Goal: Task Accomplishment & Management: Complete application form

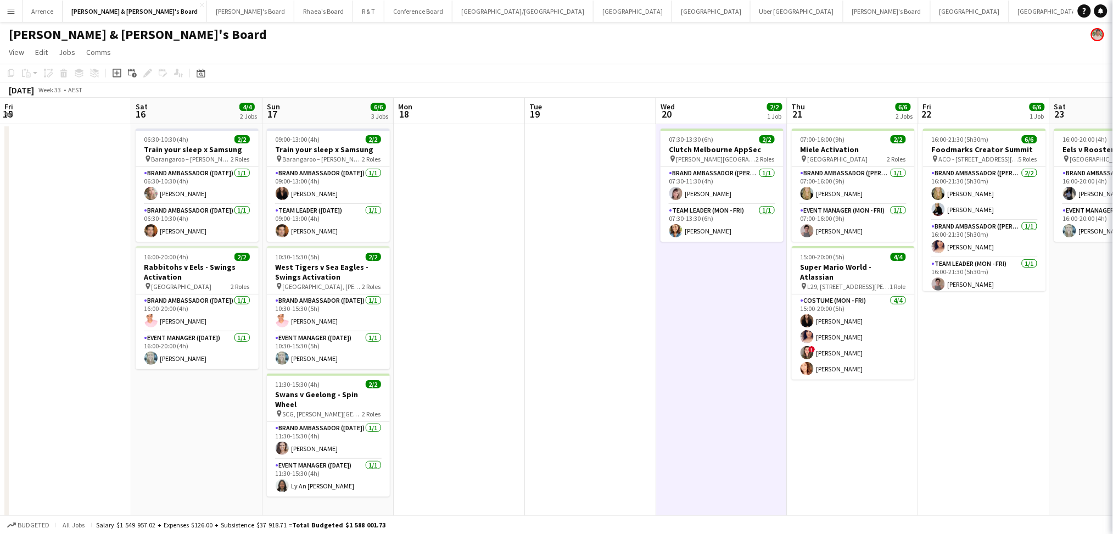
scroll to position [0, 361]
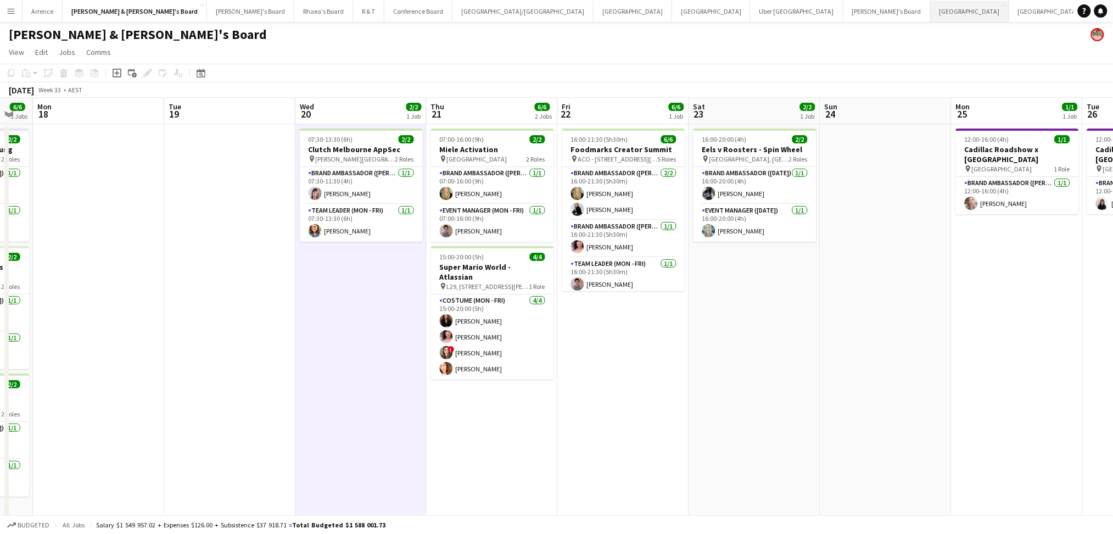
click at [931, 20] on button "Sydney Close" at bounding box center [970, 11] width 79 height 21
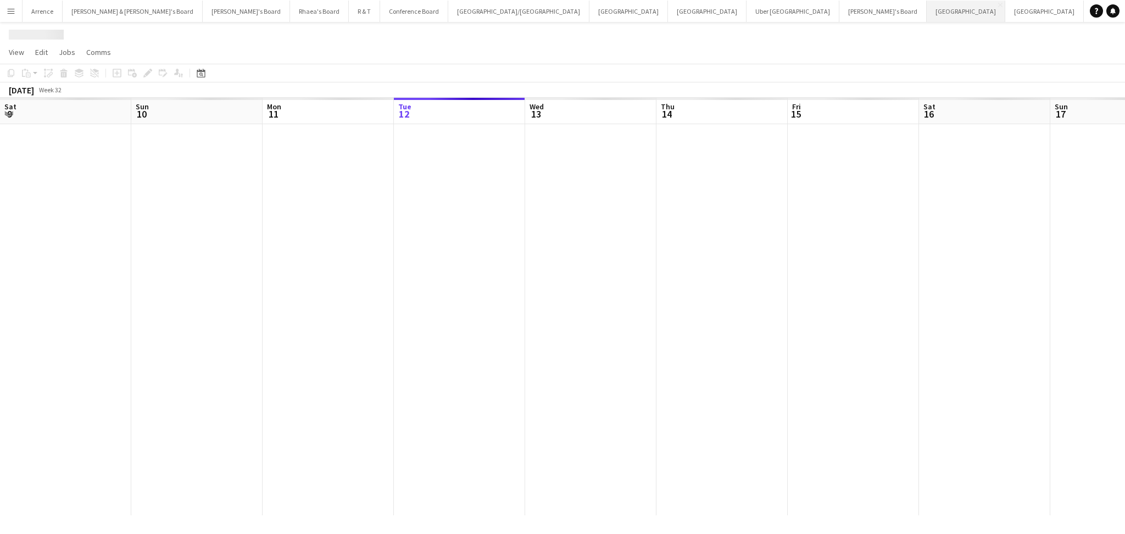
scroll to position [0, 262]
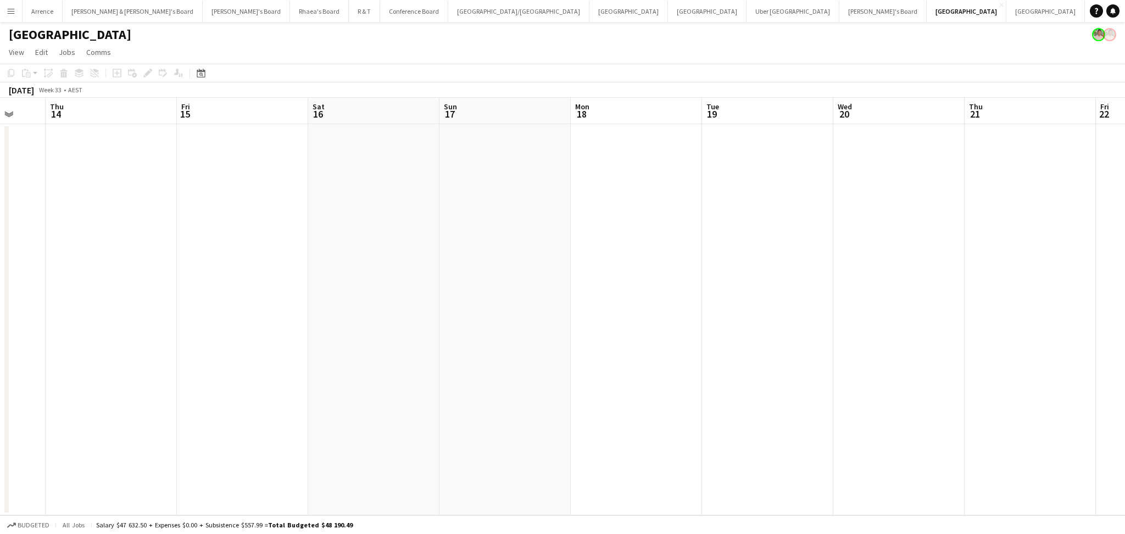
drag, startPoint x: 792, startPoint y: 323, endPoint x: 443, endPoint y: 313, distance: 348.9
click at [443, 313] on app-calendar-viewport "Mon 11 Tue 12 Wed 13 Thu 14 Fri 15 Sat 16 Sun 17 Mon 18 Tue 19 Wed 20 Thu 21 Fr…" at bounding box center [562, 306] width 1125 height 417
drag, startPoint x: 837, startPoint y: 319, endPoint x: 478, endPoint y: 303, distance: 359.5
click at [478, 303] on app-calendar-viewport "Wed 13 Thu 14 Fri 15 Sat 16 Sun 17 Mon 18 Tue 19 Wed 20 Thu 21 Fri 22 Sat 23 Su…" at bounding box center [562, 306] width 1125 height 417
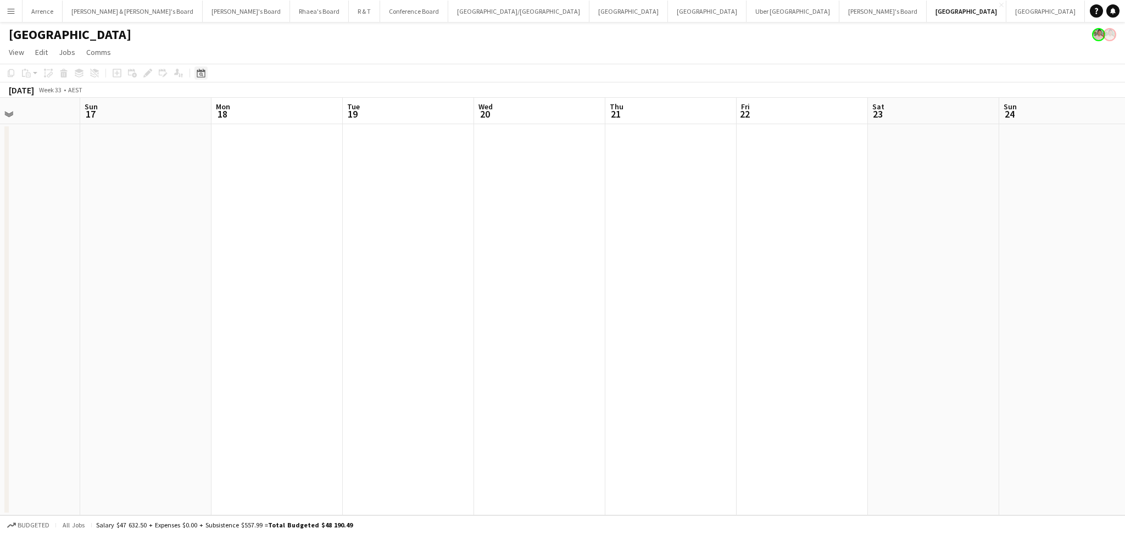
click at [203, 75] on icon "Date picker" at bounding box center [201, 73] width 9 height 9
click at [292, 111] on span "Next month" at bounding box center [289, 111] width 22 height 22
click at [242, 169] on span "2" at bounding box center [245, 167] width 13 height 13
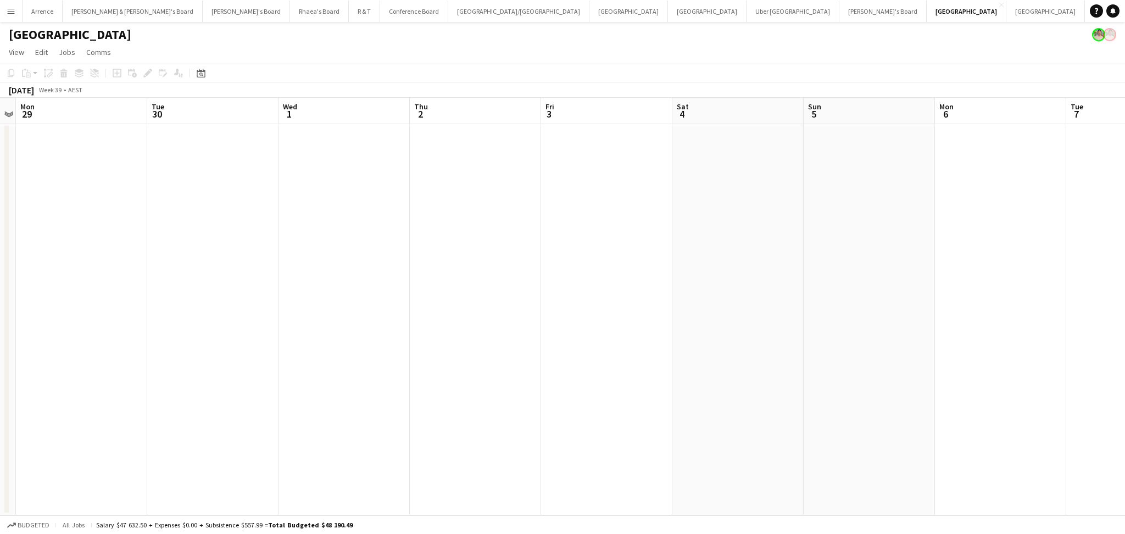
click at [454, 219] on app-date-cell at bounding box center [475, 319] width 131 height 391
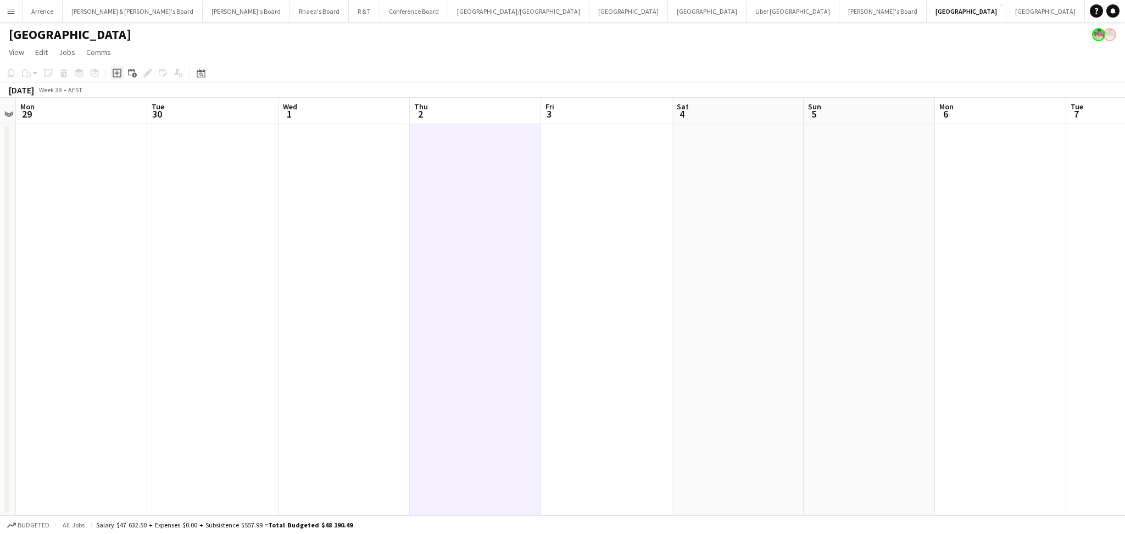
click at [116, 74] on icon at bounding box center [116, 73] width 5 height 5
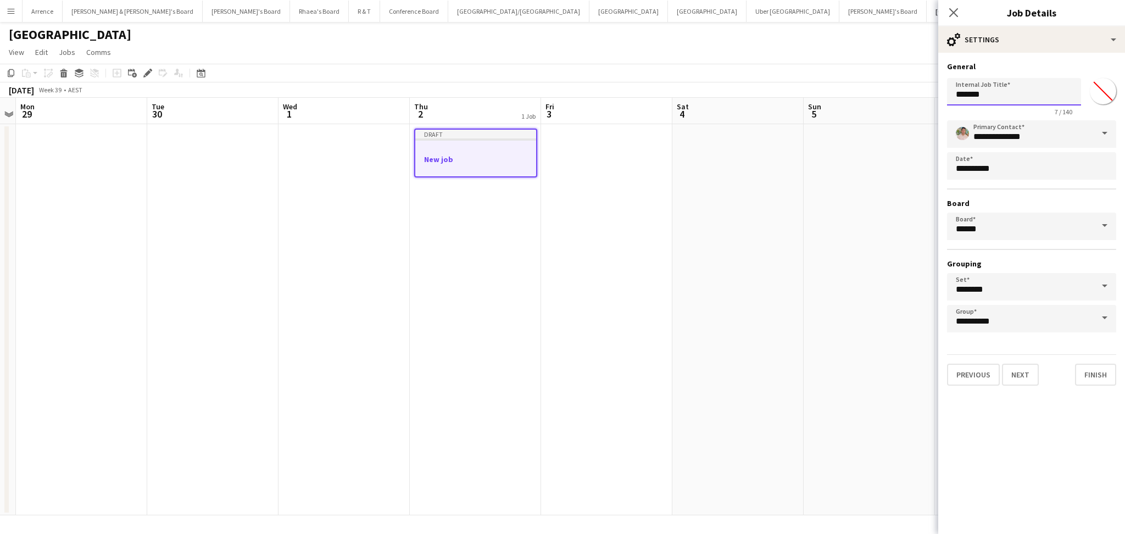
click at [978, 95] on input "*******" at bounding box center [1014, 91] width 134 height 27
paste input "********"
type input "**********"
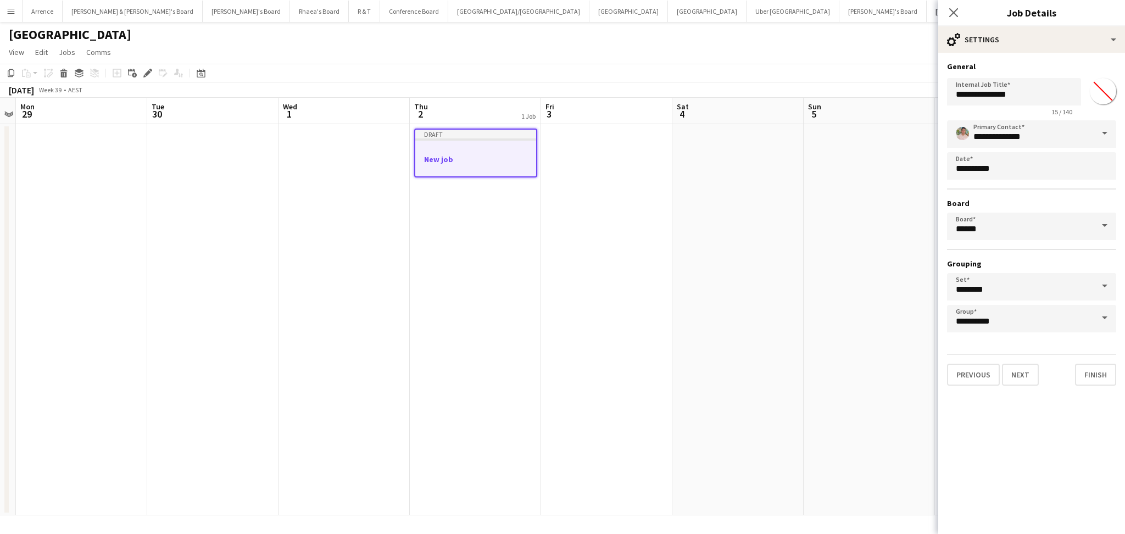
click at [1104, 135] on span at bounding box center [1104, 133] width 23 height 26
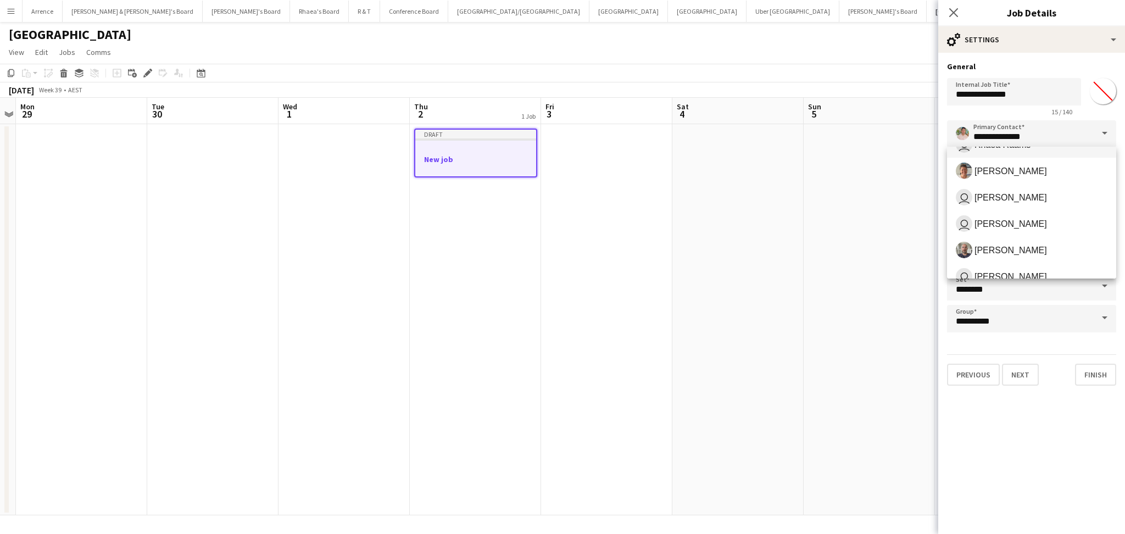
scroll to position [146, 0]
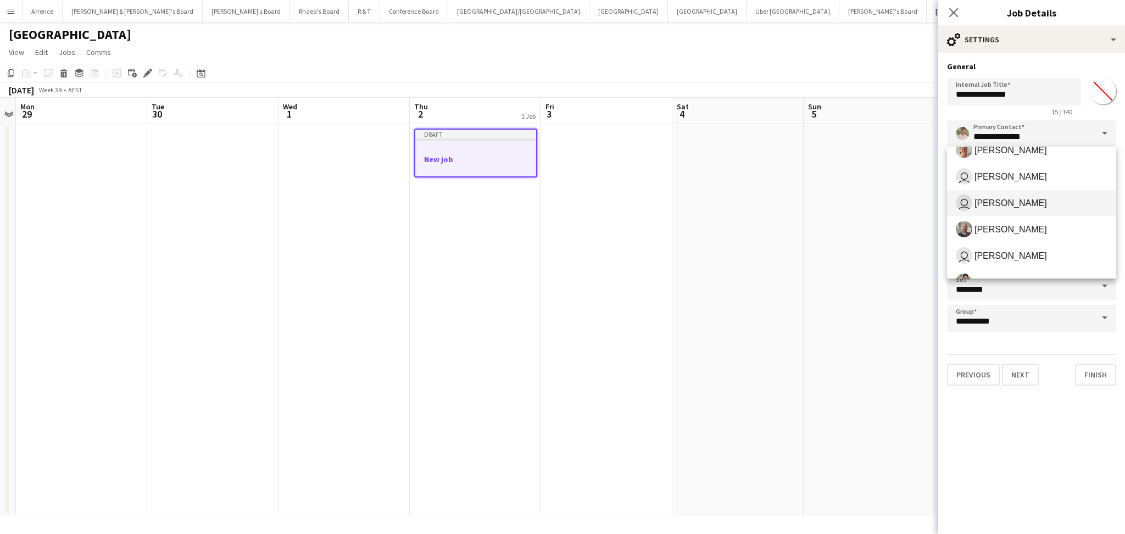
click at [1024, 198] on span "[PERSON_NAME]" at bounding box center [1010, 203] width 72 height 10
type input "**********"
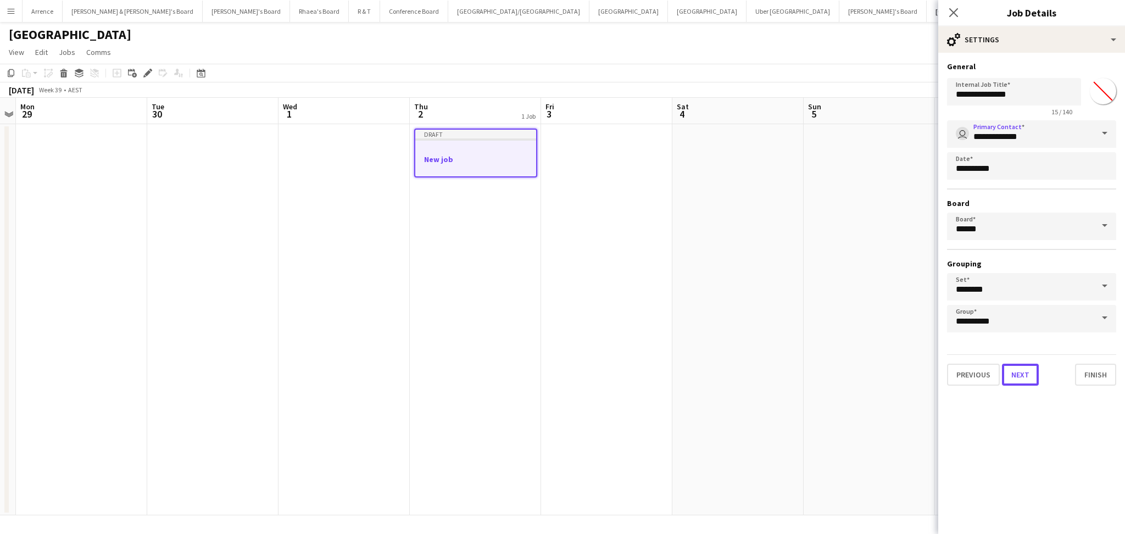
drag, startPoint x: 1020, startPoint y: 367, endPoint x: 1033, endPoint y: 353, distance: 18.3
click at [1020, 367] on button "Next" at bounding box center [1020, 375] width 37 height 22
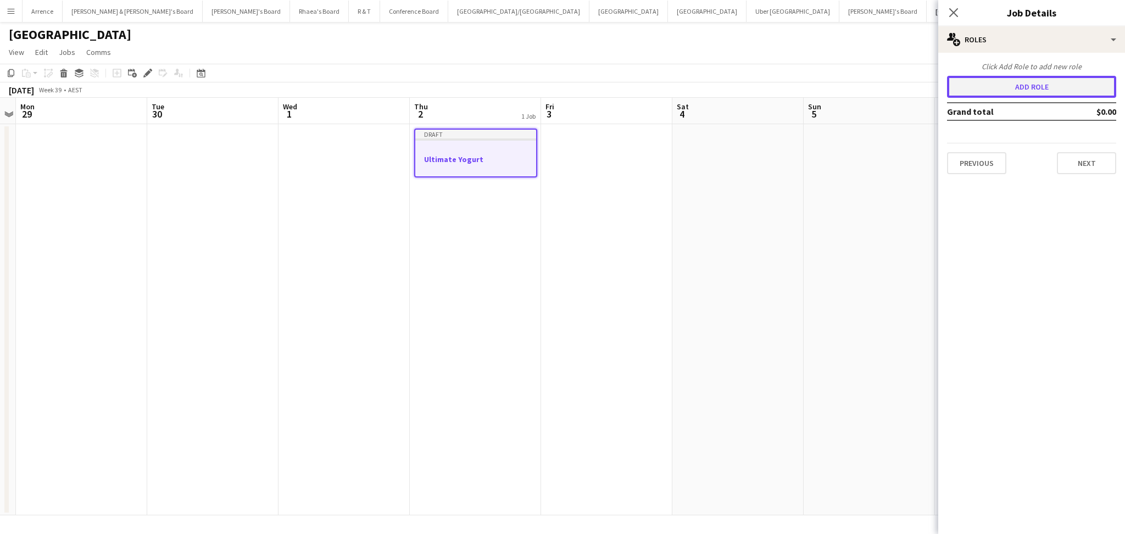
click at [1020, 87] on button "Add role" at bounding box center [1031, 87] width 169 height 22
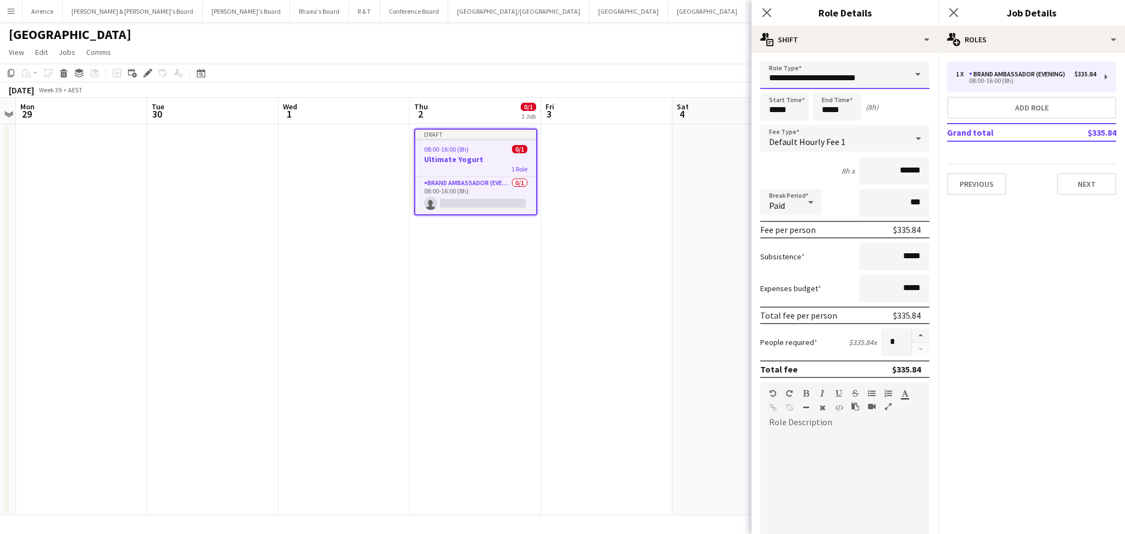
click at [860, 82] on input "**********" at bounding box center [844, 75] width 169 height 27
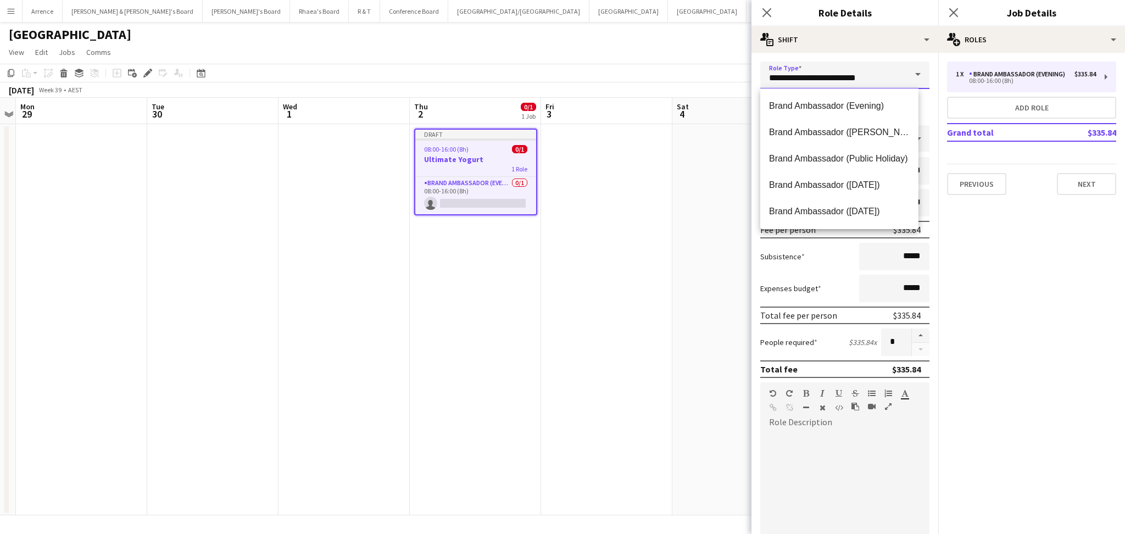
click at [860, 82] on input "**********" at bounding box center [844, 75] width 169 height 27
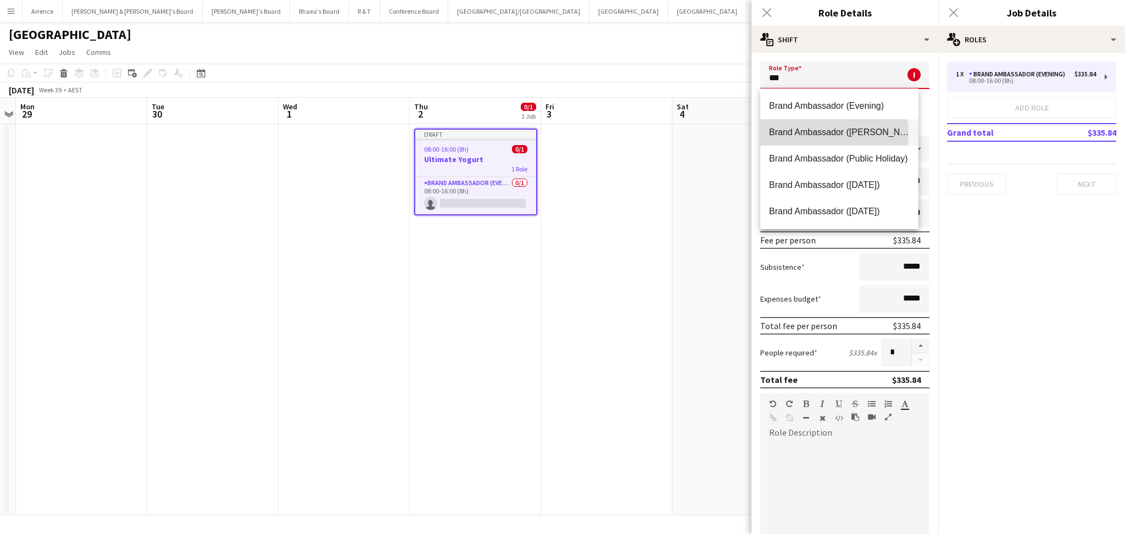
click at [831, 133] on span "Brand Ambassador ([PERSON_NAME])" at bounding box center [839, 132] width 141 height 10
type input "**********"
type input "******"
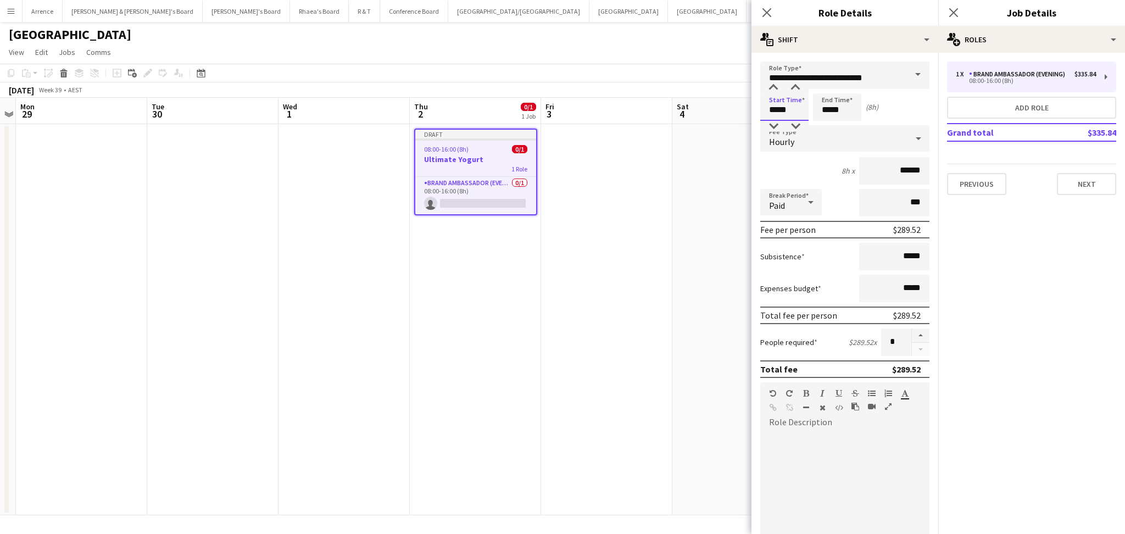
click at [769, 113] on input "*****" at bounding box center [784, 106] width 48 height 27
type input "*****"
click at [902, 253] on input "*****" at bounding box center [894, 256] width 70 height 27
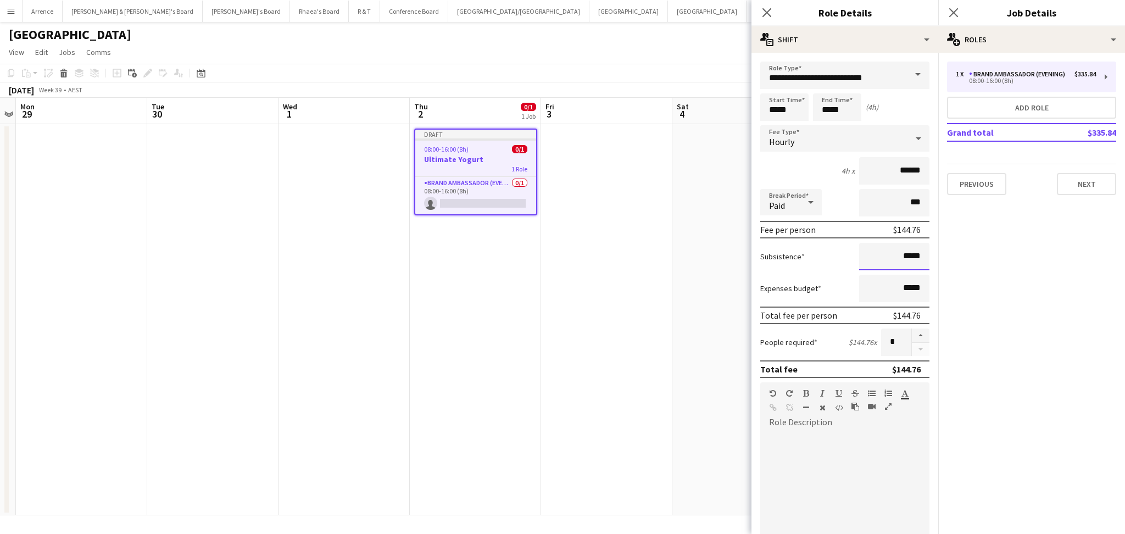
click at [901, 253] on input "*****" at bounding box center [894, 256] width 70 height 27
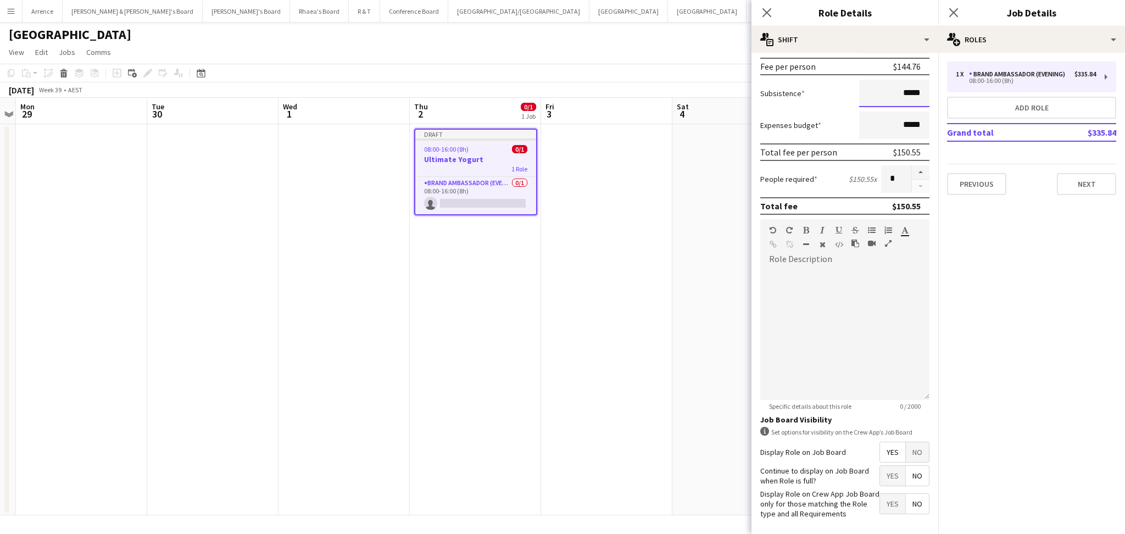
scroll to position [215, 0]
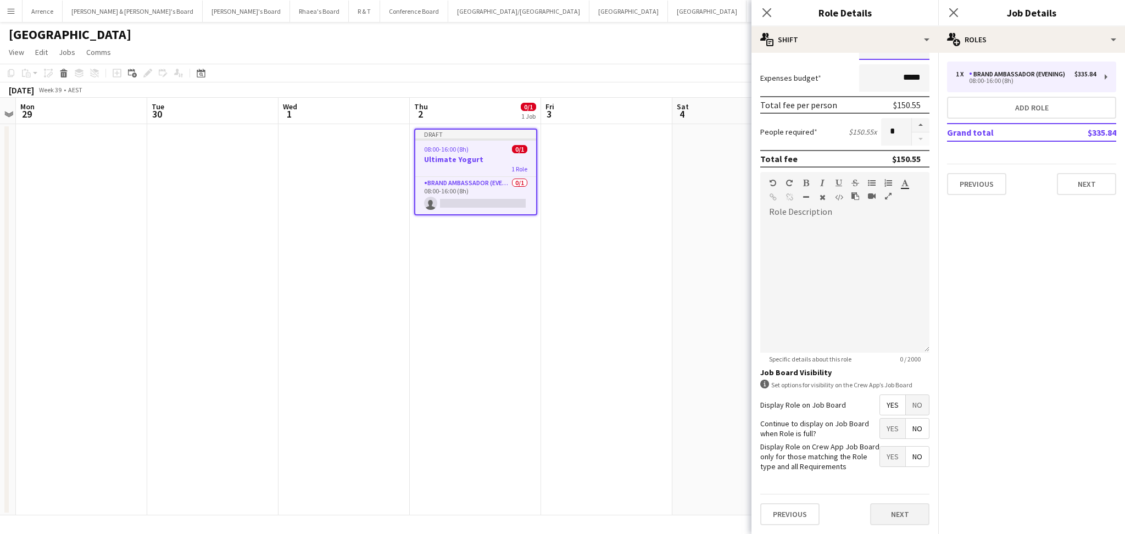
type input "*****"
click at [907, 506] on button "Next" at bounding box center [899, 514] width 59 height 22
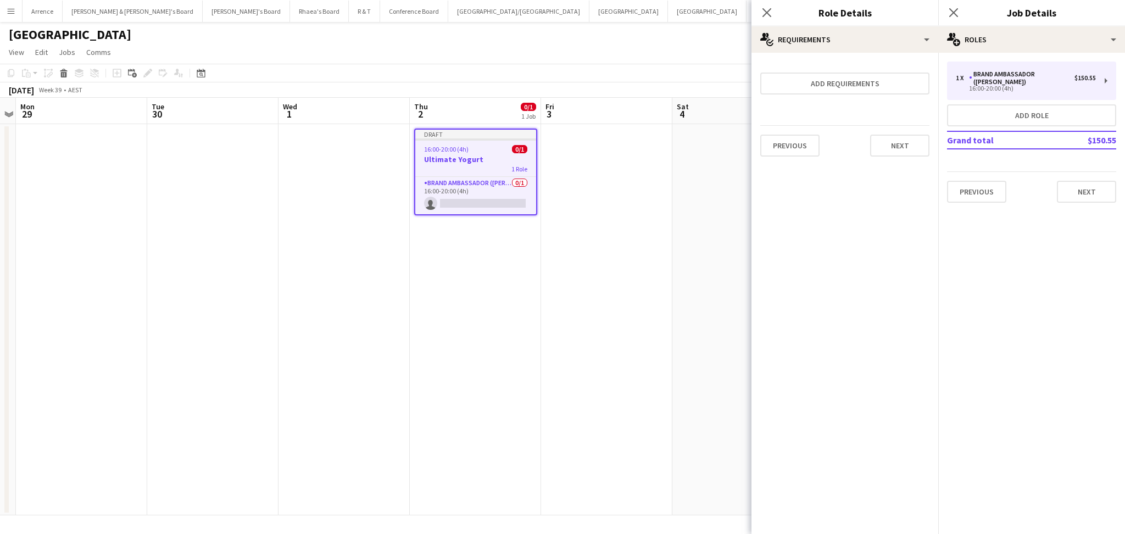
scroll to position [0, 0]
click at [1042, 73] on div "Brand Ambassador ([PERSON_NAME])" at bounding box center [1021, 77] width 105 height 15
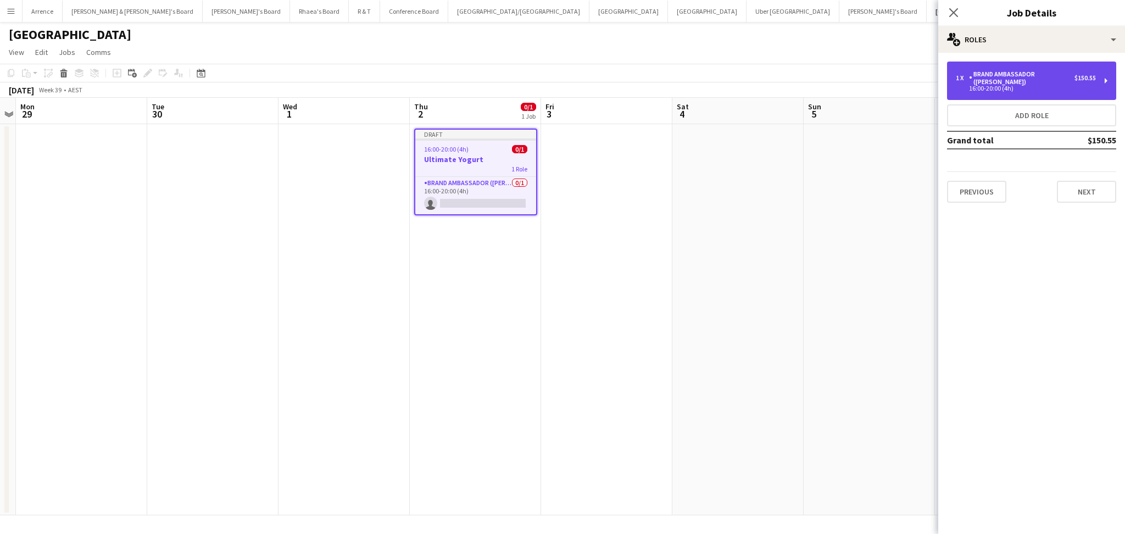
click at [1042, 73] on div "Brand Ambassador ([PERSON_NAME])" at bounding box center [1021, 77] width 105 height 15
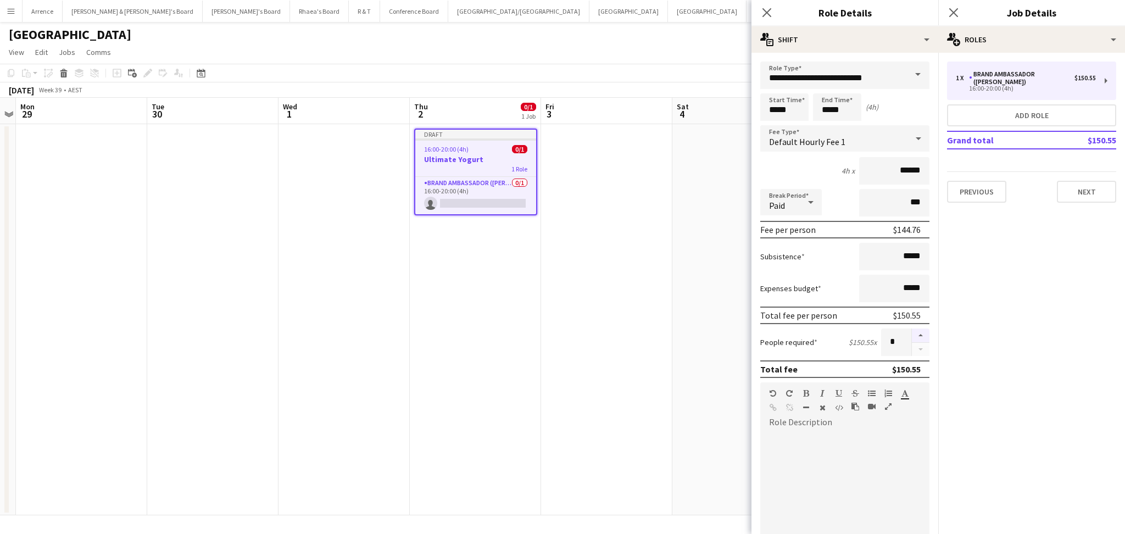
click at [916, 332] on button "button" at bounding box center [921, 335] width 18 height 14
type input "*"
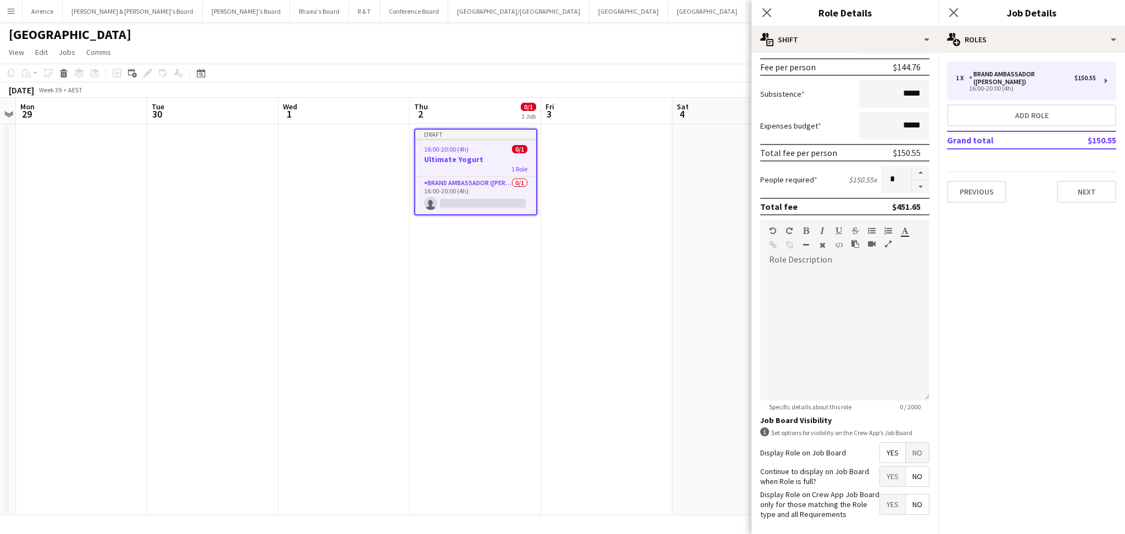
scroll to position [215, 0]
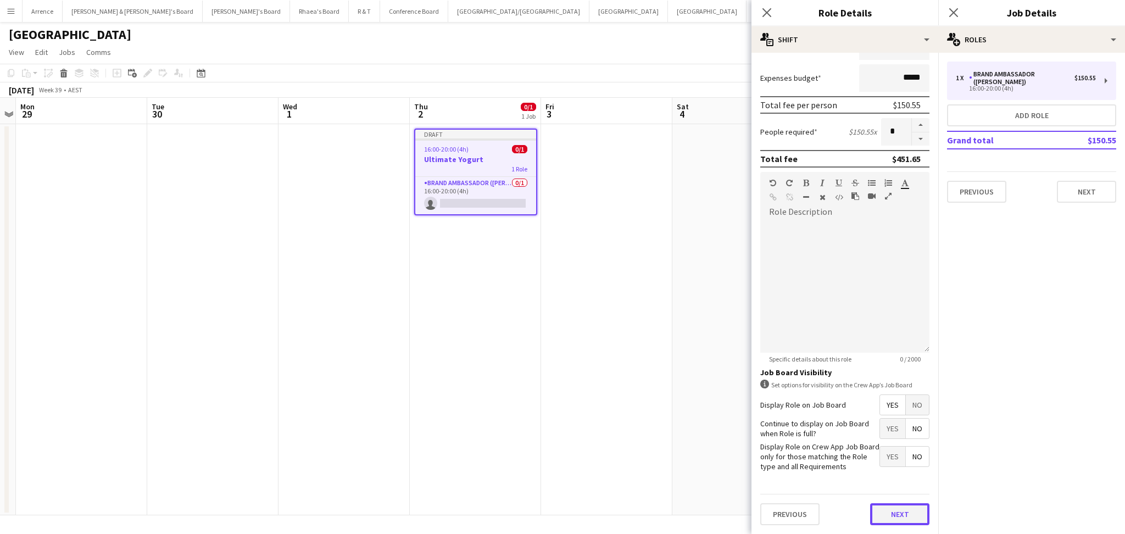
click at [888, 505] on button "Next" at bounding box center [899, 514] width 59 height 22
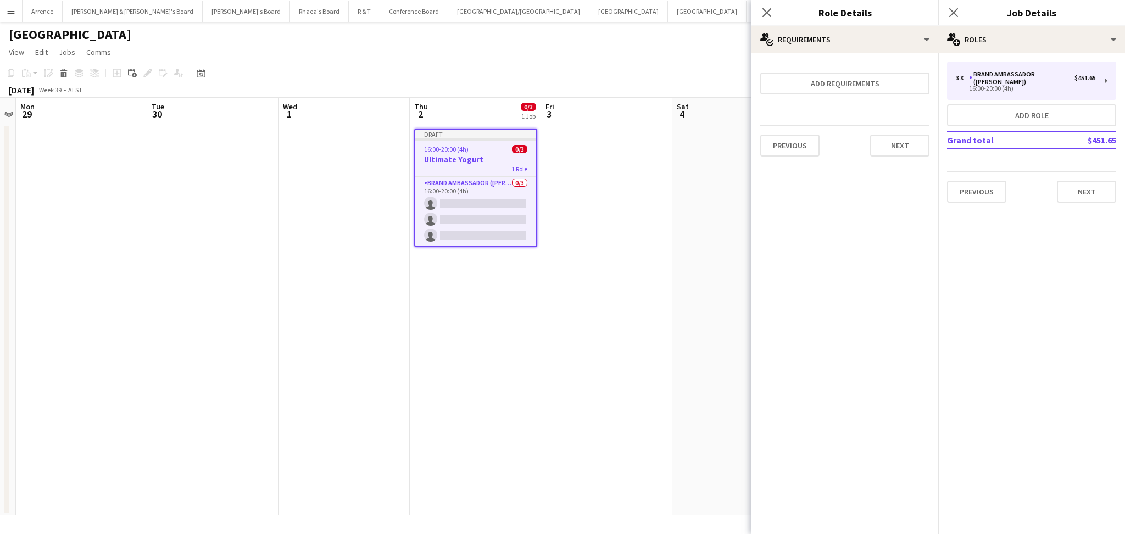
scroll to position [0, 0]
click at [1091, 188] on button "Next" at bounding box center [1086, 192] width 59 height 22
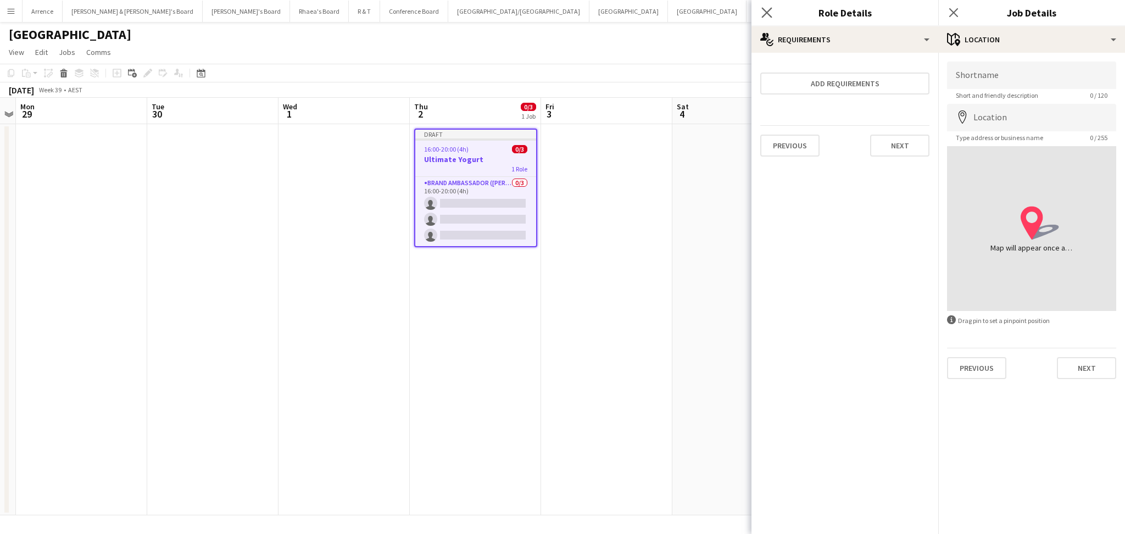
click at [771, 15] on icon "Close pop-in" at bounding box center [766, 12] width 10 height 10
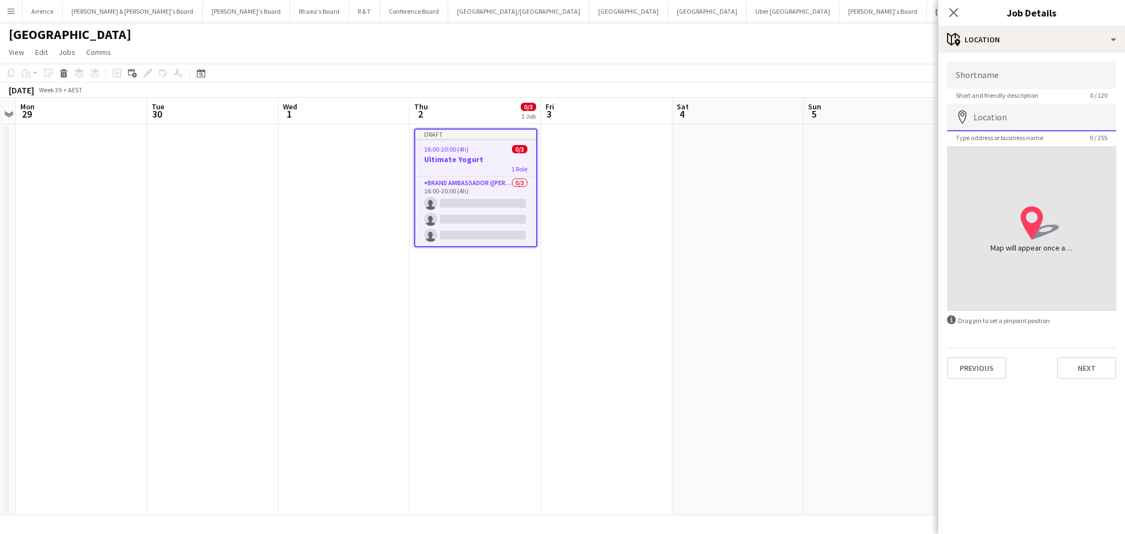
click at [1017, 116] on input "Location" at bounding box center [1031, 117] width 169 height 27
paste input "**********"
type input "**********"
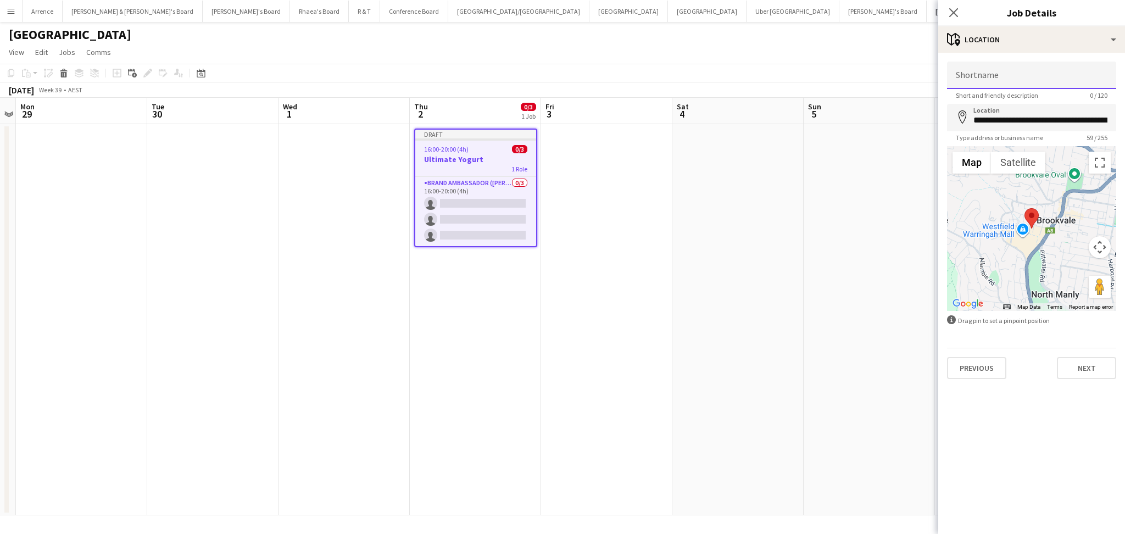
click at [1024, 74] on input "Shortname" at bounding box center [1031, 75] width 169 height 27
paste input "**********"
type input "**********"
click at [1068, 362] on button "Next" at bounding box center [1086, 368] width 59 height 22
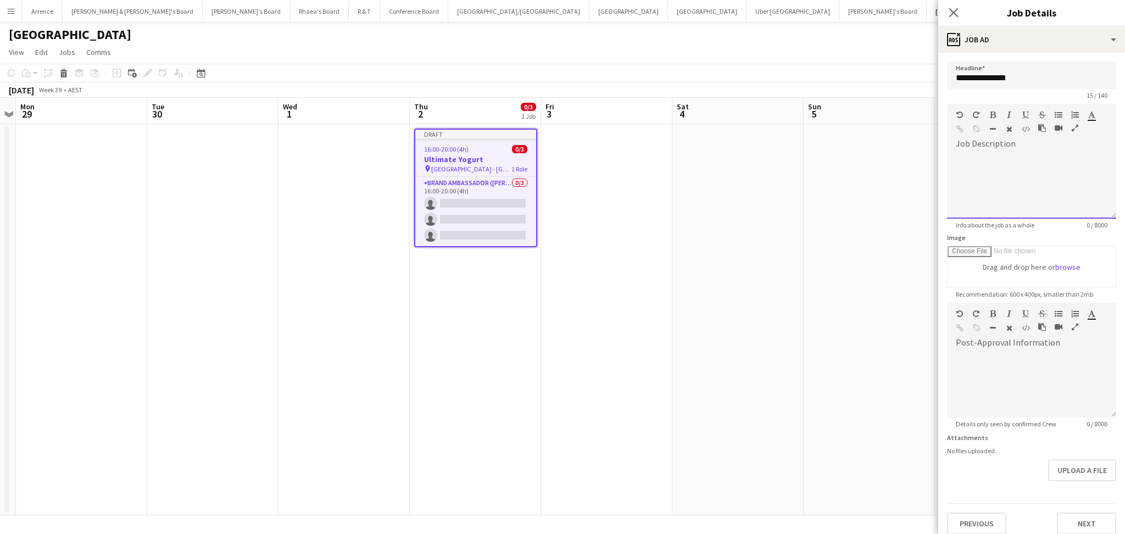
click at [1022, 181] on div at bounding box center [1031, 186] width 169 height 66
paste div
click at [978, 170] on div at bounding box center [1026, 169] width 141 height 11
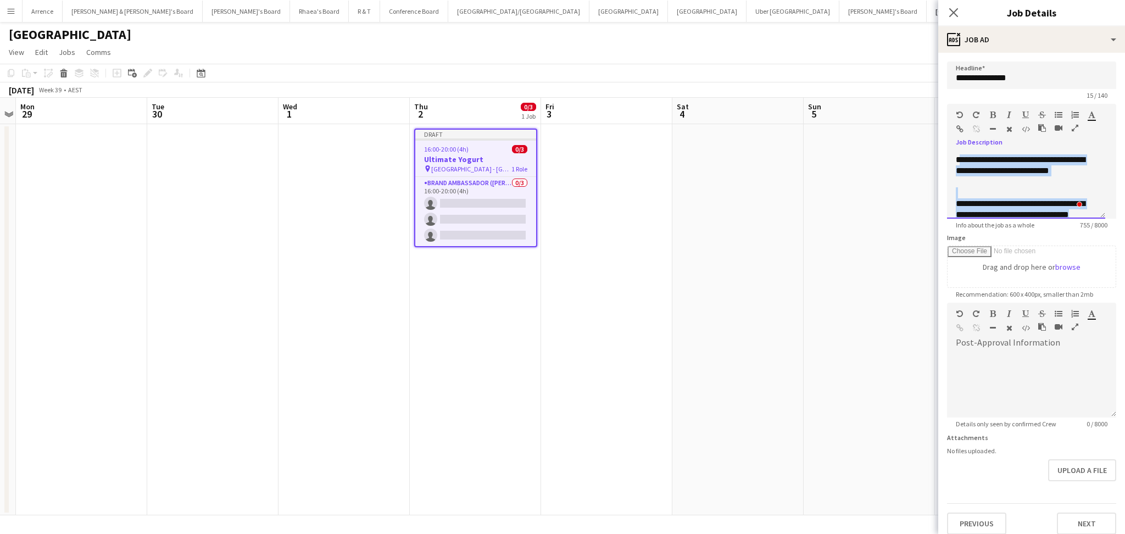
scroll to position [0, 0]
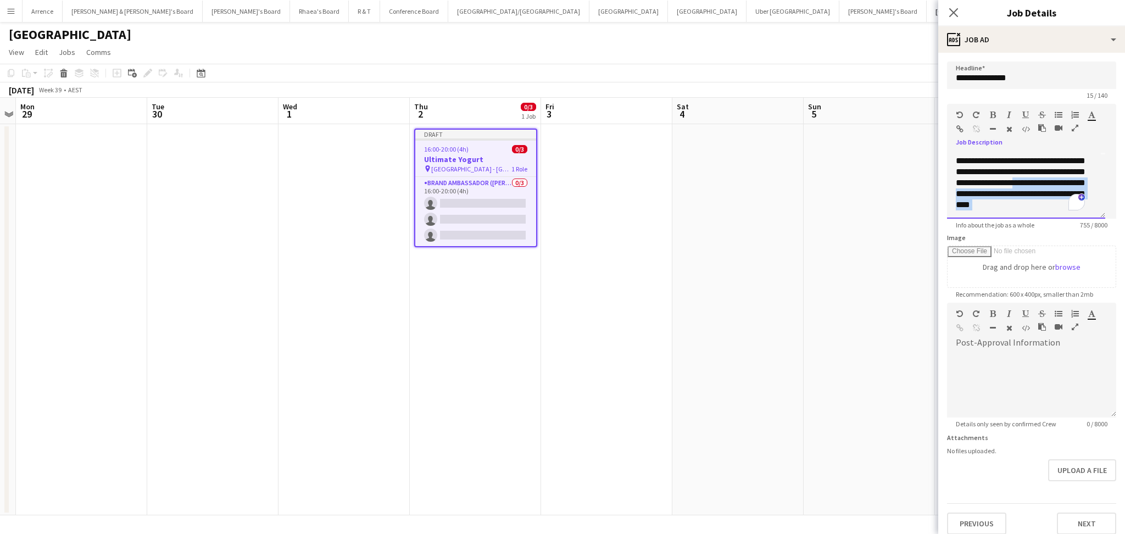
drag, startPoint x: 1006, startPoint y: 202, endPoint x: 978, endPoint y: 195, distance: 28.4
click at [964, 199] on div "**********" at bounding box center [1026, 186] width 158 height 66
click at [1098, 217] on div "**********" at bounding box center [1026, 186] width 158 height 66
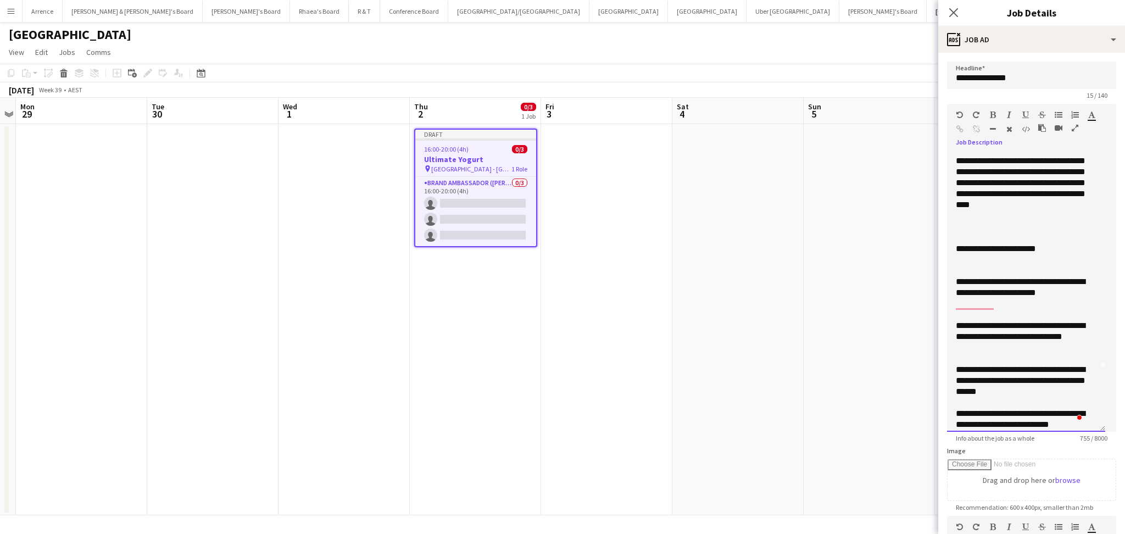
drag, startPoint x: 1102, startPoint y: 216, endPoint x: 1027, endPoint y: 342, distance: 146.6
click at [1085, 425] on div "**********" at bounding box center [1026, 292] width 158 height 279
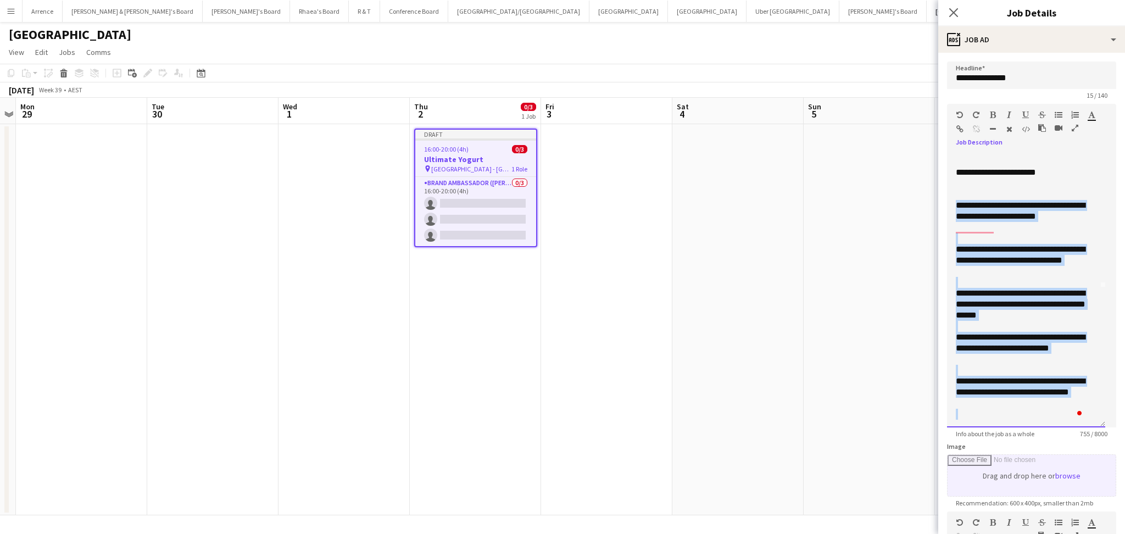
drag, startPoint x: 954, startPoint y: 280, endPoint x: 1025, endPoint y: 474, distance: 206.6
click at [1025, 474] on form "**********" at bounding box center [1031, 403] width 187 height 682
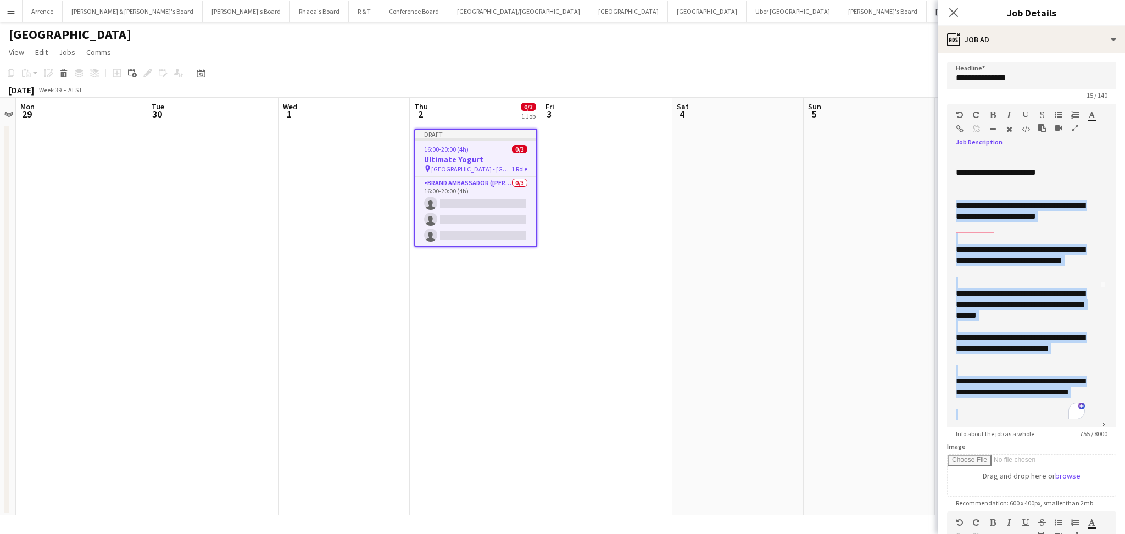
click at [1054, 114] on icon "button" at bounding box center [1058, 115] width 8 height 8
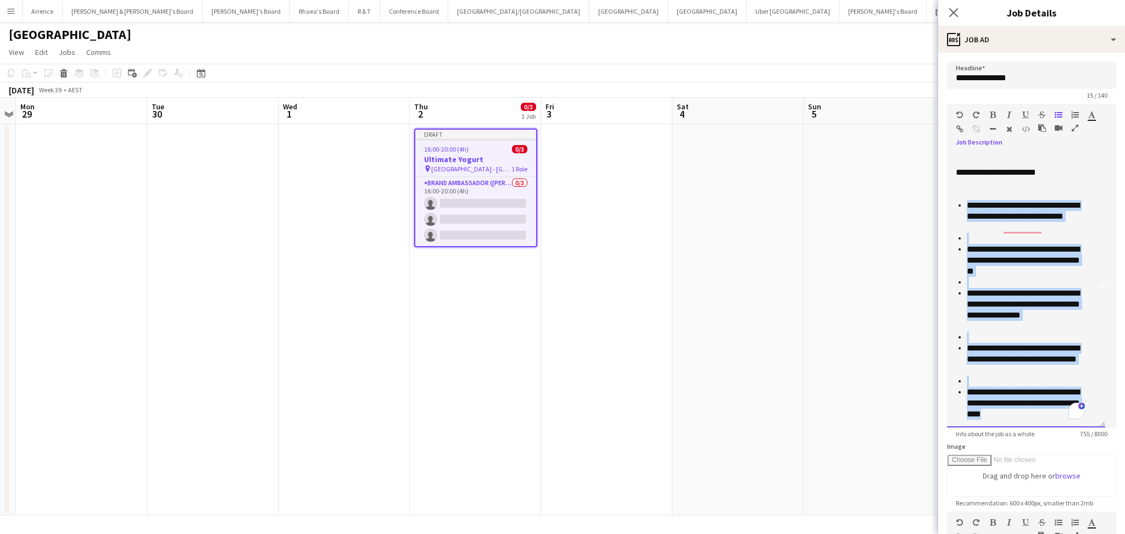
click at [1041, 257] on li "**********" at bounding box center [1026, 260] width 118 height 33
click at [1061, 272] on li "**********" at bounding box center [1026, 260] width 118 height 33
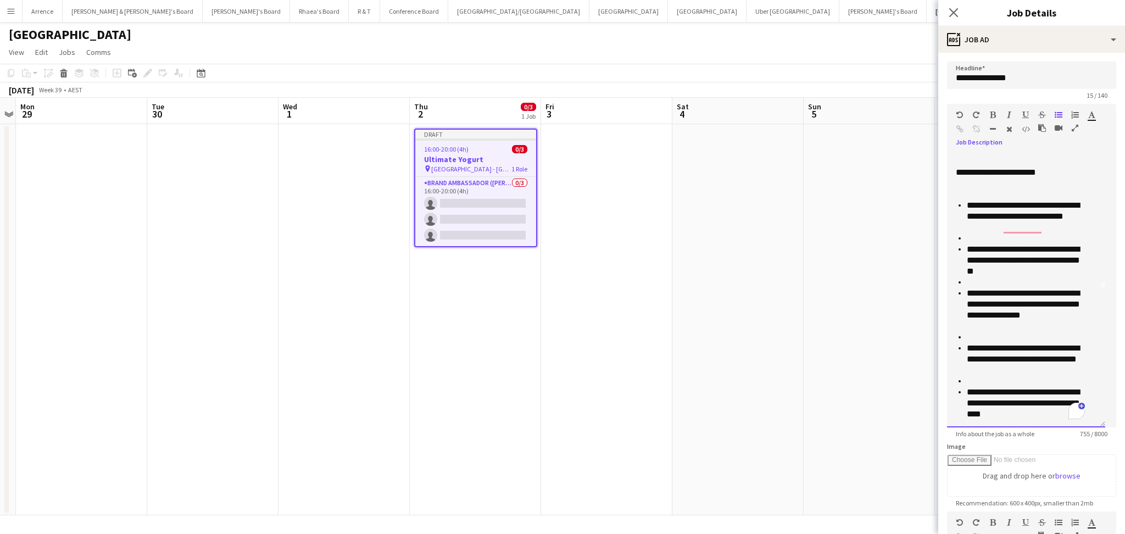
click at [1028, 234] on li at bounding box center [1026, 238] width 118 height 11
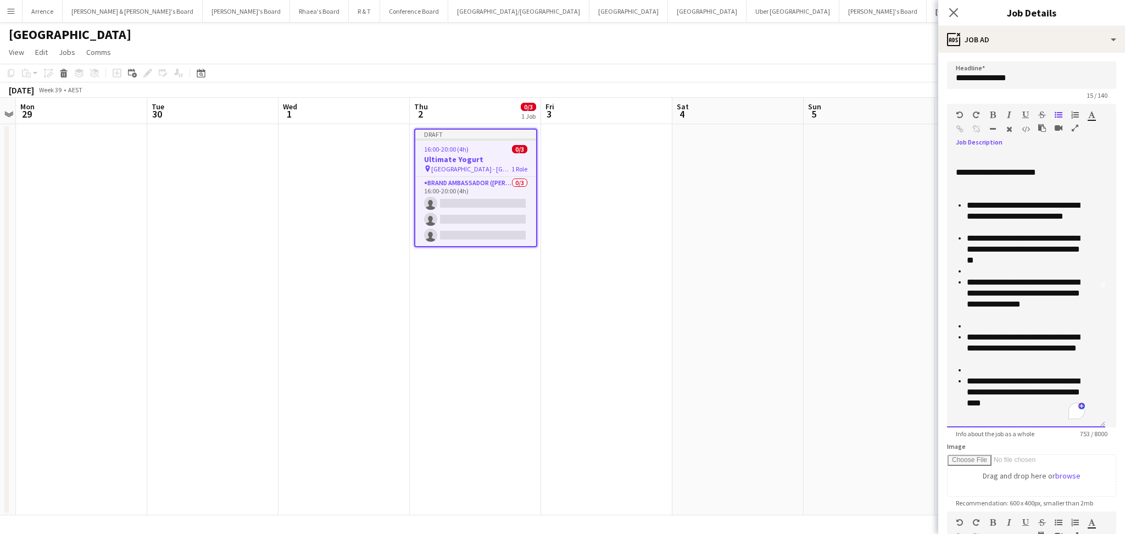
click at [987, 273] on li at bounding box center [1026, 271] width 118 height 11
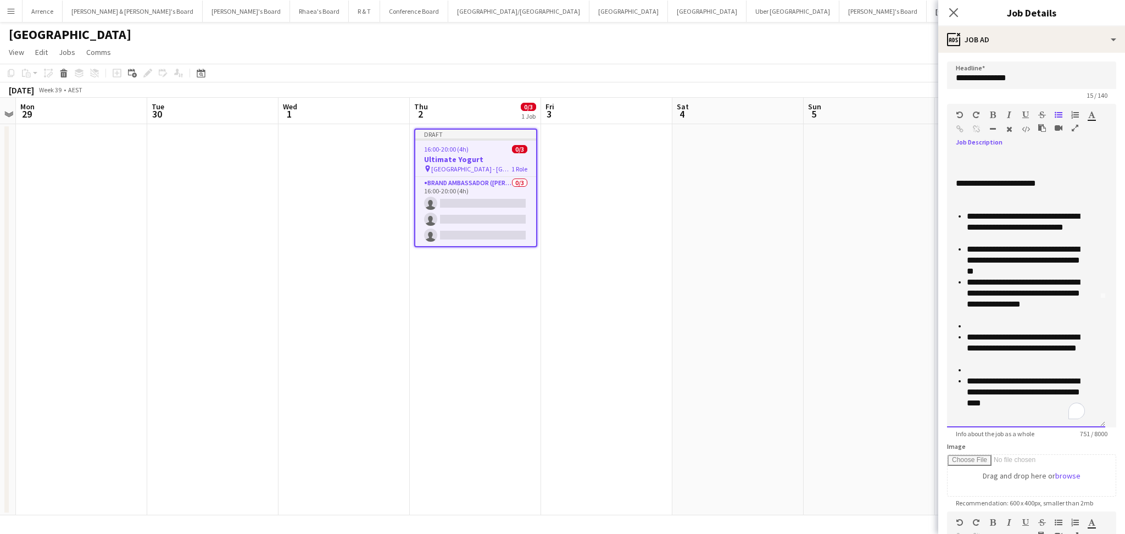
click at [979, 332] on li "**********" at bounding box center [1026, 348] width 118 height 33
click at [989, 323] on li at bounding box center [1026, 326] width 118 height 11
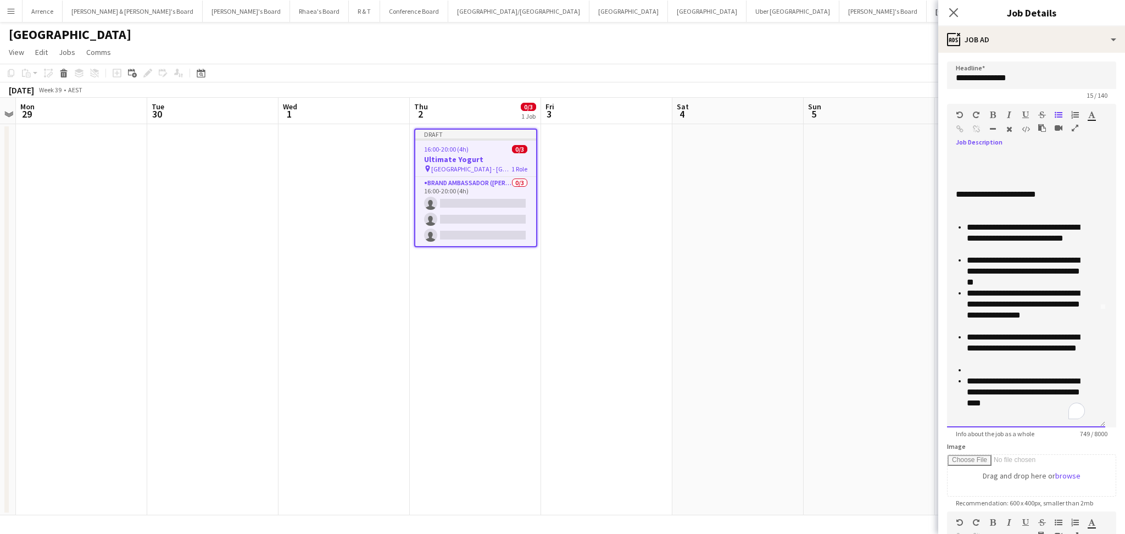
click at [978, 369] on li at bounding box center [1026, 370] width 118 height 11
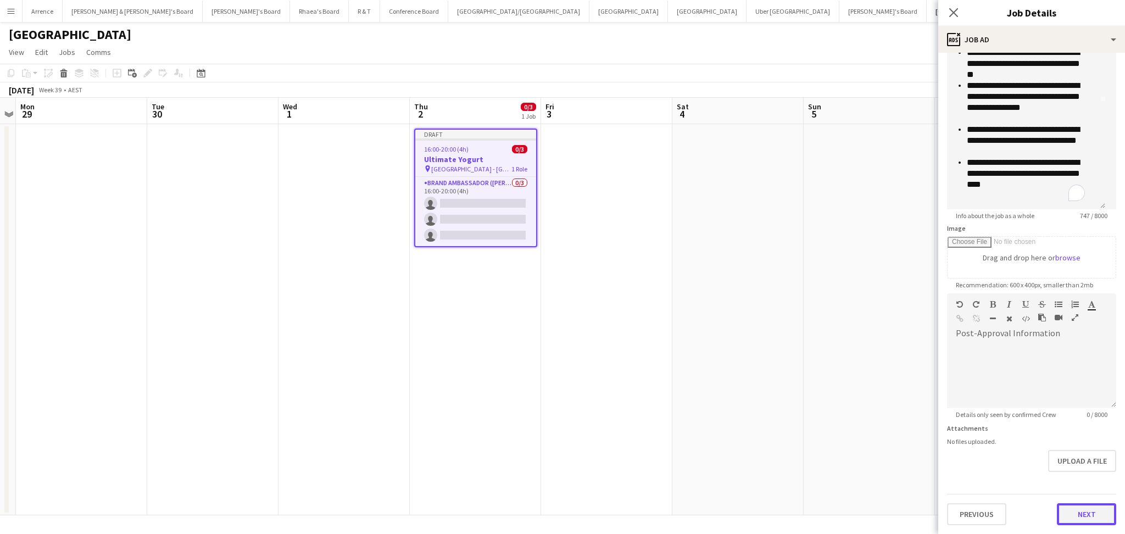
click at [1065, 510] on button "Next" at bounding box center [1086, 514] width 59 height 22
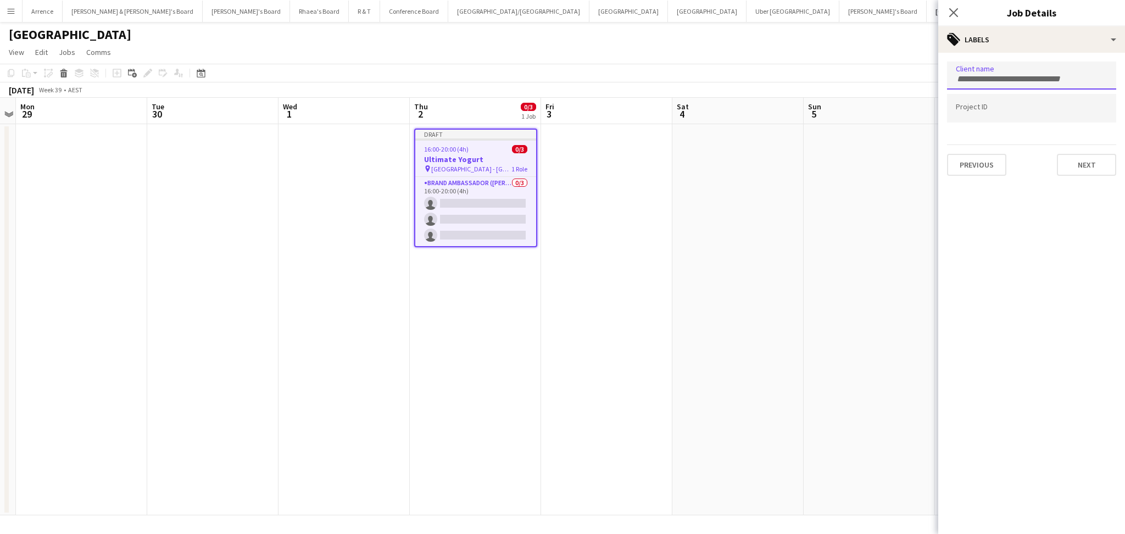
click at [1018, 74] on input "Type to search client labels..." at bounding box center [1032, 79] width 152 height 10
click at [994, 76] on input "Type to search client labels..." at bounding box center [1032, 79] width 152 height 10
type input "*********"
click at [998, 104] on div "SOULUTION MARKETING" at bounding box center [1031, 109] width 169 height 26
click at [1086, 174] on button "Next" at bounding box center [1086, 176] width 59 height 22
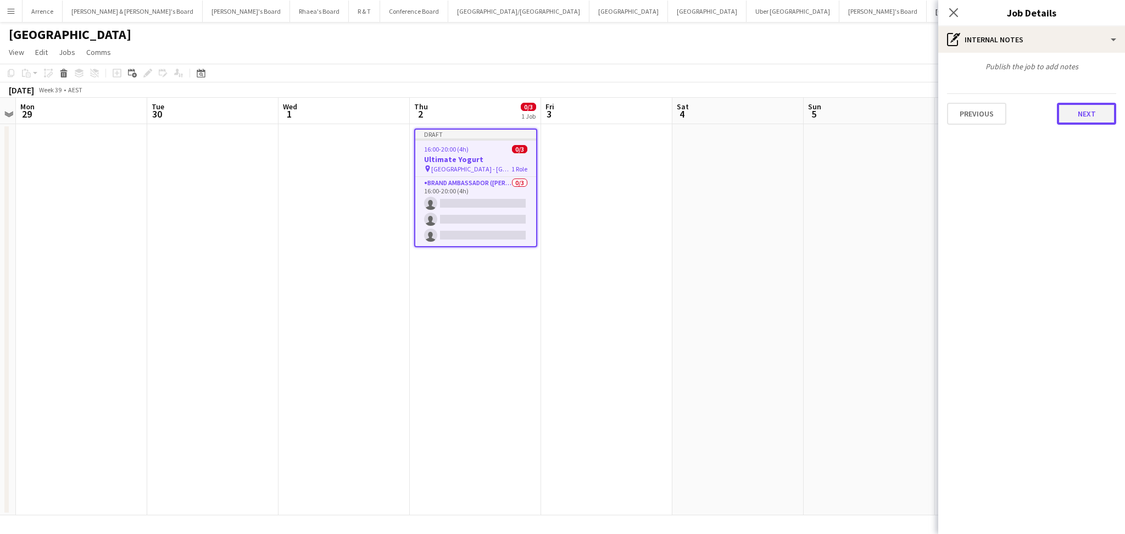
click at [1085, 114] on button "Next" at bounding box center [1086, 114] width 59 height 22
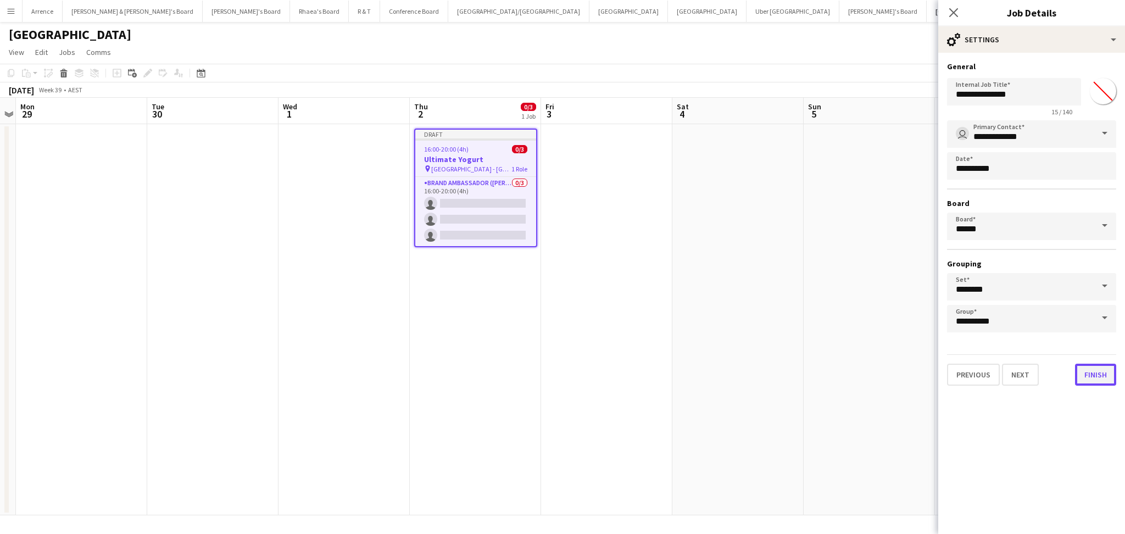
click at [1094, 373] on button "Finish" at bounding box center [1095, 375] width 41 height 22
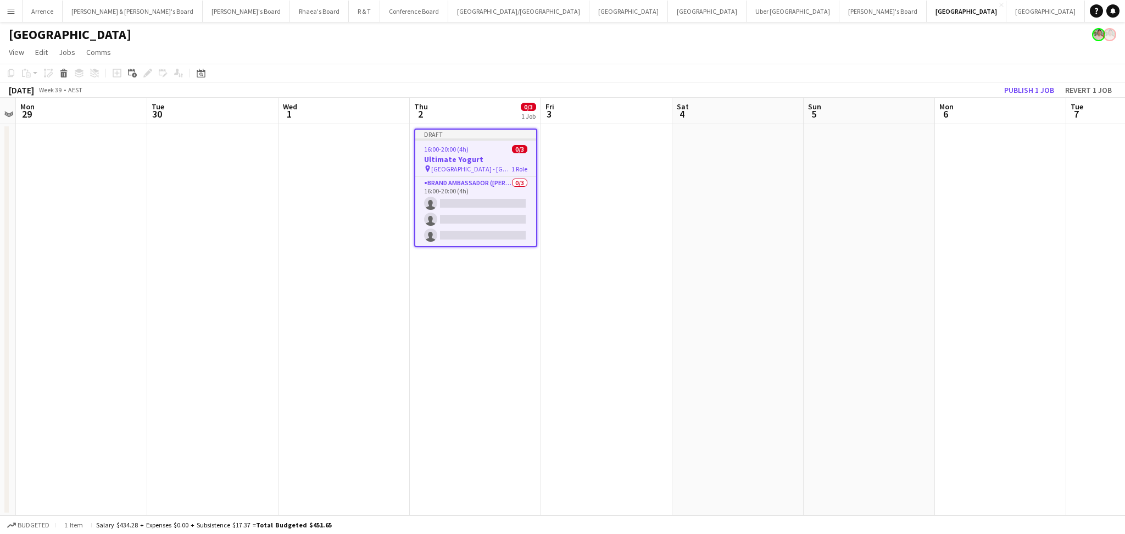
click at [475, 159] on h3 "Ultimate Yogurt" at bounding box center [475, 159] width 121 height 10
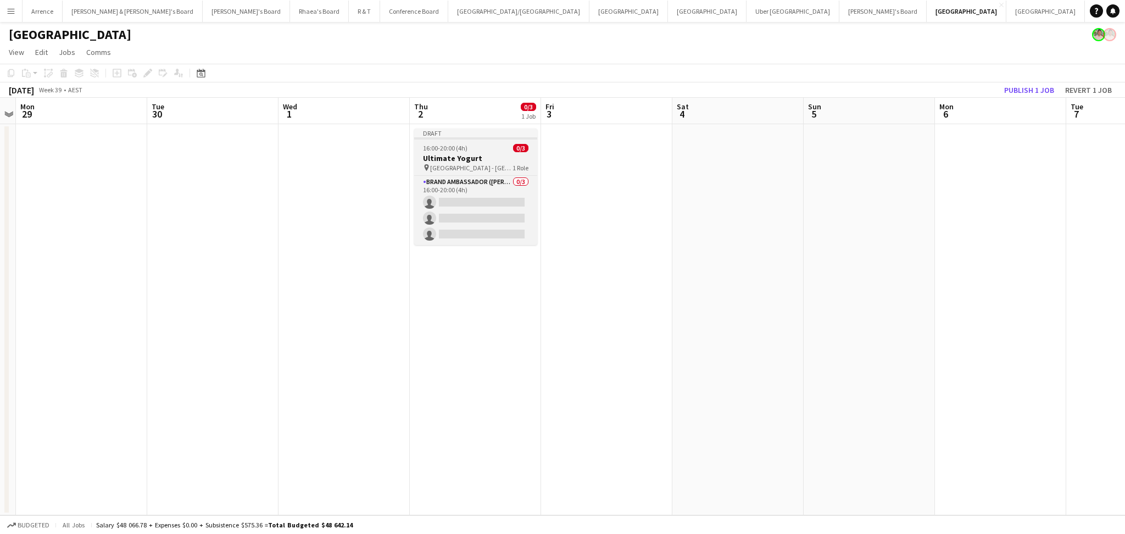
click at [475, 159] on h3 "Ultimate Yogurt" at bounding box center [475, 158] width 123 height 10
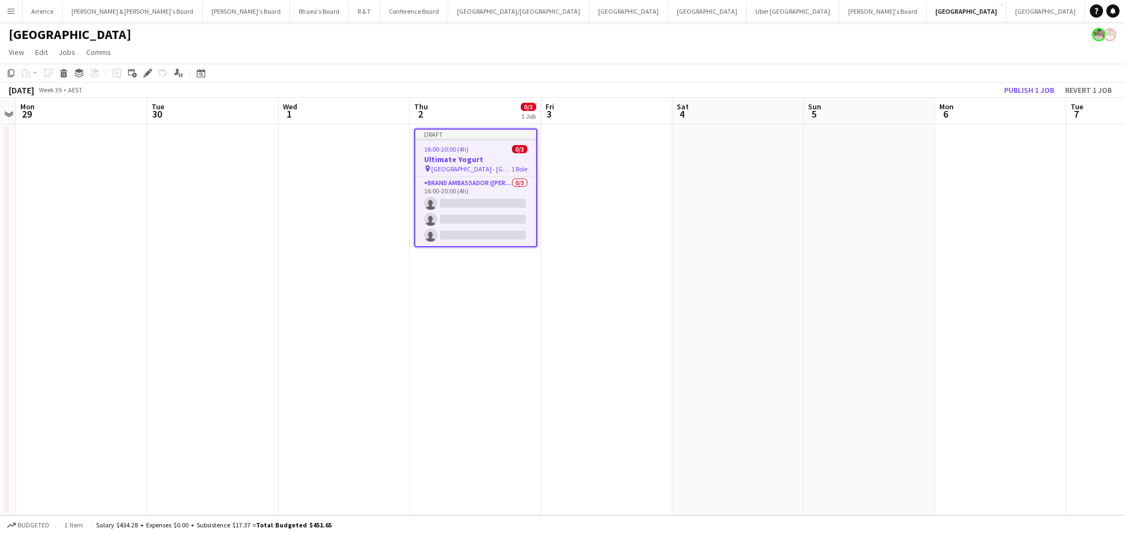
click at [848, 222] on app-date-cell at bounding box center [869, 319] width 131 height 391
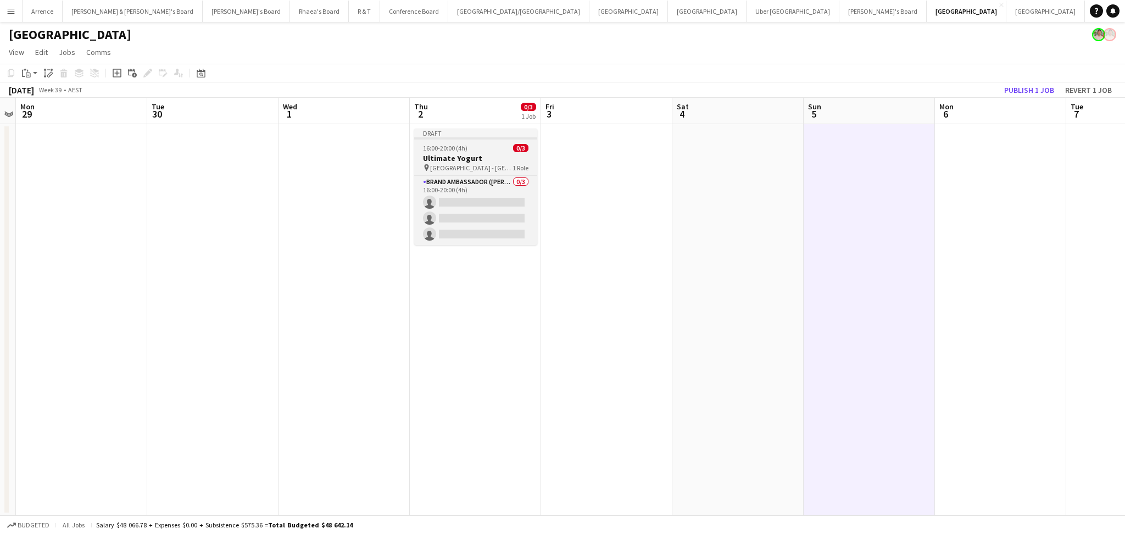
click at [465, 154] on h3 "Ultimate Yogurt" at bounding box center [475, 158] width 123 height 10
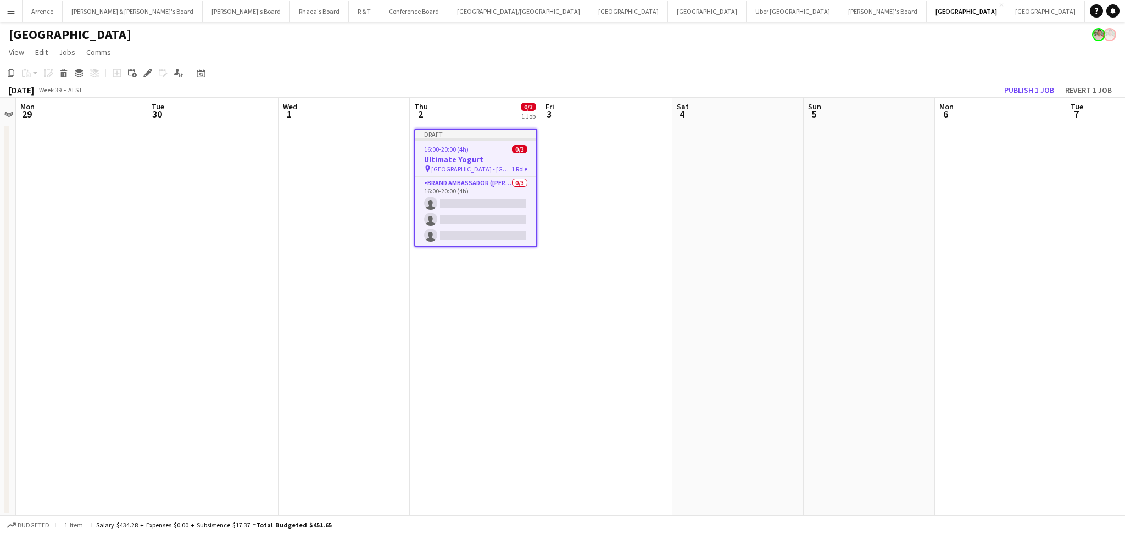
click at [470, 160] on h3 "Ultimate Yogurt" at bounding box center [475, 159] width 121 height 10
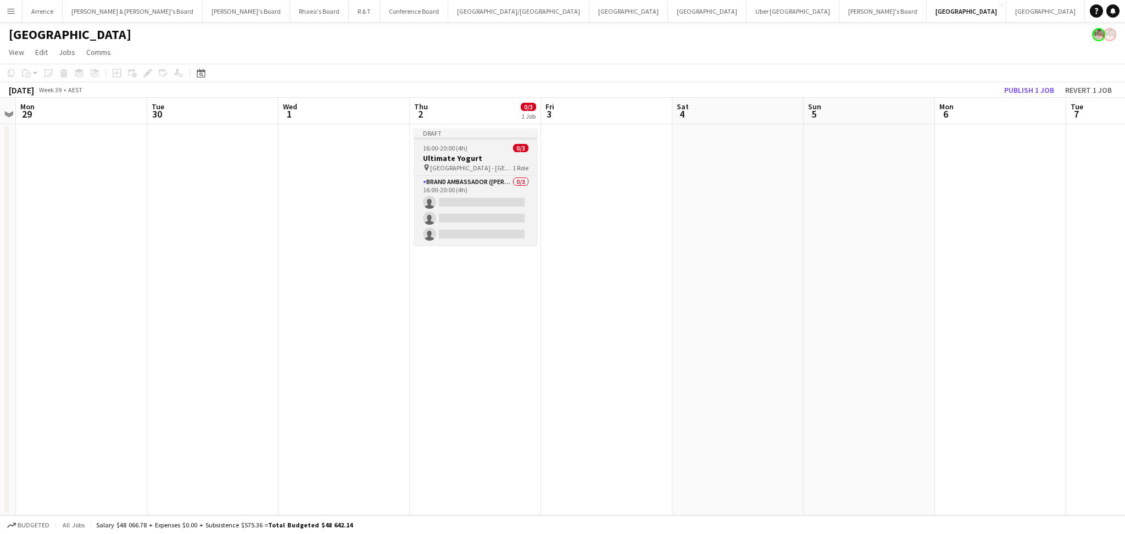
click at [470, 160] on h3 "Ultimate Yogurt" at bounding box center [475, 158] width 123 height 10
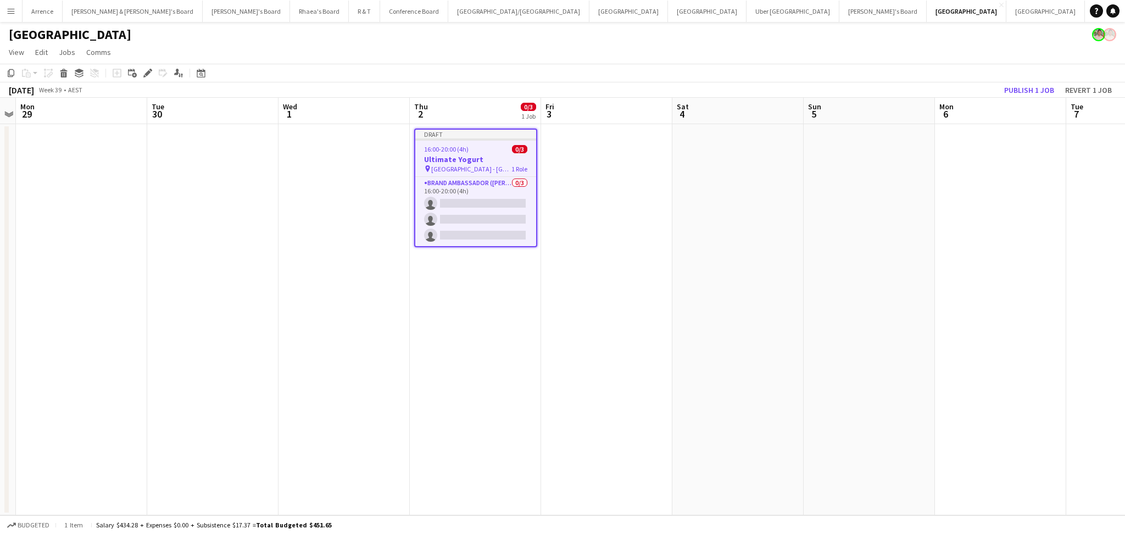
click at [884, 175] on app-date-cell at bounding box center [869, 319] width 131 height 391
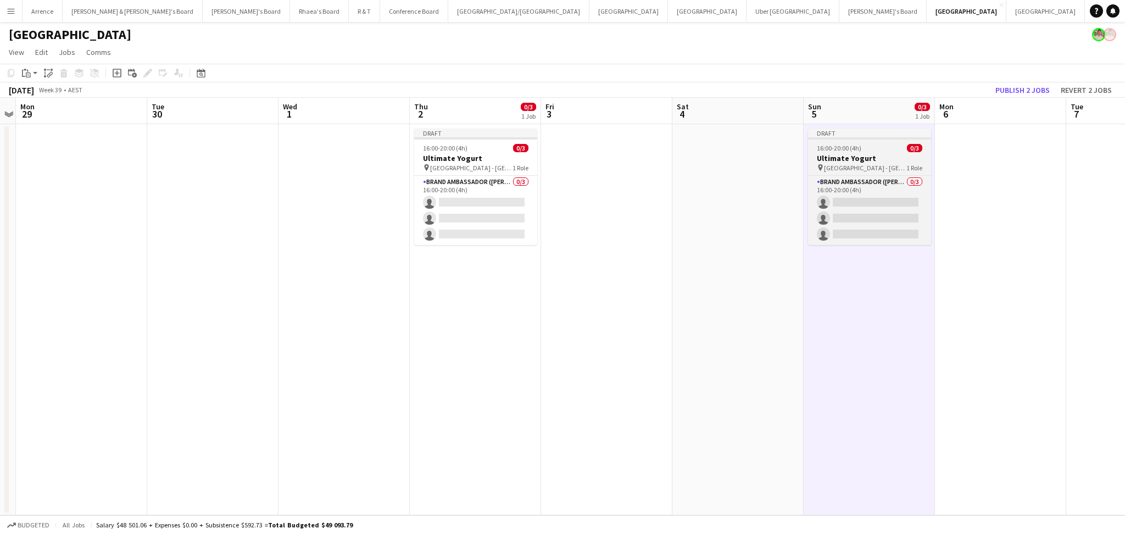
click at [872, 158] on h3 "Ultimate Yogurt" at bounding box center [869, 158] width 123 height 10
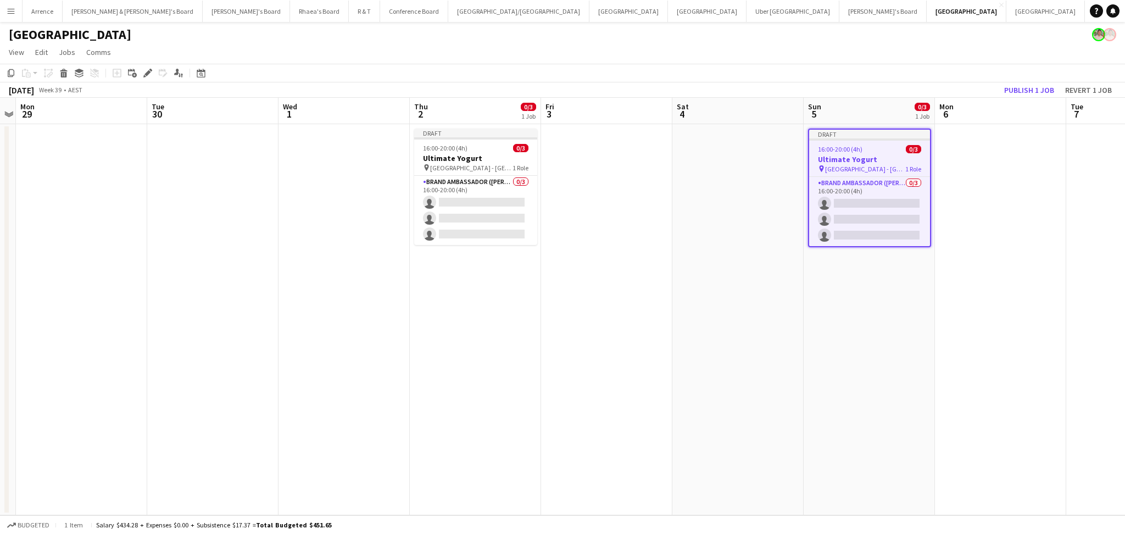
click at [872, 158] on h3 "Ultimate Yogurt" at bounding box center [869, 159] width 121 height 10
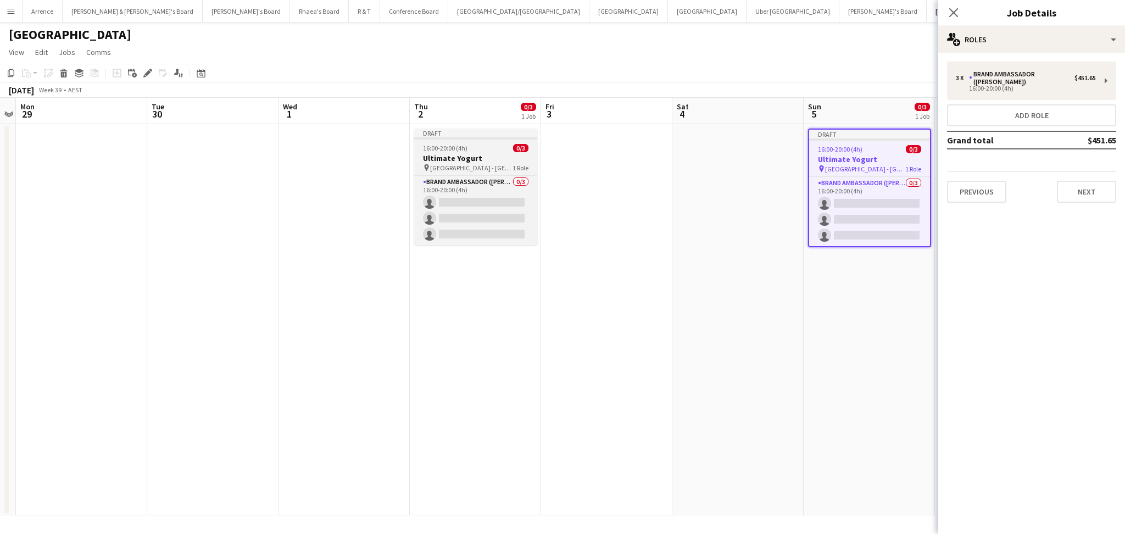
click at [501, 166] on div "pin [GEOGRAPHIC_DATA] - [GEOGRAPHIC_DATA] 1 Role" at bounding box center [475, 167] width 123 height 9
type input "*******"
type input "**********"
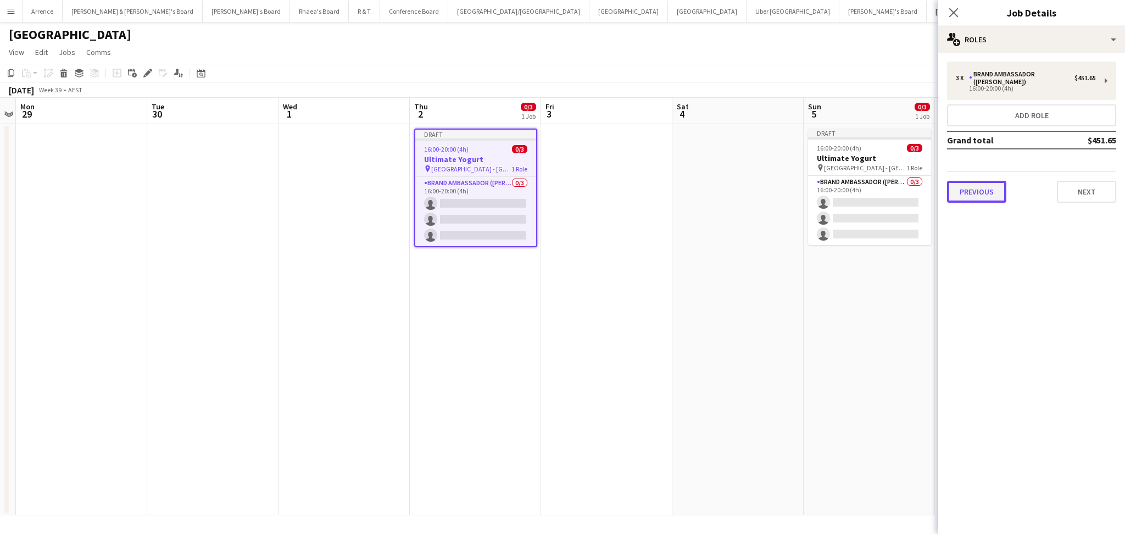
click at [968, 184] on button "Previous" at bounding box center [976, 192] width 59 height 22
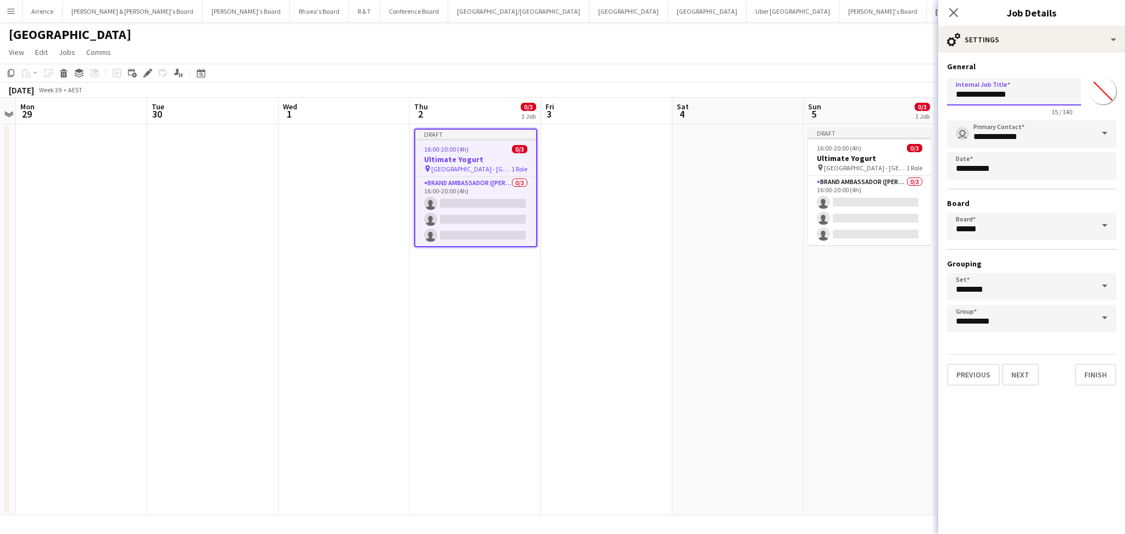
click at [1037, 97] on input "**********" at bounding box center [1014, 91] width 134 height 27
type input "**********"
click at [1026, 370] on button "Next" at bounding box center [1020, 375] width 37 height 22
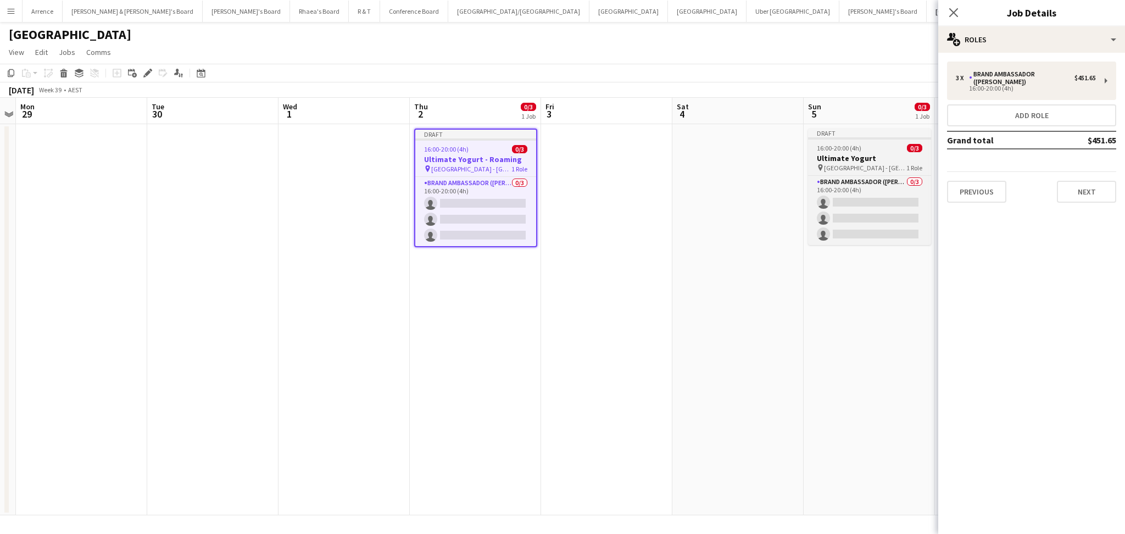
click at [863, 167] on span "[GEOGRAPHIC_DATA] - [GEOGRAPHIC_DATA]" at bounding box center [865, 168] width 82 height 8
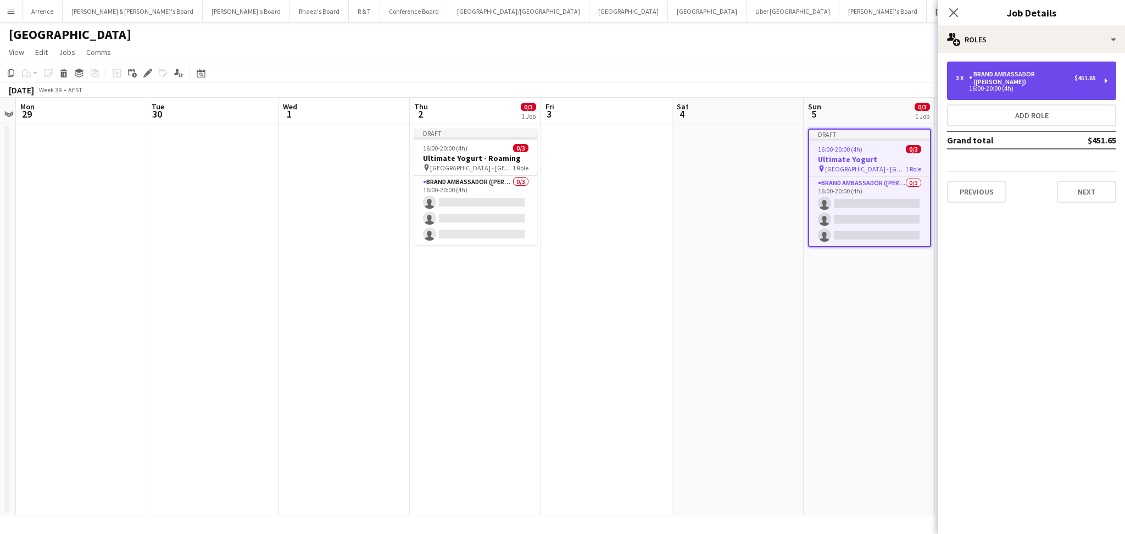
click at [991, 86] on div "16:00-20:00 (4h)" at bounding box center [1026, 88] width 140 height 5
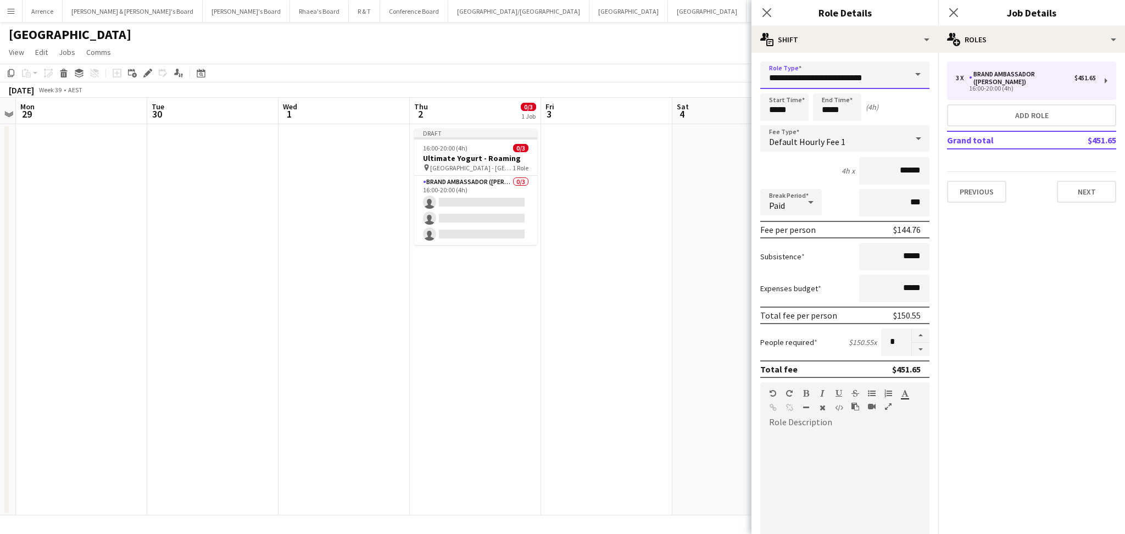
drag, startPoint x: 886, startPoint y: 76, endPoint x: 846, endPoint y: 72, distance: 40.3
click at [846, 72] on input "**********" at bounding box center [844, 75] width 169 height 27
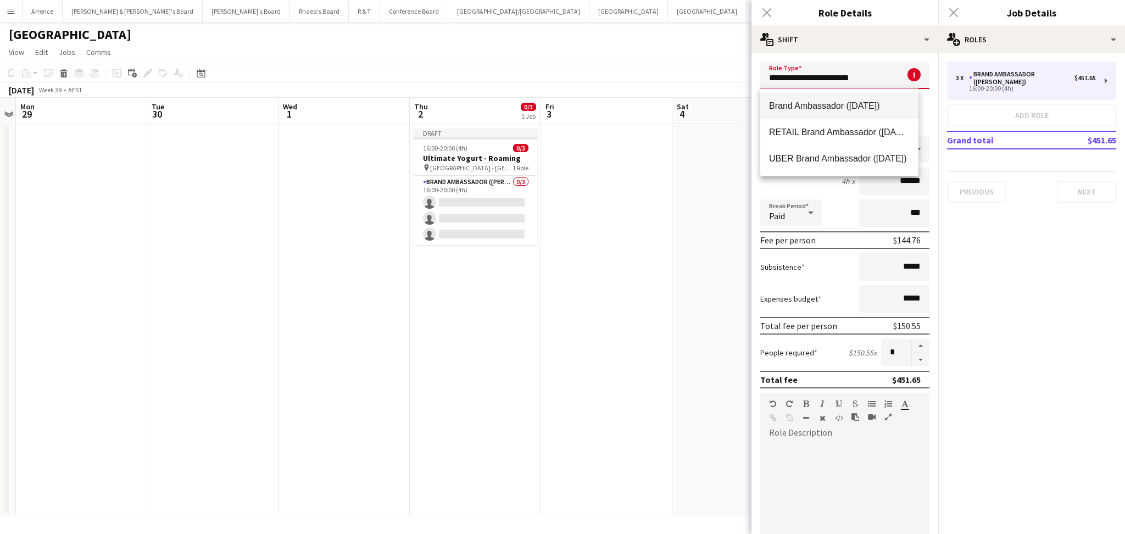
click at [834, 109] on span "Brand Ambassador ([DATE])" at bounding box center [839, 106] width 141 height 10
type input "**********"
type input "******"
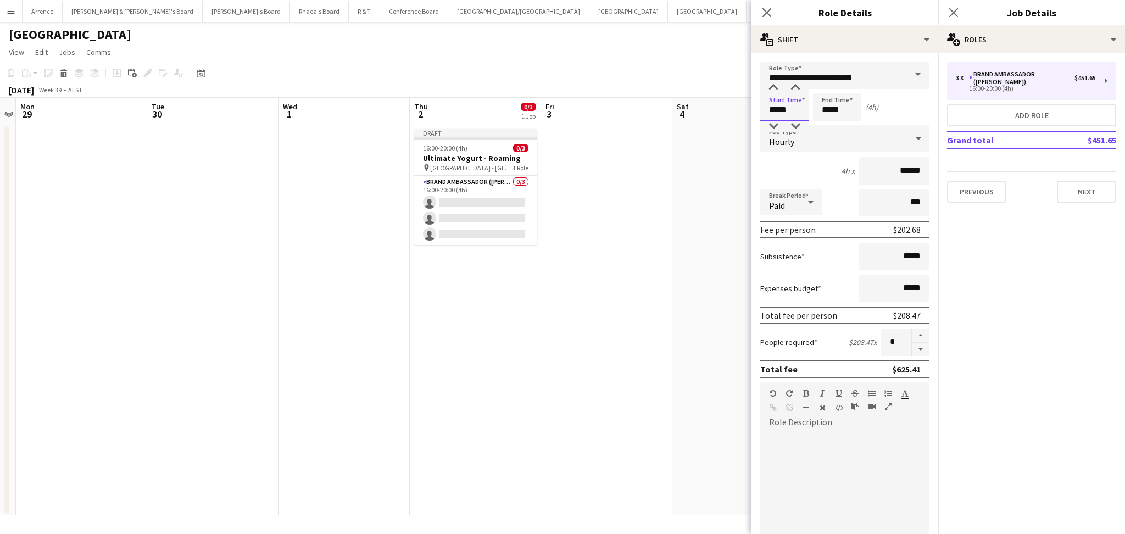
click at [772, 110] on input "*****" at bounding box center [784, 106] width 48 height 27
type input "*****"
click at [889, 258] on input "*****" at bounding box center [894, 256] width 70 height 27
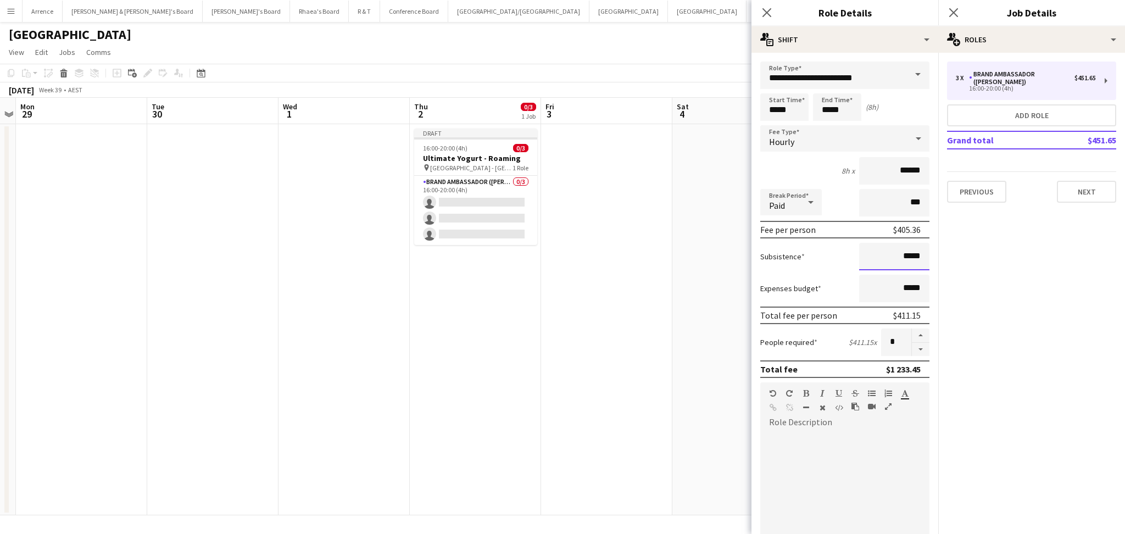
click at [889, 258] on input "*****" at bounding box center [894, 256] width 70 height 27
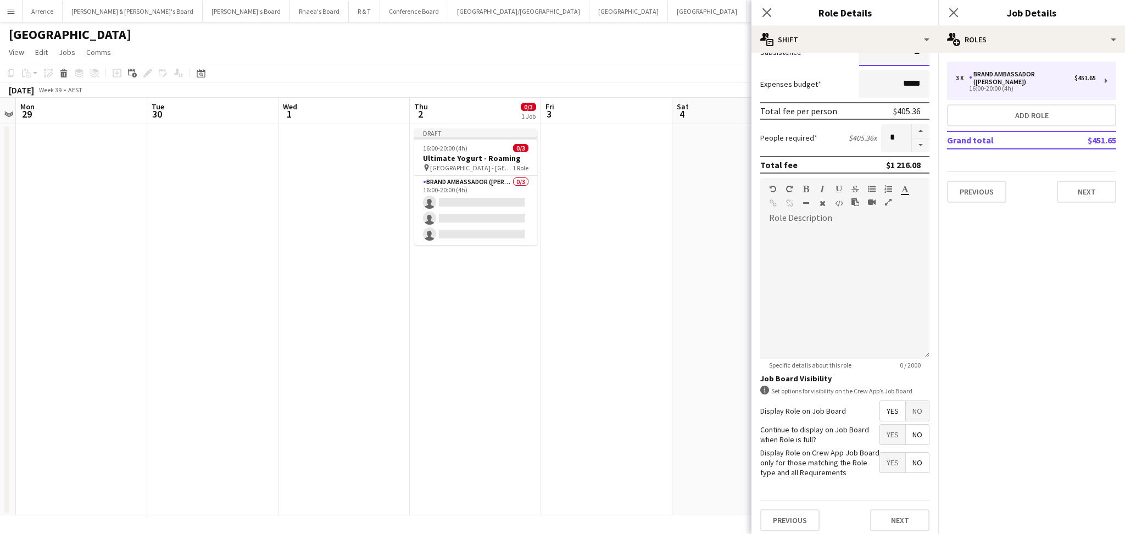
scroll to position [215, 0]
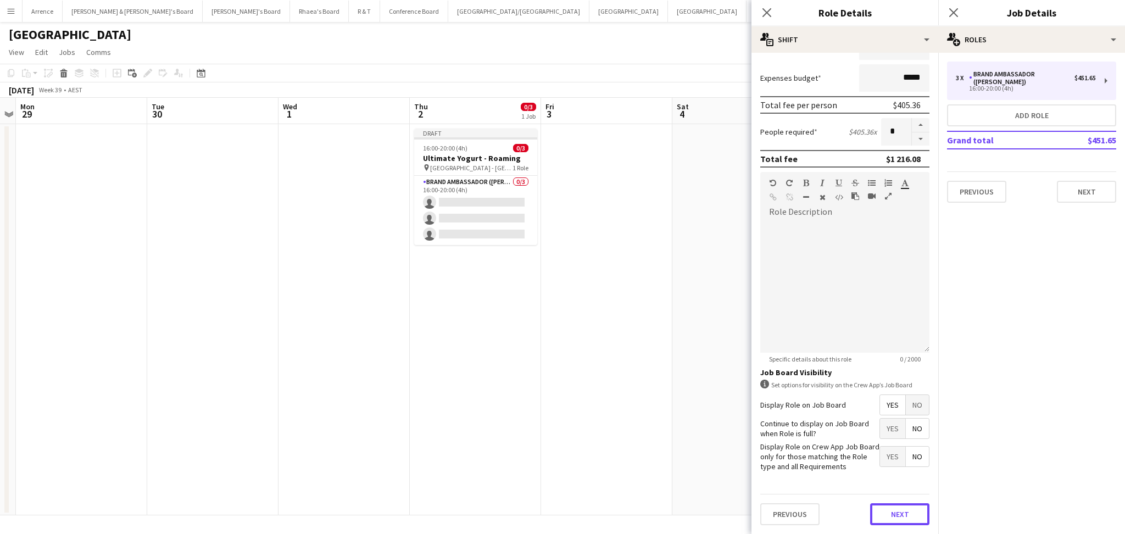
click at [890, 515] on button "Next" at bounding box center [899, 514] width 59 height 22
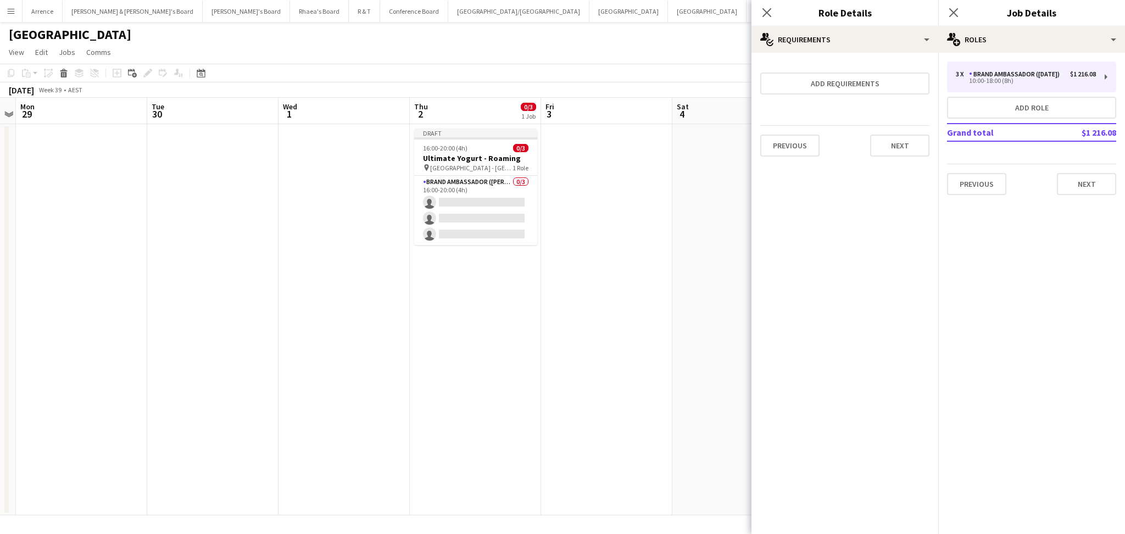
type input "*****"
click at [1025, 99] on button "Add role" at bounding box center [1031, 108] width 169 height 22
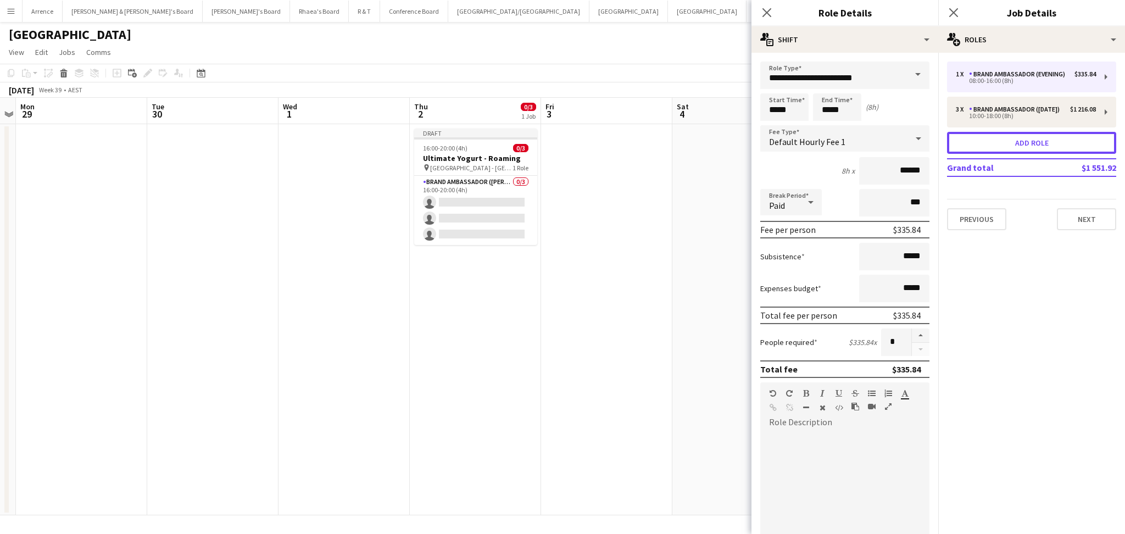
type input "**********"
type input "*****"
type input "******"
type input "*"
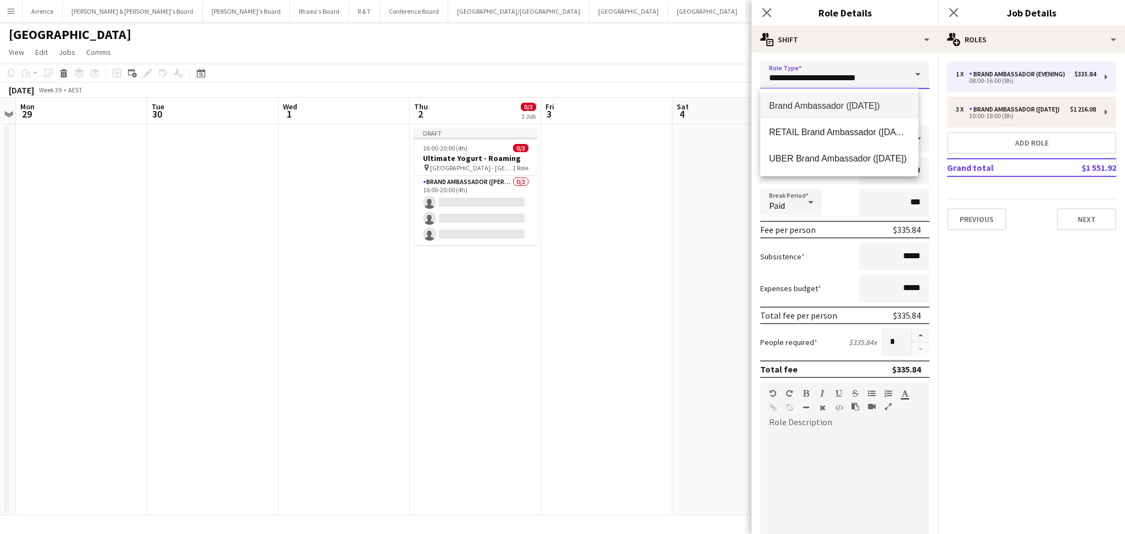
click at [881, 65] on input "**********" at bounding box center [844, 75] width 169 height 27
click at [879, 68] on input "**********" at bounding box center [844, 75] width 169 height 27
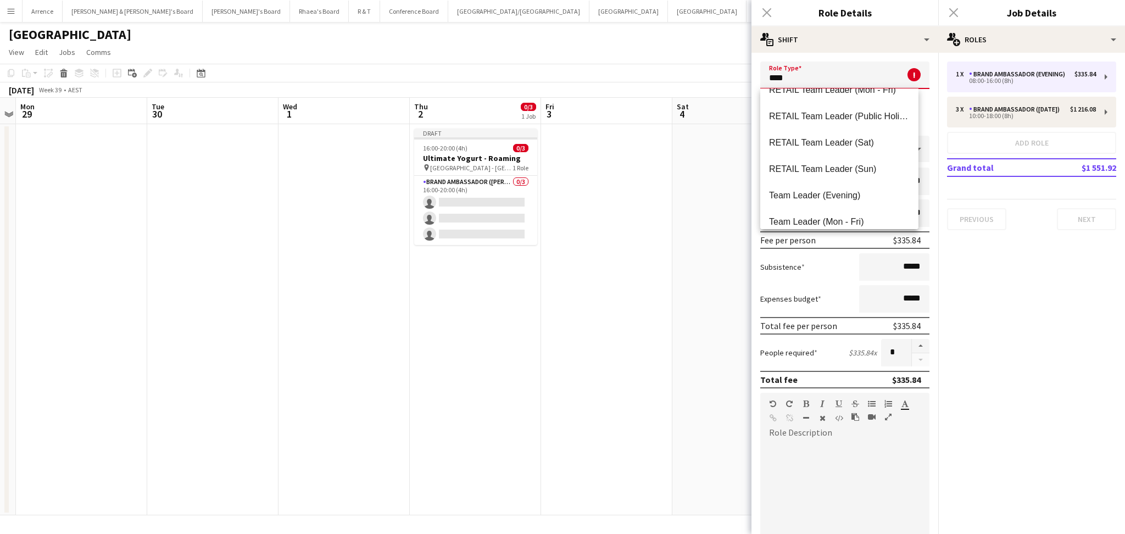
scroll to position [146, 0]
click at [834, 189] on mat-option "Team Leader ([DATE])" at bounding box center [839, 197] width 158 height 26
type input "**********"
type input "******"
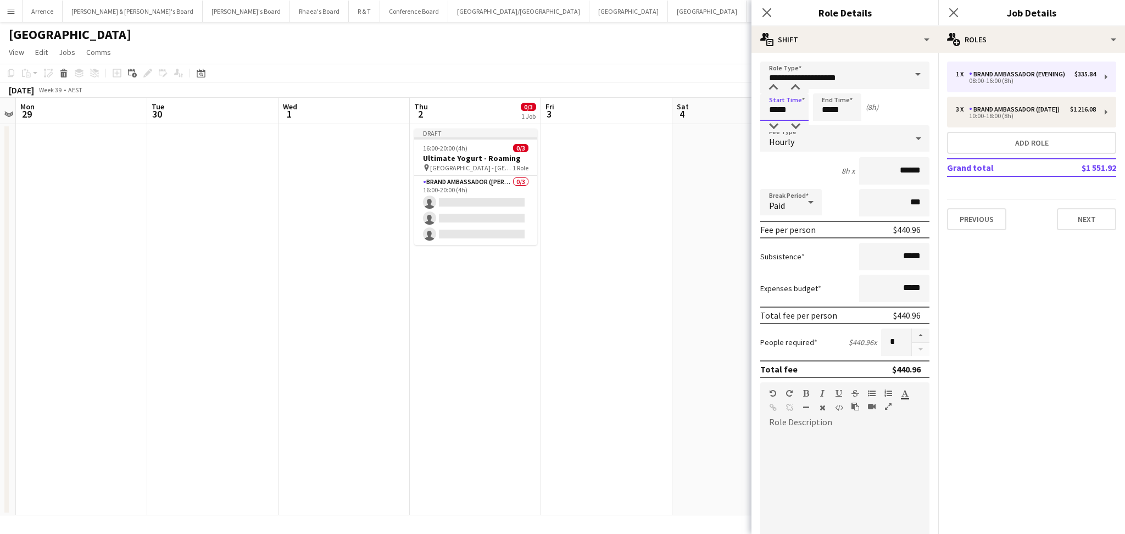
click at [771, 105] on input "*****" at bounding box center [784, 106] width 48 height 27
type input "*****"
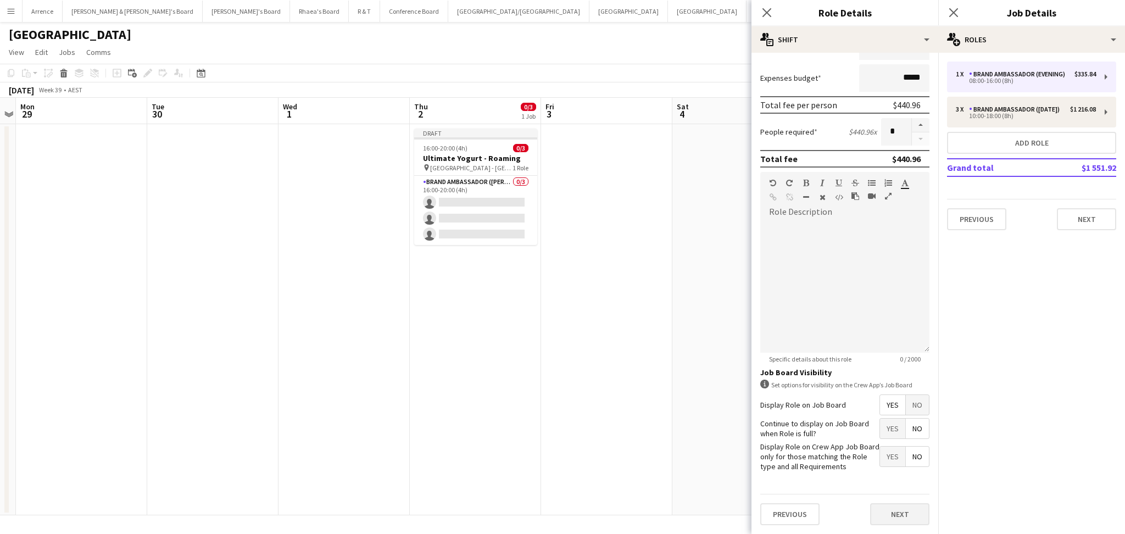
type input "*****"
click at [881, 508] on button "Next" at bounding box center [899, 514] width 59 height 22
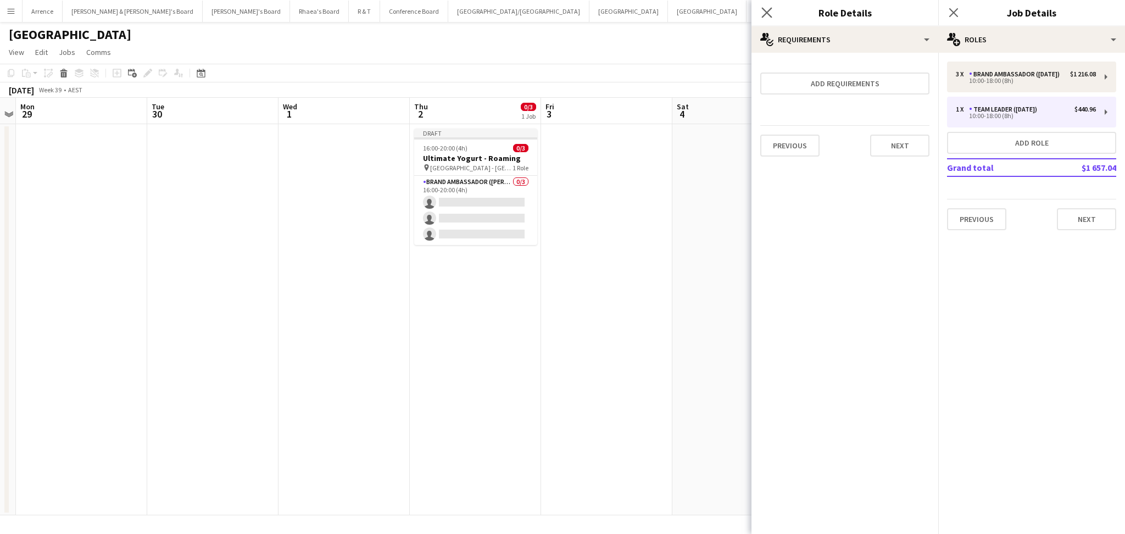
click at [769, 7] on app-icon "Close pop-in" at bounding box center [767, 13] width 16 height 16
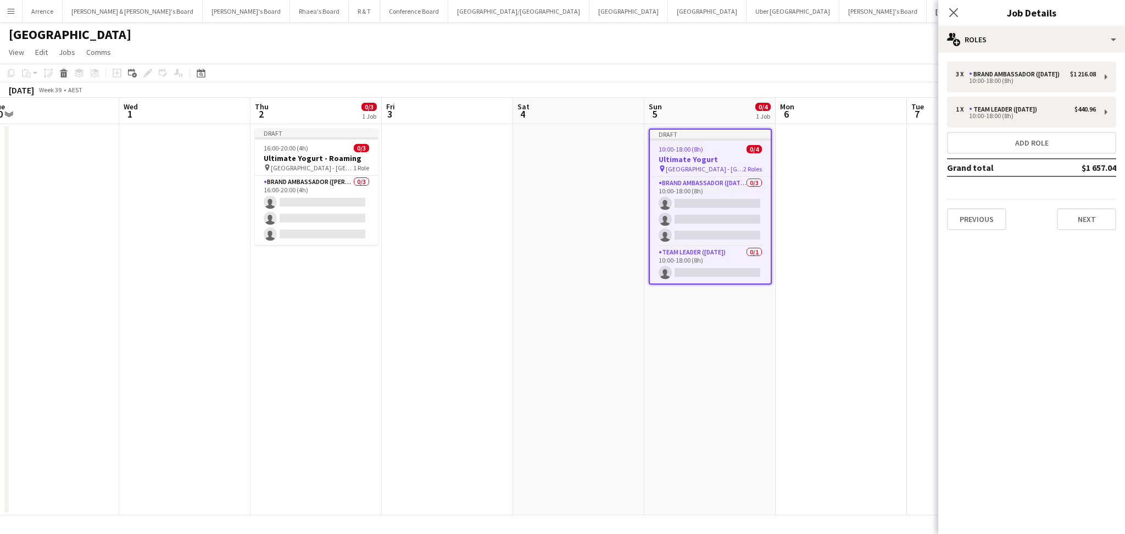
drag, startPoint x: 864, startPoint y: 358, endPoint x: 702, endPoint y: 344, distance: 162.6
click at [703, 346] on app-calendar-viewport "Sat 27 Sun 28 Mon 29 Tue 30 Wed 1 Thu 2 0/3 1 Job Fri 3 Sat 4 Sun 5 0/4 1 Job M…" at bounding box center [562, 306] width 1125 height 417
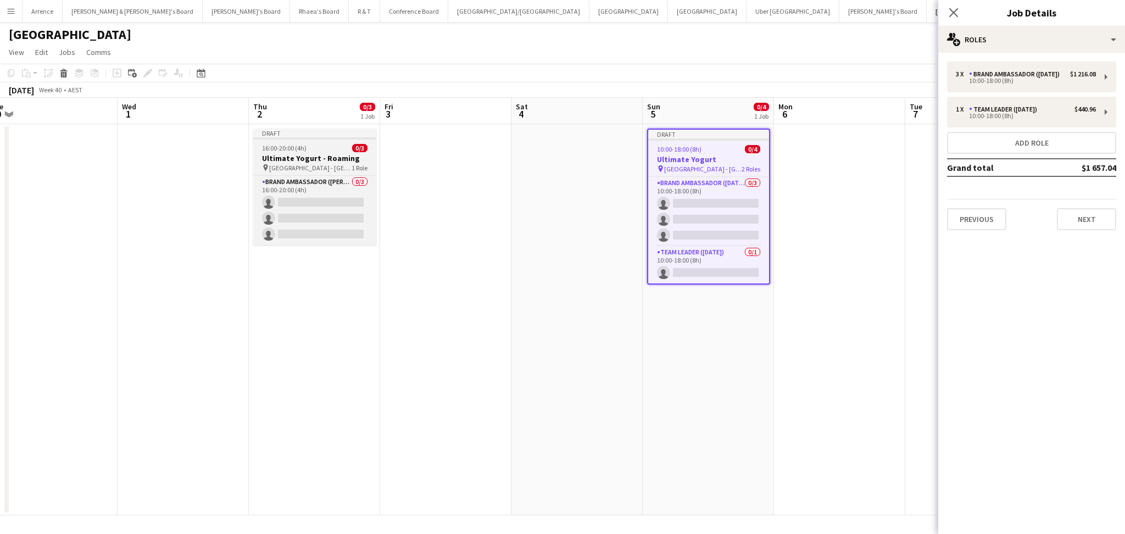
click at [331, 153] on app-job-card "Draft 16:00-20:00 (4h) 0/3 Ultimate Yogurt - Roaming pin [GEOGRAPHIC_DATA] - NS…" at bounding box center [314, 187] width 123 height 116
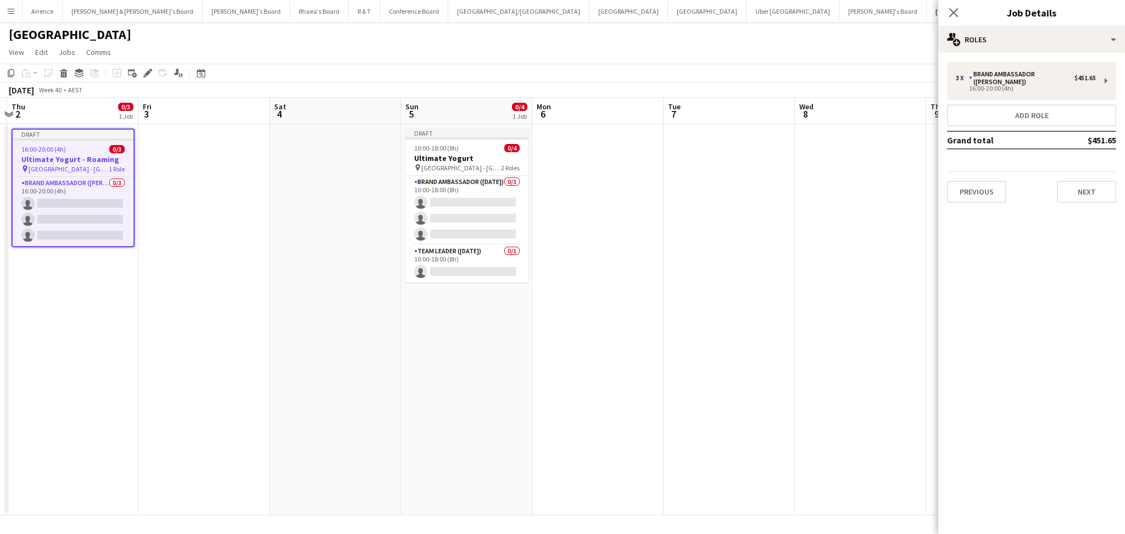
scroll to position [0, 392]
drag, startPoint x: 688, startPoint y: 394, endPoint x: 442, endPoint y: 360, distance: 248.3
click at [442, 360] on app-calendar-viewport "Mon 29 Tue 30 Wed 1 Thu 2 0/3 1 Job Fri 3 Sat 4 Sun 5 0/4 1 Job Mon 6 Tue 7 Wed…" at bounding box center [562, 306] width 1125 height 417
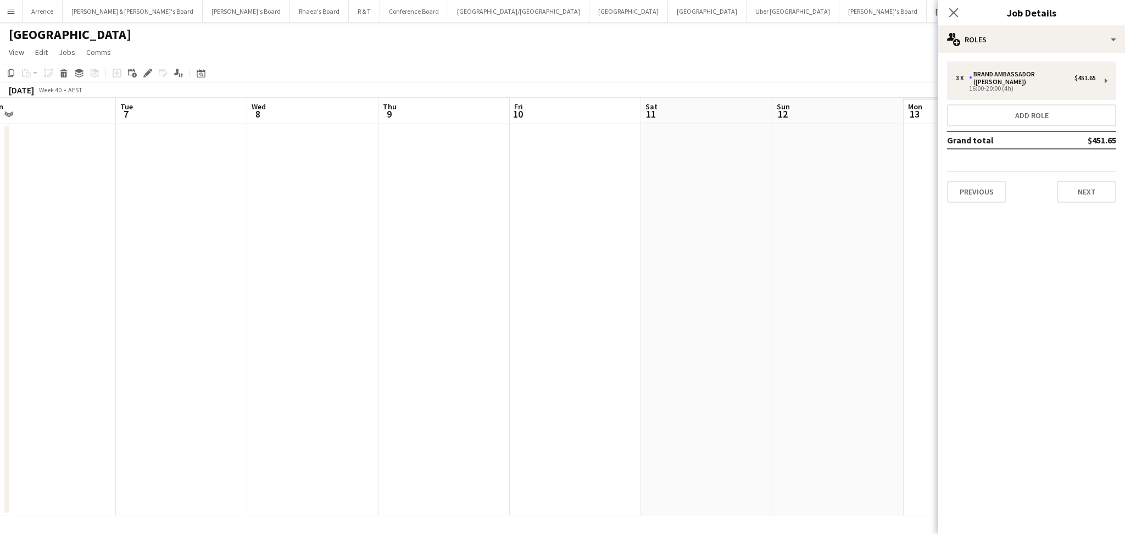
scroll to position [0, 310]
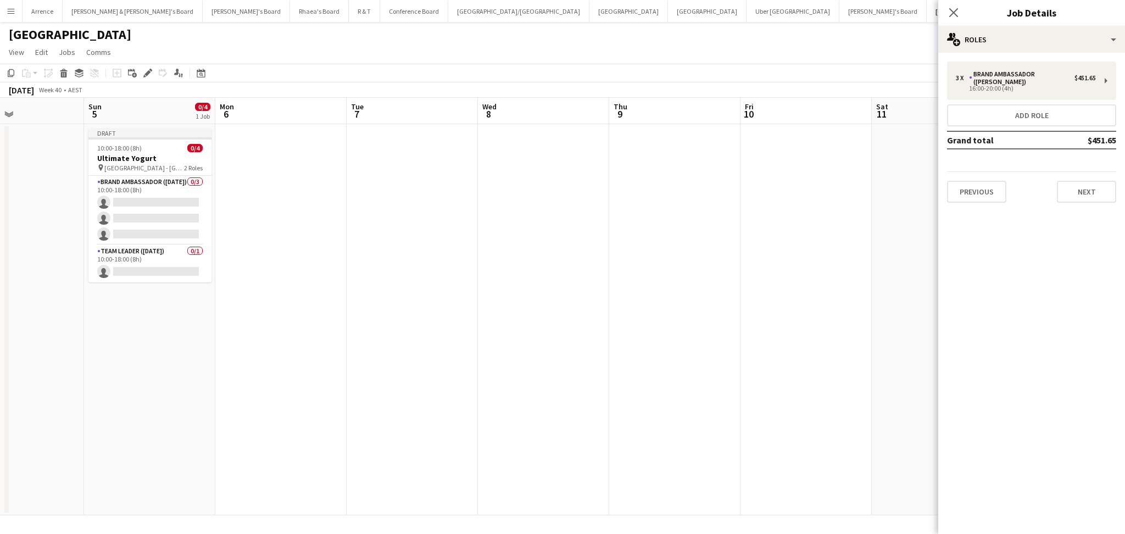
drag, startPoint x: 690, startPoint y: 387, endPoint x: 378, endPoint y: 350, distance: 313.6
click at [378, 350] on app-calendar-viewport "Thu 2 0/3 1 Job Fri 3 Sat 4 Sun 5 0/4 1 Job Mon 6 Tue 7 Wed 8 Thu 9 Fri 10 Sat …" at bounding box center [562, 306] width 1125 height 417
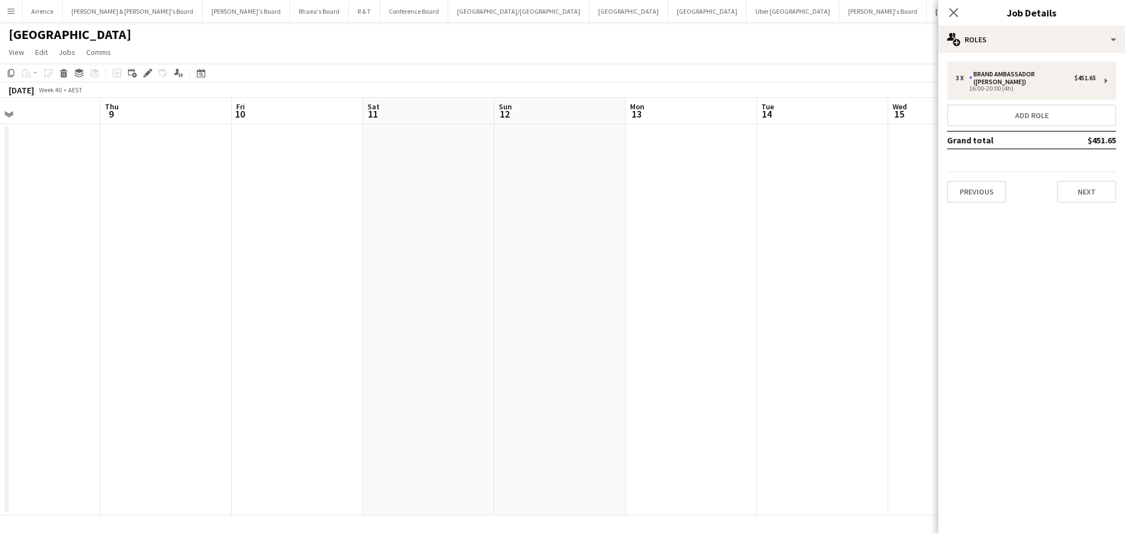
drag, startPoint x: 643, startPoint y: 376, endPoint x: 183, endPoint y: 331, distance: 461.9
click at [151, 334] on app-calendar-viewport "Sun 5 0/4 1 Job Mon 6 Tue 7 Wed 8 Thu 9 Fri 10 Sat 11 Sun 12 Mon 13 Tue 14 Wed …" at bounding box center [562, 306] width 1125 height 417
drag, startPoint x: 537, startPoint y: 365, endPoint x: 337, endPoint y: 364, distance: 200.5
click at [21, 330] on app-calendar-viewport "Thu 9 Fri 10 Sat 11 Sun 12 Mon 13 Tue 14 Wed 15 Thu 16 Fri 17 Sat 18 Sun 19 Mon…" at bounding box center [562, 306] width 1125 height 417
drag, startPoint x: 450, startPoint y: 381, endPoint x: 32, endPoint y: 357, distance: 418.7
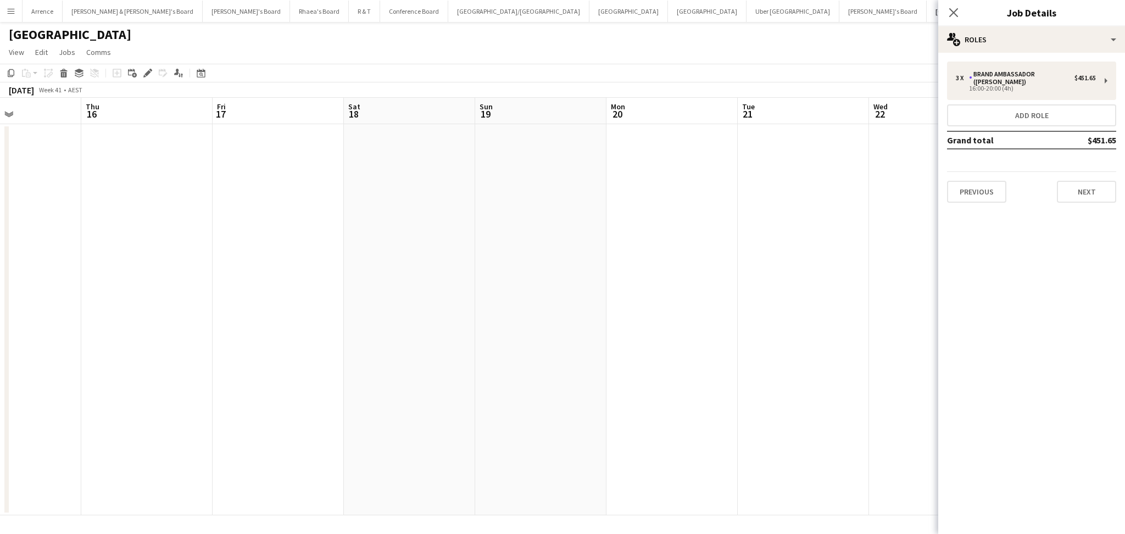
click at [32, 357] on app-calendar-viewport "Sun 12 Mon 13 Tue 14 Wed 15 Thu 16 Fri 17 Sat 18 Sun 19 Mon 20 Tue 21 Wed 22 Th…" at bounding box center [562, 306] width 1125 height 417
drag, startPoint x: 585, startPoint y: 397, endPoint x: 136, endPoint y: 351, distance: 451.6
click at [122, 351] on app-calendar-viewport "Sun 12 Mon 13 Tue 14 Wed 15 Thu 16 Fri 17 Sat 18 Sun 19 Mon 20 Tue 21 Wed 22 Th…" at bounding box center [562, 306] width 1125 height 417
drag, startPoint x: 550, startPoint y: 393, endPoint x: 382, endPoint y: 372, distance: 169.4
click at [149, 354] on app-calendar-viewport "Thu 16 Fri 17 Sat 18 Sun 19 Mon 20 Tue 21 Wed 22 Thu 23 Fri 24 Sat 25 Sun 26 Mo…" at bounding box center [562, 306] width 1125 height 417
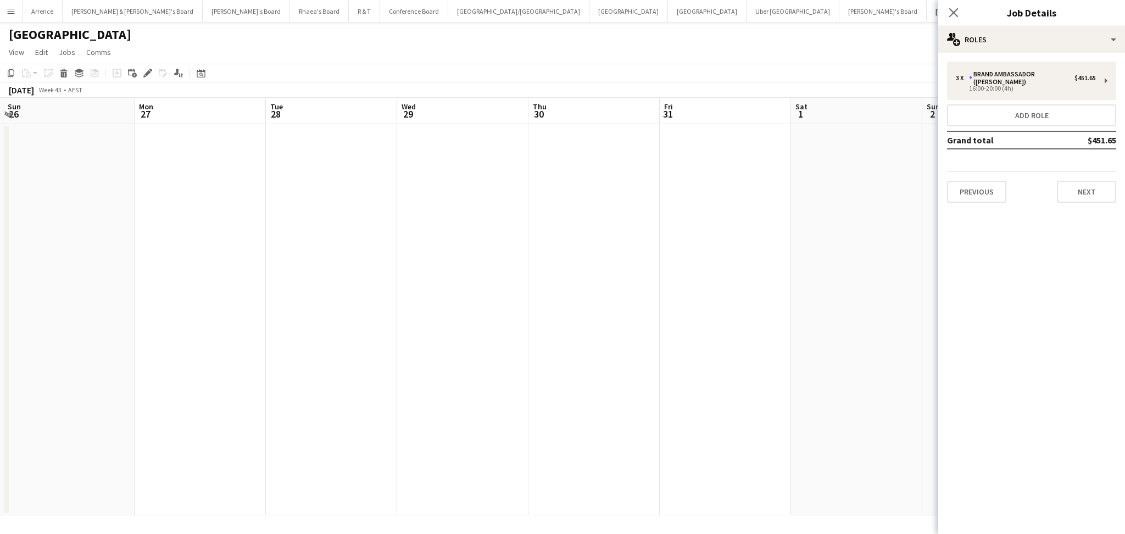
drag, startPoint x: 647, startPoint y: 390, endPoint x: 622, endPoint y: 370, distance: 32.0
click at [192, 355] on app-calendar-viewport "Thu 23 Fri 24 Sat 25 Sun 26 Mon 27 Tue 28 Wed 29 Thu 30 Fri 31 Sat 1 Sun 2 Mon …" at bounding box center [562, 306] width 1125 height 417
drag, startPoint x: 464, startPoint y: 374, endPoint x: 380, endPoint y: 374, distance: 84.6
click at [380, 374] on app-calendar-viewport "Sat 25 Sun 26 Mon 27 Tue 28 Wed 29 Thu 30 Fri 31 Sat 1 Sun 2 Mon 3 Tue 4 Wed 5 …" at bounding box center [562, 306] width 1125 height 417
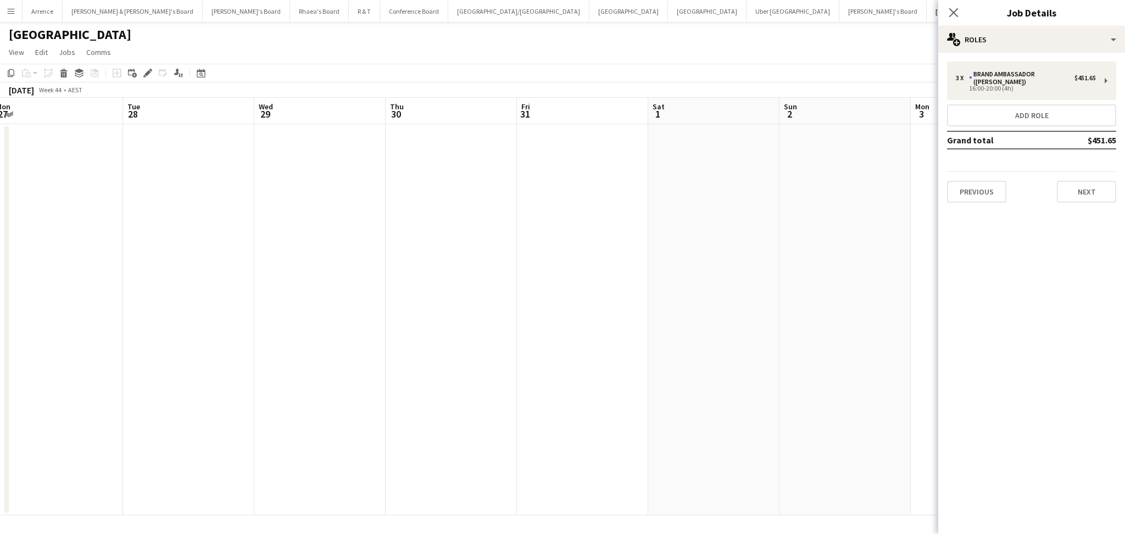
drag, startPoint x: 245, startPoint y: 384, endPoint x: 822, endPoint y: 378, distance: 577.3
click at [879, 374] on app-calendar-viewport "Sat 25 Sun 26 Mon 27 Tue 28 Wed 29 Thu 30 Fri 31 Sat 1 Sun 2 Mon 3 Tue 4 Wed 5 …" at bounding box center [562, 306] width 1125 height 417
drag, startPoint x: 445, startPoint y: 374, endPoint x: 919, endPoint y: 334, distance: 475.1
click at [935, 330] on app-calendar-viewport "Sun 19 Mon 20 Tue 21 Wed 22 Thu 23 Fri 24 Sat 25 Sun 26 Mon 27 Tue 28 Wed 29 Th…" at bounding box center [562, 306] width 1125 height 417
drag, startPoint x: 207, startPoint y: 353, endPoint x: 819, endPoint y: 337, distance: 612.0
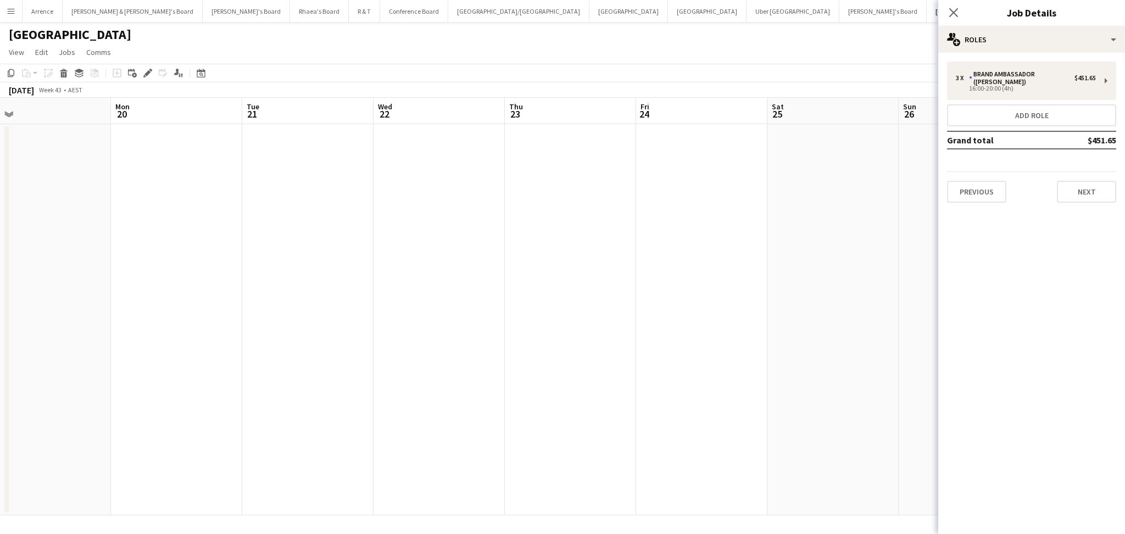
click at [840, 327] on app-calendar-viewport "Fri 17 Sat 18 Sun 19 Mon 20 Tue 21 Wed 22 Thu 23 Fri 24 Sat 25 Sun 26 Mon 27 Tu…" at bounding box center [562, 306] width 1125 height 417
drag, startPoint x: 655, startPoint y: 355, endPoint x: 375, endPoint y: 369, distance: 280.4
click at [784, 353] on app-calendar-viewport "Fri 10 Sat 11 Sun 12 Mon 13 Tue 14 Wed 15 Thu 16 Fri 17 Sat 18 Sun 19 Mon 20 Tu…" at bounding box center [562, 306] width 1125 height 417
drag, startPoint x: 107, startPoint y: 360, endPoint x: 693, endPoint y: 354, distance: 586.0
click at [728, 346] on app-calendar-viewport "Wed 8 Thu 9 Fri 10 Sat 11 Sun 12 Mon 13 Tue 14 Wed 15 Thu 16 Fri 17 Sat 18 Sun …" at bounding box center [562, 306] width 1125 height 417
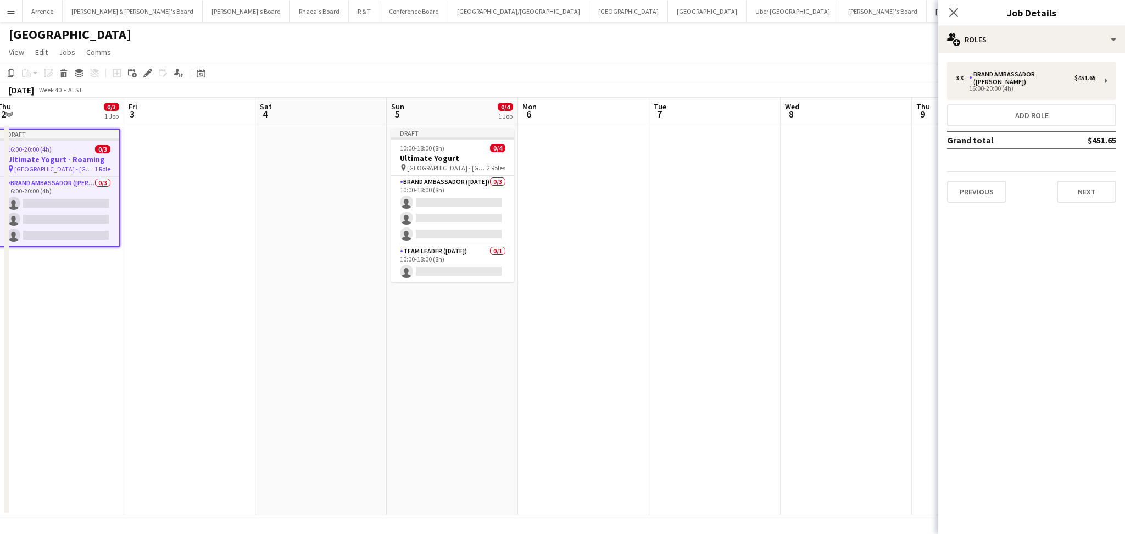
drag, startPoint x: 205, startPoint y: 364, endPoint x: 655, endPoint y: 368, distance: 449.3
click at [750, 359] on app-calendar-viewport "Tue 30 Wed 1 Thu 2 0/3 1 Job Fri 3 Sat 4 Sun 5 0/4 1 Job Mon 6 Tue 7 Wed 8 Thu …" at bounding box center [562, 306] width 1125 height 417
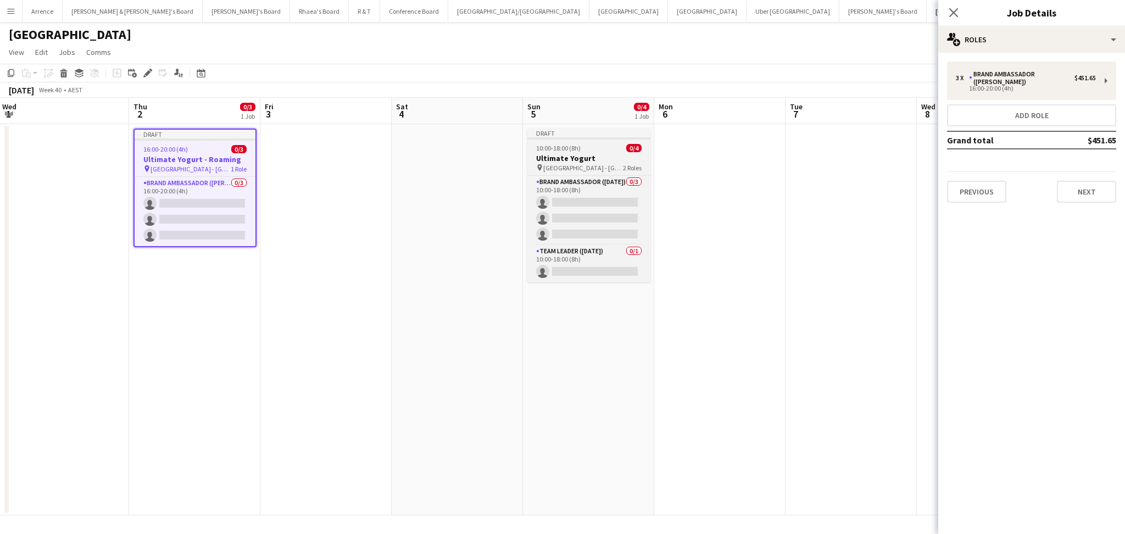
click at [609, 156] on h3 "Ultimate Yogurt" at bounding box center [588, 158] width 123 height 10
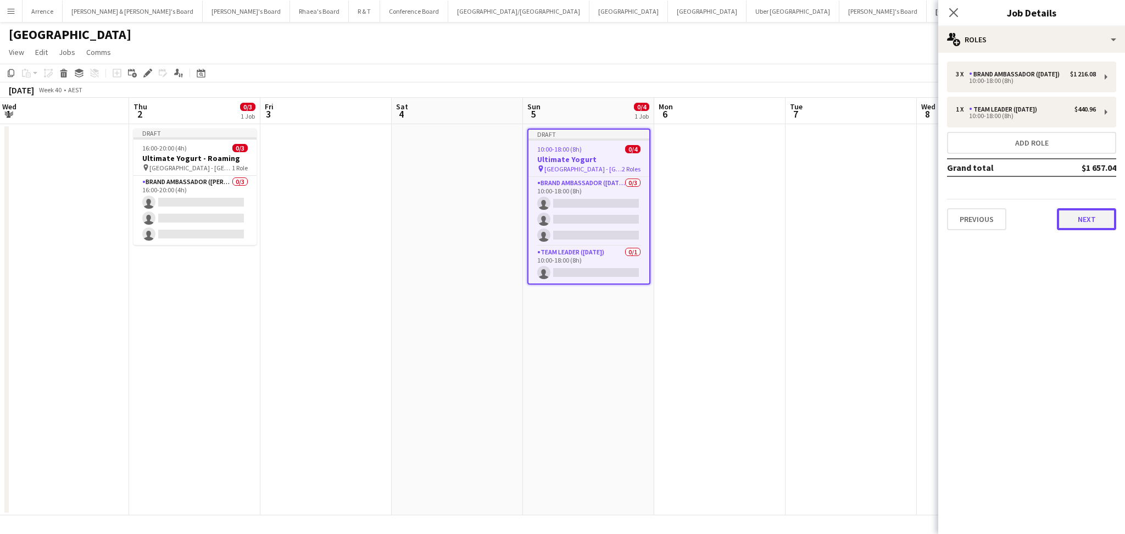
click at [1086, 215] on button "Next" at bounding box center [1086, 219] width 59 height 22
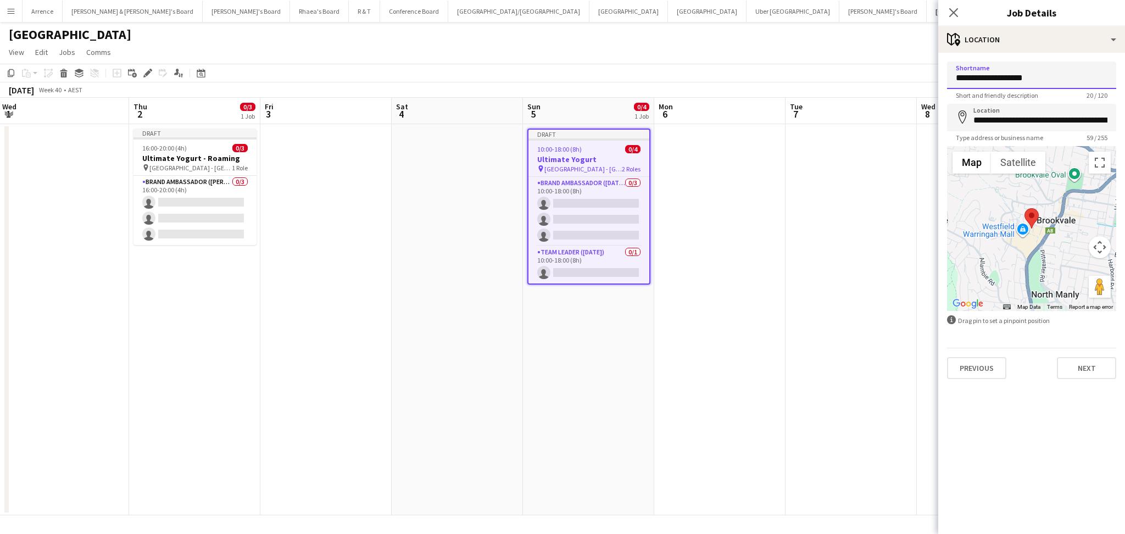
click at [1006, 78] on input "**********" at bounding box center [1031, 75] width 169 height 27
paste input
type input "**********"
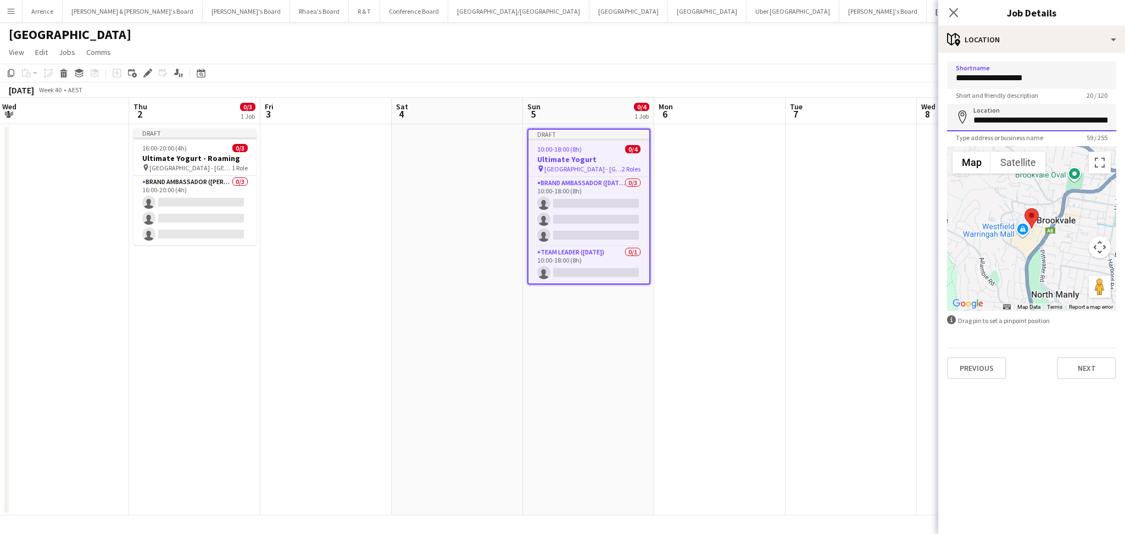
click at [993, 112] on input "**********" at bounding box center [1031, 117] width 169 height 27
paste input
type input "**********"
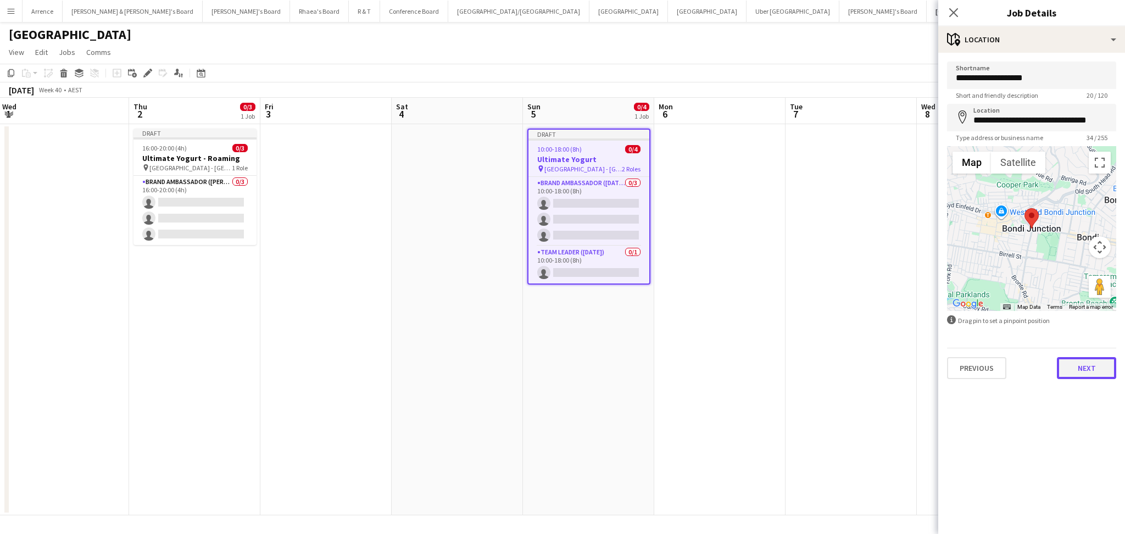
click at [1090, 369] on button "Next" at bounding box center [1086, 368] width 59 height 22
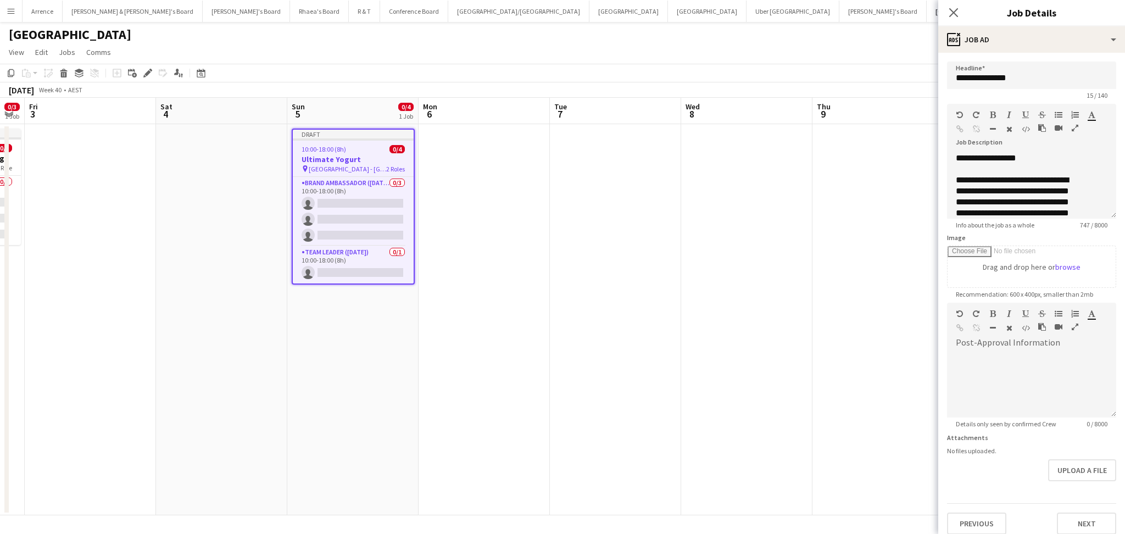
drag, startPoint x: 890, startPoint y: 333, endPoint x: 649, endPoint y: 337, distance: 241.1
click at [650, 338] on app-calendar-viewport "Mon 29 Tue 30 Wed 1 Thu 2 0/3 1 Job Fri 3 Sat 4 Sun 5 0/4 1 Job Mon 6 Tue 7 Wed…" at bounding box center [562, 306] width 1125 height 417
click at [343, 146] on div "10:00-18:00 (8h) 0/4" at bounding box center [348, 149] width 121 height 8
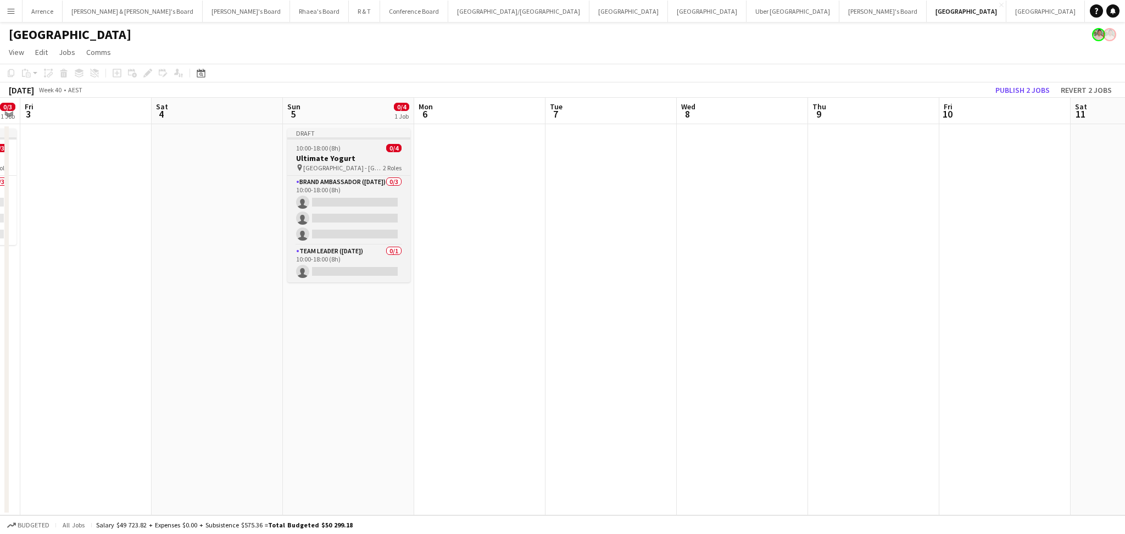
click at [343, 146] on div "10:00-18:00 (8h) 0/4" at bounding box center [348, 148] width 123 height 8
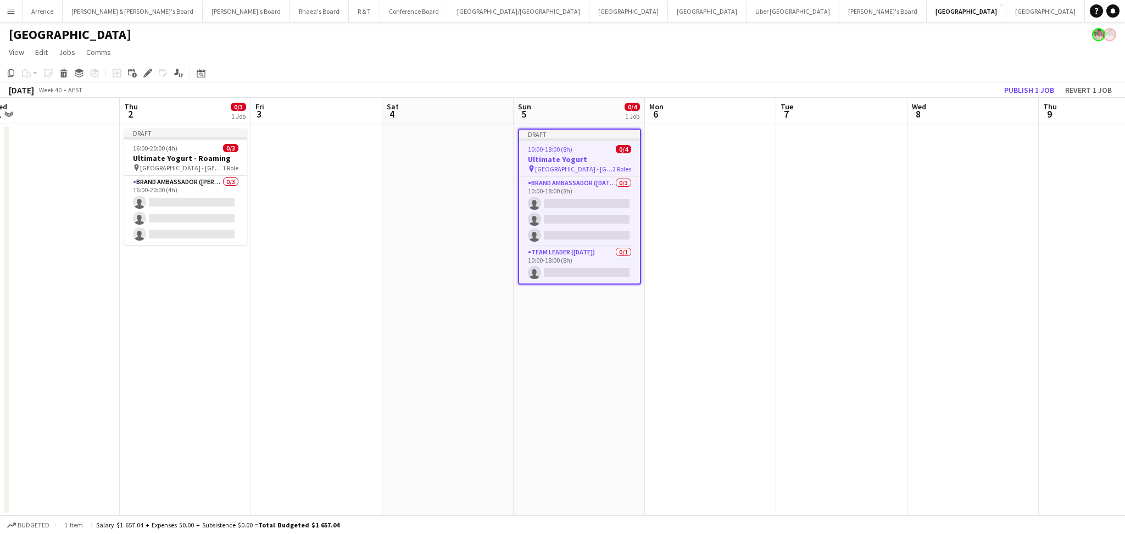
drag, startPoint x: 222, startPoint y: 288, endPoint x: 320, endPoint y: 203, distance: 129.2
click at [449, 271] on app-calendar-viewport "Mon 29 Tue 30 Wed 1 Thu 2 0/3 1 Job Fri 3 Sat 4 Sun 5 0/4 1 Job Mon 6 Tue 7 Wed…" at bounding box center [562, 306] width 1125 height 417
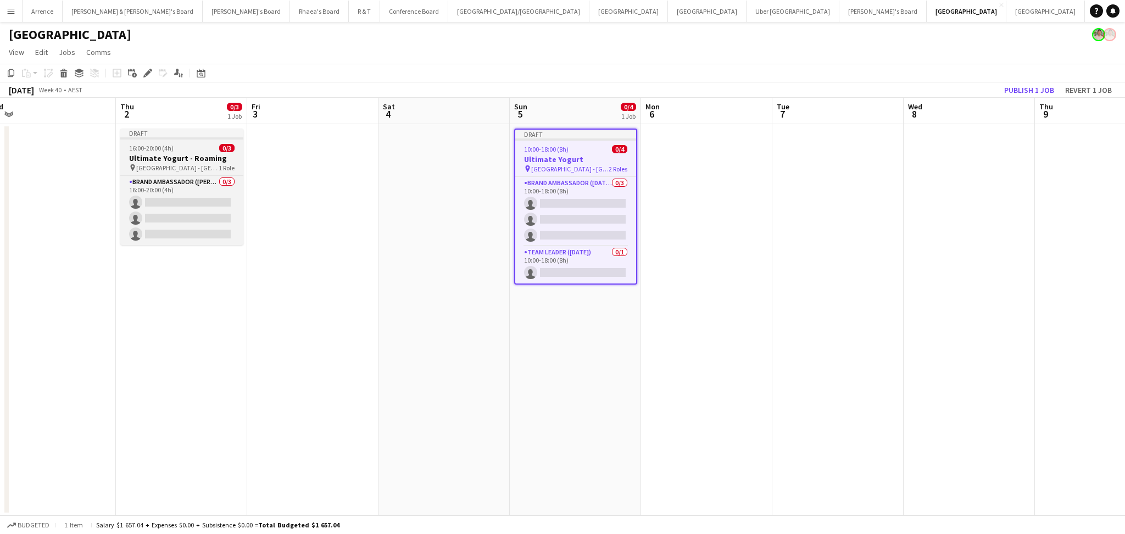
click at [219, 168] on span "1 Role" at bounding box center [227, 168] width 16 height 8
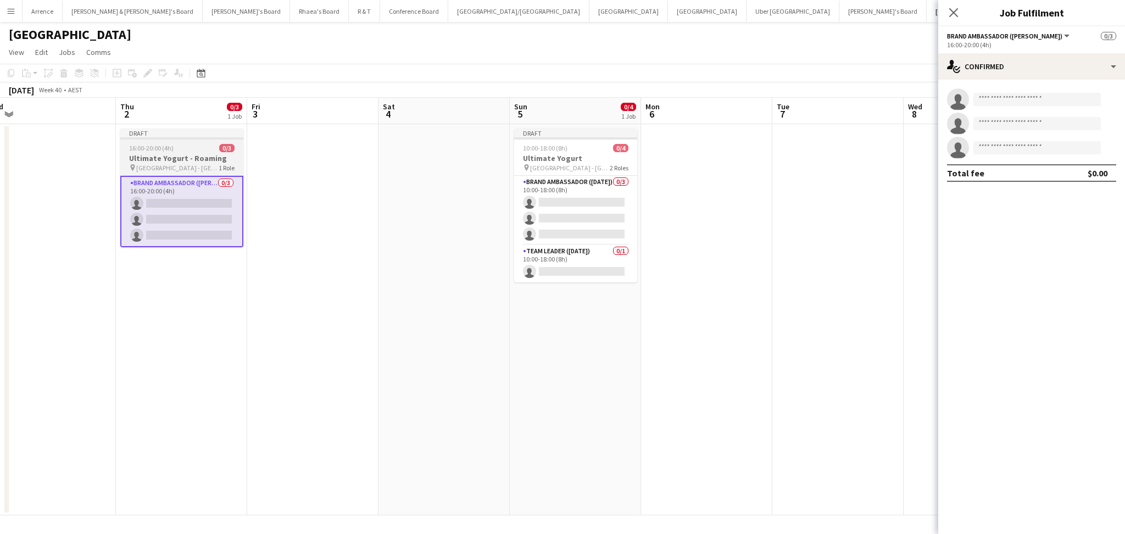
click at [183, 157] on h3 "Ultimate Yogurt - Roaming" at bounding box center [181, 158] width 123 height 10
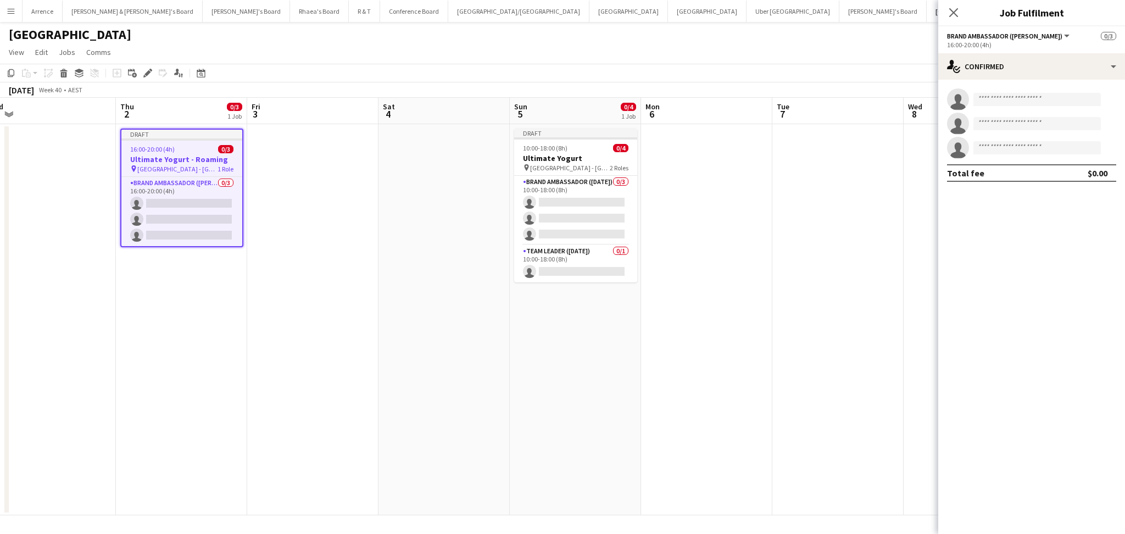
click at [695, 400] on app-date-cell at bounding box center [706, 319] width 131 height 391
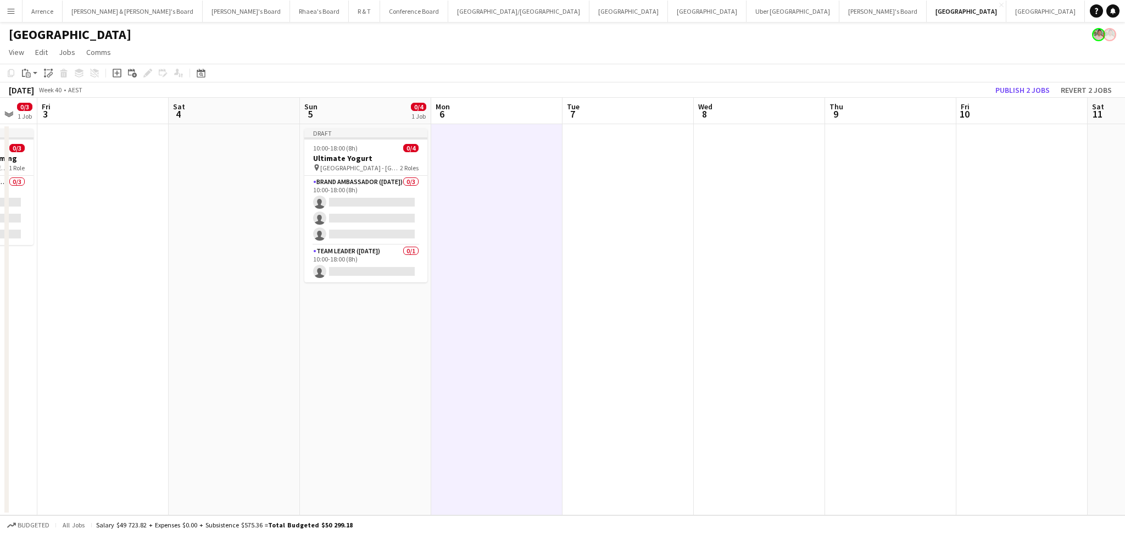
drag, startPoint x: 863, startPoint y: 395, endPoint x: 417, endPoint y: 367, distance: 446.3
click at [390, 376] on app-calendar-viewport "Mon 29 Tue 30 Wed 1 Thu 2 0/3 1 Job Fri 3 Sat 4 Sun 5 0/4 1 Job Mon 6 Tue 7 Wed…" at bounding box center [562, 306] width 1125 height 417
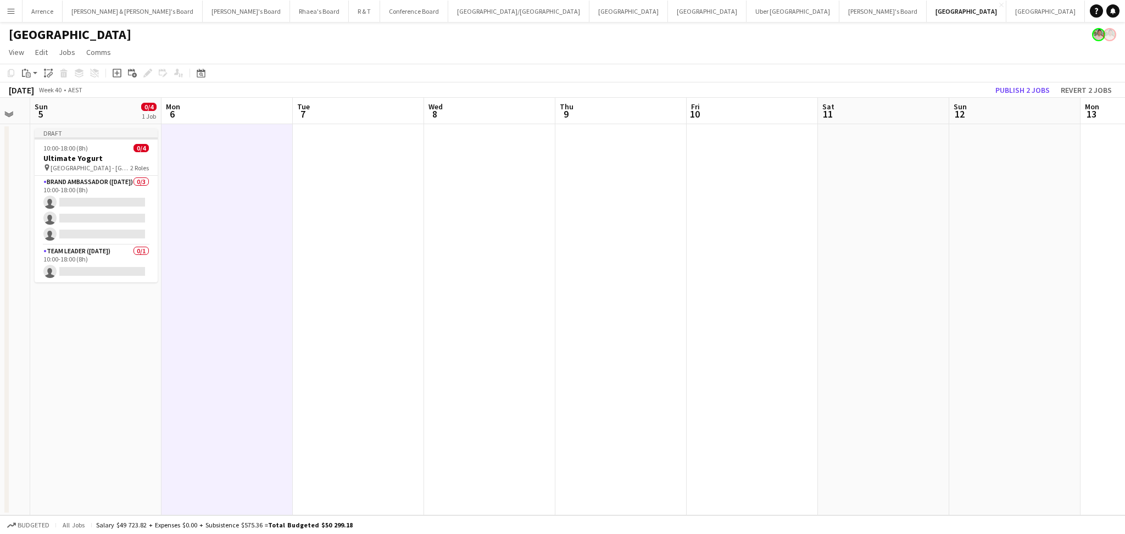
drag, startPoint x: 888, startPoint y: 417, endPoint x: 439, endPoint y: 397, distance: 449.2
click at [397, 403] on app-calendar-viewport "Wed 1 Thu 2 0/3 1 Job Fri 3 Sat 4 Sun 5 0/4 1 Job Mon 6 Tue 7 Wed 8 Thu 9 Fri 1…" at bounding box center [562, 306] width 1125 height 417
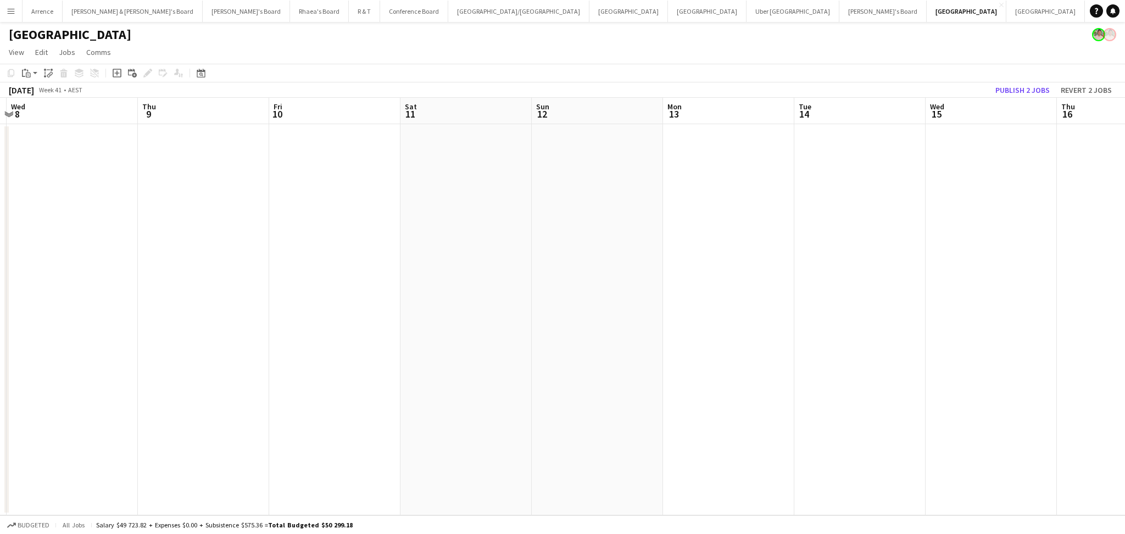
drag, startPoint x: 902, startPoint y: 424, endPoint x: 564, endPoint y: 415, distance: 337.9
click at [563, 417] on app-calendar-viewport "Sun 5 0/4 1 Job Mon 6 Tue 7 Wed 8 Thu 9 Fri 10 Sat 11 Sun 12 Mon 13 Tue 14 Wed …" at bounding box center [562, 306] width 1125 height 417
drag, startPoint x: 995, startPoint y: 417, endPoint x: 382, endPoint y: 394, distance: 613.4
click at [382, 394] on app-calendar-viewport "Wed 8 Thu 9 Fri 10 Sat 11 Sun 12 Mon 13 Tue 14 Wed 15 Thu 16 Fri 17 Sat 18 Sun …" at bounding box center [562, 306] width 1125 height 417
drag, startPoint x: 836, startPoint y: 415, endPoint x: 382, endPoint y: 390, distance: 454.9
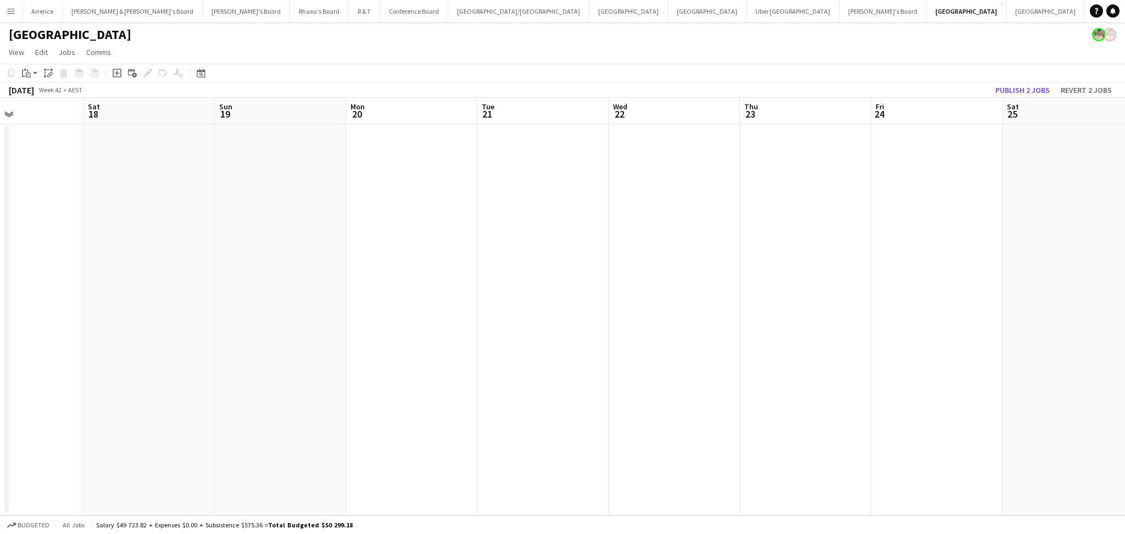
click at [382, 391] on app-calendar-viewport "Mon 13 Tue 14 Wed 15 Thu 16 Fri 17 Sat 18 Sun 19 Mon 20 Tue 21 Wed 22 Thu 23 Fr…" at bounding box center [562, 306] width 1125 height 417
drag, startPoint x: 791, startPoint y: 405, endPoint x: 388, endPoint y: 395, distance: 403.2
click at [303, 400] on app-calendar-viewport "Tue 21 Wed 22 Thu 23 Fri 24 Sat 25 Sun 26 Mon 27 Tue 28 Wed 29 Thu 30 Fri 31 Sa…" at bounding box center [562, 306] width 1125 height 417
drag, startPoint x: 752, startPoint y: 420, endPoint x: 234, endPoint y: 392, distance: 518.7
click at [147, 402] on app-calendar-viewport "Sat 25 Sun 26 Mon 27 Tue 28 Wed 29 Thu 30 Fri 31 Sat 1 Sun 2 Mon 3 Tue 4 Wed 5 …" at bounding box center [562, 306] width 1125 height 417
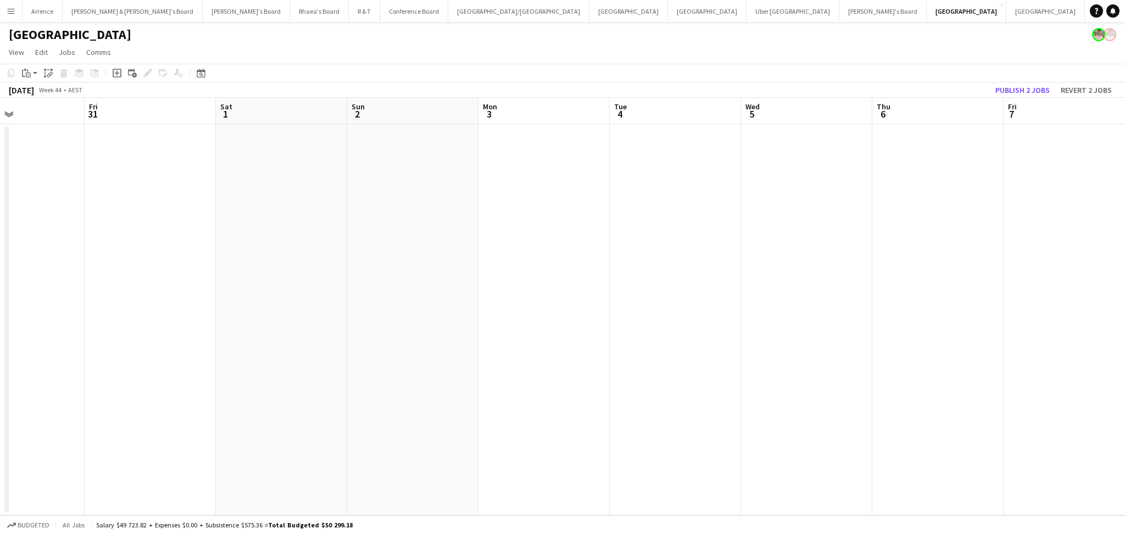
drag, startPoint x: 643, startPoint y: 402, endPoint x: 314, endPoint y: 406, distance: 329.0
click at [314, 406] on app-calendar-viewport "Mon 27 Tue 28 Wed 29 Thu 30 Fri 31 Sat 1 Sun 2 Mon 3 Tue 4 Wed 5 Thu 6 Fri 7 Sa…" at bounding box center [562, 306] width 1125 height 417
drag, startPoint x: 652, startPoint y: 397, endPoint x: 150, endPoint y: 370, distance: 502.2
click at [150, 370] on app-calendar-viewport "Thu 30 Fri 31 Sat 1 Sun 2 Mon 3 Tue 4 Wed 5 Thu 6 Fri 7 Sat 8 Sun 9 Mon 10 Tue …" at bounding box center [562, 306] width 1125 height 417
drag, startPoint x: 661, startPoint y: 377, endPoint x: 223, endPoint y: 359, distance: 438.7
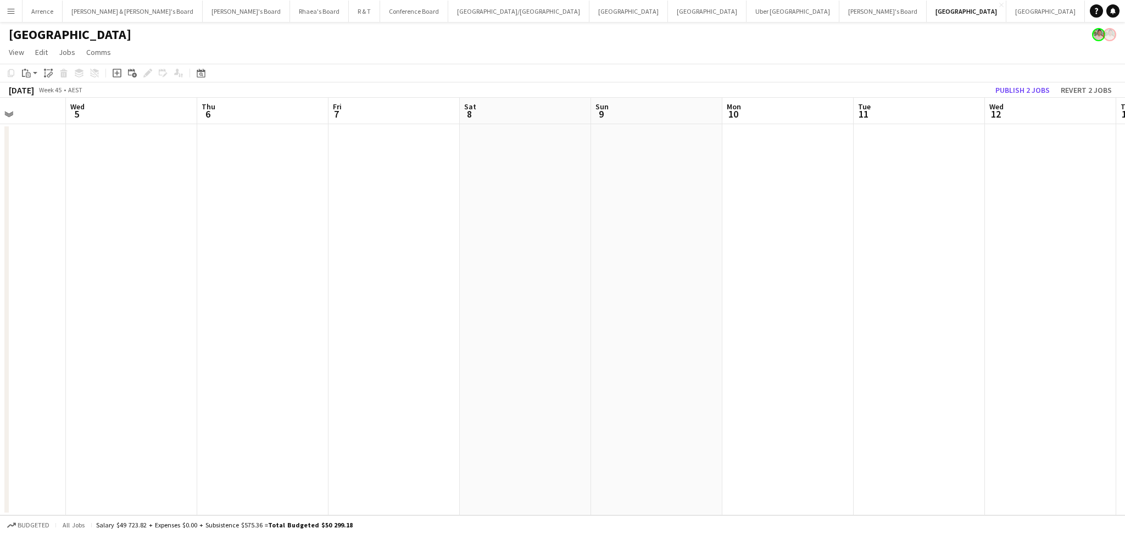
click at [223, 359] on app-calendar-viewport "Sat 1 Sun 2 Mon 3 Tue 4 Wed 5 Thu 6 Fri 7 Sat 8 Sun 9 Mon 10 Tue 11 Wed 12 Thu …" at bounding box center [562, 306] width 1125 height 417
drag, startPoint x: 607, startPoint y: 353, endPoint x: 436, endPoint y: 358, distance: 172.0
click at [436, 358] on app-calendar-viewport "Wed 5 Thu 6 Fri 7 Sat 8 Sun 9 Mon 10 Tue 11 Wed 12 Thu 13 Fri 14 Sat 15 Sun 16 …" at bounding box center [562, 306] width 1125 height 417
click at [688, 253] on app-date-cell at bounding box center [708, 319] width 131 height 391
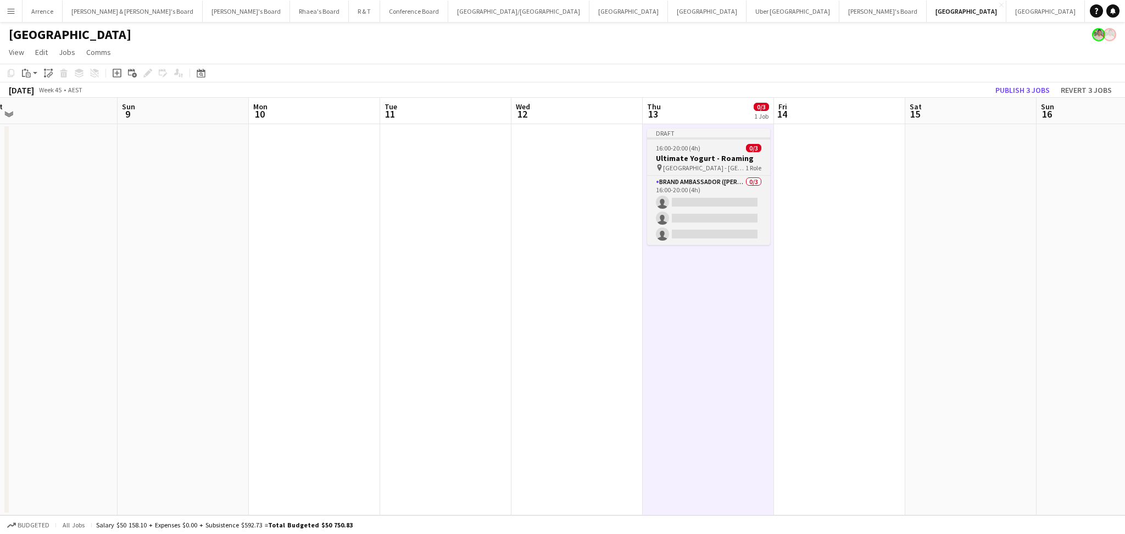
click at [709, 169] on span "[GEOGRAPHIC_DATA] - [GEOGRAPHIC_DATA]" at bounding box center [704, 168] width 82 height 8
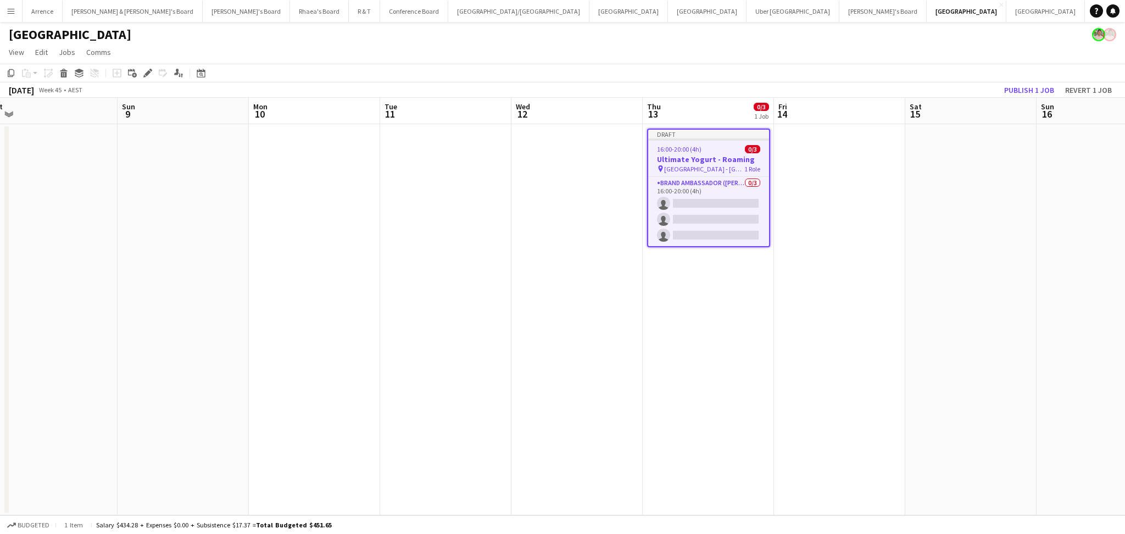
click at [709, 169] on span "[GEOGRAPHIC_DATA] - [GEOGRAPHIC_DATA]" at bounding box center [704, 169] width 80 height 8
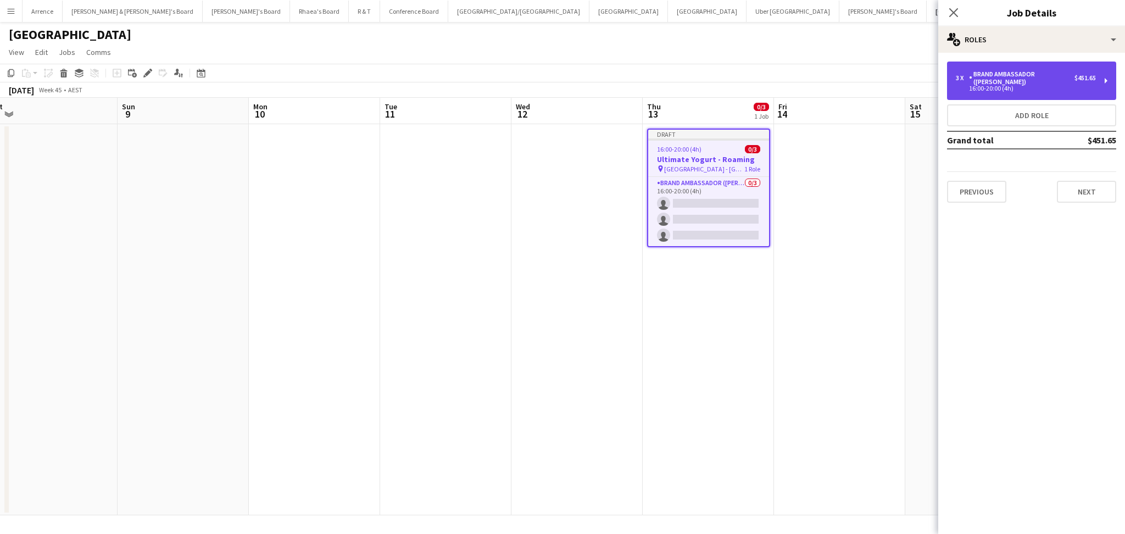
click at [1023, 75] on div "Brand Ambassador ([PERSON_NAME])" at bounding box center [1021, 77] width 105 height 15
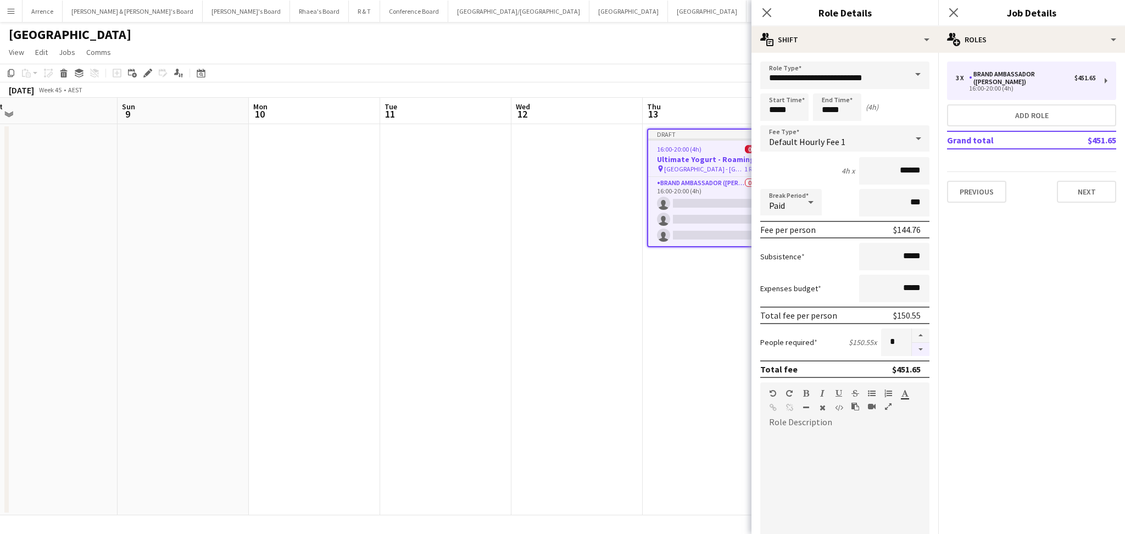
click at [912, 348] on button "button" at bounding box center [921, 350] width 18 height 14
type input "*"
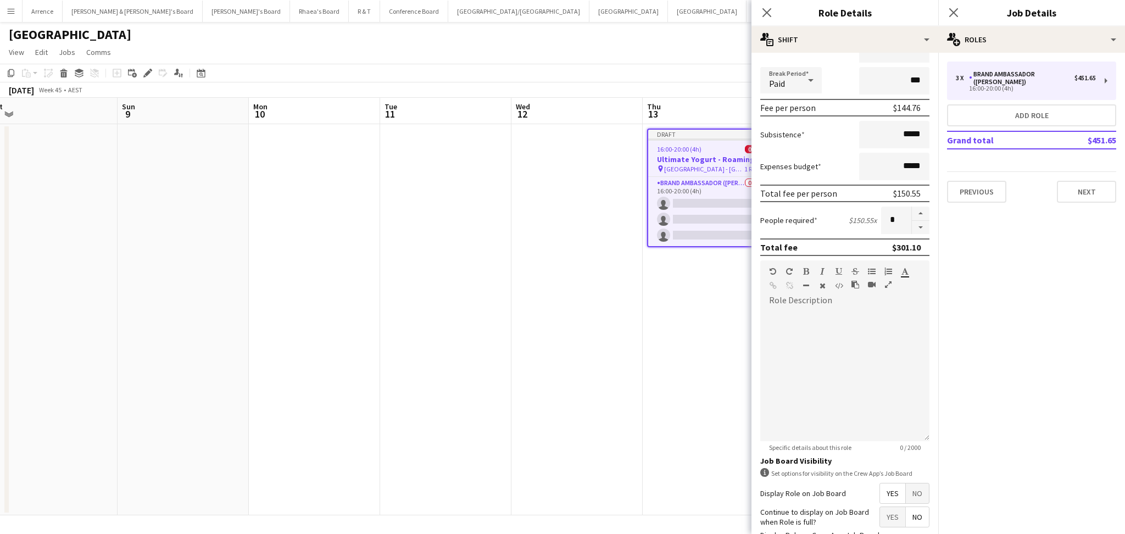
scroll to position [215, 0]
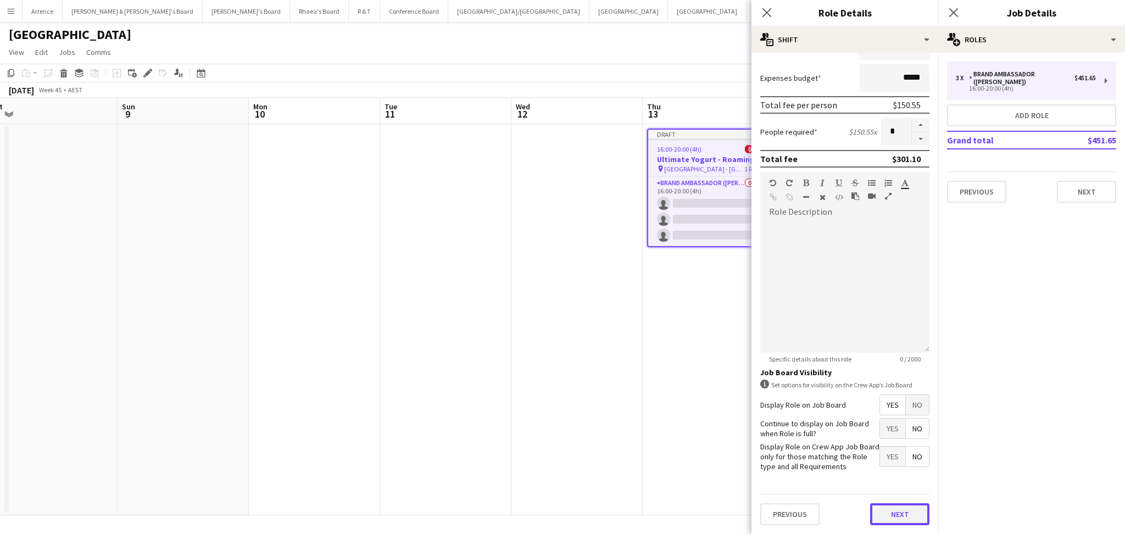
click at [897, 518] on button "Next" at bounding box center [899, 514] width 59 height 22
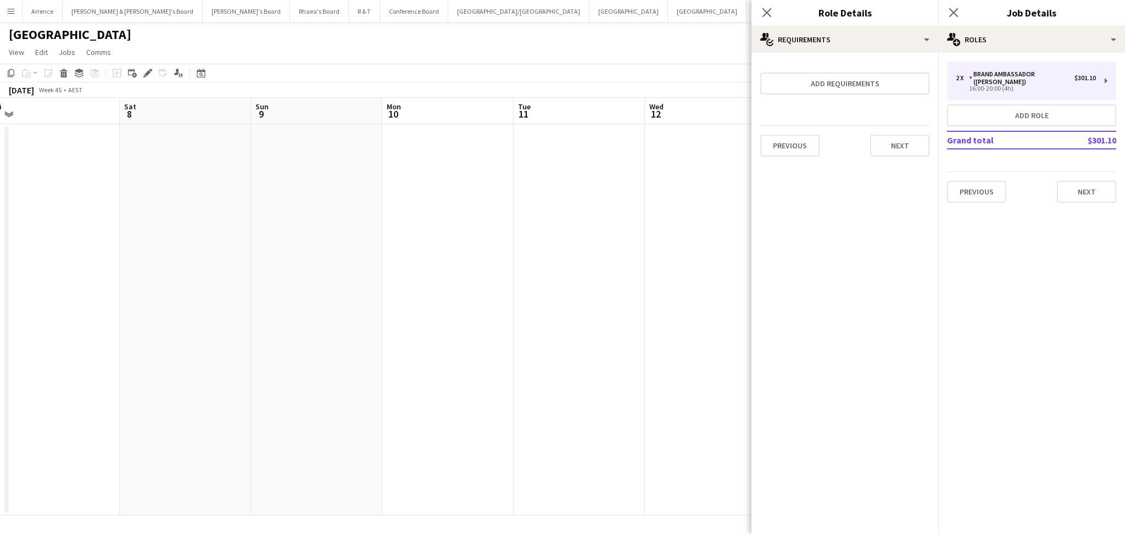
scroll to position [0, 395]
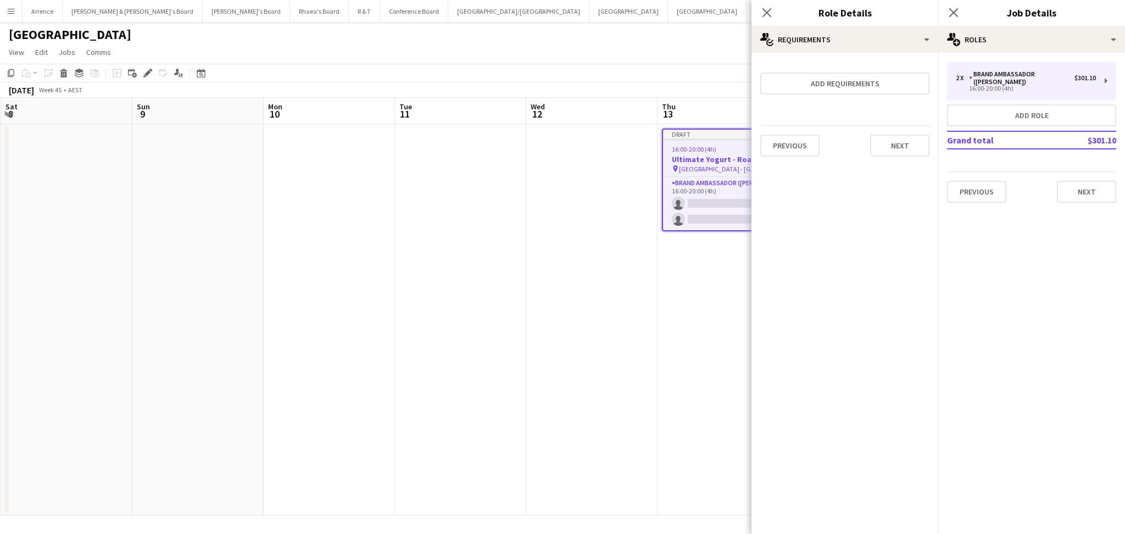
drag, startPoint x: 676, startPoint y: 404, endPoint x: 425, endPoint y: 403, distance: 250.4
click at [425, 403] on app-calendar-viewport "Wed 5 Thu 6 Fri 7 Sat 8 Sun 9 Mon 10 Tue 11 Wed 12 Thu 13 0/2 1 Job Fri 14 Sat …" at bounding box center [562, 306] width 1125 height 417
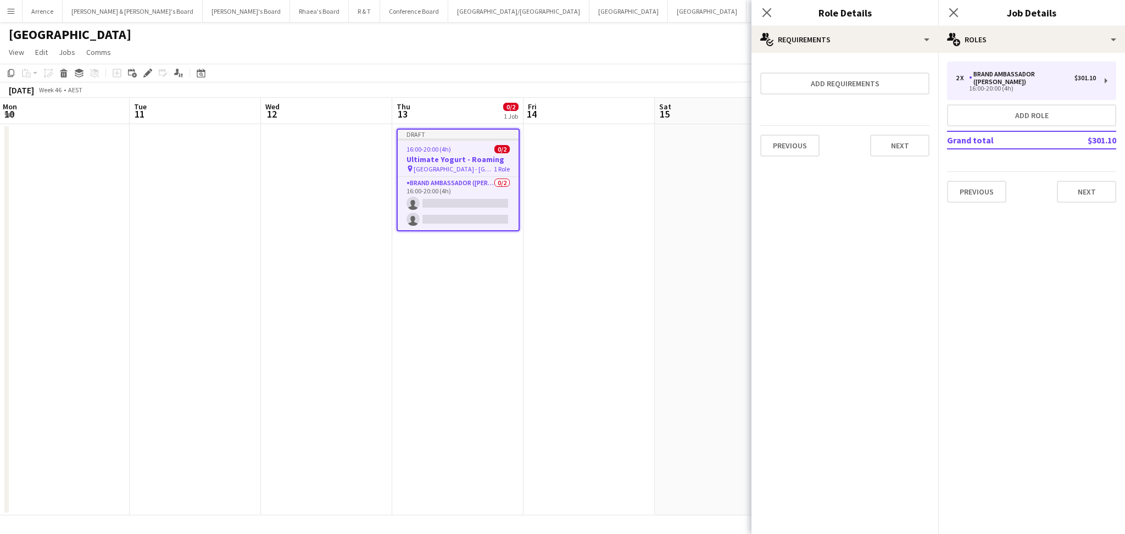
click at [465, 407] on app-date-cell "Draft 16:00-20:00 (4h) 0/2 Ultimate Yogurt - Roaming pin [GEOGRAPHIC_DATA] - NS…" at bounding box center [457, 319] width 131 height 391
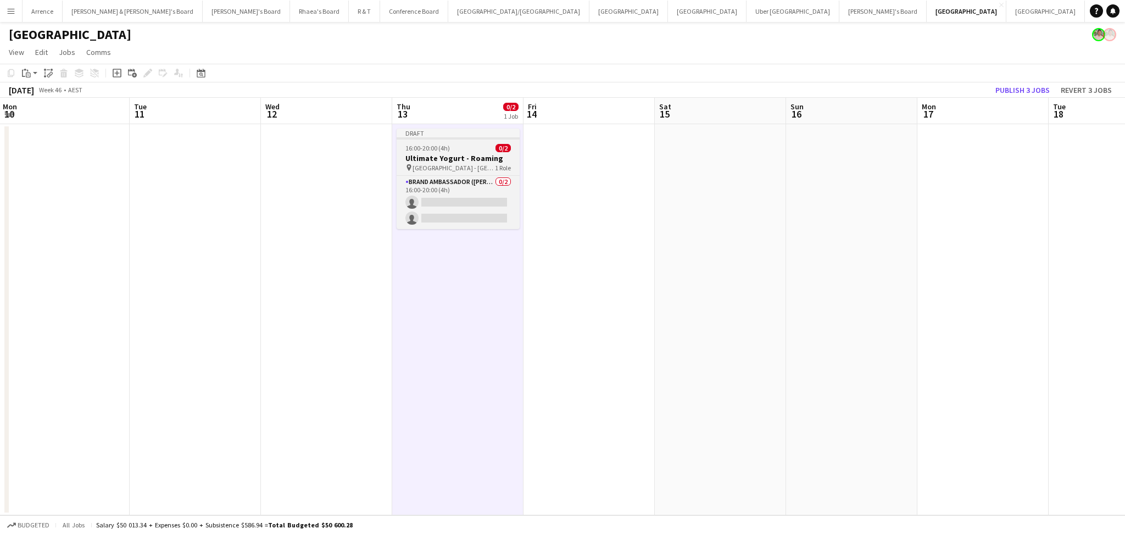
click at [452, 154] on h3 "Ultimate Yogurt - Roaming" at bounding box center [458, 158] width 123 height 10
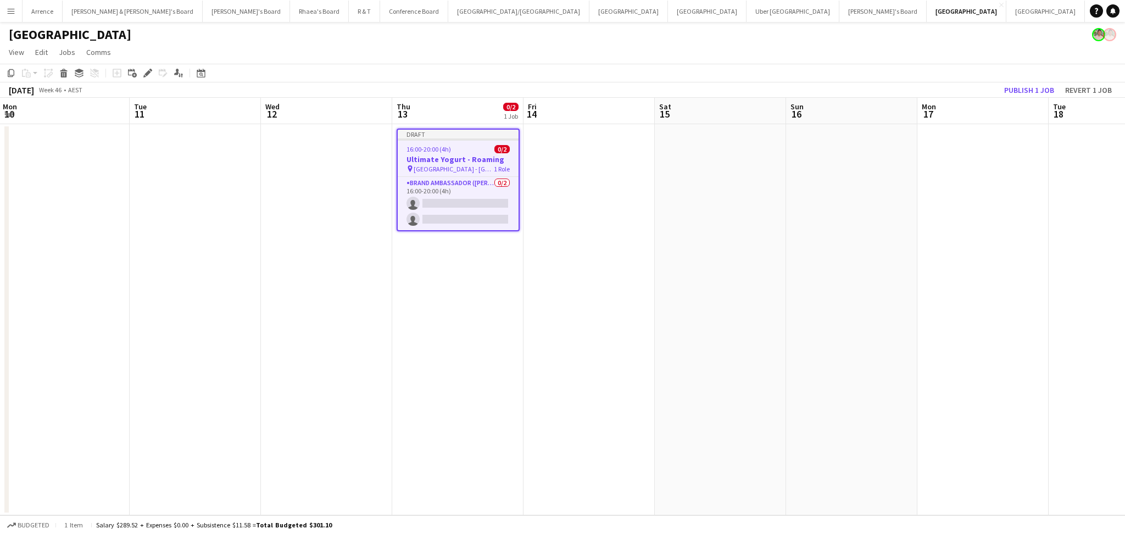
click at [461, 149] on div "16:00-20:00 (4h) 0/2" at bounding box center [458, 149] width 121 height 8
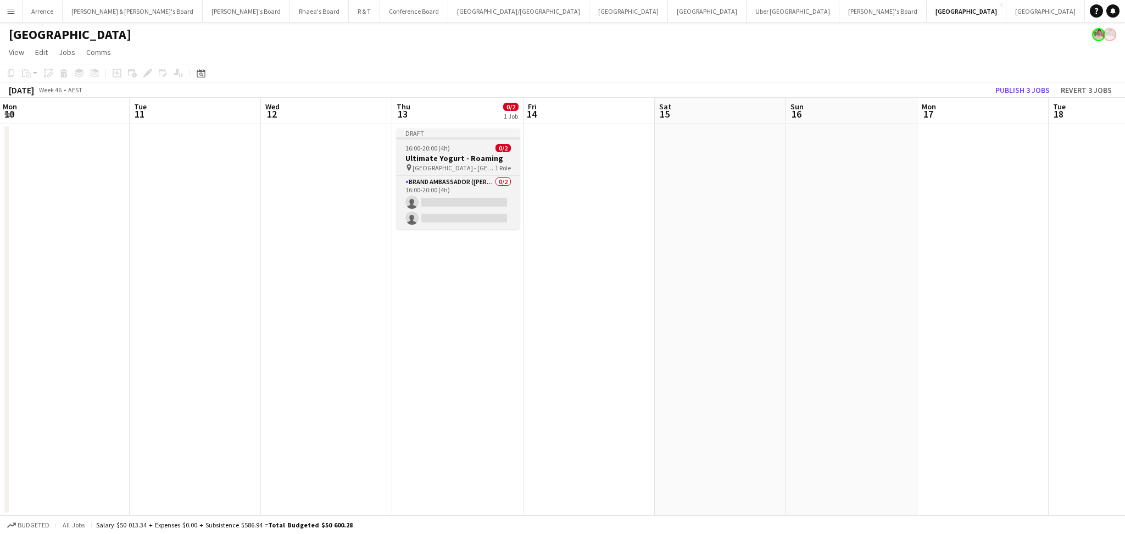
click at [461, 149] on div "16:00-20:00 (4h) 0/2" at bounding box center [458, 148] width 123 height 8
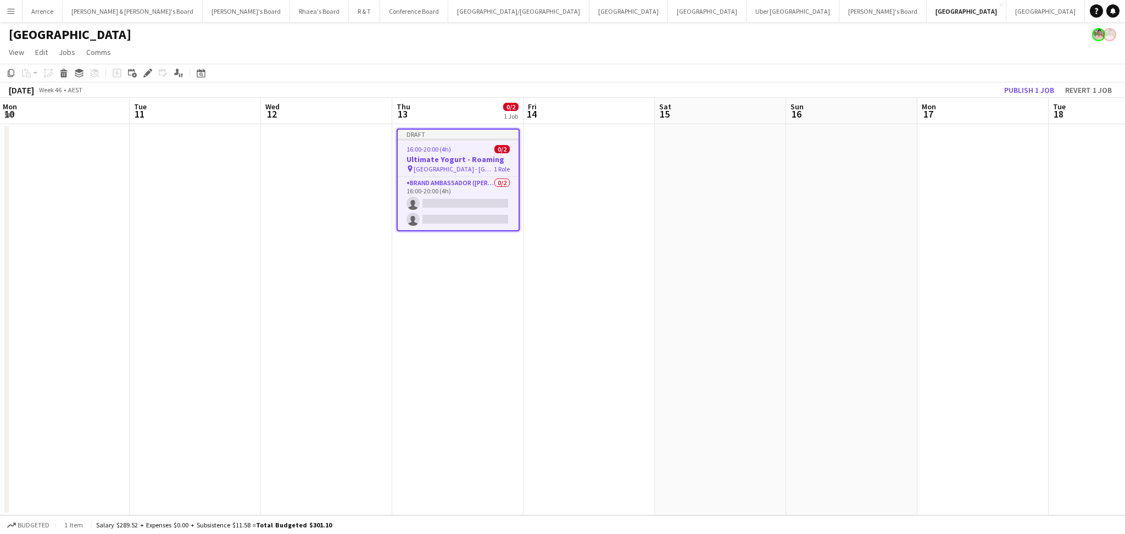
click at [461, 149] on div "16:00-20:00 (4h) 0/2" at bounding box center [458, 149] width 121 height 8
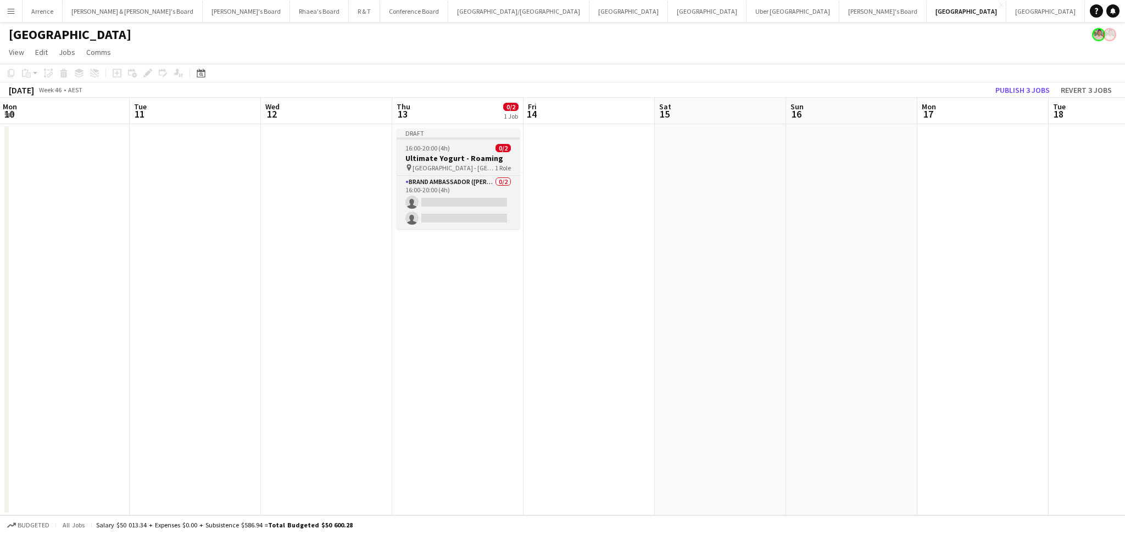
click at [461, 149] on div "16:00-20:00 (4h) 0/2" at bounding box center [458, 148] width 123 height 8
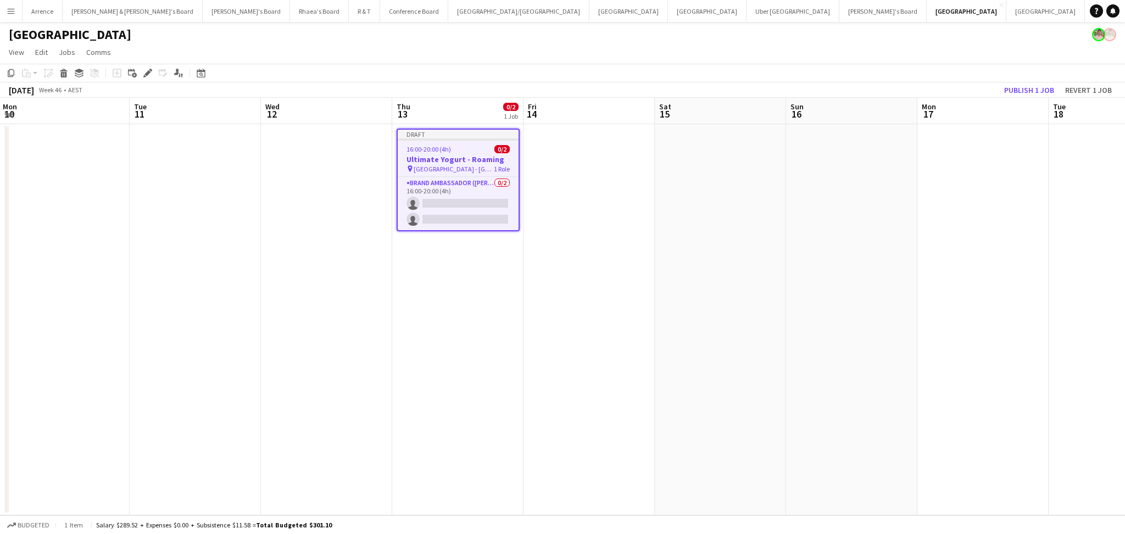
click at [461, 149] on div "16:00-20:00 (4h) 0/2" at bounding box center [458, 149] width 121 height 8
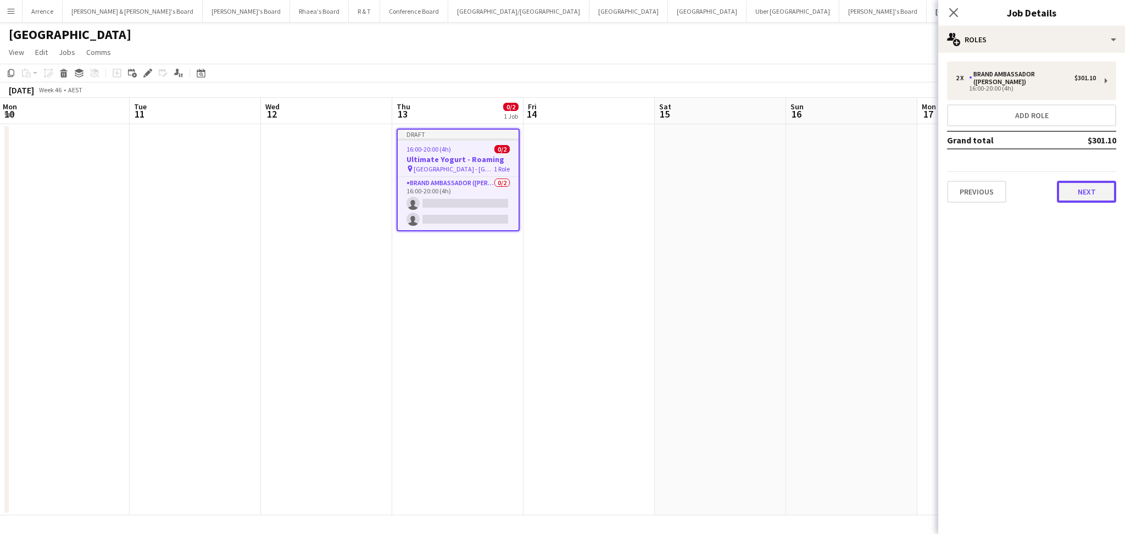
click at [1088, 187] on button "Next" at bounding box center [1086, 192] width 59 height 22
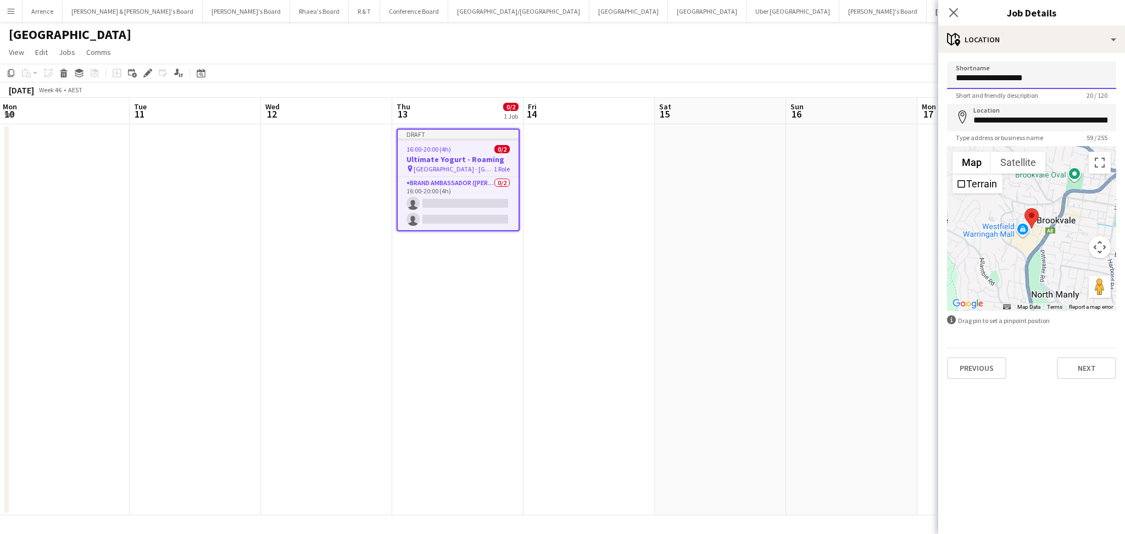
click at [1008, 74] on input "**********" at bounding box center [1031, 75] width 169 height 27
paste input
type input "**********"
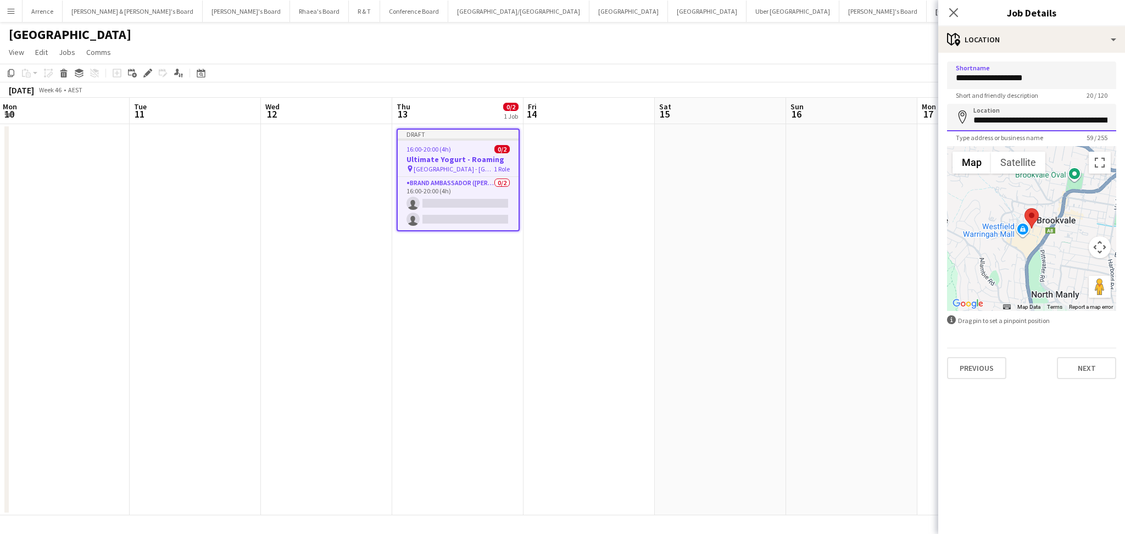
click at [1011, 113] on input "**********" at bounding box center [1031, 117] width 169 height 27
paste input
type input "**********"
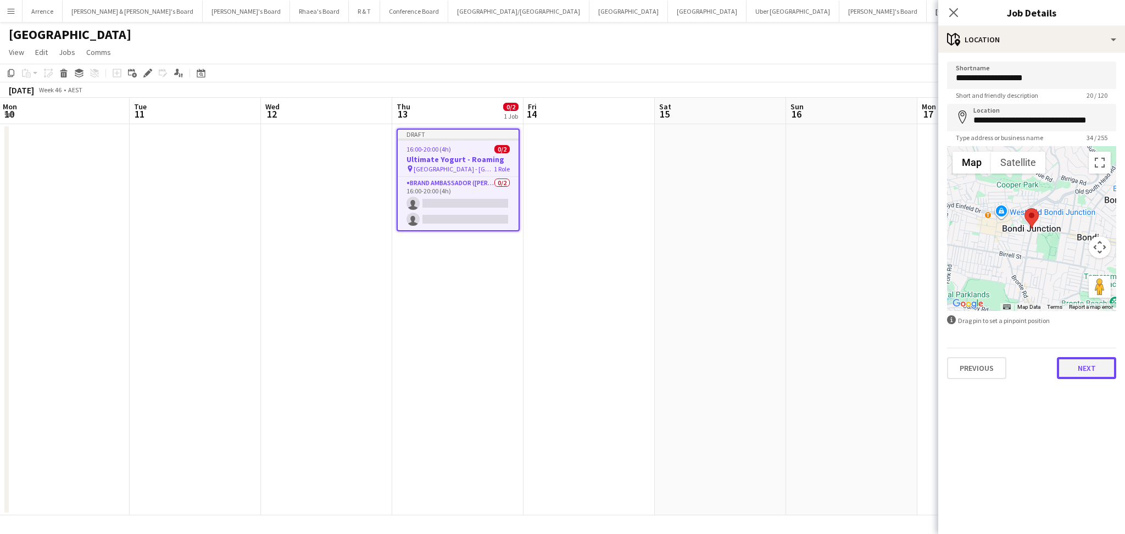
click at [1072, 360] on button "Next" at bounding box center [1086, 368] width 59 height 22
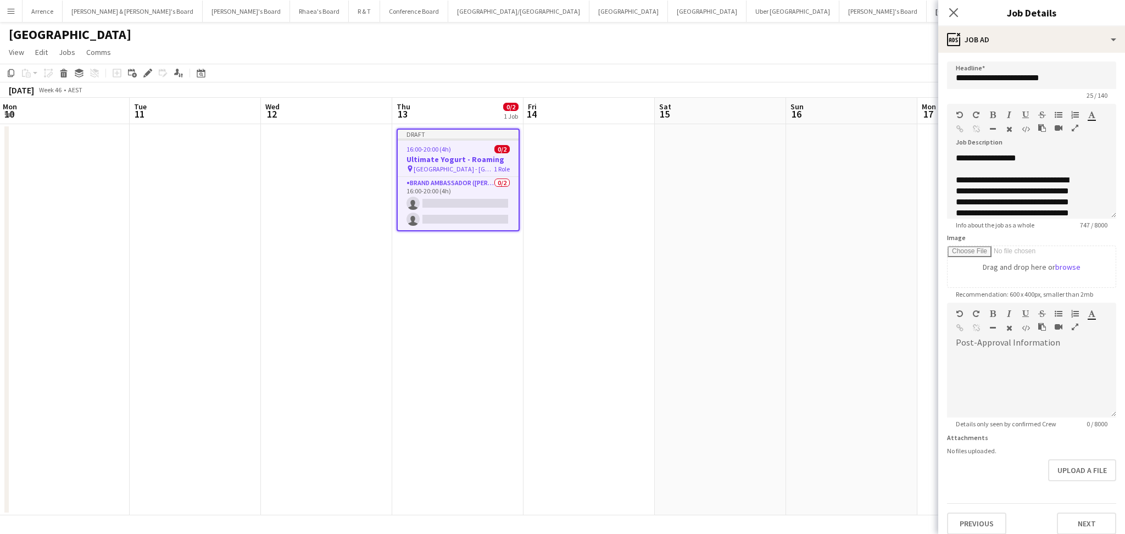
click at [695, 313] on app-date-cell at bounding box center [720, 319] width 131 height 391
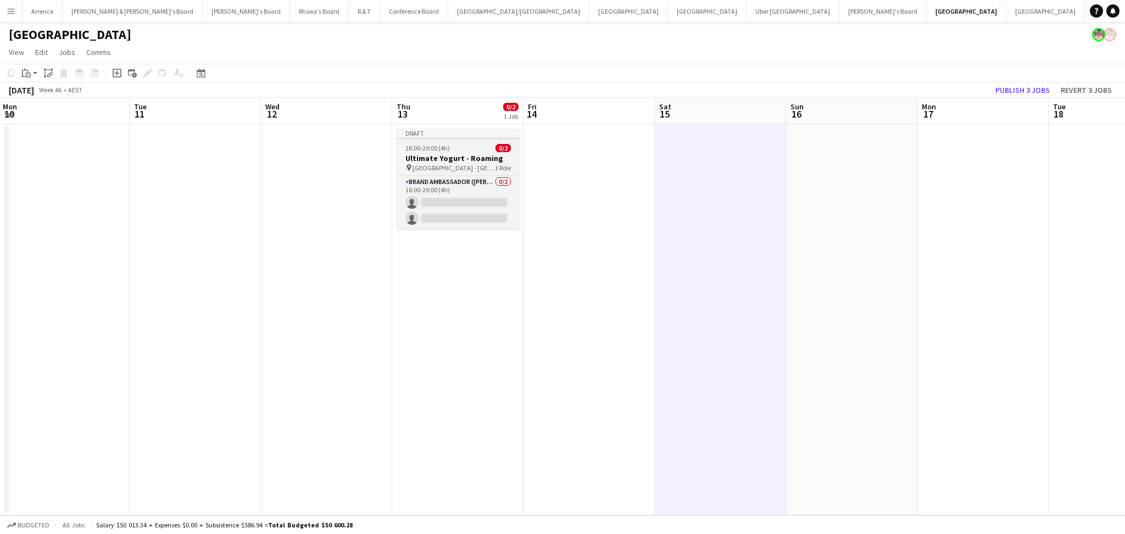
click at [471, 165] on span "[GEOGRAPHIC_DATA] - [GEOGRAPHIC_DATA]" at bounding box center [453, 168] width 82 height 8
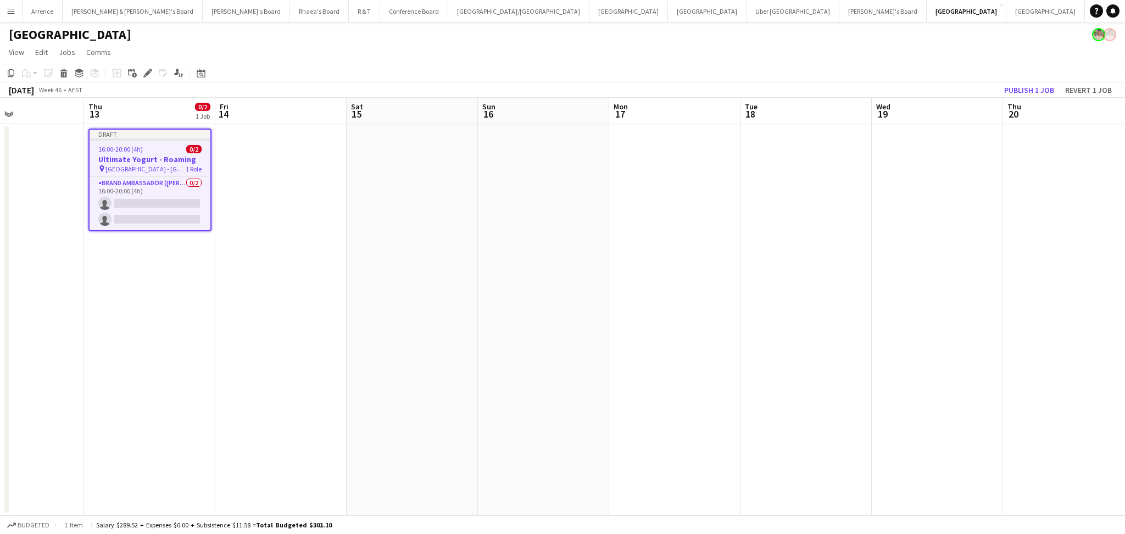
drag, startPoint x: 886, startPoint y: 306, endPoint x: 578, endPoint y: 311, distance: 308.1
click at [578, 311] on app-calendar-viewport "Sun 9 Mon 10 Tue 11 Wed 12 Thu 13 0/2 1 Job Fri 14 Sat 15 Sun 16 Mon 17 Tue 18 …" at bounding box center [562, 306] width 1125 height 417
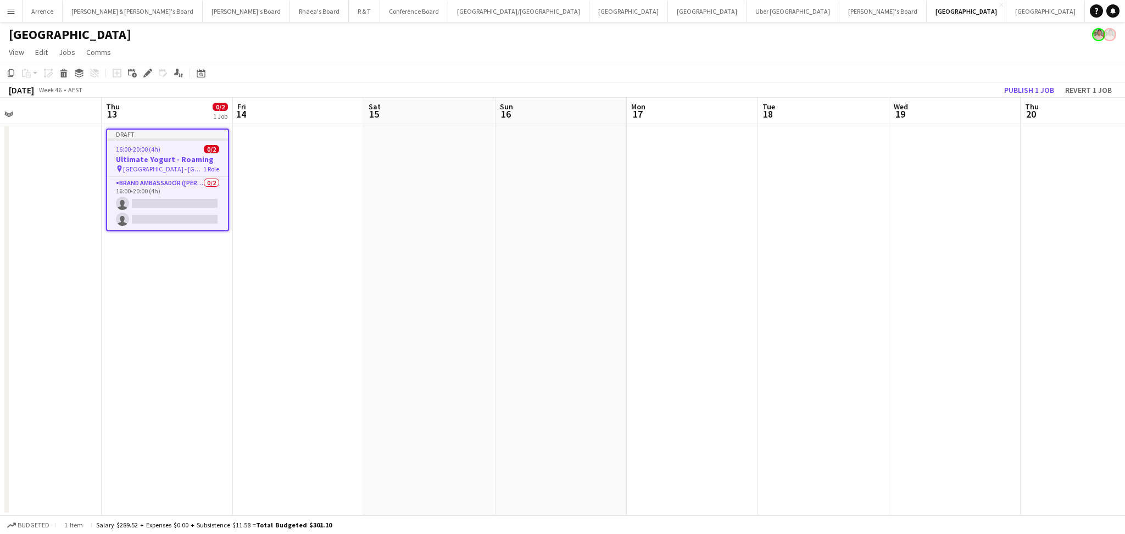
drag, startPoint x: 940, startPoint y: 308, endPoint x: 712, endPoint y: 295, distance: 228.8
click at [712, 295] on app-calendar-viewport "Sun 9 Mon 10 Tue 11 Wed 12 Thu 13 0/2 1 Job Fri 14 Sat 15 Sun 16 Mon 17 Tue 18 …" at bounding box center [562, 306] width 1125 height 417
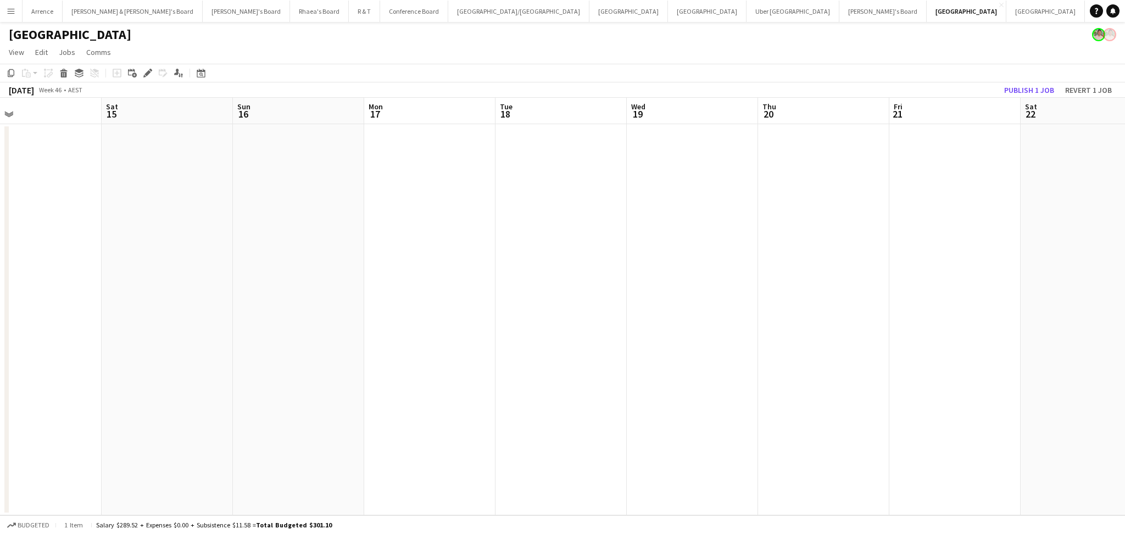
scroll to position [0, 408]
click at [830, 254] on app-date-cell at bounding box center [839, 319] width 131 height 391
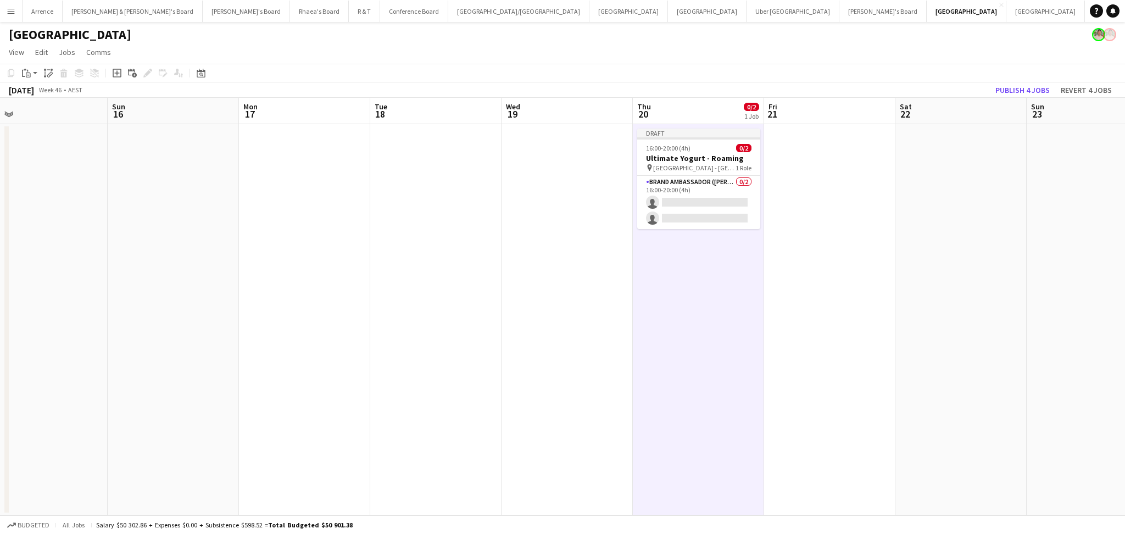
scroll to position [0, 311]
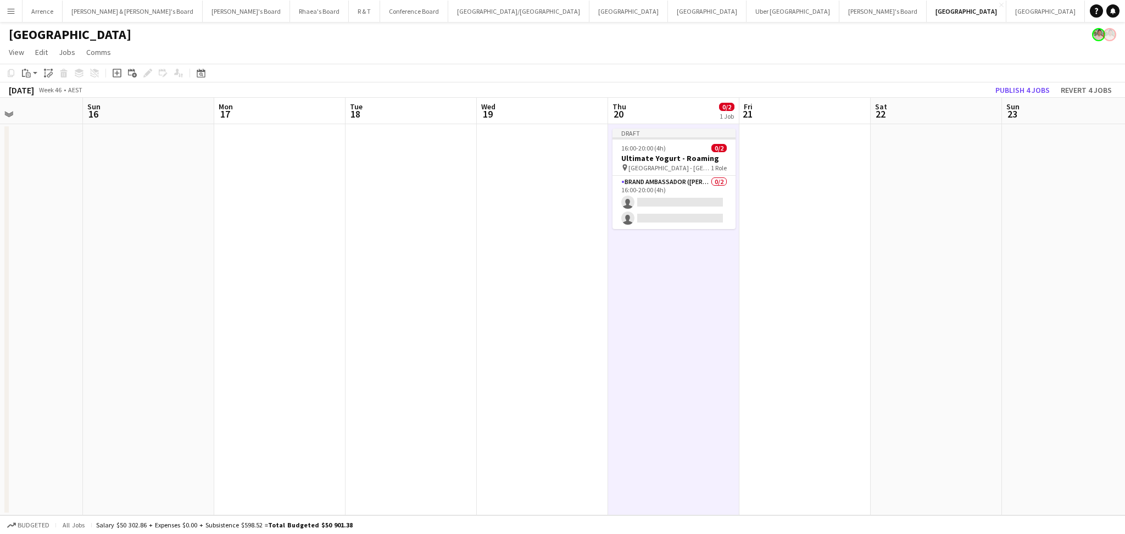
drag, startPoint x: 909, startPoint y: 293, endPoint x: 744, endPoint y: 295, distance: 165.9
click at [744, 295] on app-calendar-viewport "Thu 13 0/2 1 Job Fri 14 Sat 15 Sun 16 Mon 17 Tue 18 Wed 19 Thu 20 0/2 1 Job Fri…" at bounding box center [562, 306] width 1125 height 417
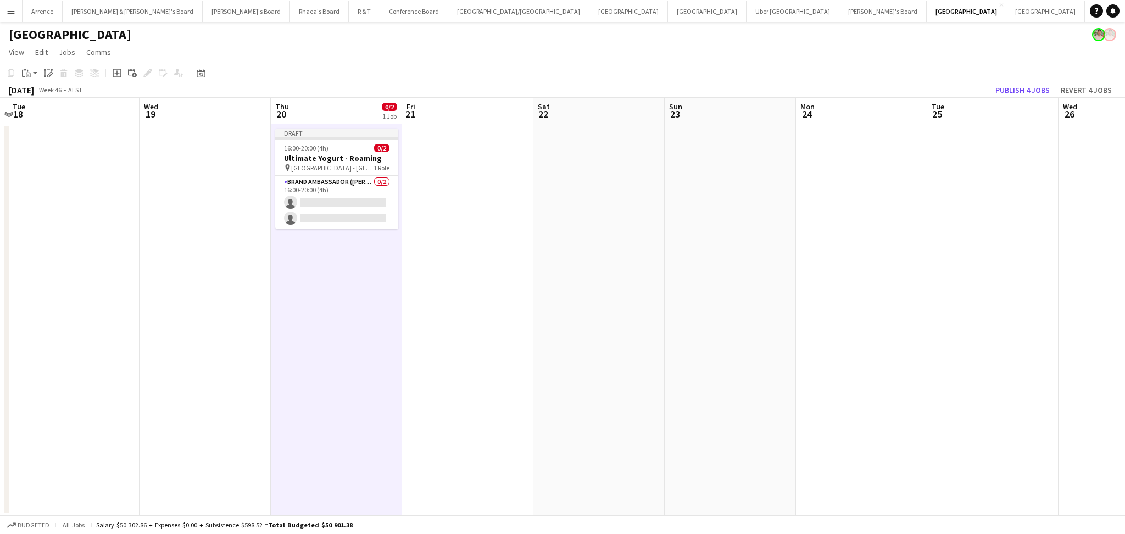
drag, startPoint x: 854, startPoint y: 289, endPoint x: 517, endPoint y: 289, distance: 337.2
click at [517, 289] on app-calendar-viewport "Sat 15 Sun 16 Mon 17 Tue 18 Wed 19 Thu 20 0/2 1 Job Fri 21 Sat 22 Sun 23 Mon 24…" at bounding box center [562, 306] width 1125 height 417
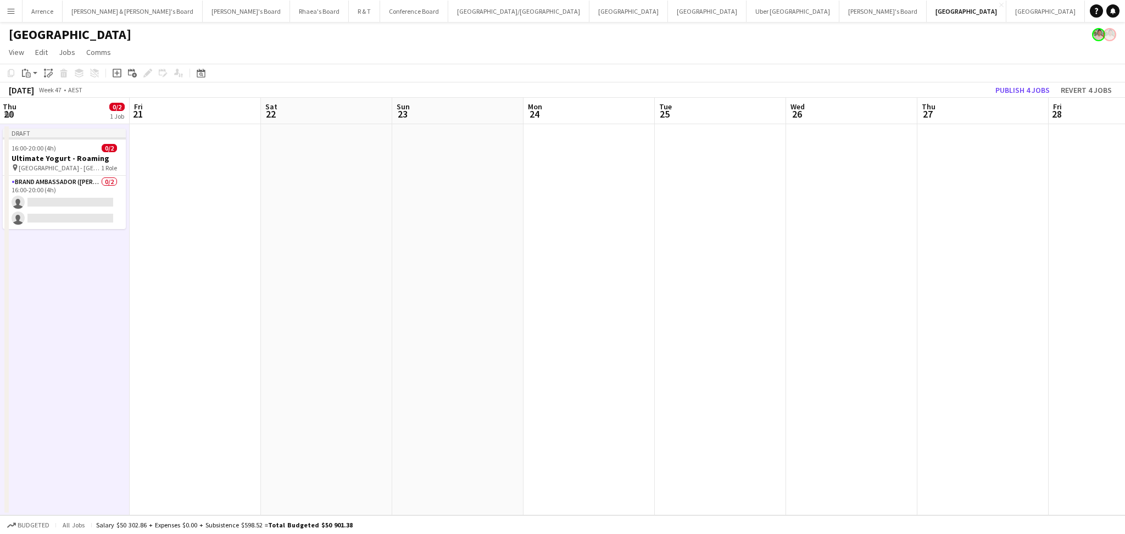
scroll to position [0, 445]
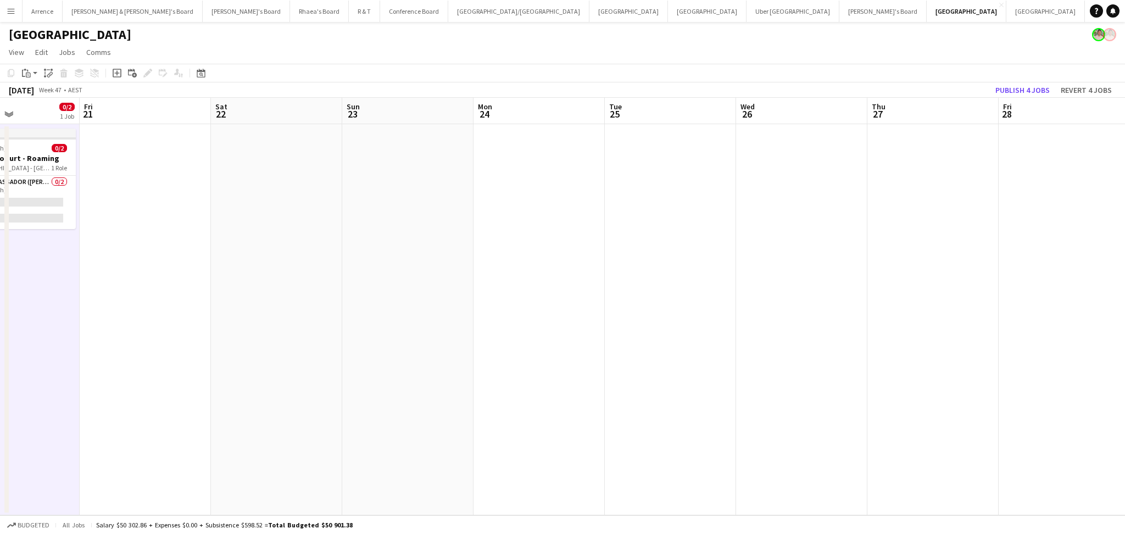
drag, startPoint x: 854, startPoint y: 322, endPoint x: 532, endPoint y: 315, distance: 322.5
click at [532, 315] on app-calendar-viewport "Mon 17 Tue 18 Wed 19 Thu 20 0/2 1 Job Fri 21 Sat 22 Sun 23 Mon 24 Tue 25 Wed 26…" at bounding box center [562, 306] width 1125 height 417
click at [893, 278] on app-date-cell at bounding box center [932, 319] width 131 height 391
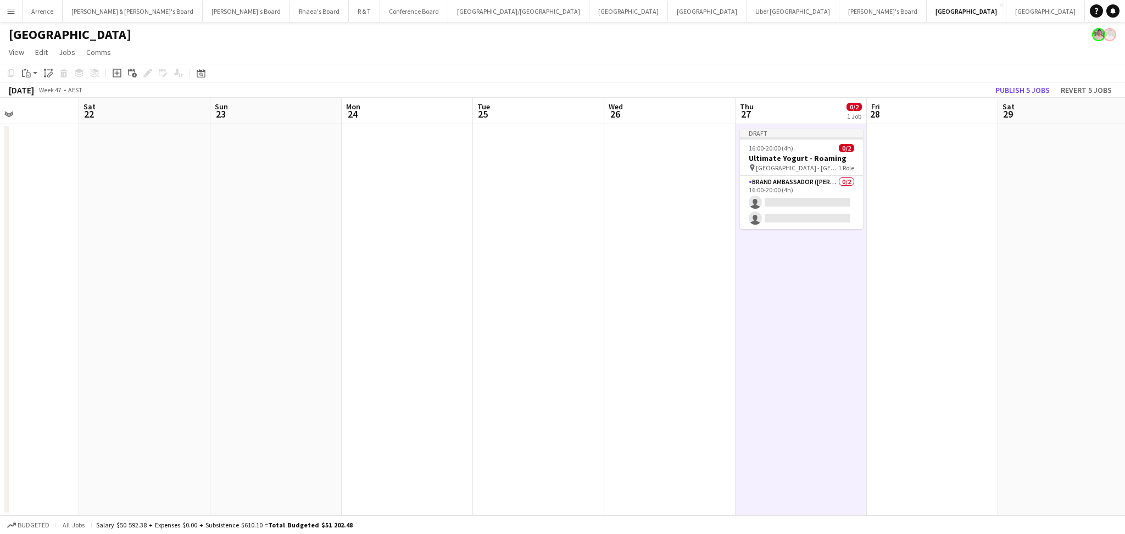
drag, startPoint x: 945, startPoint y: 337, endPoint x: 551, endPoint y: 339, distance: 394.3
click at [551, 339] on app-calendar-viewport "Wed 19 Thu 20 0/2 1 Job Fri 21 Sat 22 Sun 23 Mon 24 Tue 25 Wed 26 Thu 27 0/2 1 …" at bounding box center [562, 306] width 1125 height 417
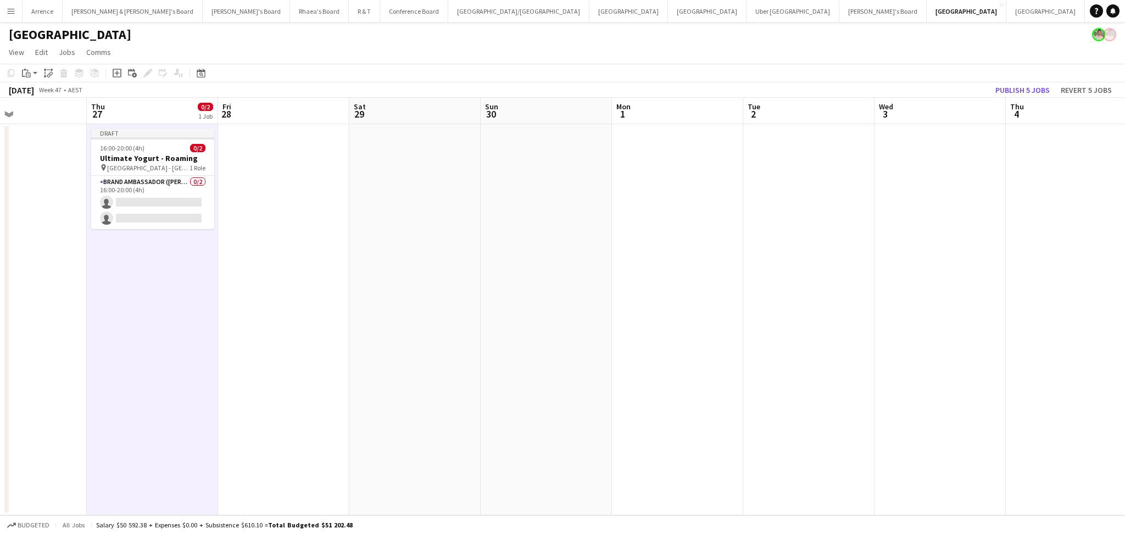
drag, startPoint x: 877, startPoint y: 382, endPoint x: 496, endPoint y: 367, distance: 380.9
click at [496, 367] on app-calendar-viewport "Sun 23 Mon 24 Tue 25 Wed 26 Thu 27 0/2 1 Job Fri 28 Sat 29 Sun 30 Mon 1 Tue 2 W…" at bounding box center [562, 306] width 1125 height 417
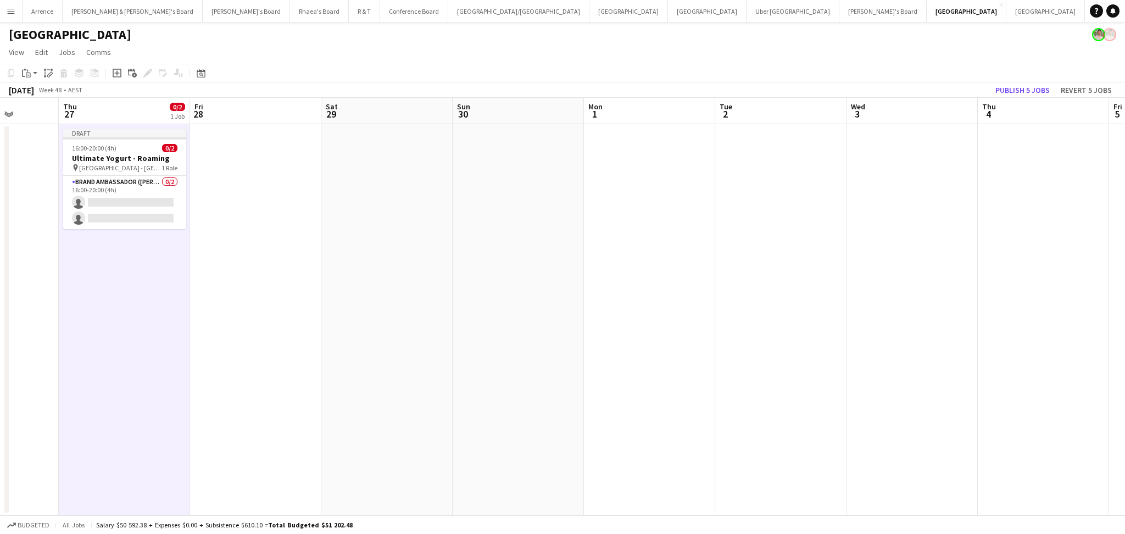
scroll to position [0, 476]
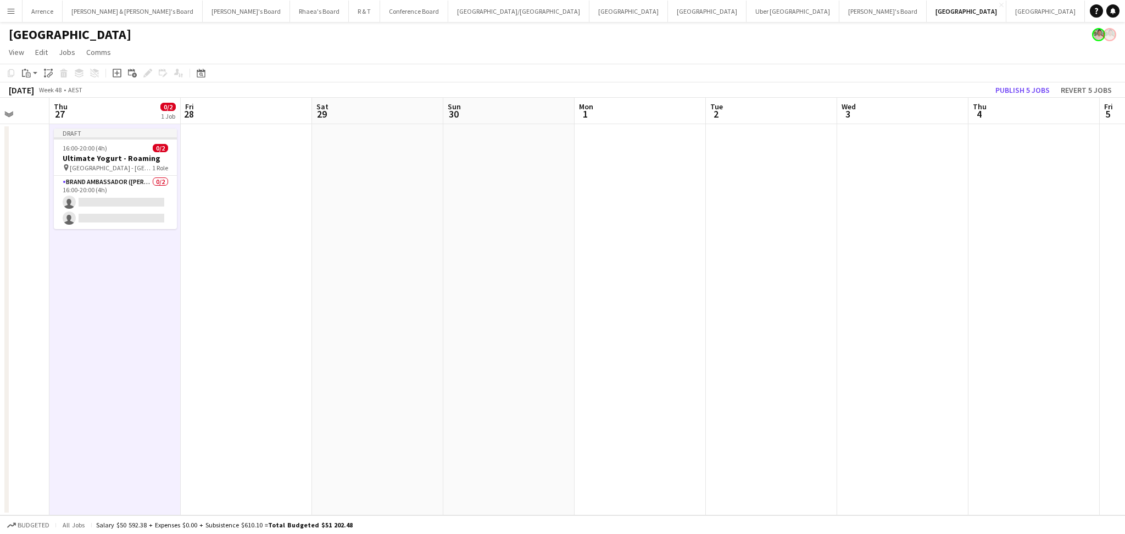
drag, startPoint x: 755, startPoint y: 387, endPoint x: 455, endPoint y: 387, distance: 299.3
click at [455, 387] on app-calendar-viewport "Sun 23 Mon 24 Tue 25 Wed 26 Thu 27 0/2 1 Job Fri 28 Sat 29 Sun 30 Mon 1 Tue 2 W…" at bounding box center [562, 306] width 1125 height 417
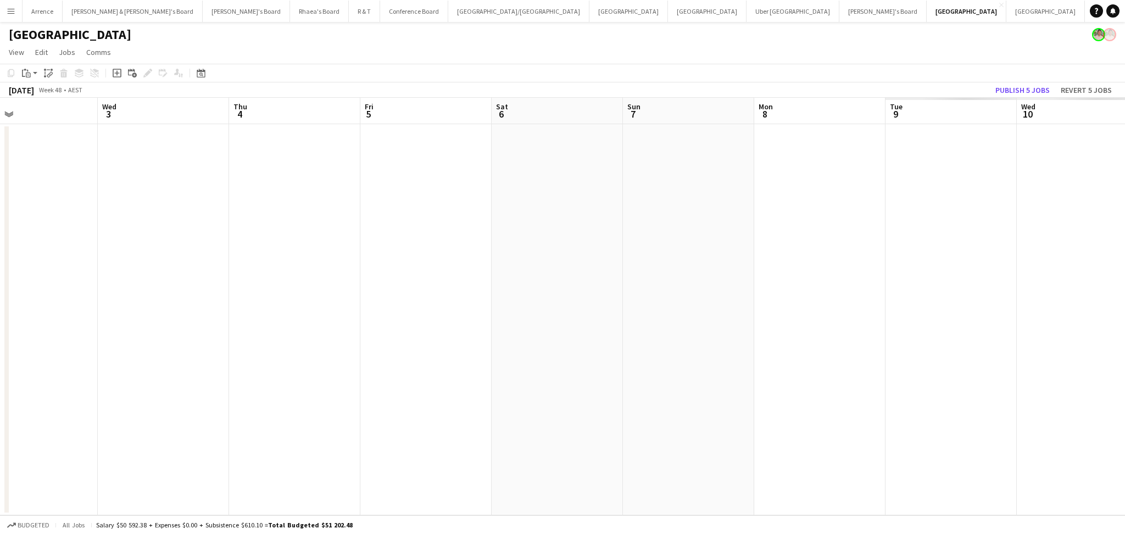
drag, startPoint x: 785, startPoint y: 370, endPoint x: 337, endPoint y: 361, distance: 448.2
click at [309, 360] on app-calendar-viewport "Sat 29 Sun 30 Mon 1 Tue 2 Wed 3 Thu 4 Fri 5 Sat 6 Sun 7 Mon 8 Tue 9 Wed 10 Thu …" at bounding box center [562, 306] width 1125 height 417
drag, startPoint x: 335, startPoint y: 362, endPoint x: 449, endPoint y: 371, distance: 114.6
click at [449, 371] on app-calendar-viewport "Sat 29 Sun 30 Mon 1 Tue 2 Wed 3 Thu 4 Fri 5 Sat 6 Sun 7 Mon 8 Tue 9 Wed 10 Thu …" at bounding box center [562, 306] width 1125 height 417
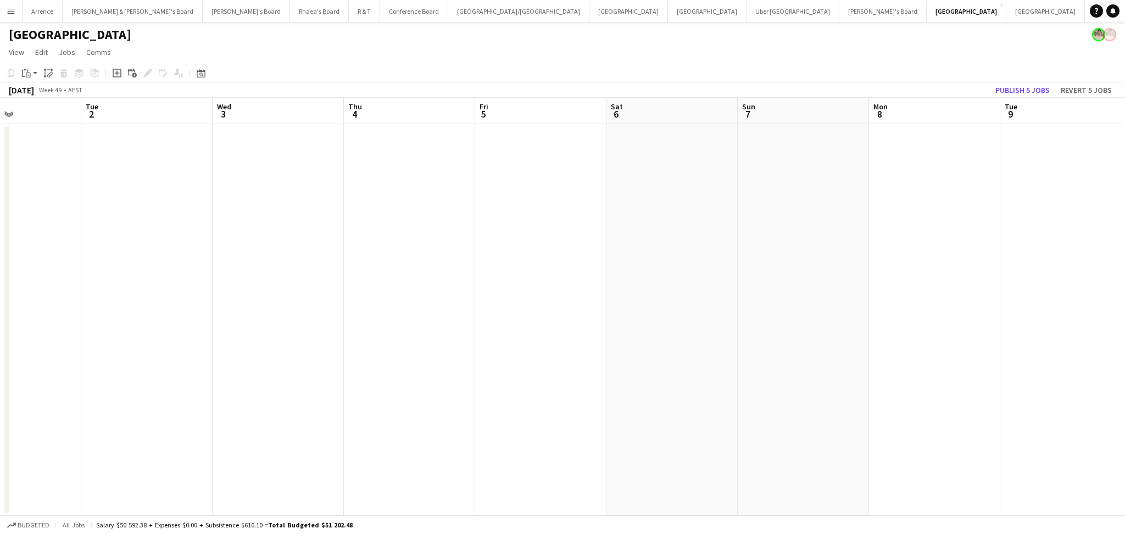
click at [438, 303] on app-date-cell at bounding box center [409, 319] width 131 height 391
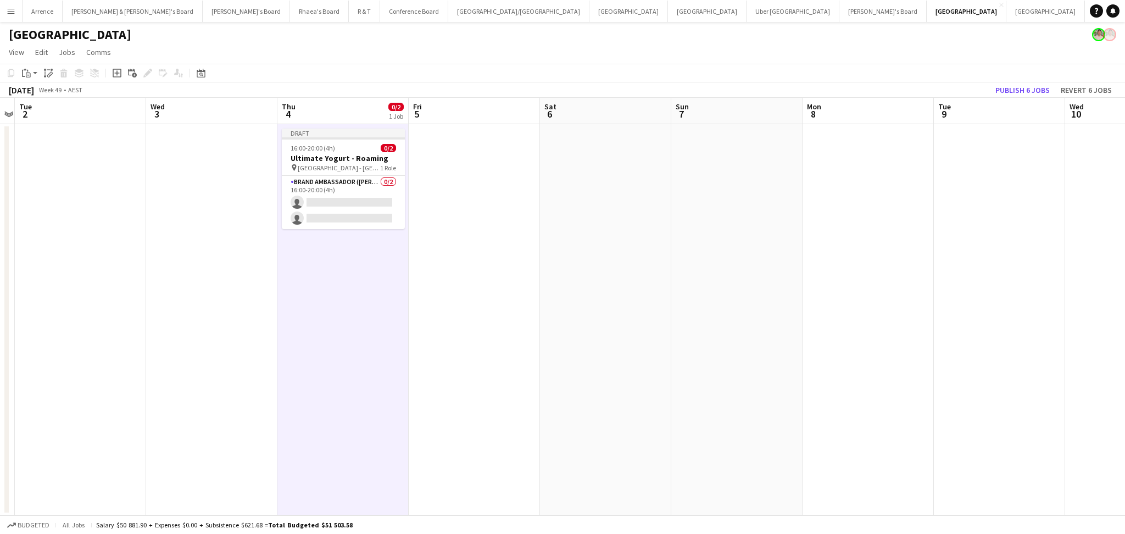
drag, startPoint x: 739, startPoint y: 359, endPoint x: 409, endPoint y: 355, distance: 330.6
click at [422, 355] on app-calendar-viewport "Sat 29 Sun 30 Mon 1 Tue 2 Wed 3 Thu 4 0/2 1 Job Fri 5 Sat 6 Sun 7 Mon 8 Tue 9 W…" at bounding box center [562, 306] width 1125 height 417
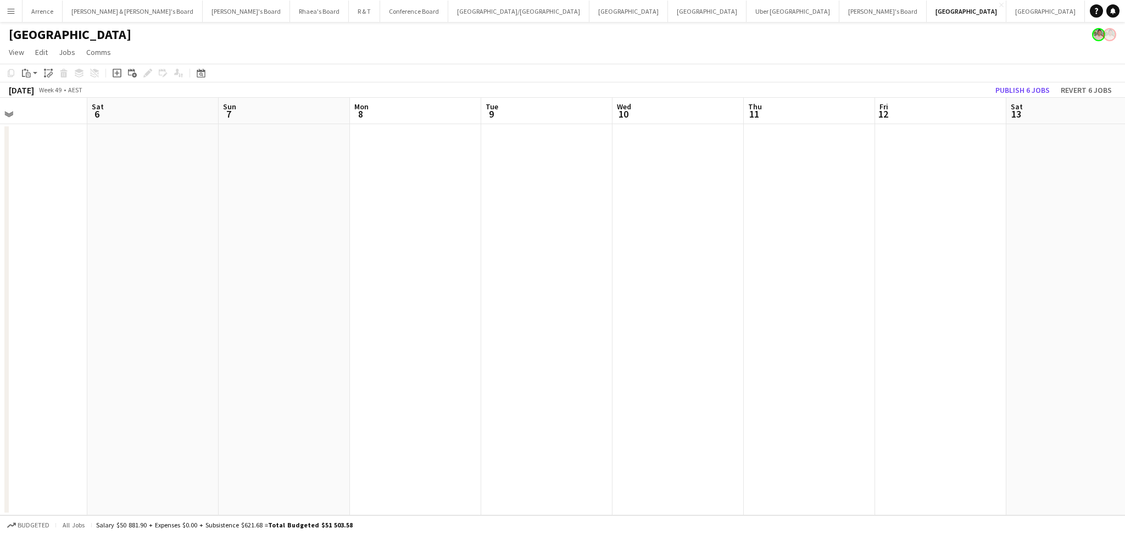
drag, startPoint x: 774, startPoint y: 389, endPoint x: 578, endPoint y: 390, distance: 196.1
click at [578, 390] on app-calendar-viewport "Tue 2 Wed 3 Thu 4 0/2 1 Job Fri 5 Sat 6 Sun 7 Mon 8 Tue 9 Wed 10 Thu 11 Fri 12 …" at bounding box center [562, 306] width 1125 height 417
click at [772, 334] on app-date-cell at bounding box center [797, 319] width 131 height 391
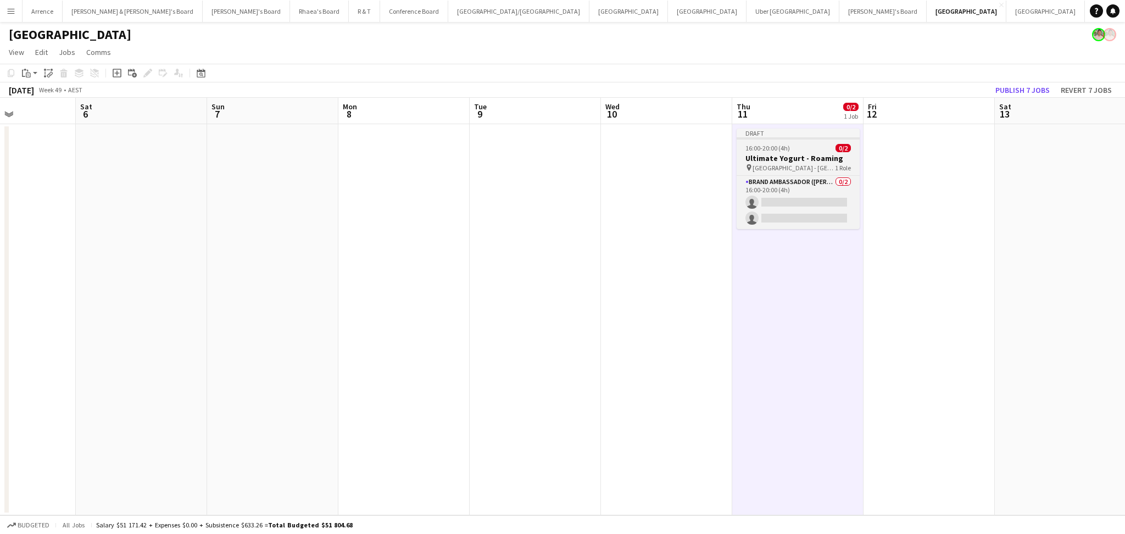
click at [768, 150] on span "16:00-20:00 (4h)" at bounding box center [767, 148] width 44 height 8
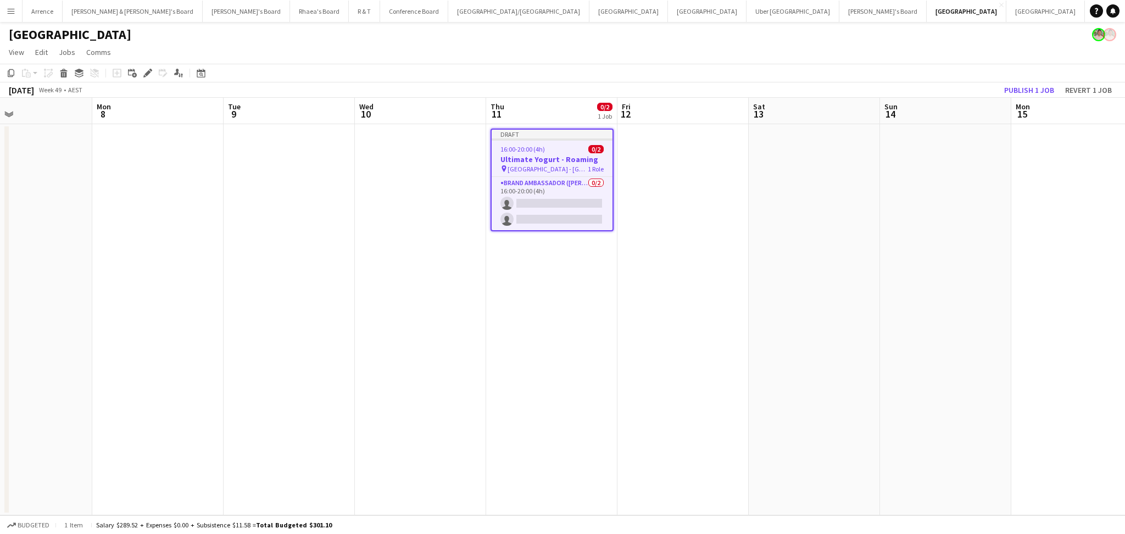
drag, startPoint x: 915, startPoint y: 314, endPoint x: 538, endPoint y: 300, distance: 377.6
click at [538, 300] on app-calendar-viewport "Thu 4 0/2 1 Job Fri 5 Sat 6 Sun 7 Mon 8 Tue 9 Wed 10 Thu 11 0/2 1 Job Fri 12 Sa…" at bounding box center [562, 306] width 1125 height 417
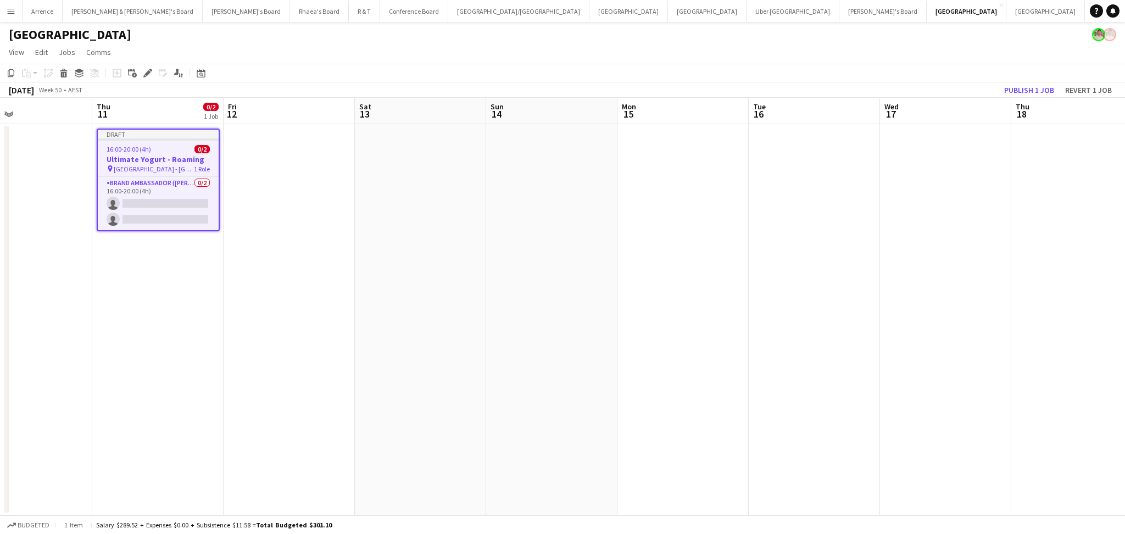
drag, startPoint x: 800, startPoint y: 331, endPoint x: 580, endPoint y: 323, distance: 219.8
click at [528, 325] on app-calendar-viewport "Sun 7 Mon 8 Tue 9 Wed 10 Thu 11 0/2 1 Job Fri 12 Sat 13 Sun 14 Mon 15 Tue 16 We…" at bounding box center [562, 306] width 1125 height 417
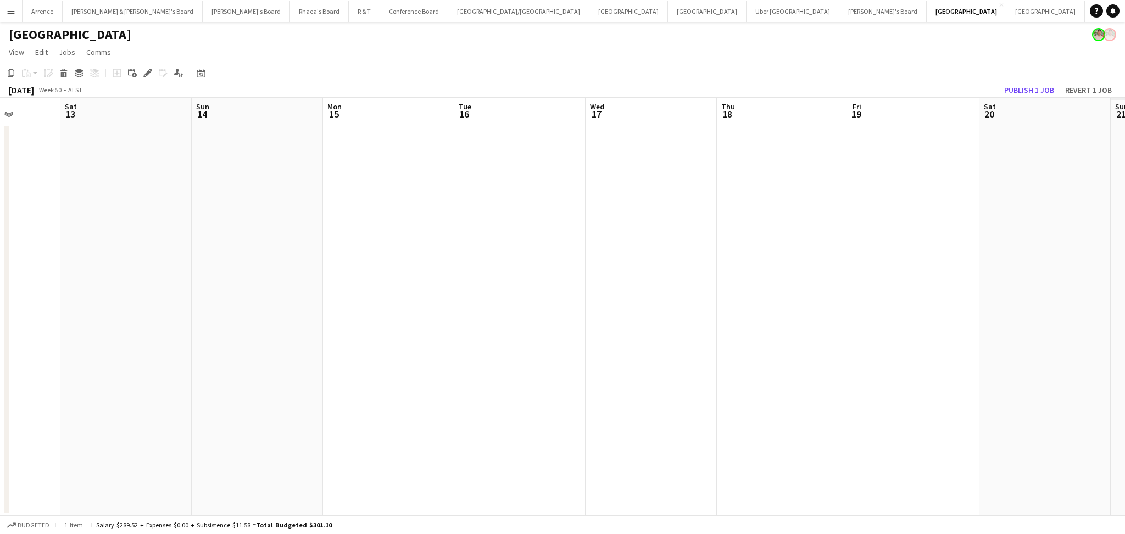
scroll to position [0, 387]
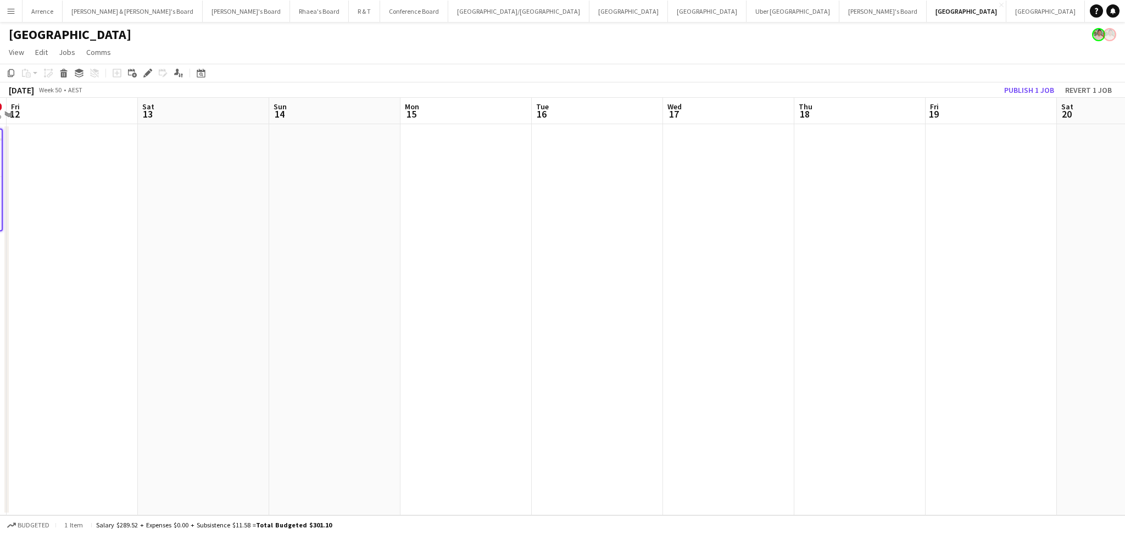
drag, startPoint x: 656, startPoint y: 361, endPoint x: 472, endPoint y: 365, distance: 184.6
click at [472, 365] on app-calendar-viewport "Tue 9 Wed 10 Thu 11 0/2 1 Job Fri 12 Sat 13 Sun 14 Mon 15 Tue 16 Wed 17 Thu 18 …" at bounding box center [562, 306] width 1125 height 417
click at [880, 263] on app-date-cell at bounding box center [859, 319] width 131 height 391
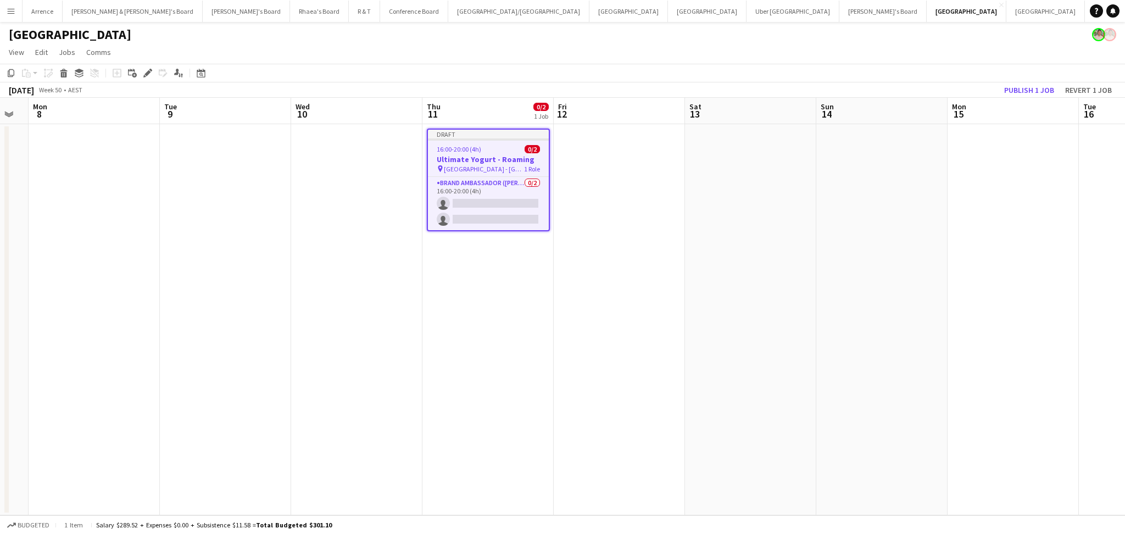
drag, startPoint x: 504, startPoint y: 312, endPoint x: 975, endPoint y: 310, distance: 471.2
click at [1039, 309] on app-calendar-viewport "Sat 6 Sun 7 Mon 8 Tue 9 Wed 10 Thu 11 0/2 1 Job Fri 12 Sat 13 Sun 14 Mon 15 Tue…" at bounding box center [562, 306] width 1125 height 417
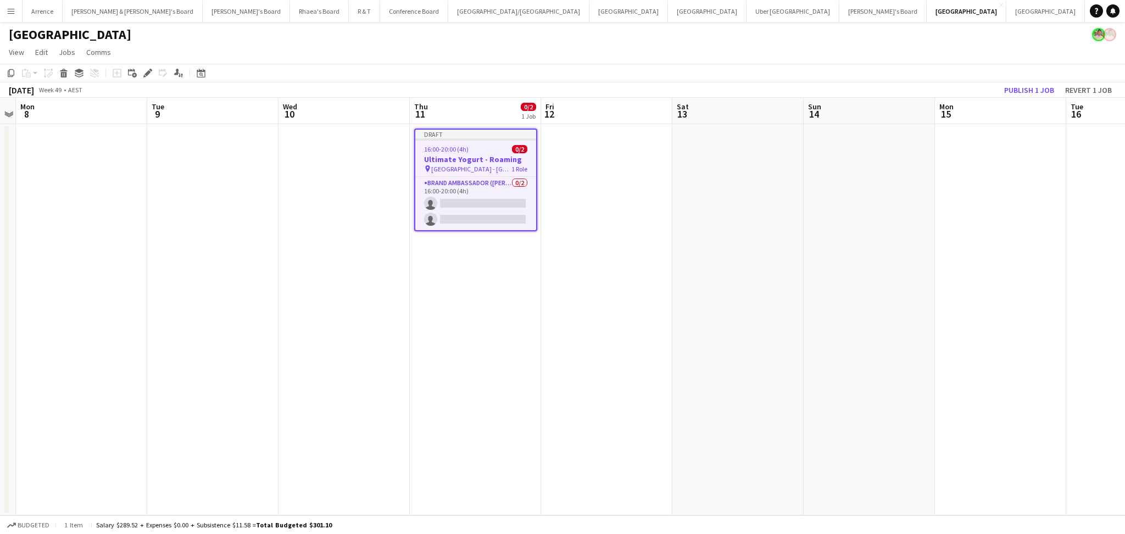
click at [475, 150] on div "16:00-20:00 (4h) 0/2" at bounding box center [475, 149] width 121 height 8
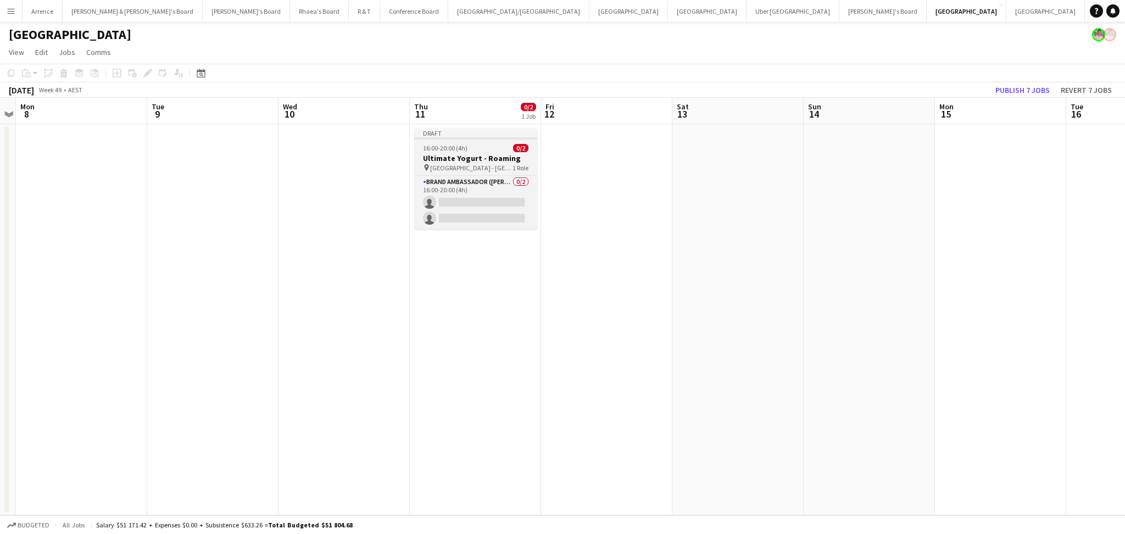
click at [475, 150] on div "16:00-20:00 (4h) 0/2" at bounding box center [475, 148] width 123 height 8
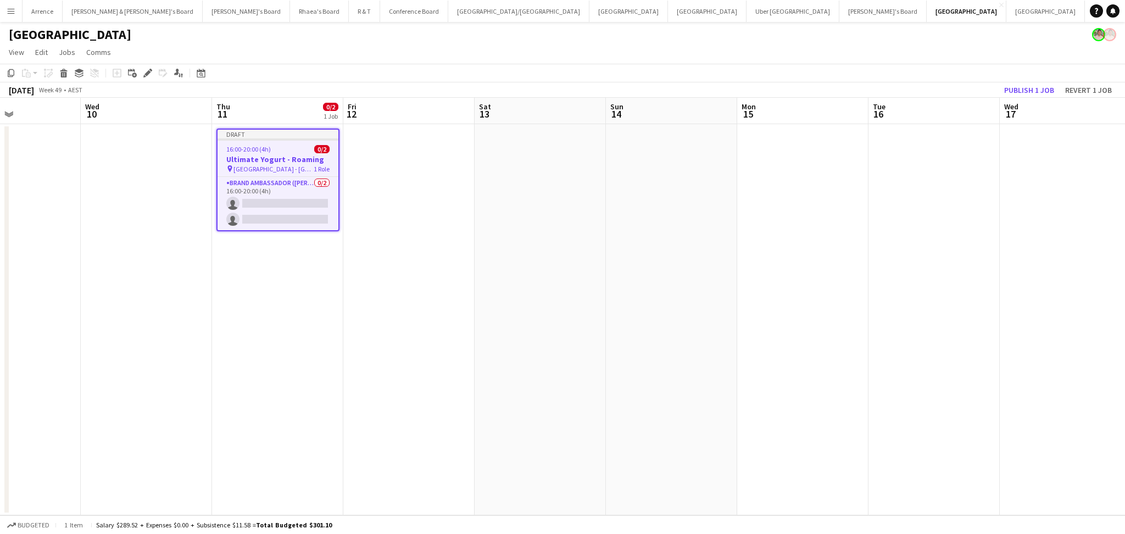
drag, startPoint x: 867, startPoint y: 318, endPoint x: 549, endPoint y: 311, distance: 317.5
click at [537, 317] on app-calendar-viewport "Sat 6 Sun 7 Mon 8 Tue 9 Wed 10 Thu 11 0/2 1 Job Fri 12 Sat 13 Sun 14 Mon 15 Tue…" at bounding box center [562, 306] width 1125 height 417
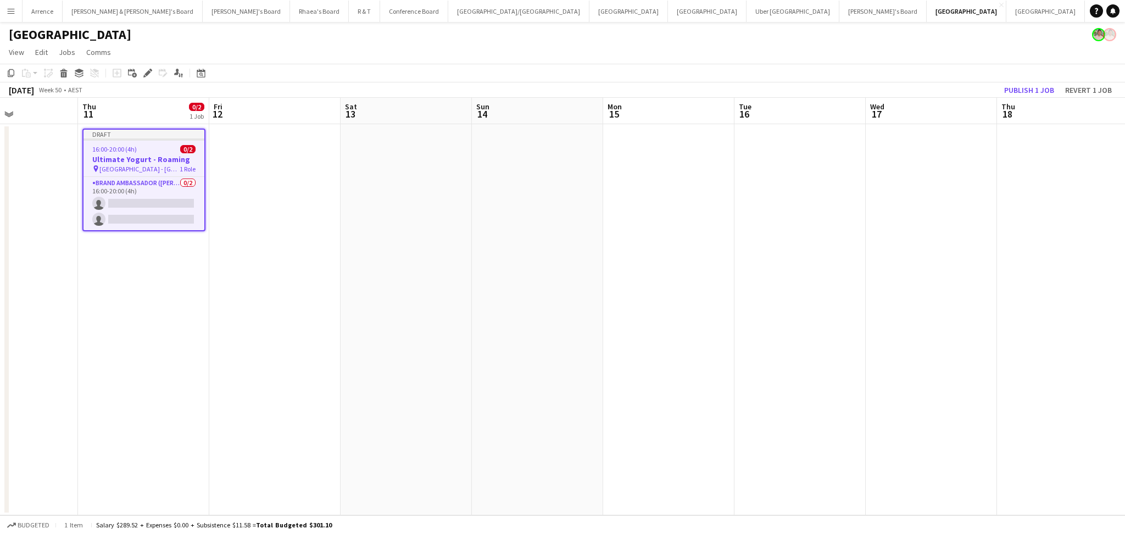
drag, startPoint x: 822, startPoint y: 326, endPoint x: 505, endPoint y: 314, distance: 316.6
click at [505, 314] on app-calendar-viewport "Sun 7 Mon 8 Tue 9 Wed 10 Thu 11 0/2 1 Job Fri 12 Sat 13 Sun 14 Mon 15 Tue 16 We…" at bounding box center [562, 306] width 1125 height 417
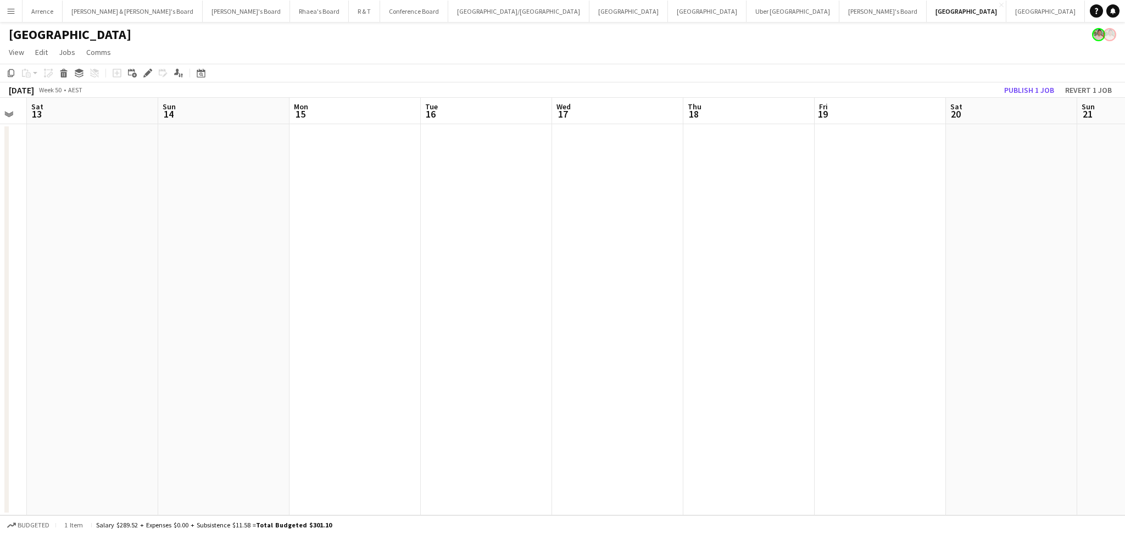
click at [703, 250] on app-date-cell at bounding box center [748, 319] width 131 height 391
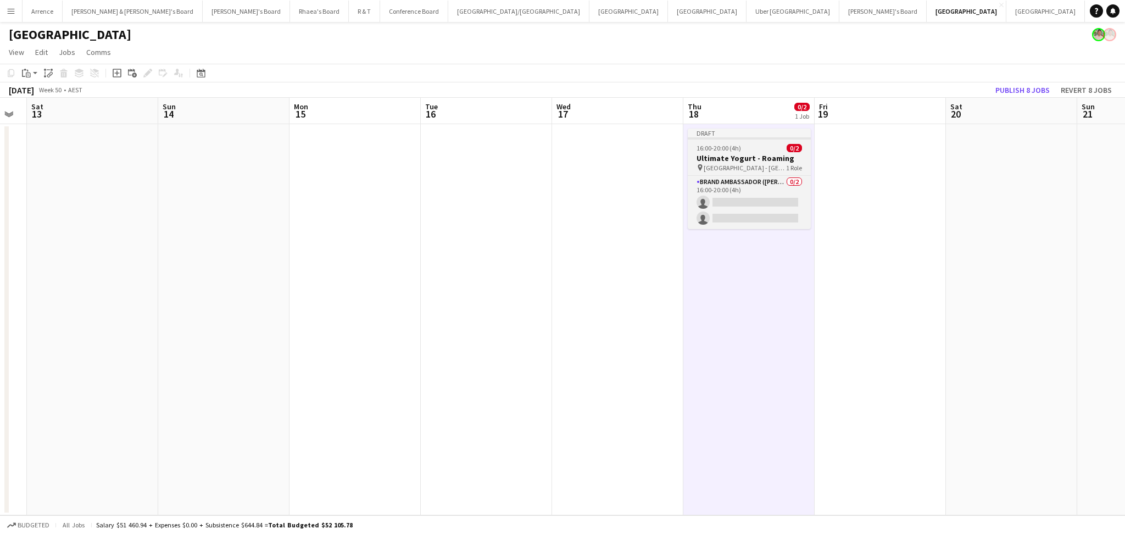
click at [750, 152] on div "16:00-20:00 (4h) 0/2" at bounding box center [749, 148] width 123 height 8
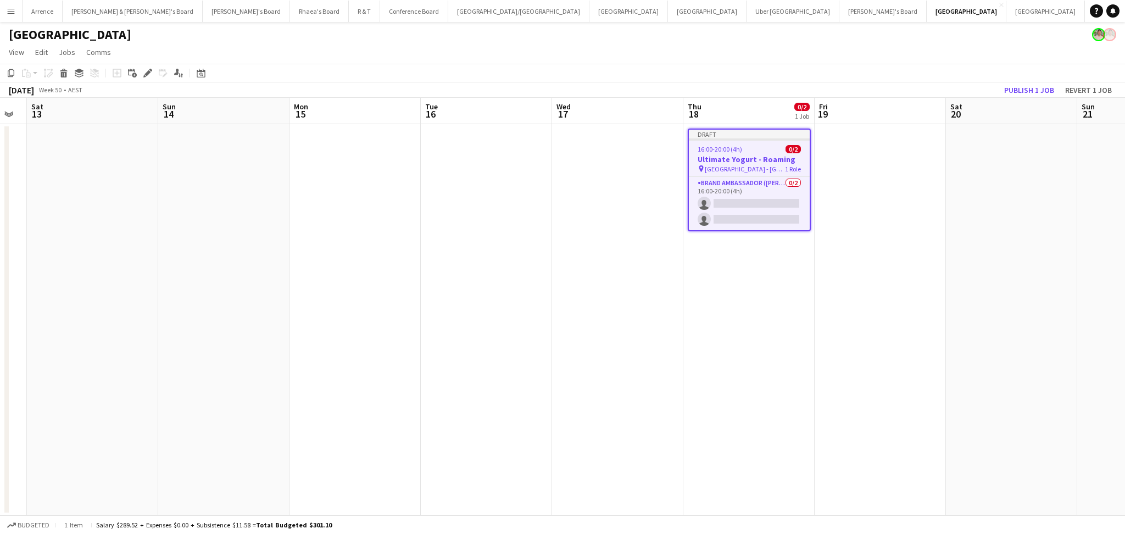
click at [750, 152] on div "16:00-20:00 (4h) 0/2" at bounding box center [749, 149] width 121 height 8
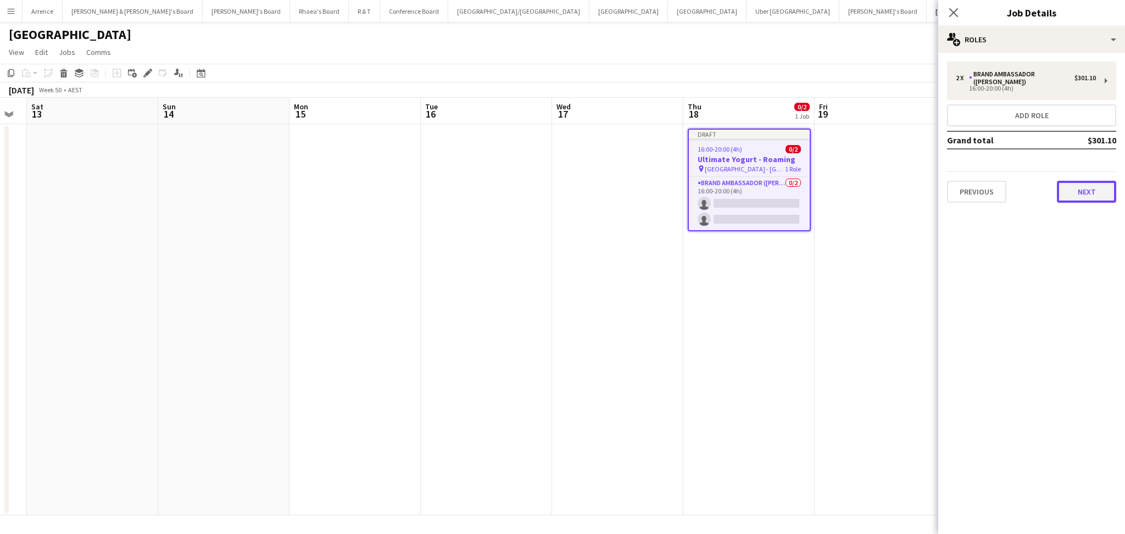
click at [1071, 181] on button "Next" at bounding box center [1086, 192] width 59 height 22
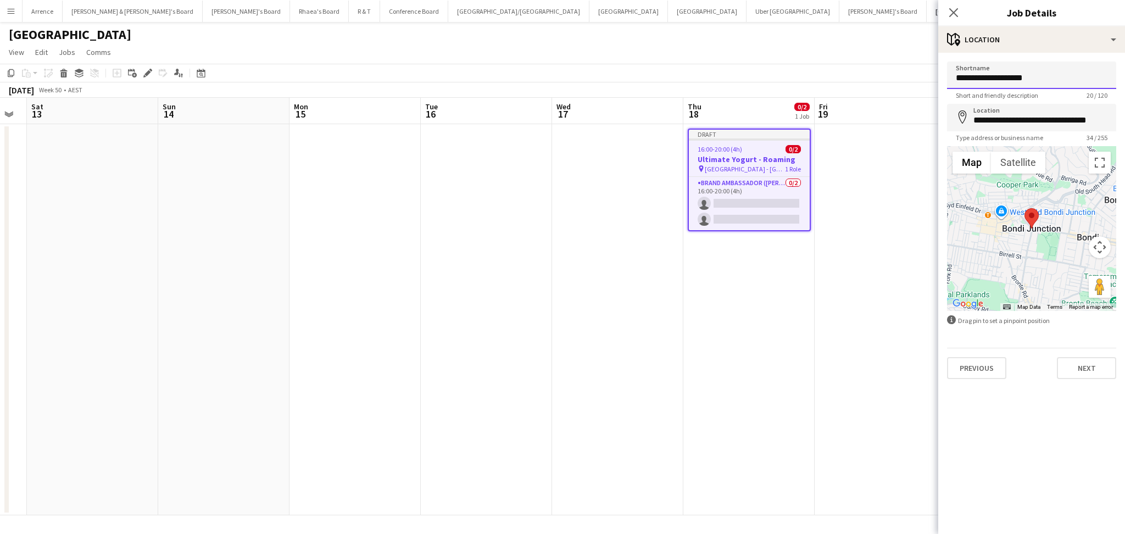
click at [1039, 79] on input "**********" at bounding box center [1031, 75] width 169 height 27
paste input
type input "**********"
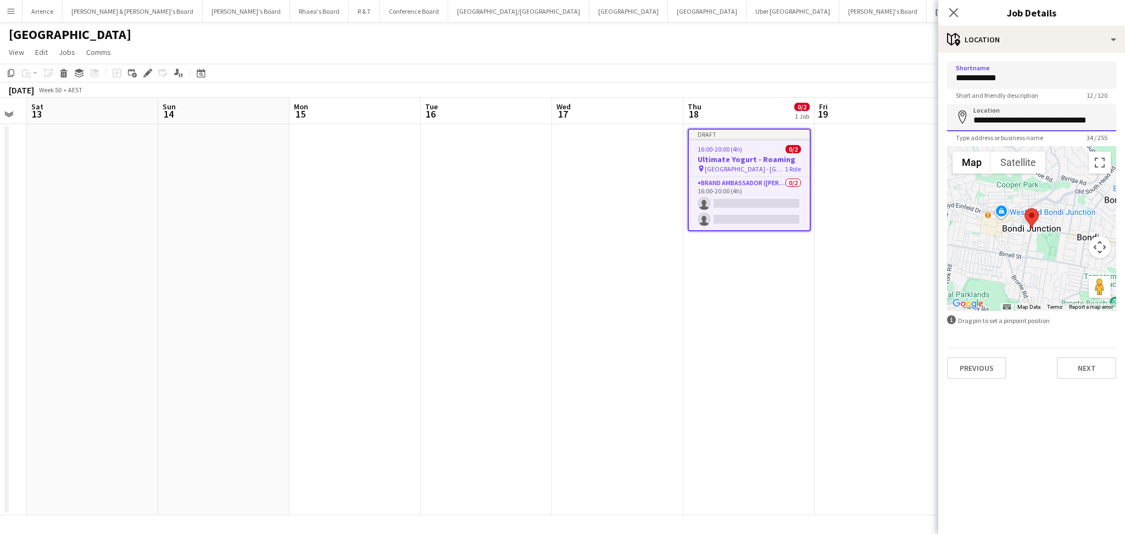
click at [1018, 117] on input "**********" at bounding box center [1031, 117] width 169 height 27
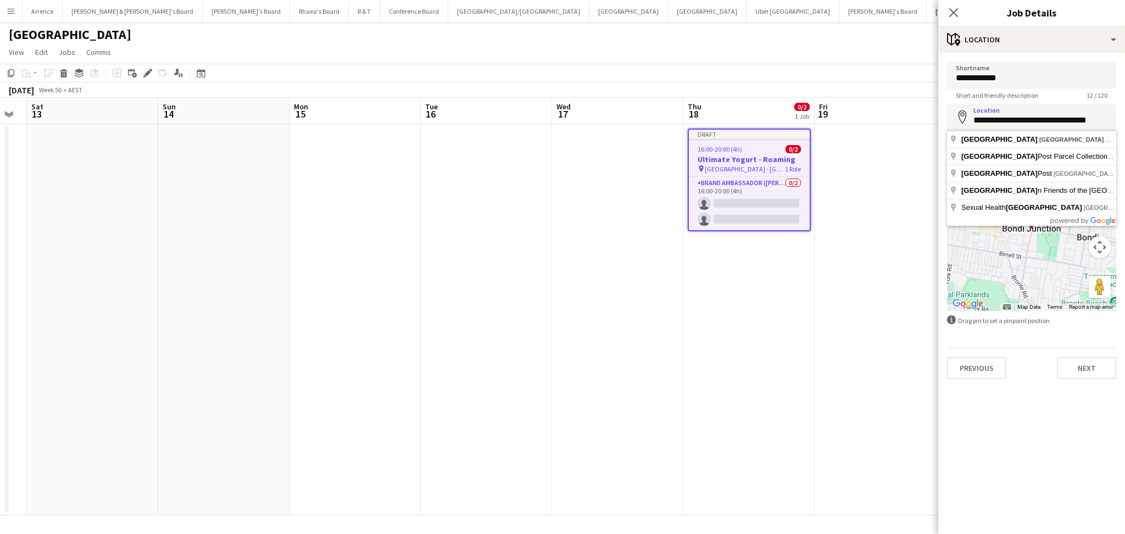
click at [1018, 117] on input "**********" at bounding box center [1031, 117] width 169 height 27
paste input
type input "**********"
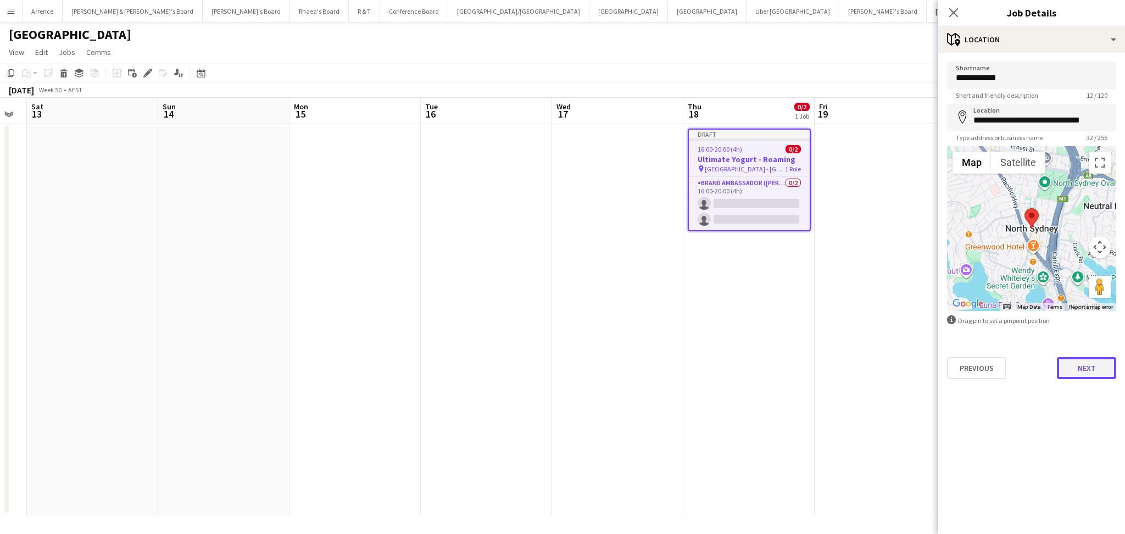
click at [1084, 369] on button "Next" at bounding box center [1086, 368] width 59 height 22
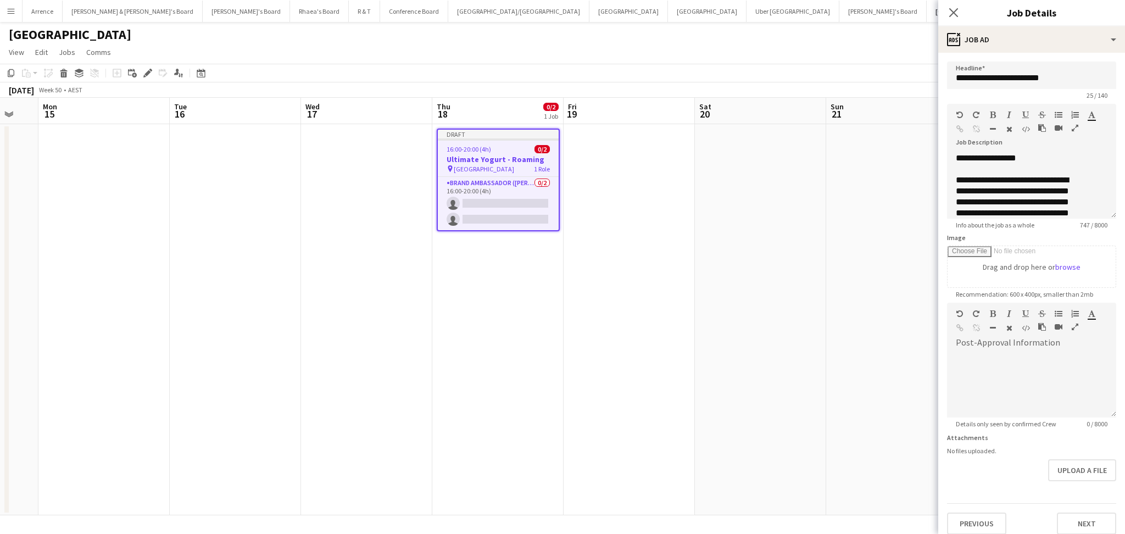
drag, startPoint x: 868, startPoint y: 322, endPoint x: 604, endPoint y: 263, distance: 270.2
click at [607, 287] on app-calendar-viewport "Fri 12 Sat 13 Sun 14 Mon 15 Tue 16 Wed 17 Thu 18 0/2 1 Job Fri 19 Sat 20 Sun 21…" at bounding box center [562, 306] width 1125 height 417
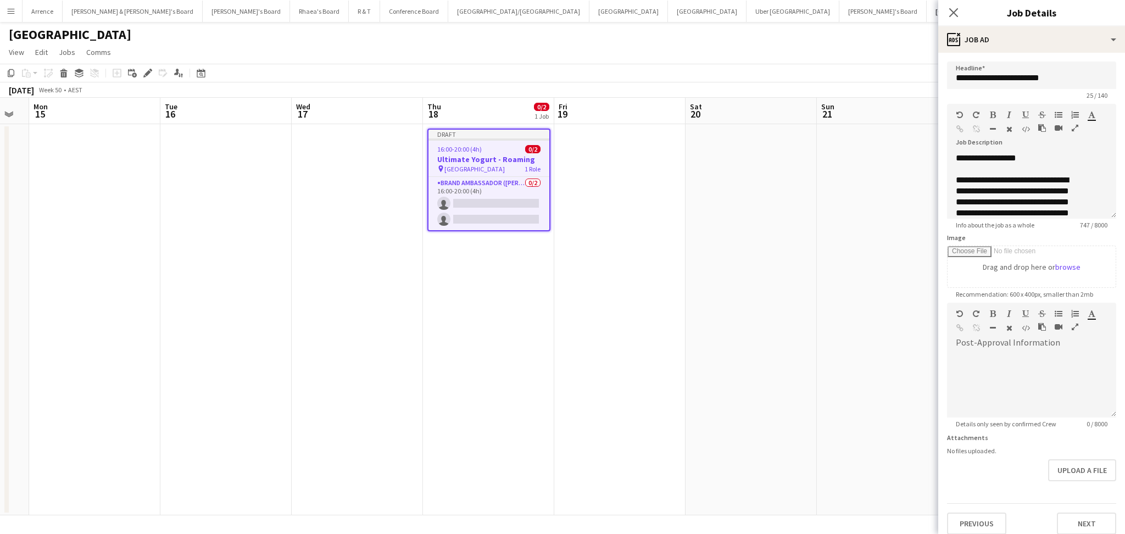
click at [616, 263] on app-date-cell at bounding box center [619, 319] width 131 height 391
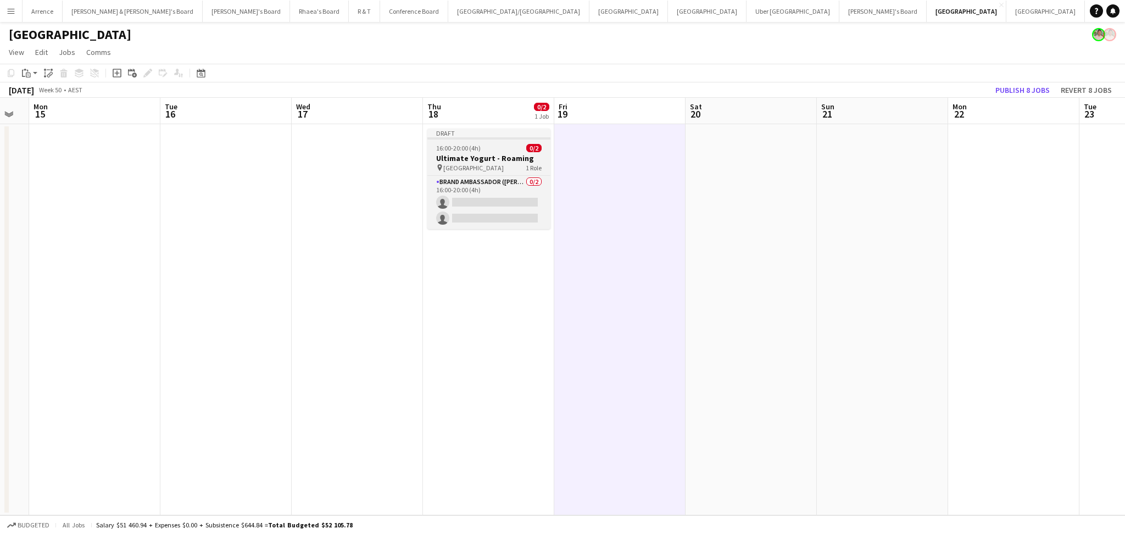
click at [485, 159] on h3 "Ultimate Yogurt - Roaming" at bounding box center [488, 158] width 123 height 10
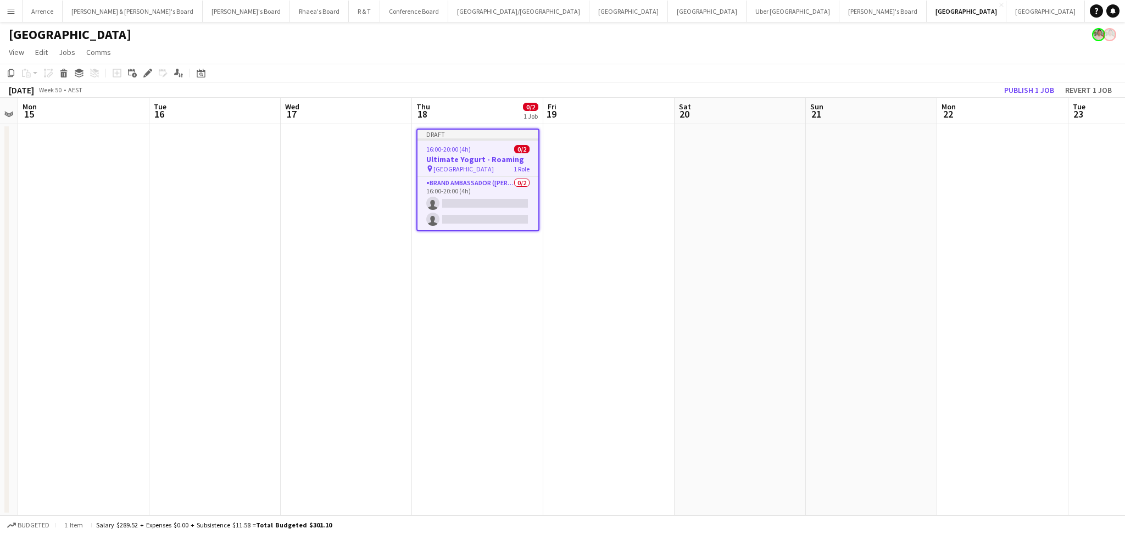
drag, startPoint x: 860, startPoint y: 306, endPoint x: 460, endPoint y: 304, distance: 400.4
click at [536, 300] on app-calendar-viewport "Fri 12 Sat 13 Sun 14 Mon 15 Tue 16 Wed 17 Thu 18 0/2 1 Job Fri 19 Sat 20 Sun 21…" at bounding box center [562, 306] width 1125 height 417
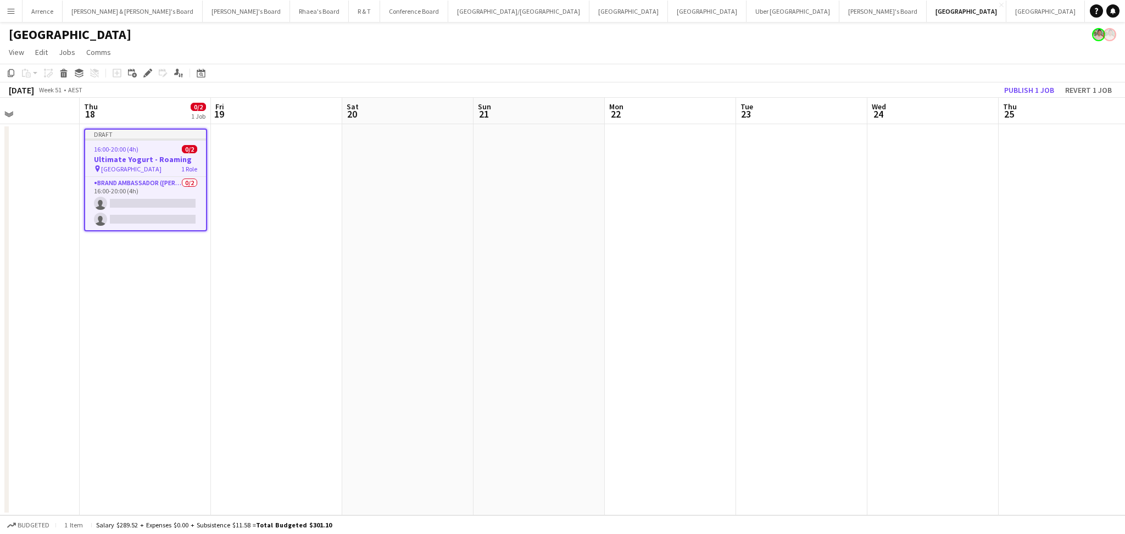
drag, startPoint x: 852, startPoint y: 397, endPoint x: 438, endPoint y: 385, distance: 414.8
click at [438, 385] on app-calendar-viewport "Sun 14 Mon 15 Tue 16 Wed 17 Thu 18 0/2 1 Job Fri 19 Sat 20 Sun 21 Mon 22 Tue 23…" at bounding box center [562, 306] width 1125 height 417
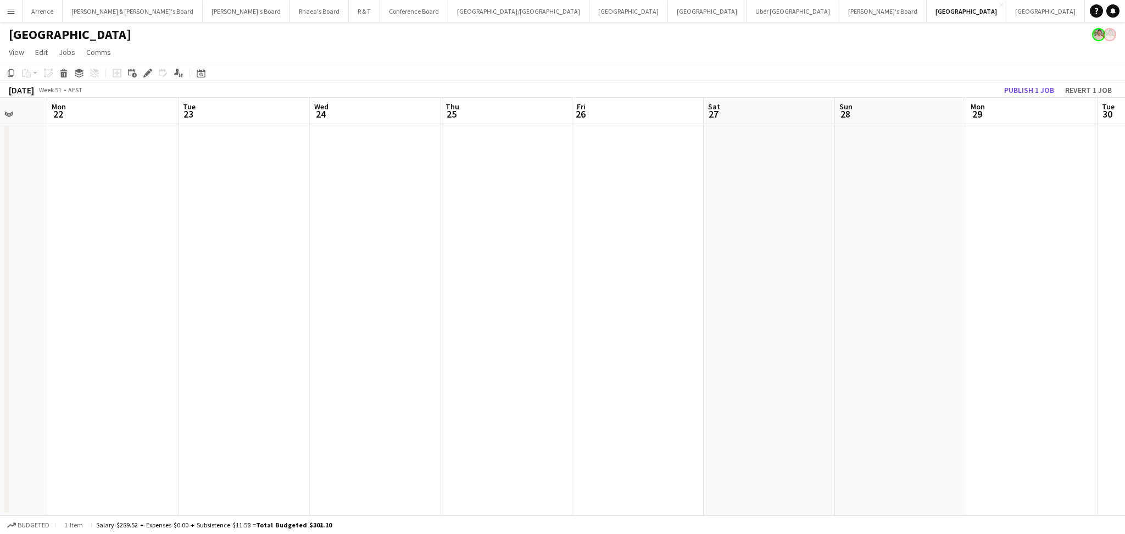
drag, startPoint x: 842, startPoint y: 375, endPoint x: 419, endPoint y: 378, distance: 423.5
click at [419, 378] on app-calendar-viewport "Fri 19 Sat 20 Sun 21 Mon 22 Tue 23 Wed 24 Thu 25 Fri 26 Sat 27 Sun 28 Mon 29 Tu…" at bounding box center [562, 306] width 1125 height 417
drag, startPoint x: 831, startPoint y: 371, endPoint x: 490, endPoint y: 378, distance: 340.6
click at [490, 378] on app-calendar-viewport "Wed 24 Thu 25 Fri 26 Sat 27 Sun 28 Mon 29 Tue 30 Wed 31 Thu 1 Fri 2 Sat 3 Sun 4…" at bounding box center [562, 306] width 1125 height 417
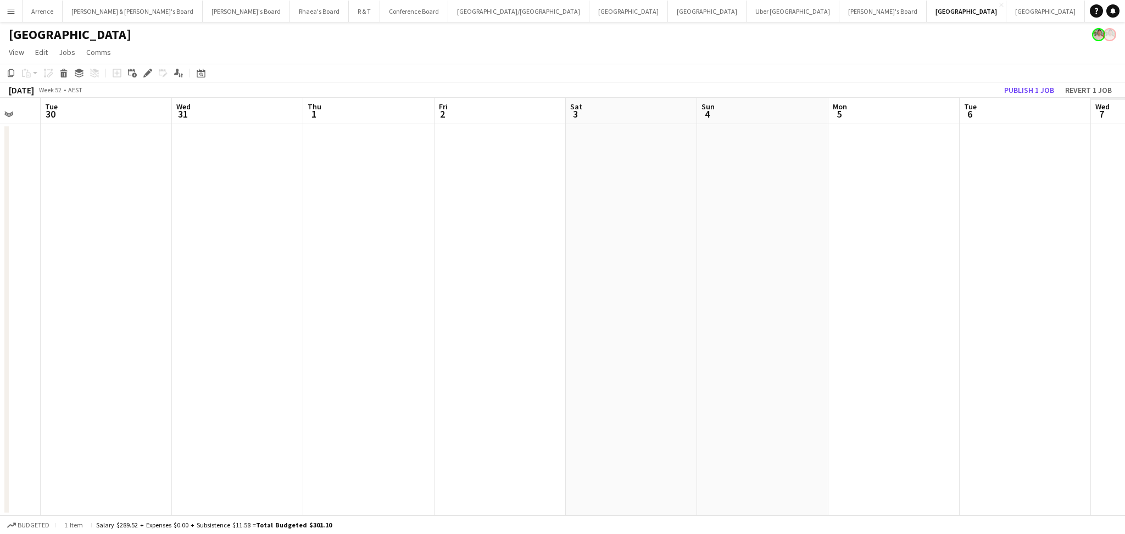
drag, startPoint x: 724, startPoint y: 331, endPoint x: 271, endPoint y: 331, distance: 453.7
click at [271, 331] on app-calendar-viewport "Fri 26 Sat 27 Sun 28 Mon 29 Tue 30 Wed 31 Thu 1 Fri 2 Sat 3 Sun 4 Mon 5 Tue 6 W…" at bounding box center [562, 306] width 1125 height 417
drag, startPoint x: 645, startPoint y: 361, endPoint x: 272, endPoint y: 361, distance: 372.9
click at [272, 361] on app-calendar-viewport "Tue 30 Wed 31 Thu 1 Fri 2 Sat 3 Sun 4 Mon 5 Tue 6 Wed 7 Thu 8 Fri 9 Sat 10 Sun …" at bounding box center [562, 306] width 1125 height 417
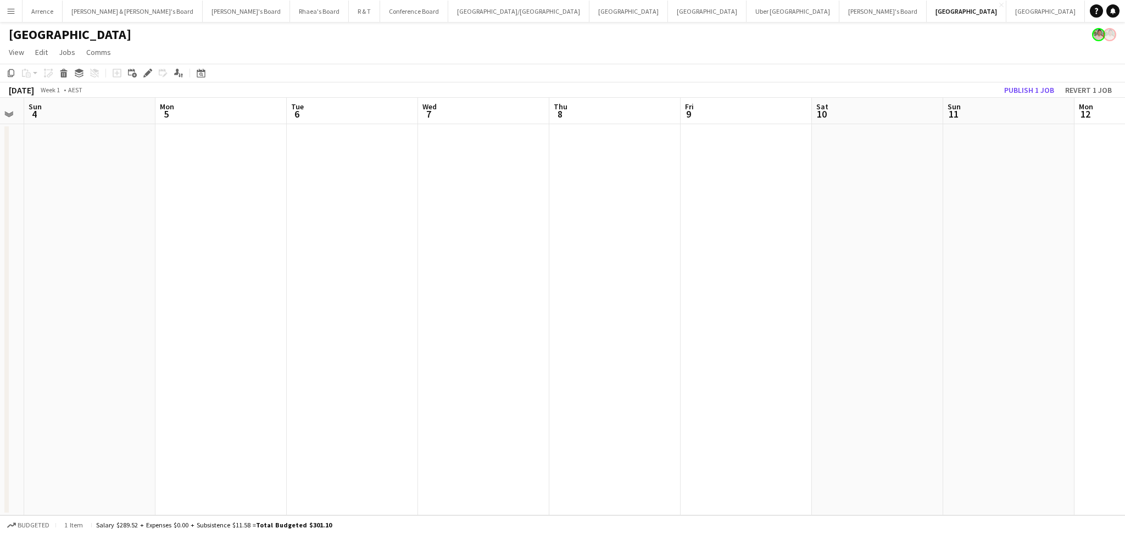
drag, startPoint x: 698, startPoint y: 362, endPoint x: 398, endPoint y: 355, distance: 300.0
click at [398, 355] on app-calendar-viewport "Thu 1 Fri 2 Sat 3 Sun 4 Mon 5 Tue 6 Wed 7 Thu 8 Fri 9 Sat 10 Sun 11 Mon 12 Tue …" at bounding box center [562, 306] width 1125 height 417
click at [619, 308] on app-date-cell at bounding box center [614, 319] width 131 height 391
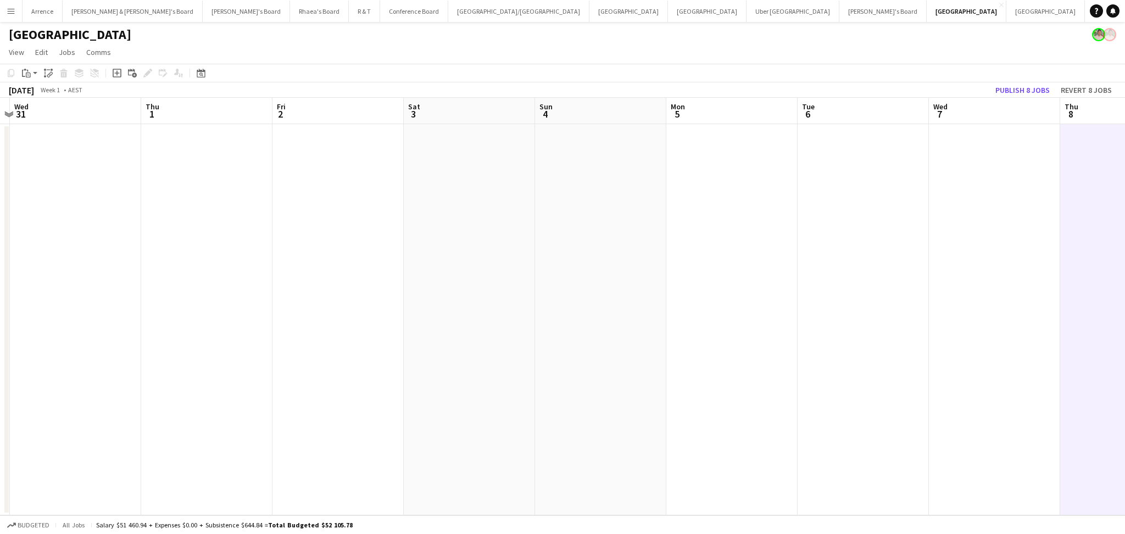
drag, startPoint x: 481, startPoint y: 323, endPoint x: 1003, endPoint y: 298, distance: 522.9
click at [1003, 298] on app-calendar-viewport "Mon 29 Tue 30 Wed 31 Thu 1 Fri 2 Sat 3 Sun 4 Mon 5 Tue 6 Wed 7 Thu 8 Fri 9 Sat …" at bounding box center [562, 306] width 1125 height 417
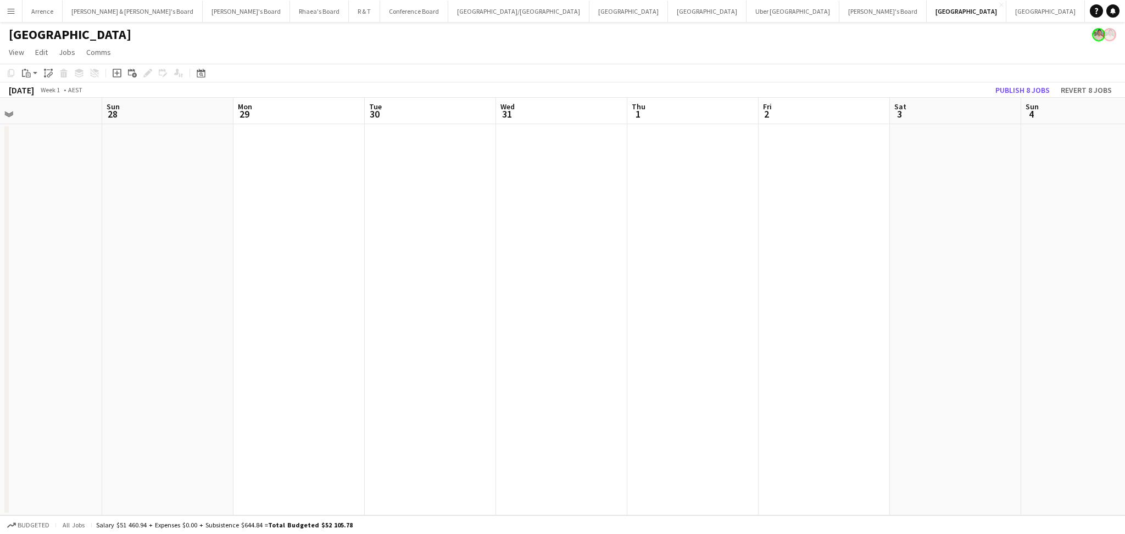
drag, startPoint x: 390, startPoint y: 371, endPoint x: 830, endPoint y: 324, distance: 443.0
click at [830, 324] on app-calendar-viewport "Thu 25 Fri 26 Sat 27 Sun 28 Mon 29 Tue 30 Wed 31 Thu 1 Fri 2 Sat 3 Sun 4 Mon 5 …" at bounding box center [562, 306] width 1125 height 417
drag, startPoint x: 330, startPoint y: 382, endPoint x: 394, endPoint y: 370, distance: 65.4
click at [904, 348] on app-calendar-viewport "Sat 20 Sun 21 Mon 22 Tue 23 Wed 24 Thu 25 Fri 26 Sat 27 Sun 28 Mon 29 Tue 30 We…" at bounding box center [562, 306] width 1125 height 417
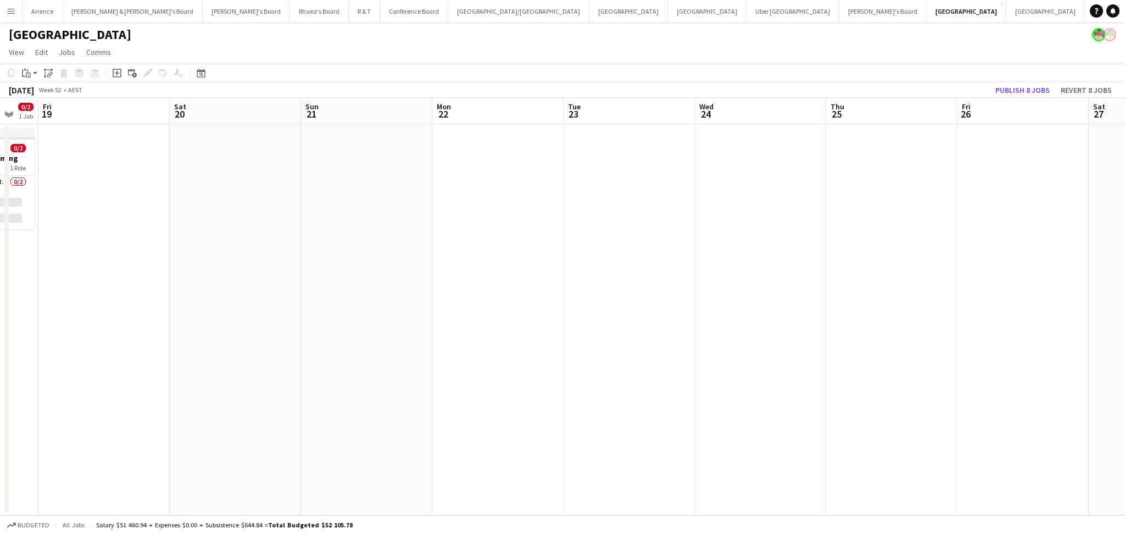
drag, startPoint x: 678, startPoint y: 374, endPoint x: 874, endPoint y: 374, distance: 195.5
click at [874, 374] on app-calendar-viewport "Wed 17 Thu 18 0/2 1 Job Fri 19 Sat 20 Sun 21 Mon 22 Tue 23 Wed 24 Thu 25 Fri 26…" at bounding box center [562, 306] width 1125 height 417
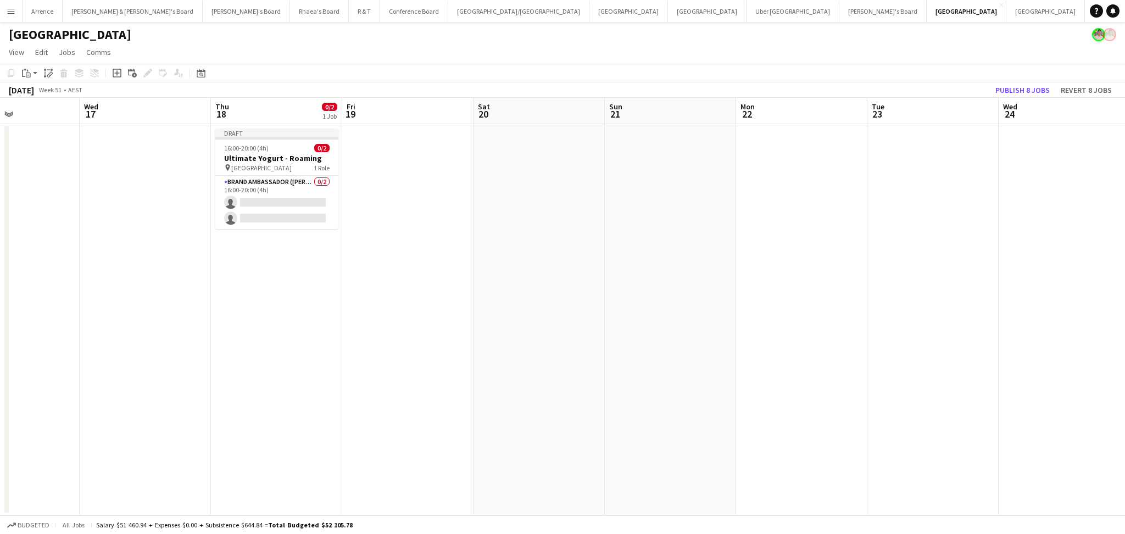
drag, startPoint x: 639, startPoint y: 396, endPoint x: 942, endPoint y: 395, distance: 302.6
click at [942, 395] on app-calendar-viewport "Sun 14 Mon 15 Tue 16 Wed 17 Thu 18 0/2 1 Job Fri 19 Sat 20 Sun 21 Mon 22 Tue 23…" at bounding box center [562, 306] width 1125 height 417
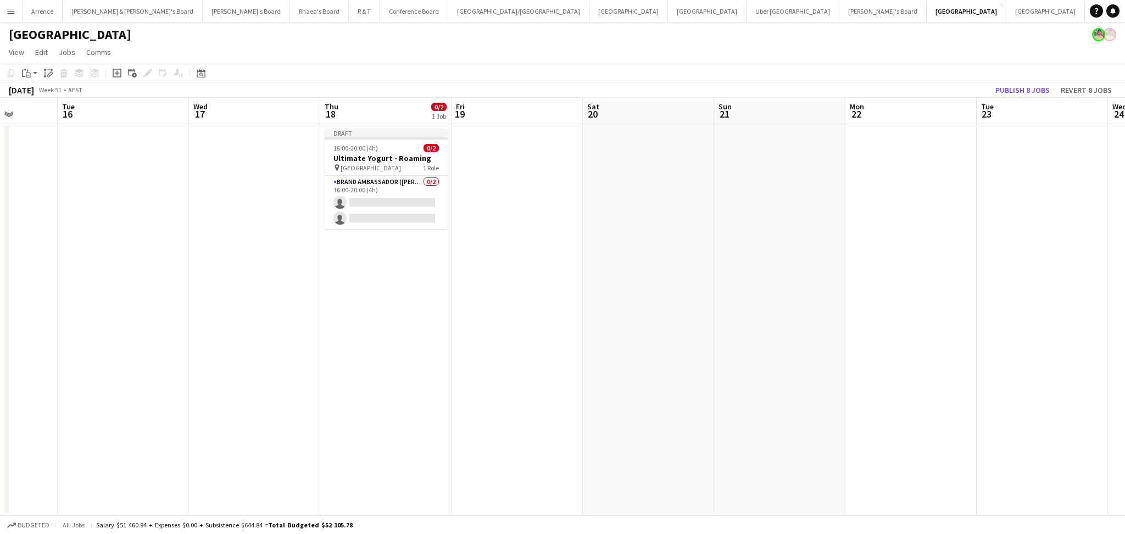
drag, startPoint x: 554, startPoint y: 399, endPoint x: 652, endPoint y: 399, distance: 98.9
click at [652, 399] on app-calendar-viewport "Sat 13 Sun 14 Mon 15 Tue 16 Wed 17 Thu 18 0/2 1 Job Fri 19 Sat 20 Sun 21 Mon 22…" at bounding box center [562, 306] width 1125 height 417
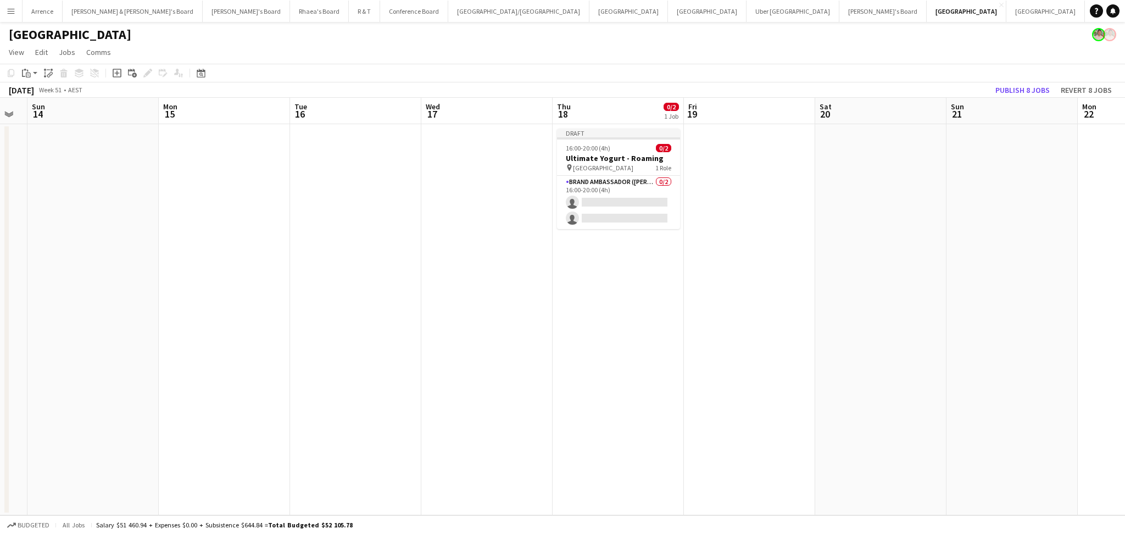
scroll to position [0, 297]
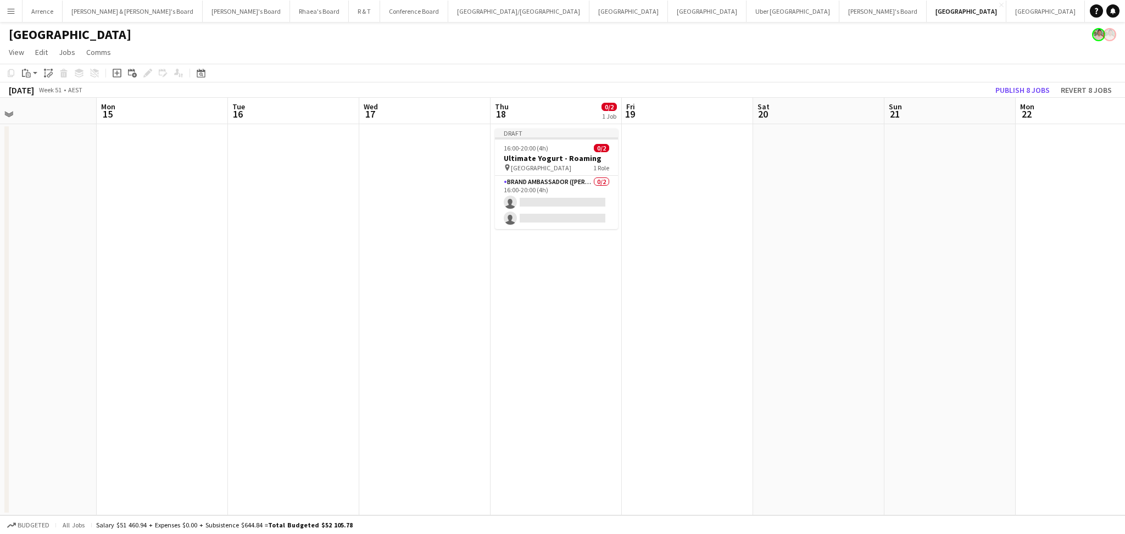
drag, startPoint x: 382, startPoint y: 397, endPoint x: 552, endPoint y: 393, distance: 169.8
click at [552, 393] on app-calendar-viewport "Fri 12 Sat 13 Sun 14 Mon 15 Tue 16 Wed 17 Thu 18 0/2 1 Job Fri 19 Sat 20 Sun 21…" at bounding box center [562, 306] width 1125 height 417
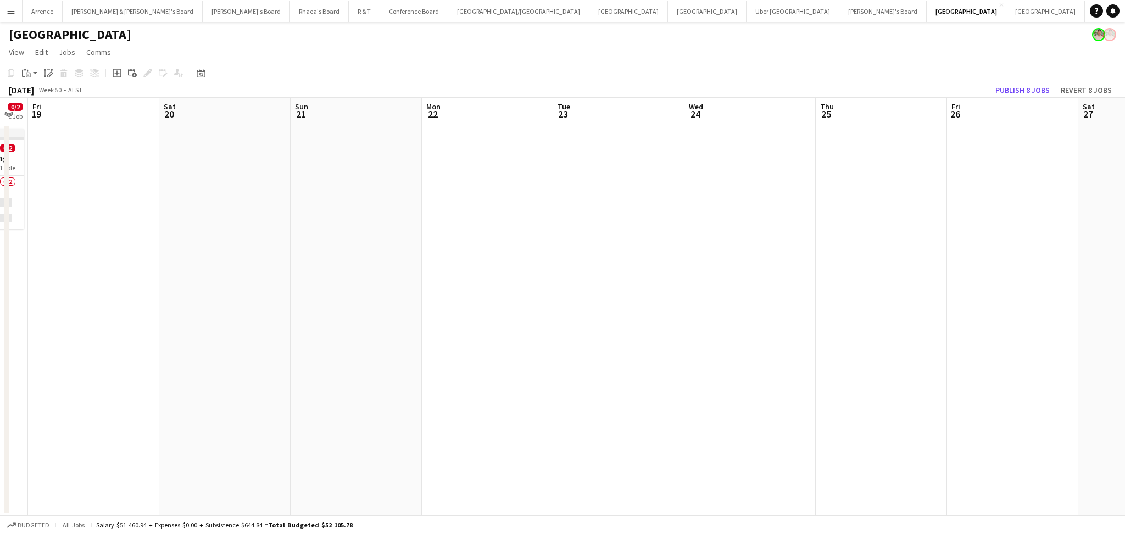
drag, startPoint x: 633, startPoint y: 386, endPoint x: 149, endPoint y: 351, distance: 484.5
click at [127, 360] on app-calendar-viewport "Tue 16 Wed 17 Thu 18 0/2 1 Job Fri 19 Sat 20 Sun 21 Mon 22 Tue 23 Wed 24 Thu 25…" at bounding box center [562, 306] width 1125 height 417
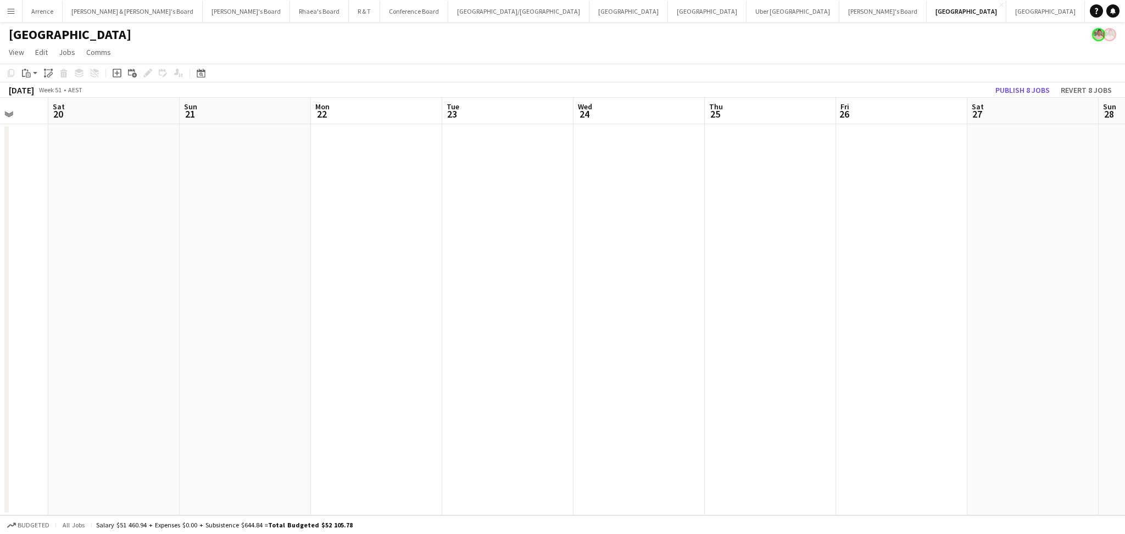
drag, startPoint x: 556, startPoint y: 351, endPoint x: 94, endPoint y: 325, distance: 462.6
click at [87, 327] on app-calendar-viewport "Tue 16 Wed 17 Thu 18 0/2 1 Job Fri 19 Sat 20 Sun 21 Mon 22 Tue 23 Wed 24 Thu 25…" at bounding box center [562, 306] width 1125 height 417
drag, startPoint x: 539, startPoint y: 322, endPoint x: 101, endPoint y: 313, distance: 438.4
click at [101, 313] on app-calendar-viewport "Fri 19 Sat 20 Sun 21 Mon 22 Tue 23 Wed 24 Thu 25 Fri 26 Sat 27 Sun 28 Mon 29 Tu…" at bounding box center [562, 306] width 1125 height 417
drag, startPoint x: 459, startPoint y: 342, endPoint x: 49, endPoint y: 330, distance: 409.9
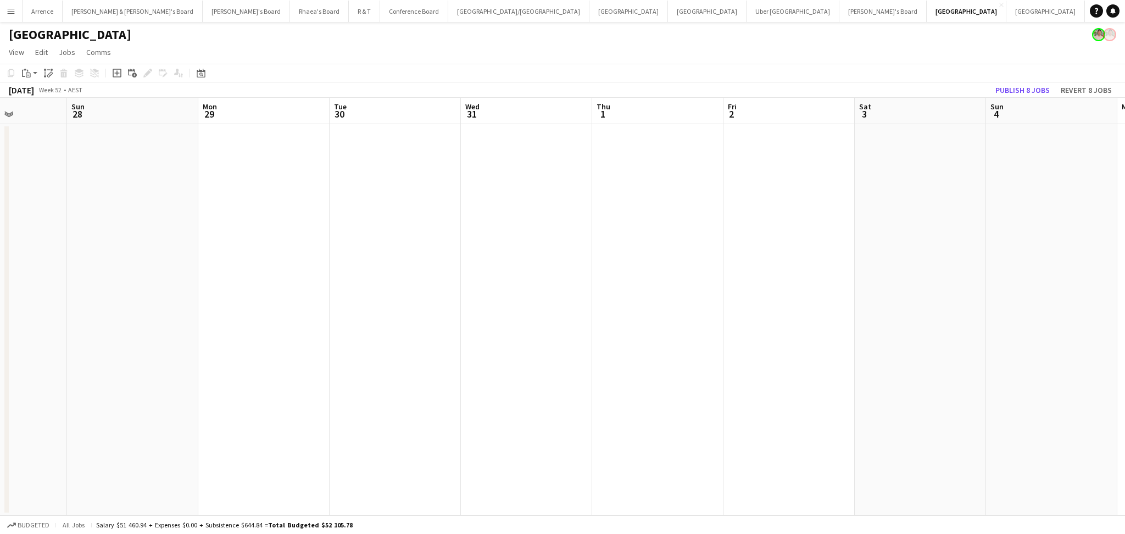
click at [49, 330] on app-calendar-viewport "Thu 25 Fri 26 Sat 27 Sun 28 Mon 29 Tue 30 Wed 31 Thu 1 Fri 2 Sat 3 Sun 4 Mon 5 …" at bounding box center [562, 306] width 1125 height 417
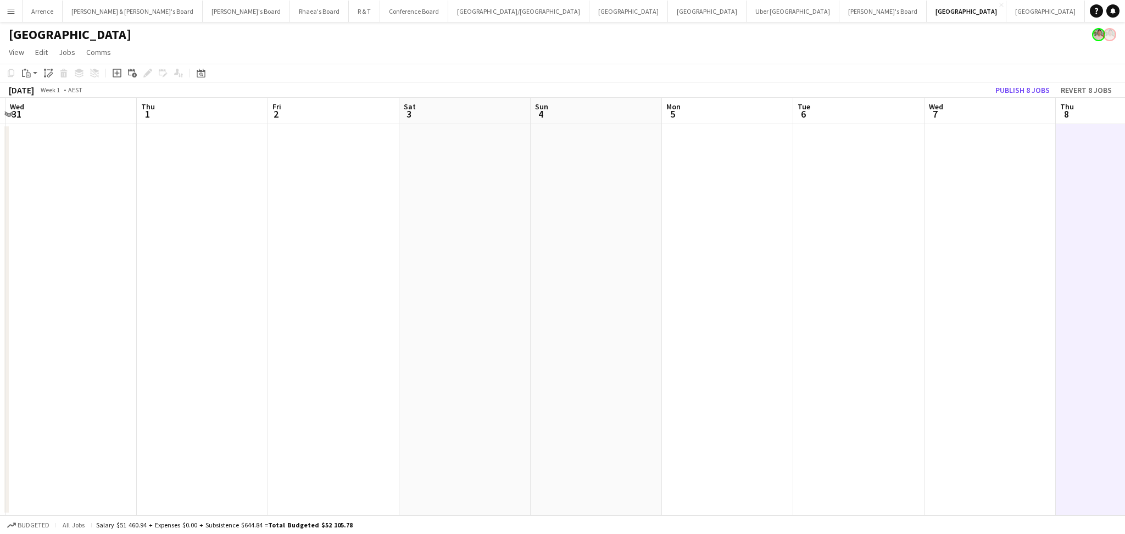
drag, startPoint x: 440, startPoint y: 339, endPoint x: 250, endPoint y: 339, distance: 190.6
click at [249, 338] on app-calendar-viewport "Sun 28 Mon 29 Tue 30 Wed 31 Thu 1 Fri 2 Sat 3 Sun 4 Mon 5 Tue 6 Wed 7 Thu 8 Fri…" at bounding box center [562, 306] width 1125 height 417
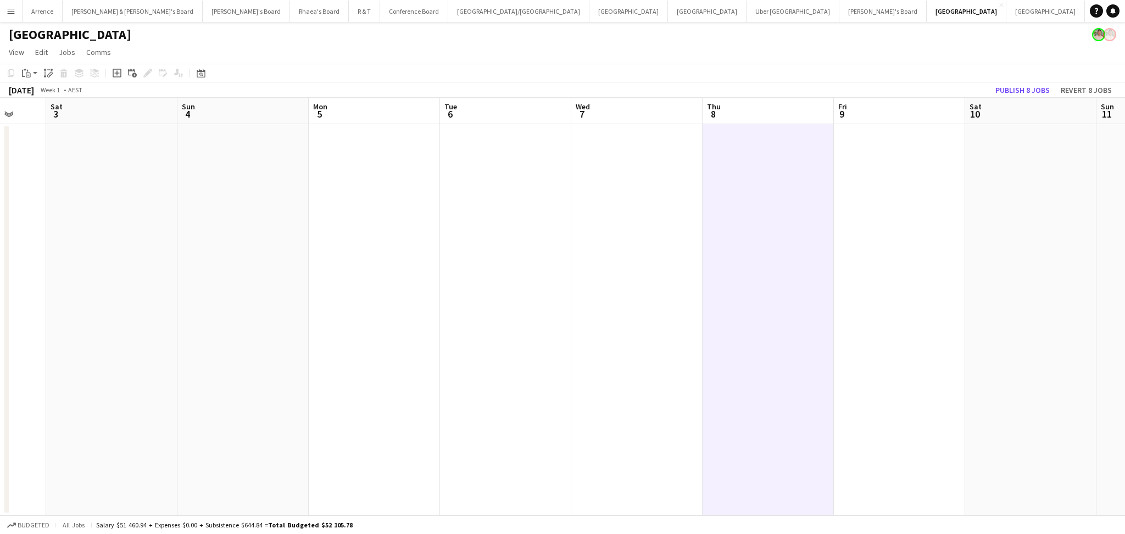
drag, startPoint x: 534, startPoint y: 348, endPoint x: 216, endPoint y: 327, distance: 319.2
click at [194, 330] on app-calendar-viewport "Tue 30 Wed 31 Thu 1 Fri 2 Sat 3 Sun 4 Mon 5 Tue 6 Wed 7 Thu 8 Fri 9 Sat 10 Sun …" at bounding box center [562, 306] width 1125 height 417
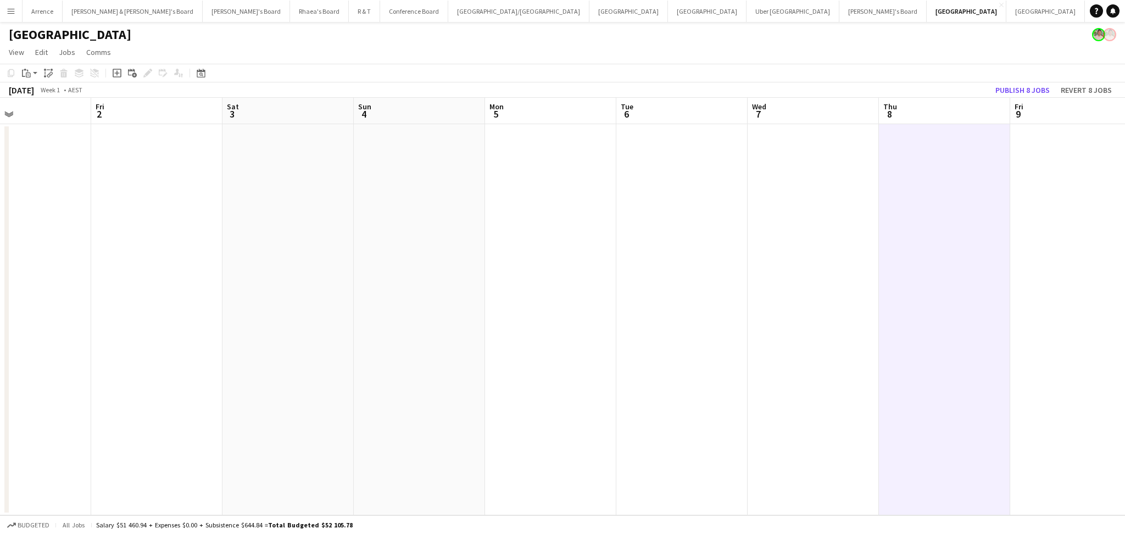
drag, startPoint x: 593, startPoint y: 339, endPoint x: 304, endPoint y: 303, distance: 291.1
click at [231, 321] on app-calendar-viewport "Tue 30 Wed 31 Thu 1 Fri 2 Sat 3 Sun 4 Mon 5 Tue 6 Wed 7 Thu 8 Fri 9 Sat 10 Sun …" at bounding box center [562, 306] width 1125 height 417
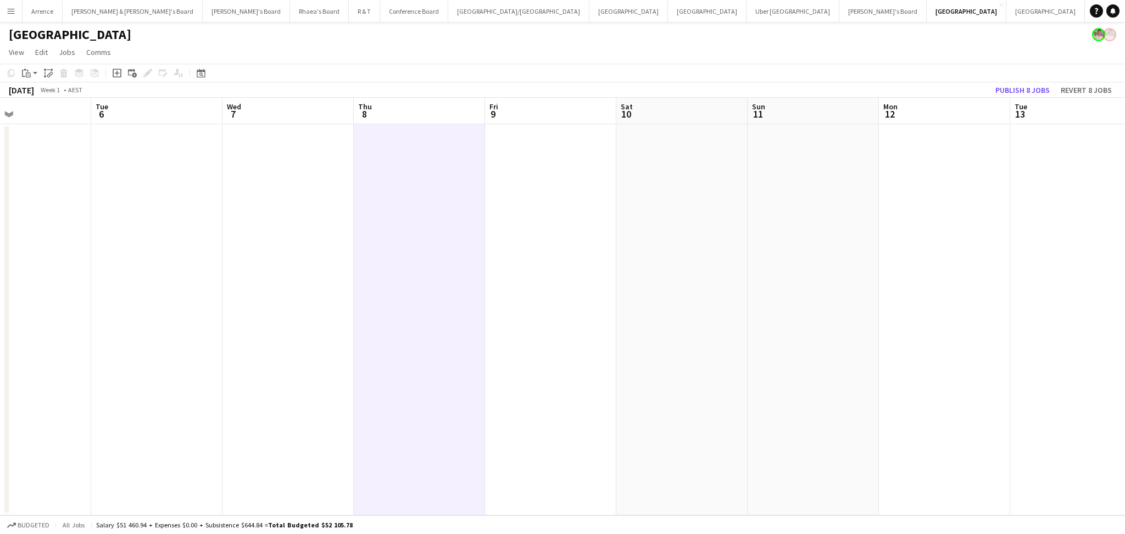
scroll to position [0, 301]
click at [450, 258] on app-date-cell at bounding box center [420, 319] width 131 height 391
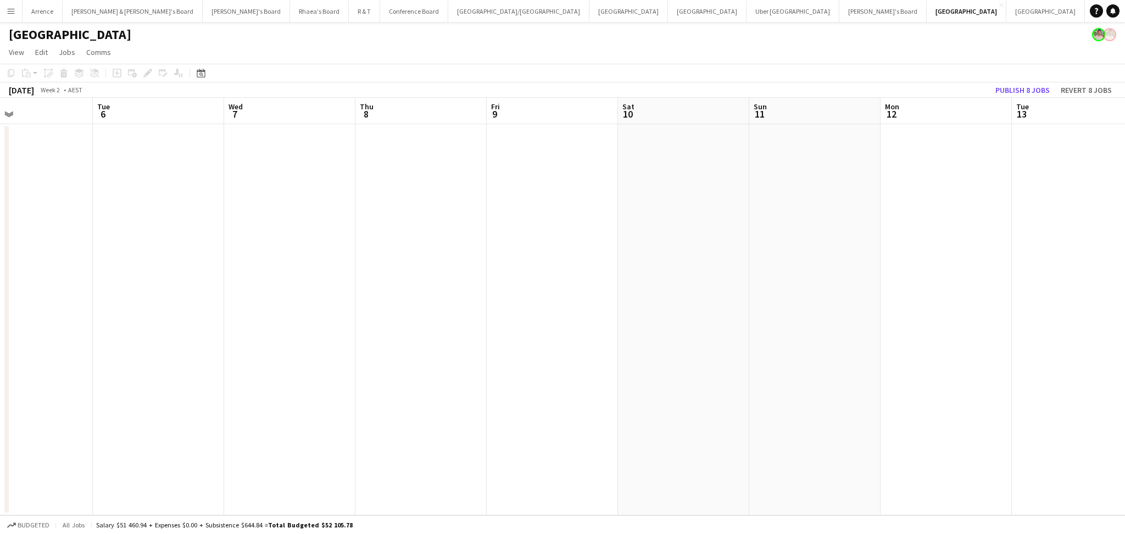
click at [450, 258] on app-date-cell at bounding box center [420, 319] width 131 height 391
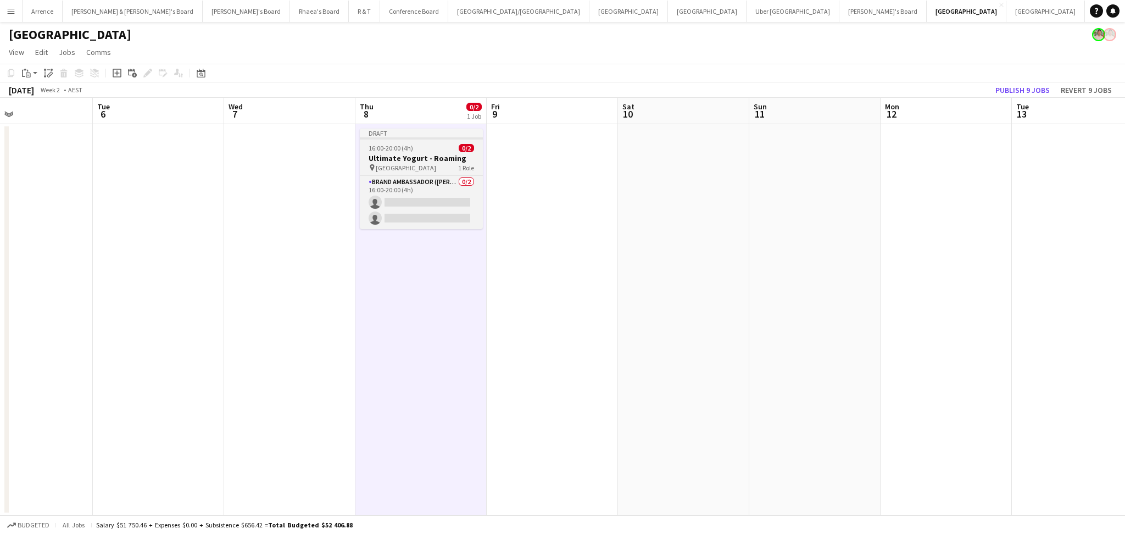
click at [432, 163] on div "pin North Sydney 1 Role" at bounding box center [421, 167] width 123 height 9
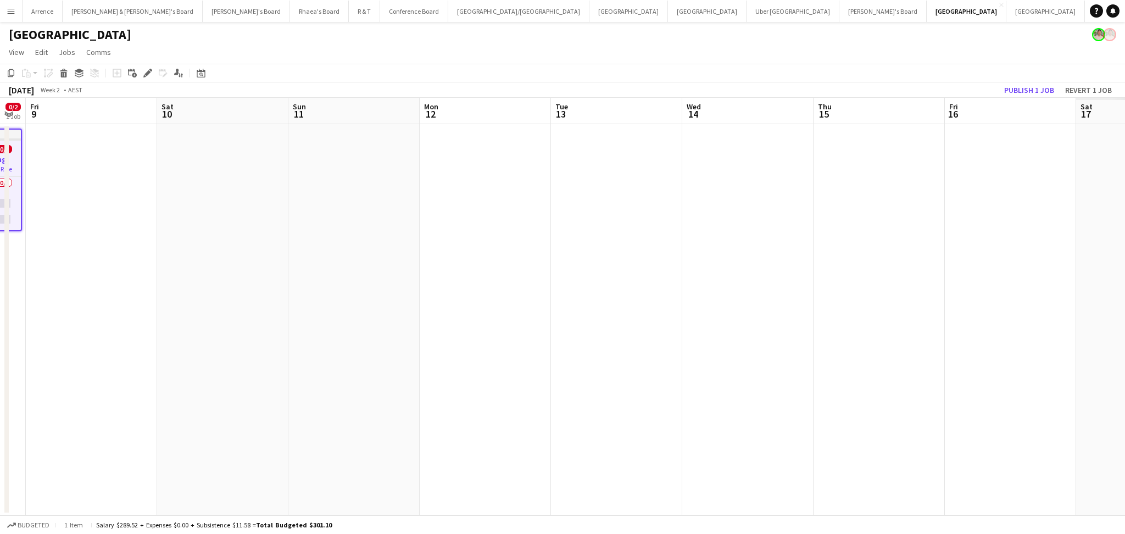
scroll to position [0, 358]
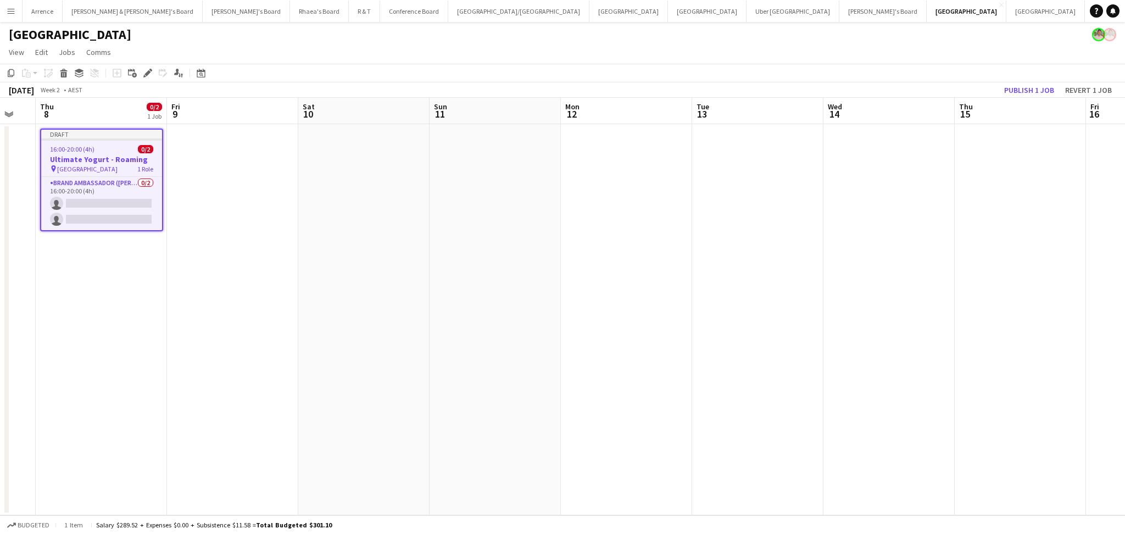
drag, startPoint x: 772, startPoint y: 247, endPoint x: 452, endPoint y: 250, distance: 319.7
click at [452, 250] on app-calendar-viewport "Mon 5 Tue 6 Wed 7 Thu 8 0/2 1 Job Fri 9 Sat 10 Sun 11 Mon 12 Tue 13 Wed 14 Thu …" at bounding box center [562, 306] width 1125 height 417
drag, startPoint x: 717, startPoint y: 321, endPoint x: 719, endPoint y: 330, distance: 8.5
click at [717, 321] on app-date-cell at bounding box center [757, 319] width 131 height 391
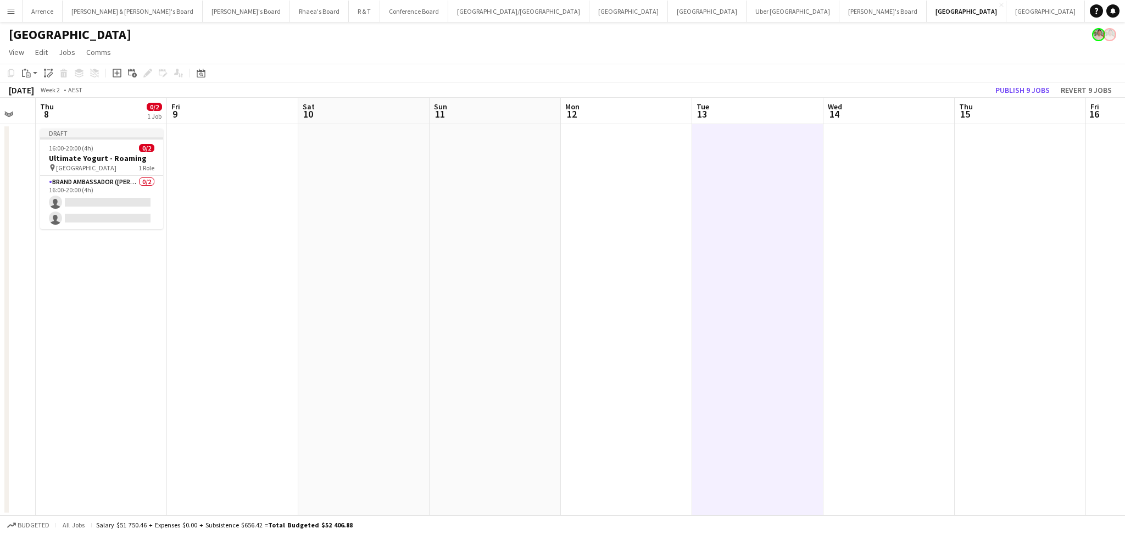
click at [1049, 271] on app-date-cell at bounding box center [1020, 319] width 131 height 391
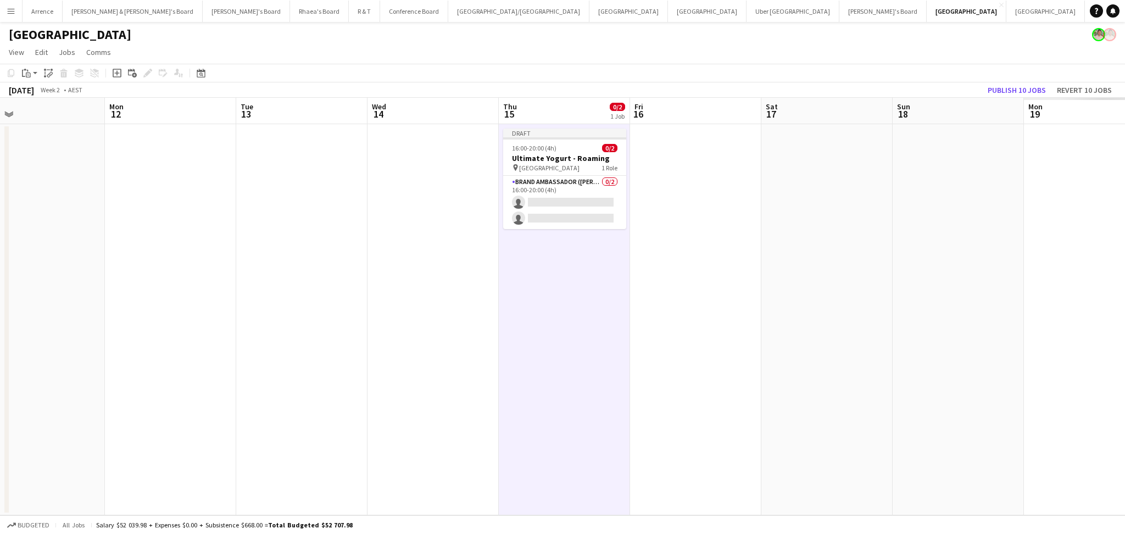
drag, startPoint x: 1030, startPoint y: 337, endPoint x: 580, endPoint y: 344, distance: 449.9
click at [574, 347] on app-calendar-viewport "Thu 8 0/2 1 Job Fri 9 Sat 10 Sun 11 Mon 12 Tue 13 Wed 14 Thu 15 0/2 1 Job Fri 1…" at bounding box center [562, 306] width 1125 height 417
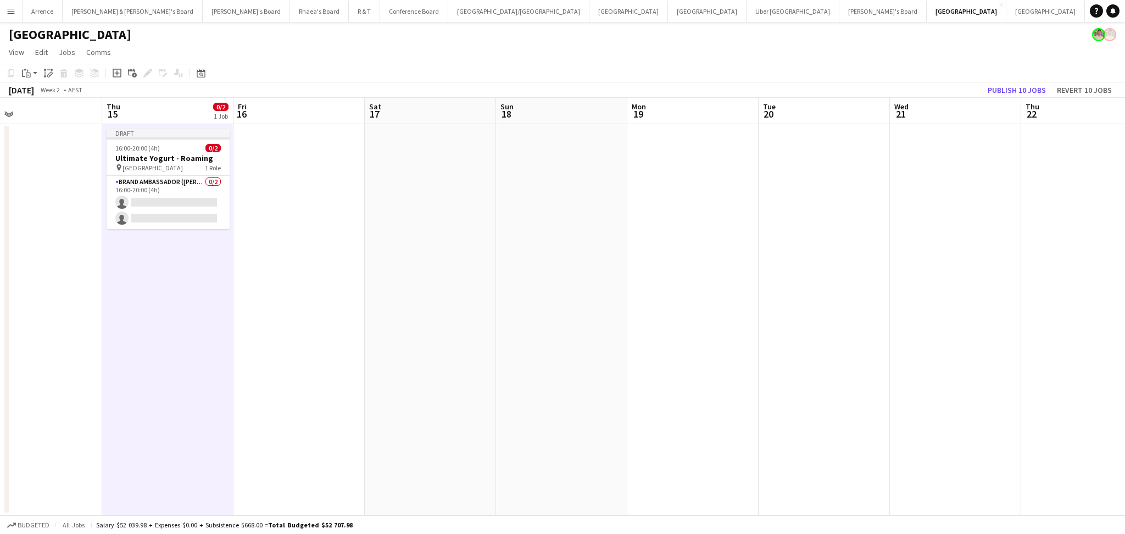
scroll to position [0, 425]
drag, startPoint x: 945, startPoint y: 350, endPoint x: 548, endPoint y: 352, distance: 397.6
click at [548, 352] on app-calendar-viewport "Sun 11 Mon 12 Tue 13 Wed 14 Thu 15 0/2 1 Job Fri 16 Sat 17 Sun 18 Mon 19 Tue 20…" at bounding box center [562, 306] width 1125 height 417
click at [1070, 274] on app-date-cell at bounding box center [1084, 319] width 131 height 391
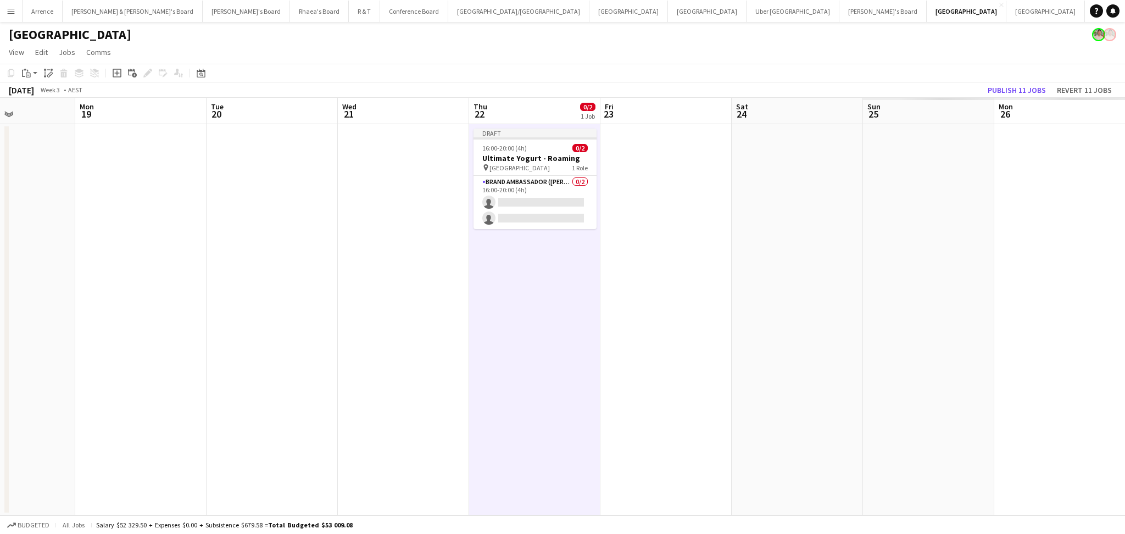
scroll to position [0, 385]
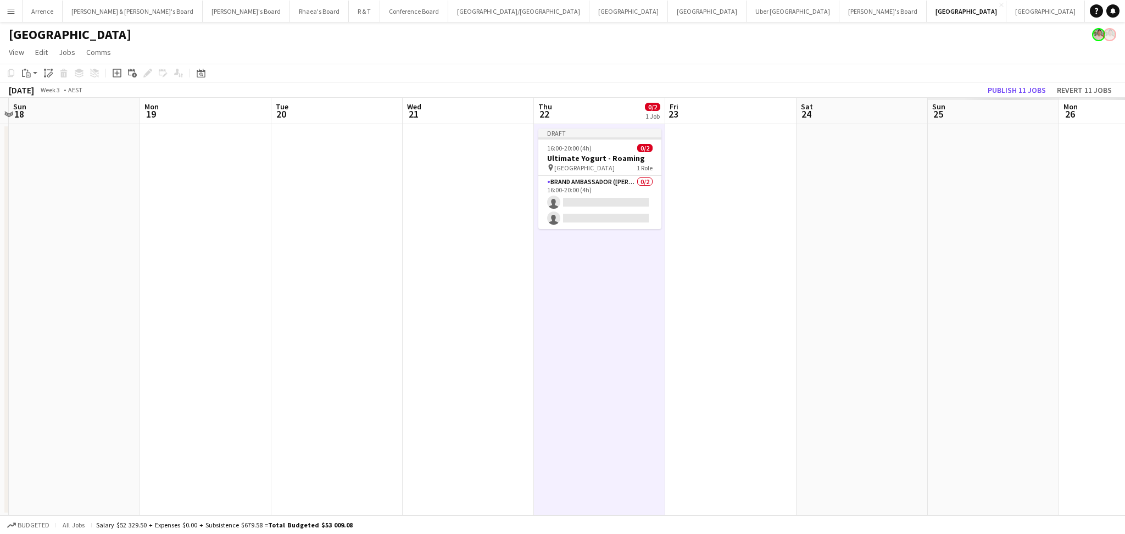
drag, startPoint x: 1051, startPoint y: 343, endPoint x: 434, endPoint y: 343, distance: 617.3
click at [434, 343] on app-calendar-viewport "Thu 15 0/2 1 Job Fri 16 Sat 17 Sun 18 Mon 19 Tue 20 Wed 21 Thu 22 0/2 1 Job Fri…" at bounding box center [562, 306] width 1125 height 417
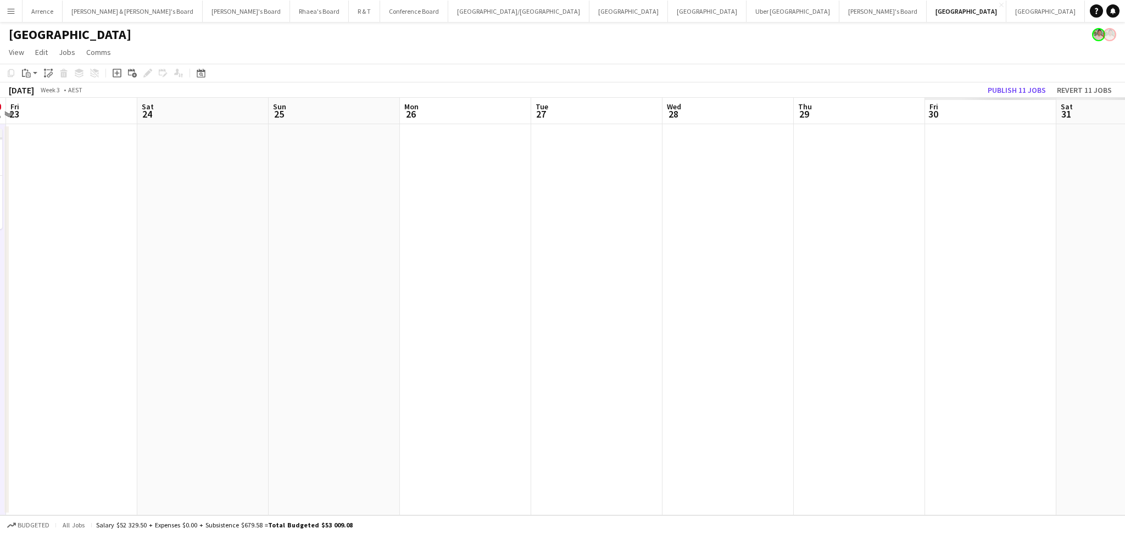
drag, startPoint x: 905, startPoint y: 329, endPoint x: 371, endPoint y: 336, distance: 534.4
click at [371, 336] on app-calendar-viewport "Tue 20 Wed 21 Thu 22 0/2 1 Job Fri 23 Sat 24 Sun 25 Mon 26 Tue 27 Wed 28 Thu 29…" at bounding box center [562, 306] width 1125 height 417
drag, startPoint x: 727, startPoint y: 337, endPoint x: 505, endPoint y: 333, distance: 221.4
click at [505, 333] on app-calendar-viewport "Wed 21 Thu 22 0/2 1 Job Fri 23 Sat 24 Sun 25 Mon 26 Tue 27 Wed 28 Thu 29 Fri 30…" at bounding box center [562, 306] width 1125 height 417
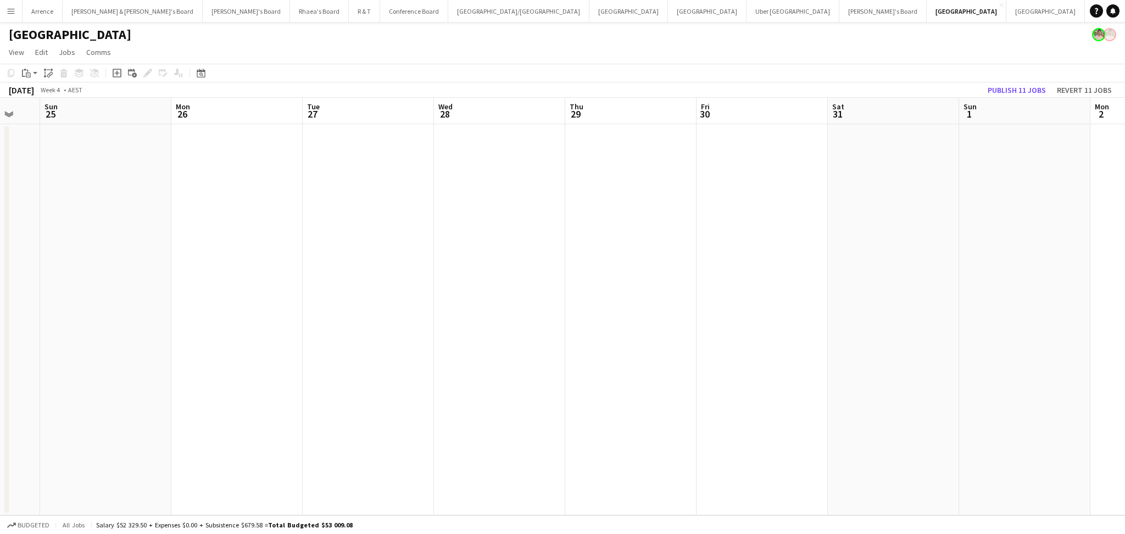
click at [684, 303] on app-date-cell at bounding box center [630, 319] width 131 height 391
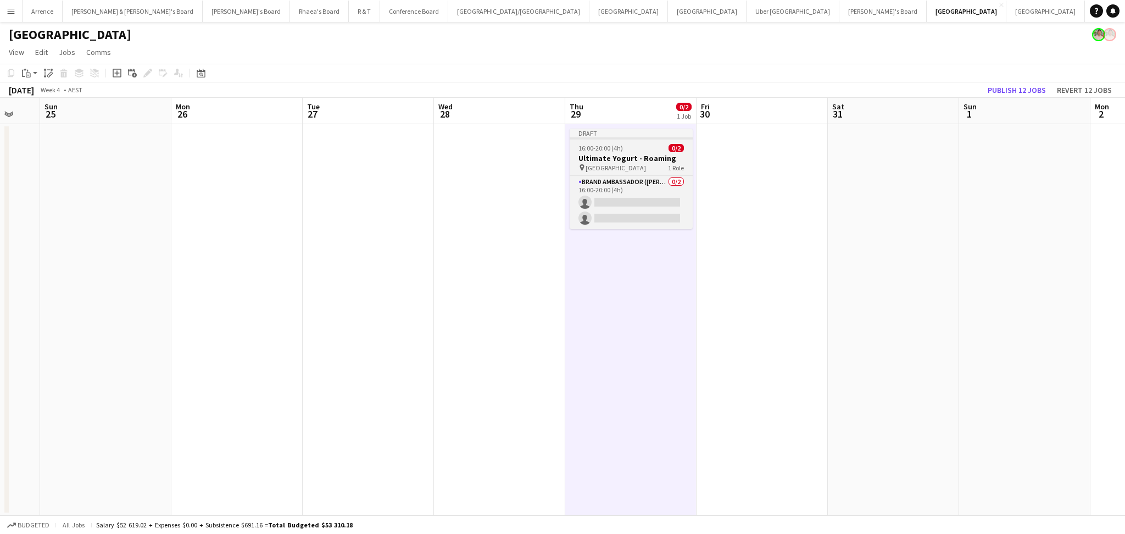
click at [628, 156] on h3 "Ultimate Yogurt - Roaming" at bounding box center [631, 158] width 123 height 10
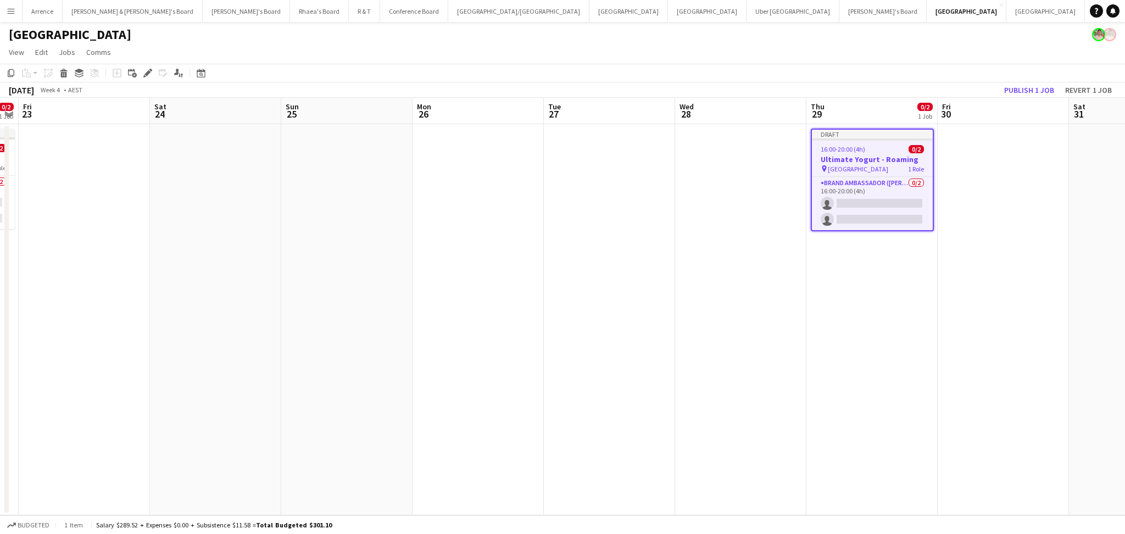
drag, startPoint x: 336, startPoint y: 313, endPoint x: 937, endPoint y: 266, distance: 602.6
click at [937, 266] on app-calendar-viewport "Wed 21 Thu 22 0/2 1 Job Fri 23 Sat 24 Sun 25 Mon 26 Tue 27 Wed 28 Thu 29 0/2 1 …" at bounding box center [562, 306] width 1125 height 417
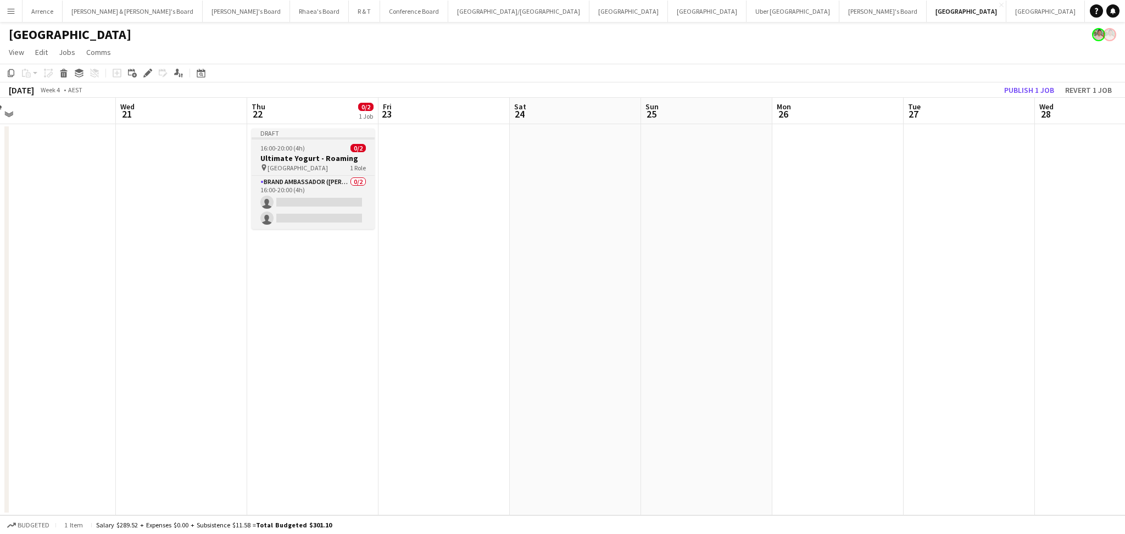
click at [327, 152] on app-job-card "Draft 16:00-20:00 (4h) 0/2 Ultimate Yogurt - Roaming pin North Sydney 1 Role Br…" at bounding box center [313, 179] width 123 height 101
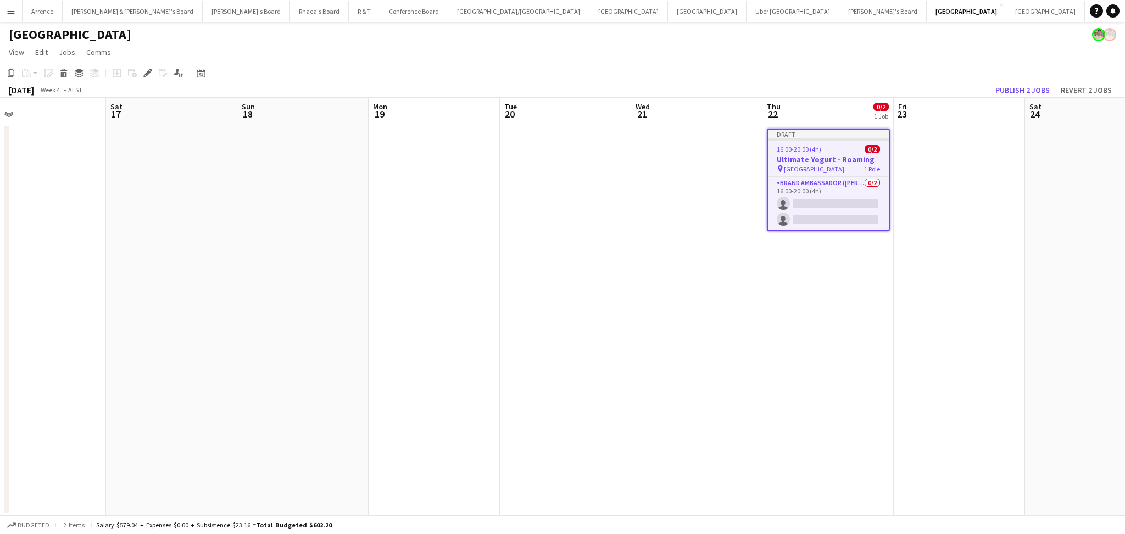
drag, startPoint x: 243, startPoint y: 323, endPoint x: 878, endPoint y: 310, distance: 635.0
click at [878, 310] on app-calendar-viewport "Wed 14 Thu 15 0/2 1 Job Fri 16 Sat 17 Sun 18 Mon 19 Tue 20 Wed 21 Thu 22 0/2 1 …" at bounding box center [562, 306] width 1125 height 417
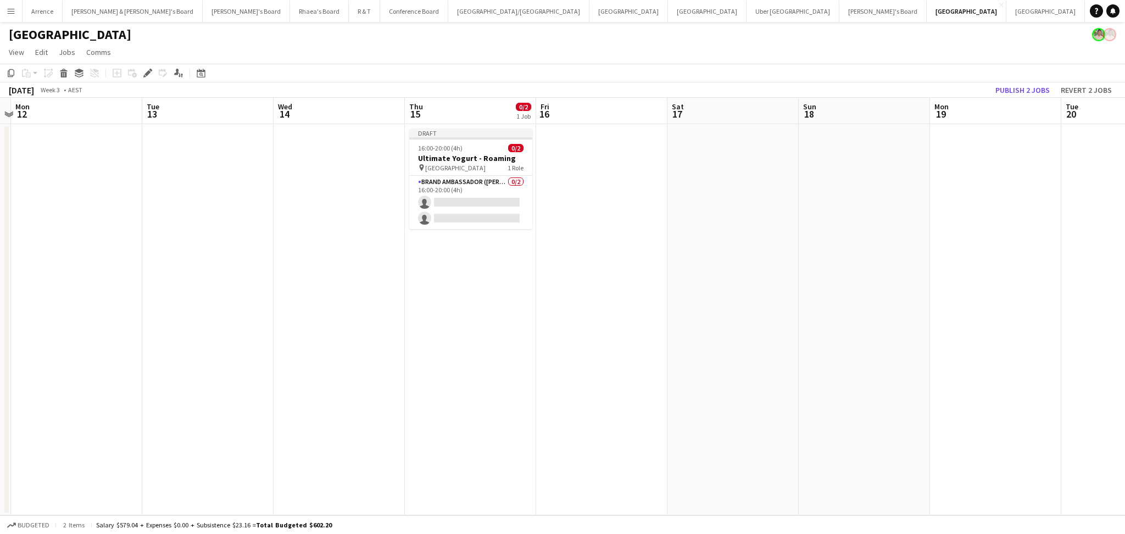
scroll to position [0, 348]
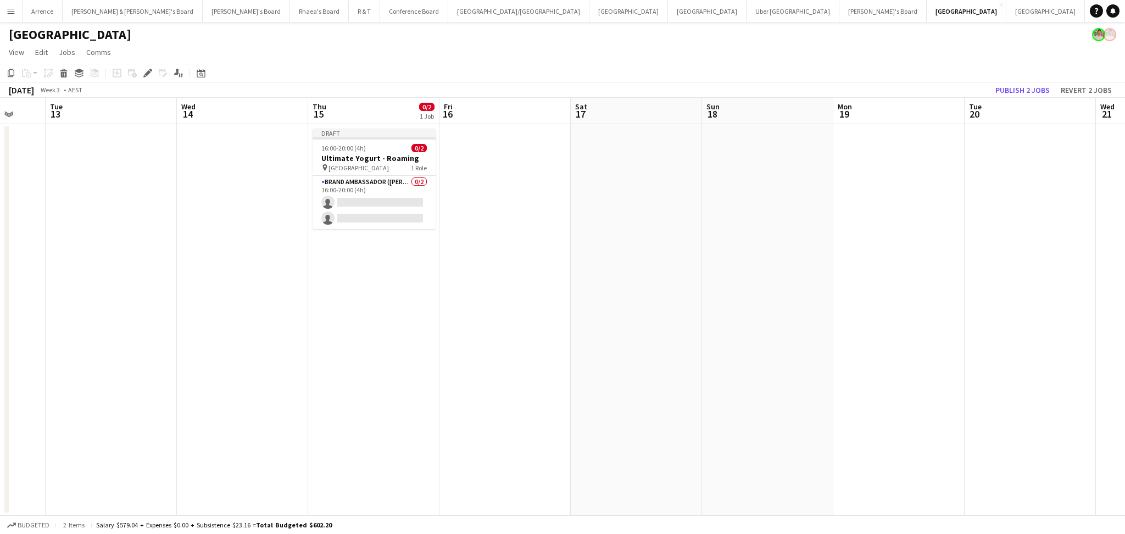
drag, startPoint x: 260, startPoint y: 198, endPoint x: 735, endPoint y: 188, distance: 475.2
click at [736, 191] on app-calendar-viewport "Sat 10 Sun 11 Mon 12 Tue 13 Wed 14 Thu 15 0/2 1 Job Fri 16 Sat 17 Sun 18 Mon 19…" at bounding box center [562, 306] width 1125 height 417
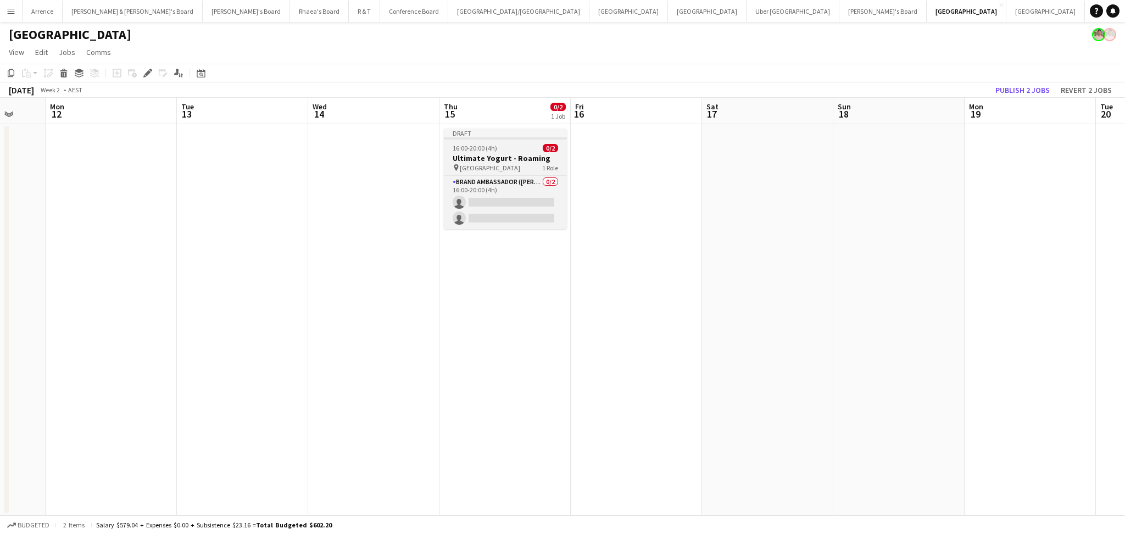
click at [501, 158] on h3 "Ultimate Yogurt - Roaming" at bounding box center [505, 158] width 123 height 10
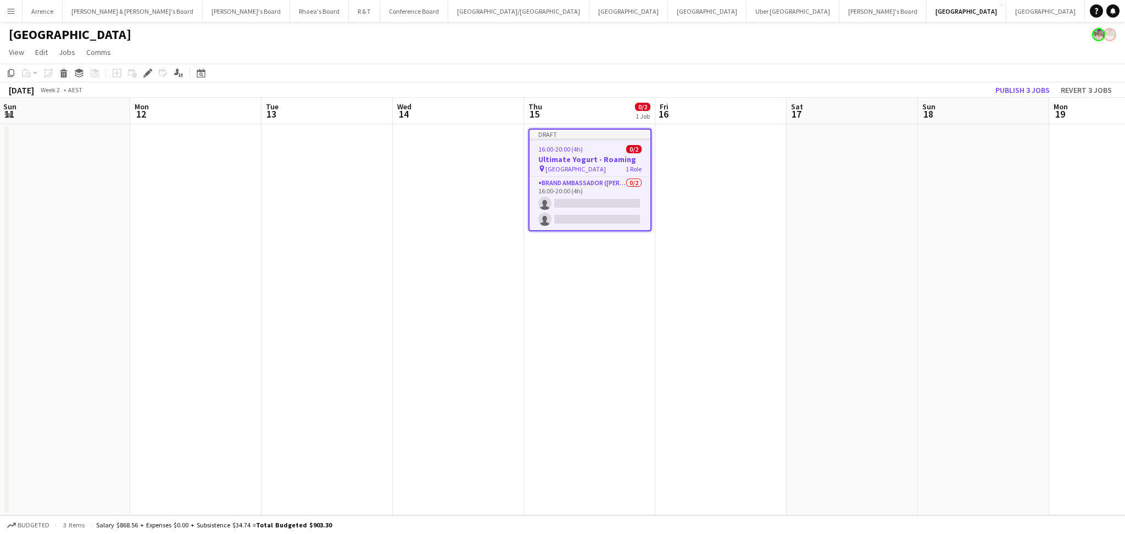
scroll to position [0, 281]
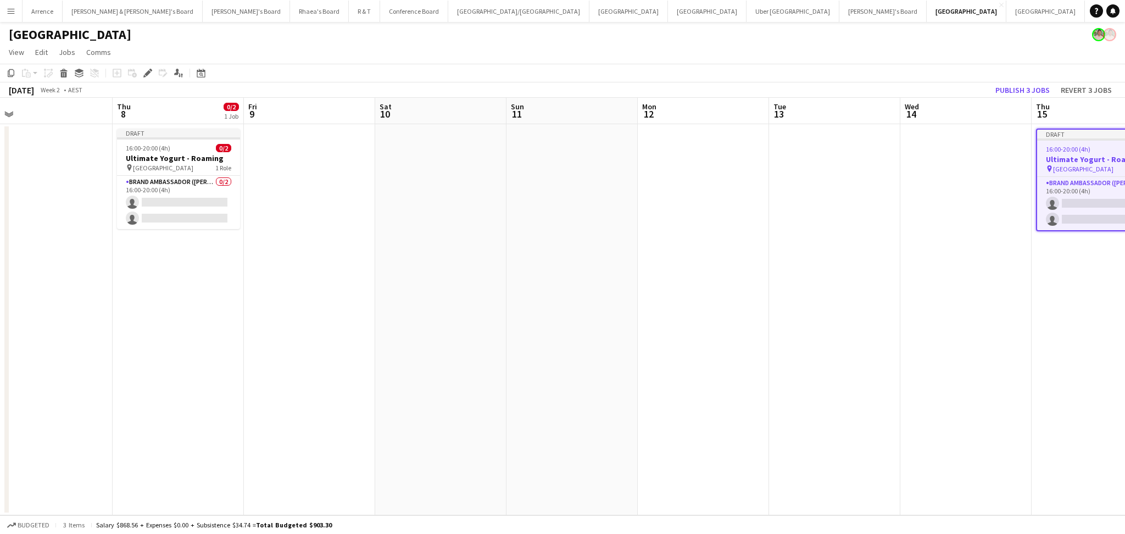
drag
click at [934, 325] on app-calendar-viewport "Mon 5 Tue 6 Wed 7 Thu 8 0/2 1 Job Fri 9 Sat 10 Sun 11 Mon 12 Tue 13 Wed 14 Thu …" at bounding box center [562, 306] width 1125 height 417
click at [182, 160] on h3 "Ultimate Yogurt - Roaming" at bounding box center [178, 158] width 123 height 10
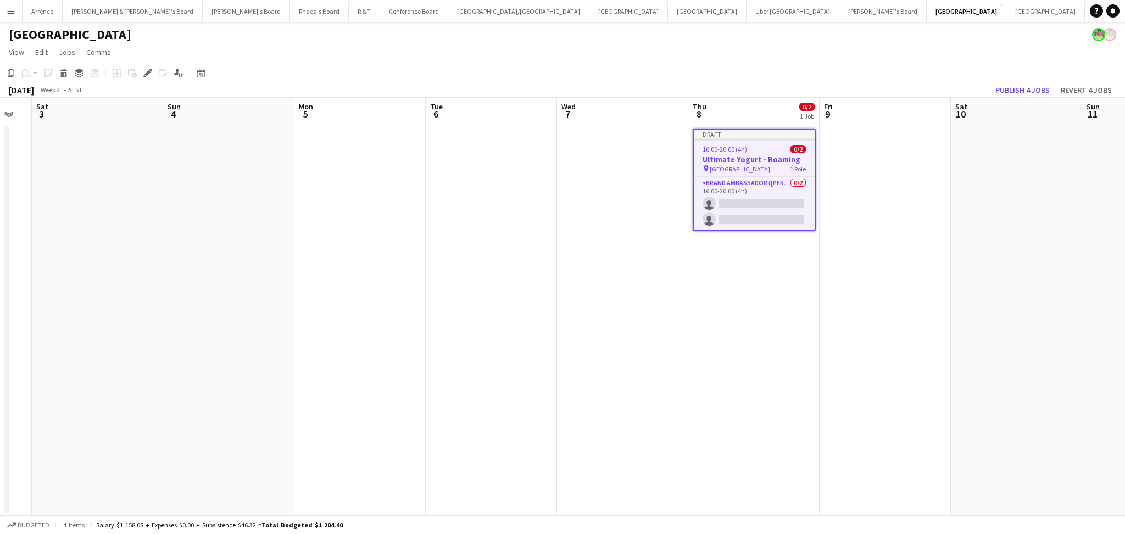
click at [753, 348] on app-calendar-viewport "Thu 1 Fri 2 Sat 3 Sun 4 Mon 5 Tue 6 Wed 7 Thu 8 0/2 1 Job Fri 9 Sat 10 Sun 11 M…" at bounding box center [562, 306] width 1125 height 417
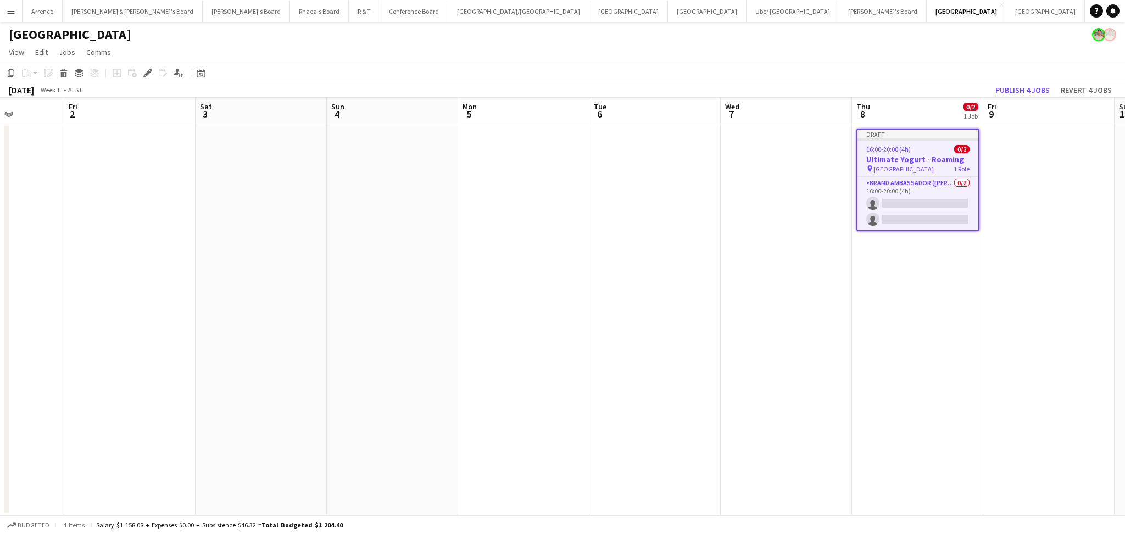
click at [663, 342] on app-calendar-viewport "Tue 30 Wed 31 Thu 1 Fri 2 Sat 3 Sun 4 Mon 5 Tue 6 Wed 7 Thu 8 0/2 1 Job Fri 9 S…" at bounding box center [562, 306] width 1125 height 417
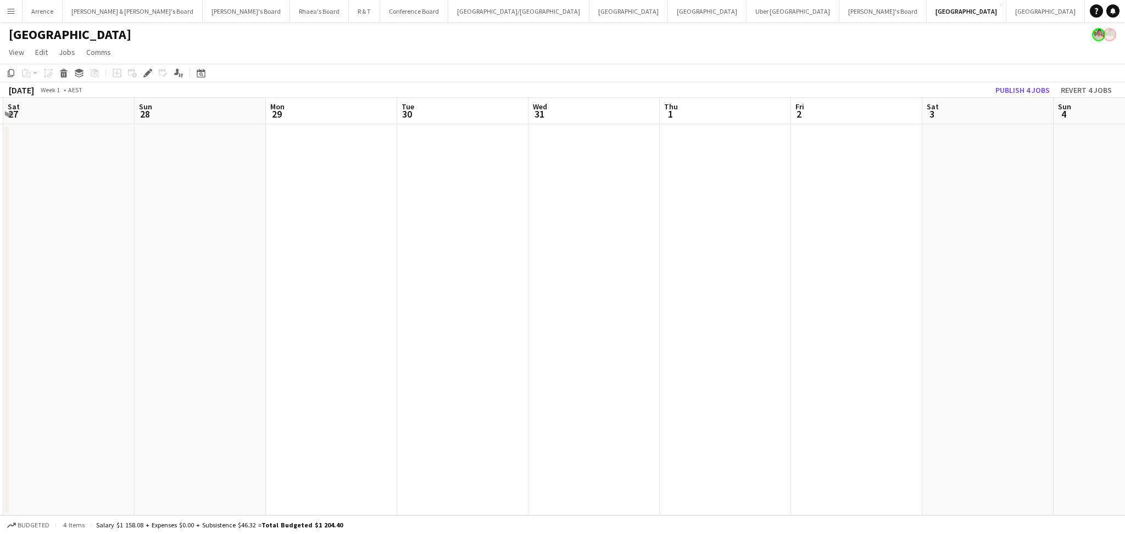
click at [910, 291] on app-calendar-viewport "Thu 25 Fri 26 Sat 27 Sun 28 Mon 29 Tue 30 Wed 31 Thu 1 Fri 2 Sat 3 Sun 4 Mon 5 …" at bounding box center [562, 306] width 1125 height 417
click at [796, 200] on app-calendar-viewport "Sun 21 Mon 22 Tue 23 Wed 24 Thu 25 Fri 26 Sat 27 Sun 28 Mon 29 Tue 30 Wed 31 Th…" at bounding box center [562, 306] width 1125 height 417
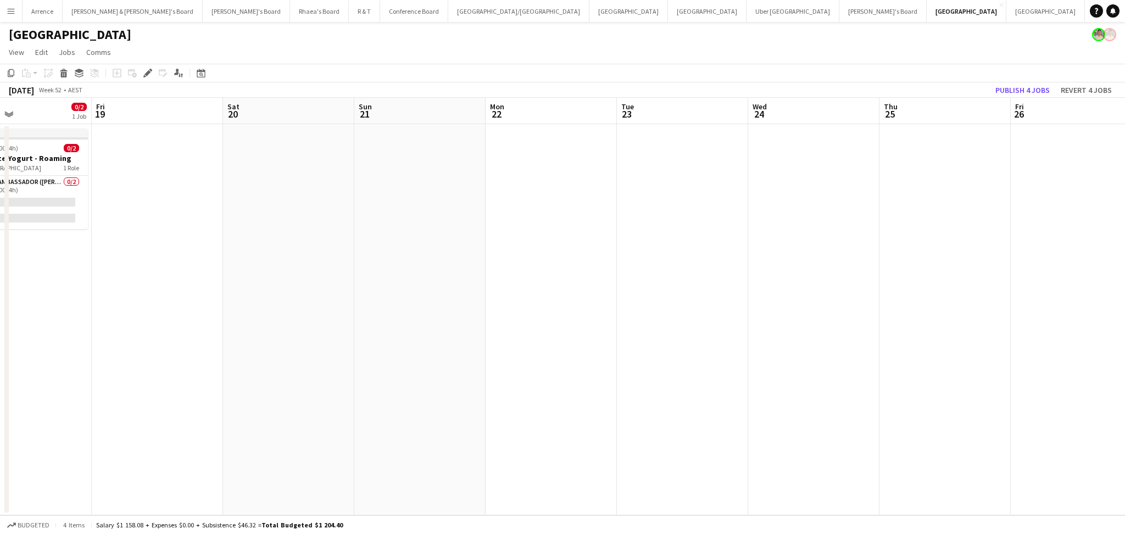
click at [941, 250] on app-calendar-viewport "Tue 16 Wed 17 Thu 18 0/2 1 Job Fri 19 Sat 20 Sun 21 Mon 22 Tue 23 Wed 24 Thu 25…" at bounding box center [562, 306] width 1125 height 417
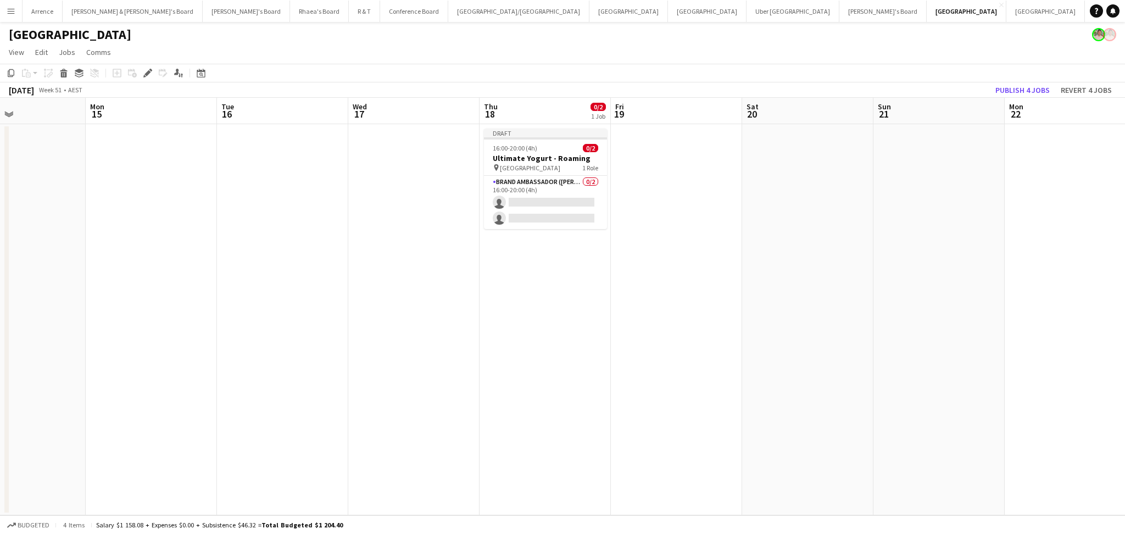
click at [983, 261] on app-calendar-viewport "Fri 12 Sat 13 Sun 14 Mon 15 Tue 16 Wed 17 Thu 18 0/2 1 Job Fri 19 Sat 20 Sun 21…" at bounding box center [562, 306] width 1125 height 417
click at [558, 155] on h3 "Ultimate Yogurt - Roaming" at bounding box center [544, 158] width 123 height 10
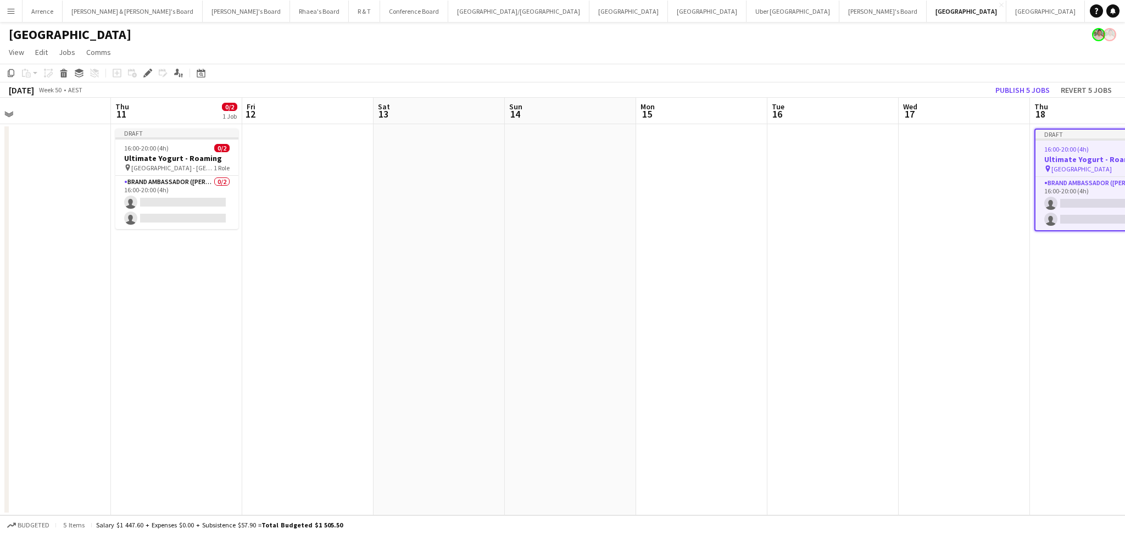
click at [938, 338] on app-calendar-viewport "Mon 8 Tue 9 Wed 10 Thu 11 0/2 1 Job Fri 12 Sat 13 Sun 14 Mon 15 Tue 16 Wed 17 T…" at bounding box center [562, 306] width 1125 height 417
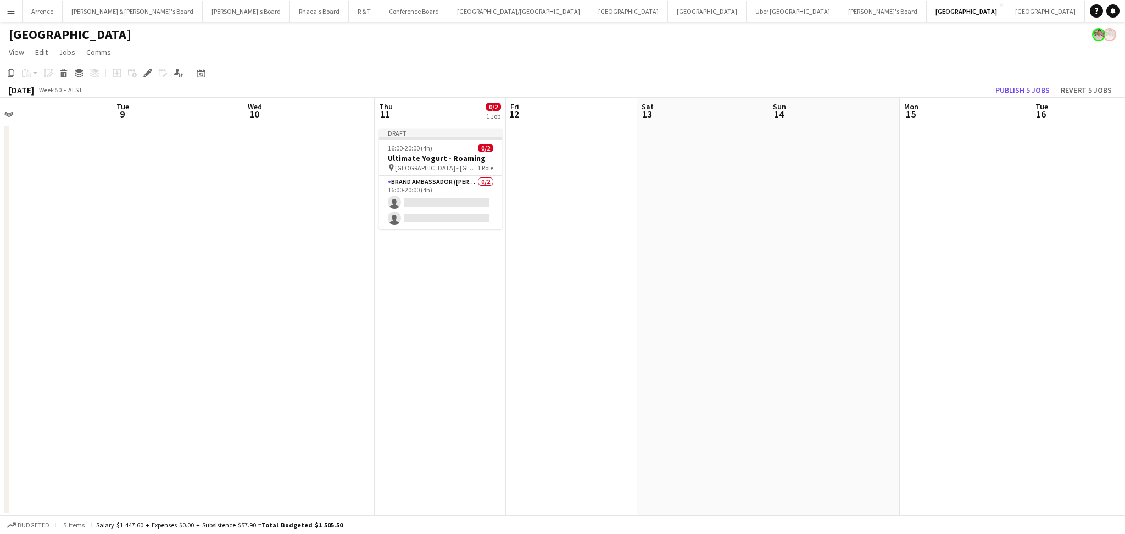
click at [732, 331] on app-calendar-viewport "Sat 6 Sun 7 Mon 8 Tue 9 Wed 10 Thu 11 0/2 1 Job Fri 12 Sat 13 Sun 14 Mon 15 Tue…" at bounding box center [562, 306] width 1125 height 417
click at [470, 166] on div "pin [GEOGRAPHIC_DATA] - [GEOGRAPHIC_DATA] 1 Role" at bounding box center [441, 167] width 123 height 9
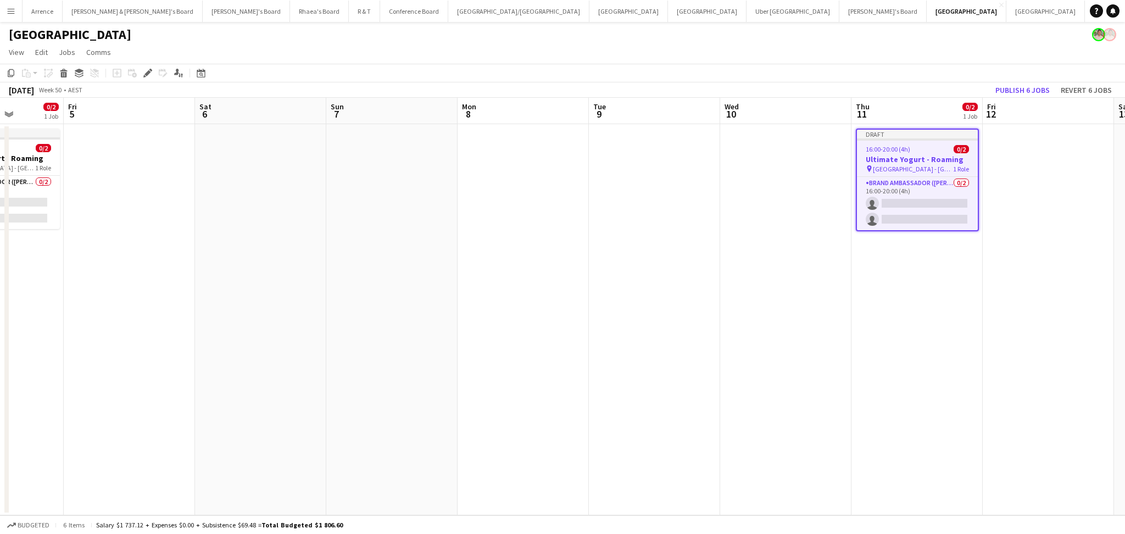
click at [836, 356] on app-calendar-viewport "Tue 2 Wed 3 Thu 4 0/2 1 Job Fri 5 Sat 6 Sun 7 Mon 8 Tue 9 Wed 10 Thu 11 0/2 1 J…" at bounding box center [562, 306] width 1125 height 417
click at [881, 344] on app-calendar-viewport "Tue 2 Wed 3 Thu 4 0/2 1 Job Fri 5 Sat 6 Sun 7 Mon 8 Tue 9 Wed 10 Thu 11 0/2 1 J…" at bounding box center [562, 306] width 1125 height 417
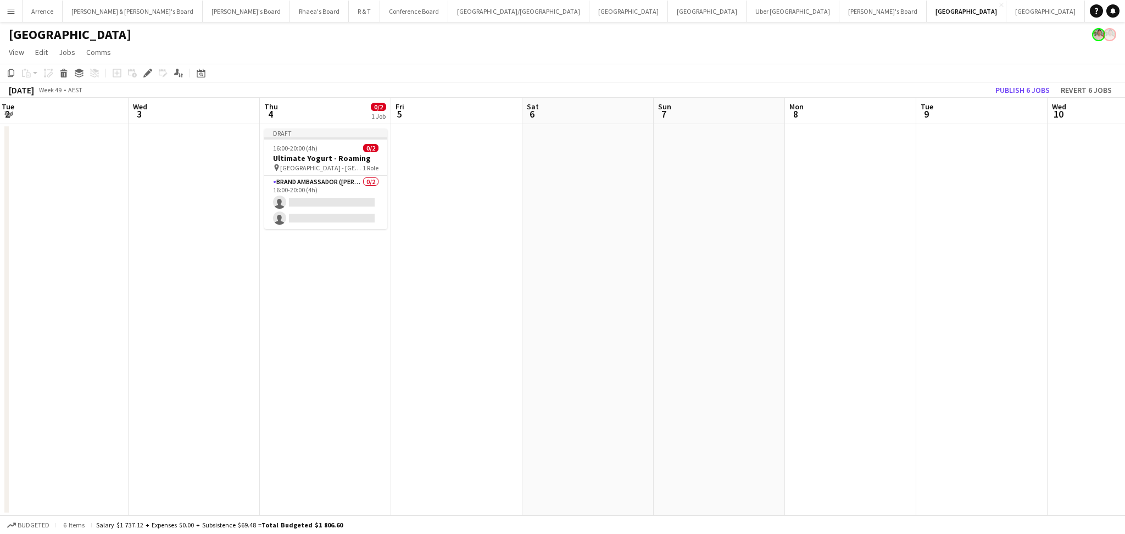
click at [616, 303] on app-calendar-viewport "Sun 30 Mon 1 Tue 2 Wed 3 Thu 4 0/2 1 Job Fri 5 Sat 6 Sun 7 Mon 8 Tue 9 Wed 10 T…" at bounding box center [562, 306] width 1125 height 417
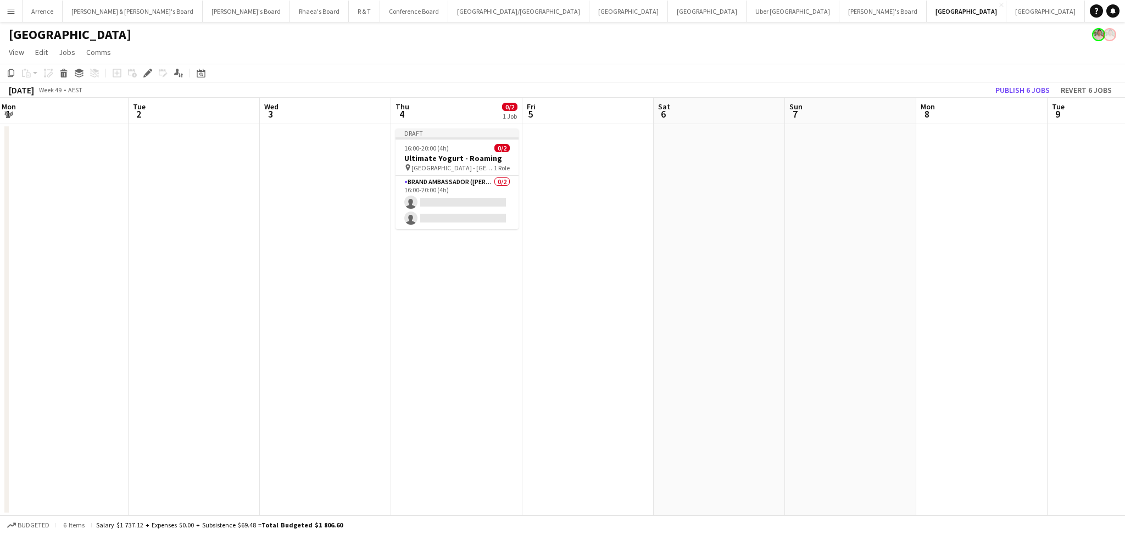
scroll to position [0, 274]
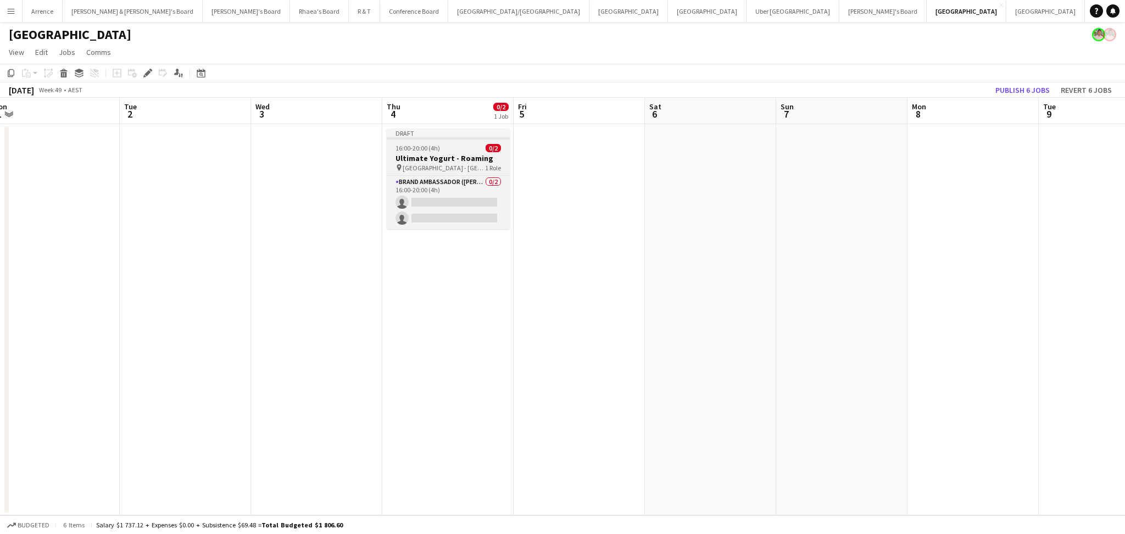
click at [452, 144] on div "16:00-20:00 (4h) 0/2" at bounding box center [448, 148] width 123 height 8
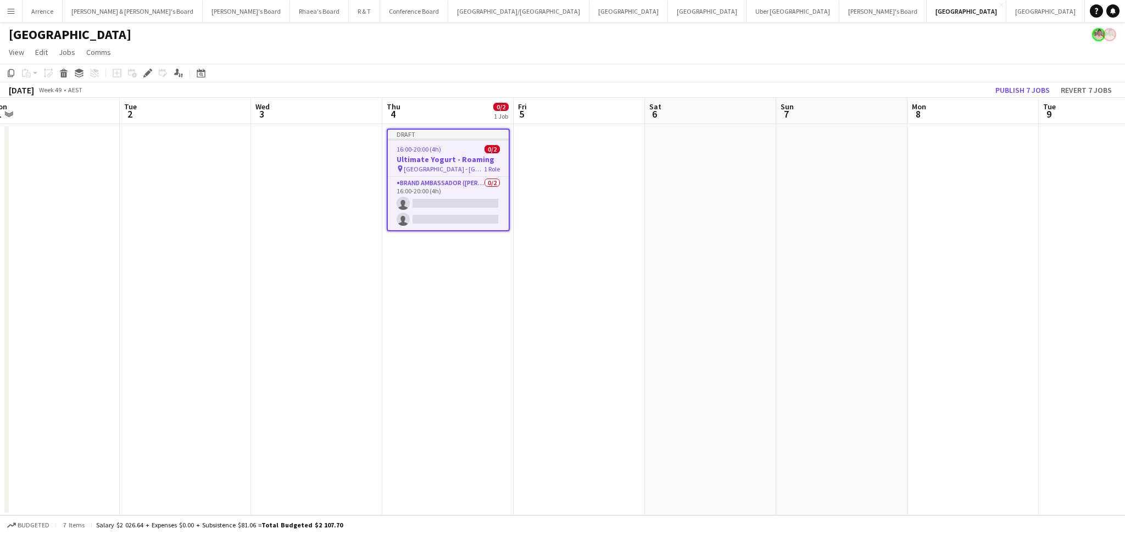
click at [733, 301] on app-calendar-viewport "Sat 29 Sun 30 Mon 1 Tue 2 Wed 3 Thu 4 0/2 1 Job Fri 5 Sat 6 Sun 7 Mon 8 Tue 9 W…" at bounding box center [562, 306] width 1125 height 417
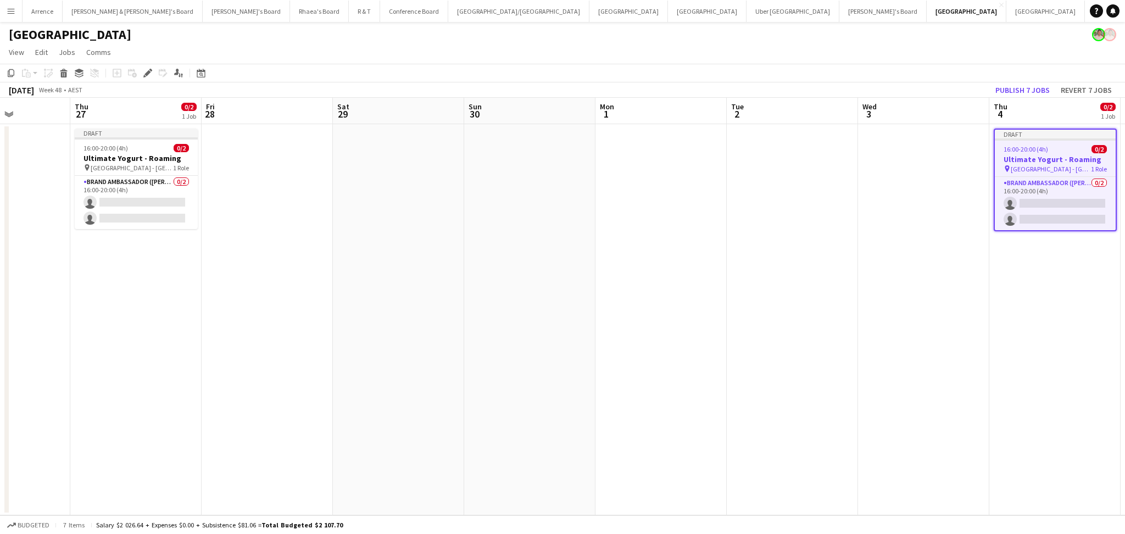
click at [565, 304] on app-calendar-viewport "Mon 24 Tue 25 Wed 26 Thu 27 0/2 1 Job Fri 28 Sat 29 Sun 30 Mon 1 Tue 2 Wed 3 Th…" at bounding box center [562, 306] width 1125 height 417
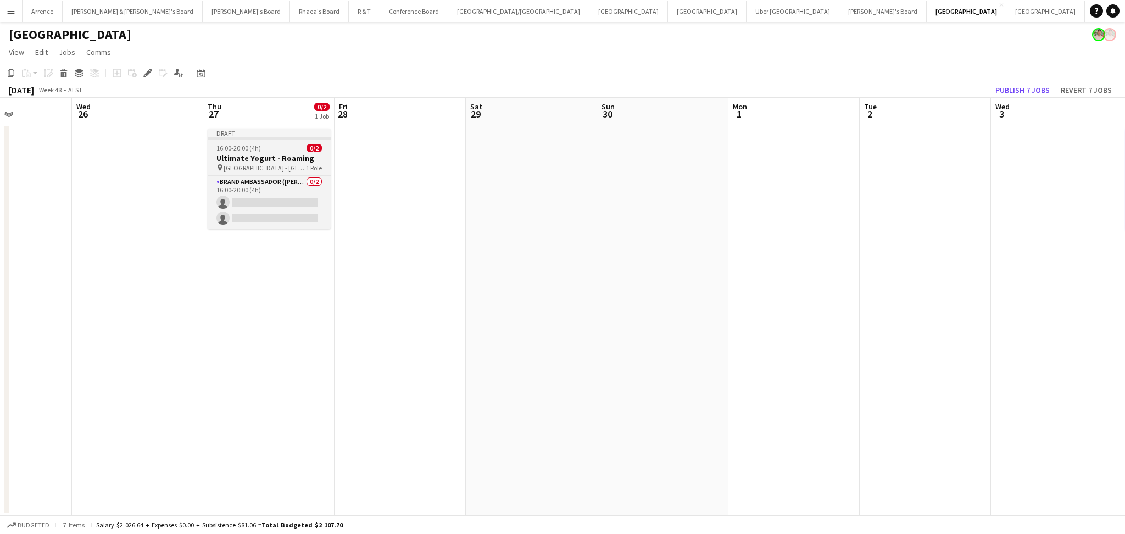
click at [287, 154] on h3 "Ultimate Yogurt - Roaming" at bounding box center [269, 158] width 123 height 10
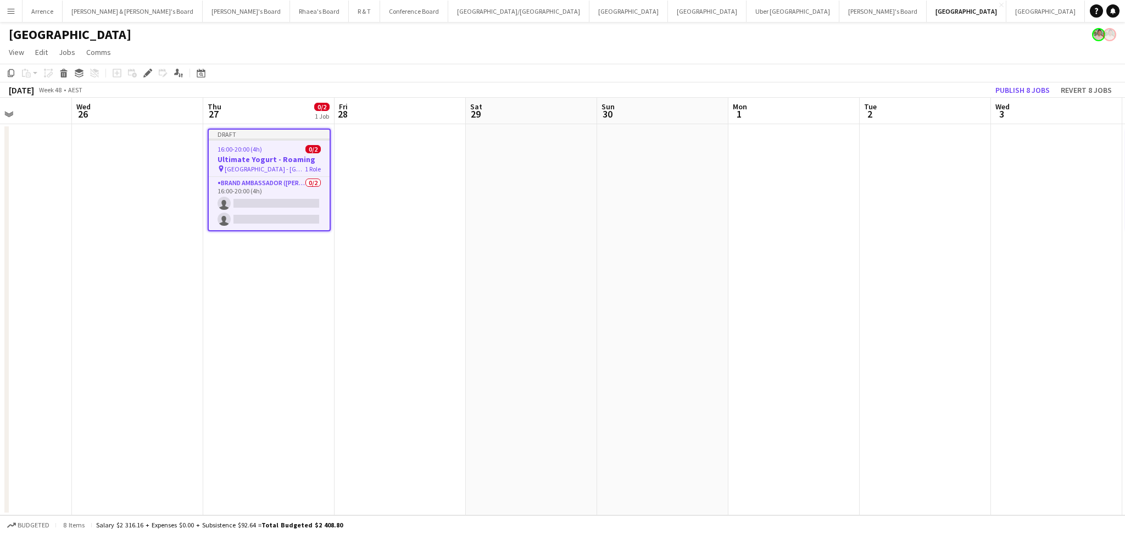
click at [866, 346] on app-calendar-viewport "Sun 23 Mon 24 Tue 25 Wed 26 Thu 27 0/2 1 Job Fri 28 Sat 29 Sun 30 Mon 1 Tue 2 W…" at bounding box center [562, 306] width 1125 height 417
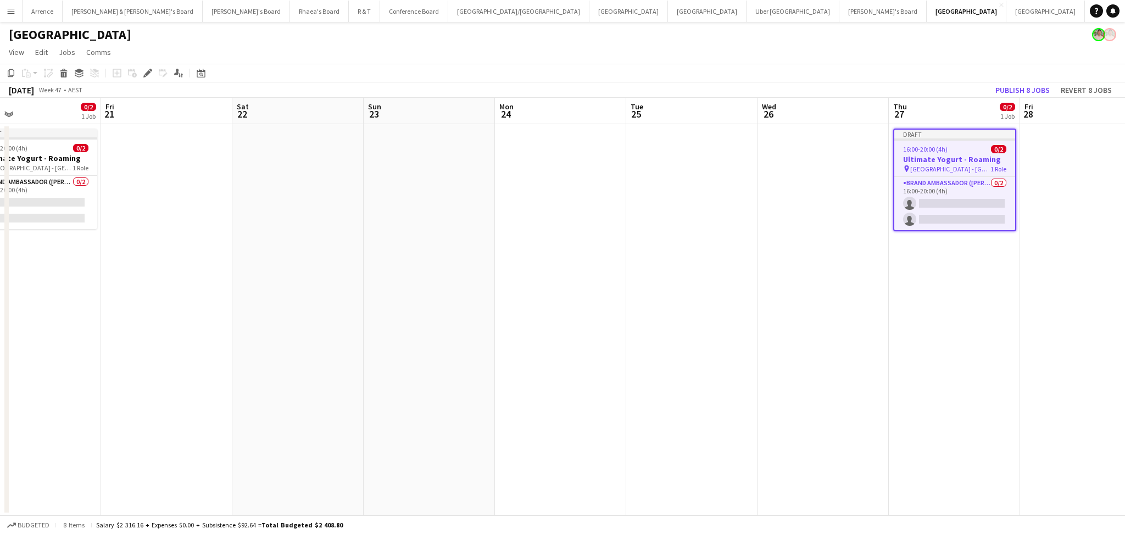
scroll to position [0, 347]
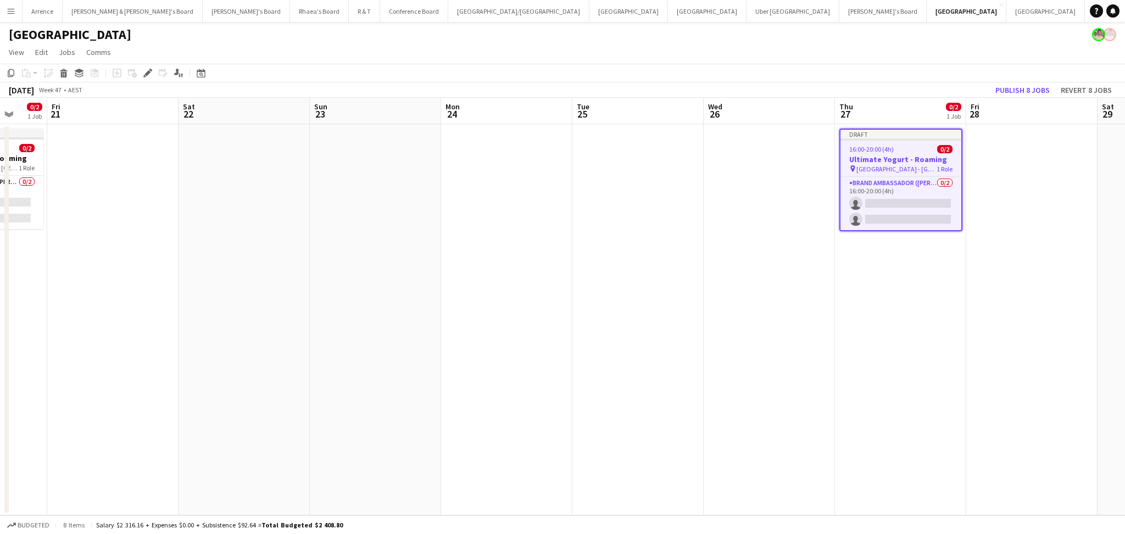
click at [704, 334] on app-calendar-viewport "Tue 18 Wed 19 Thu 20 0/2 1 Job Fri 21 Sat 22 Sun 23 Mon 24 Tue 25 Wed 26 Thu 27…" at bounding box center [562, 306] width 1125 height 417
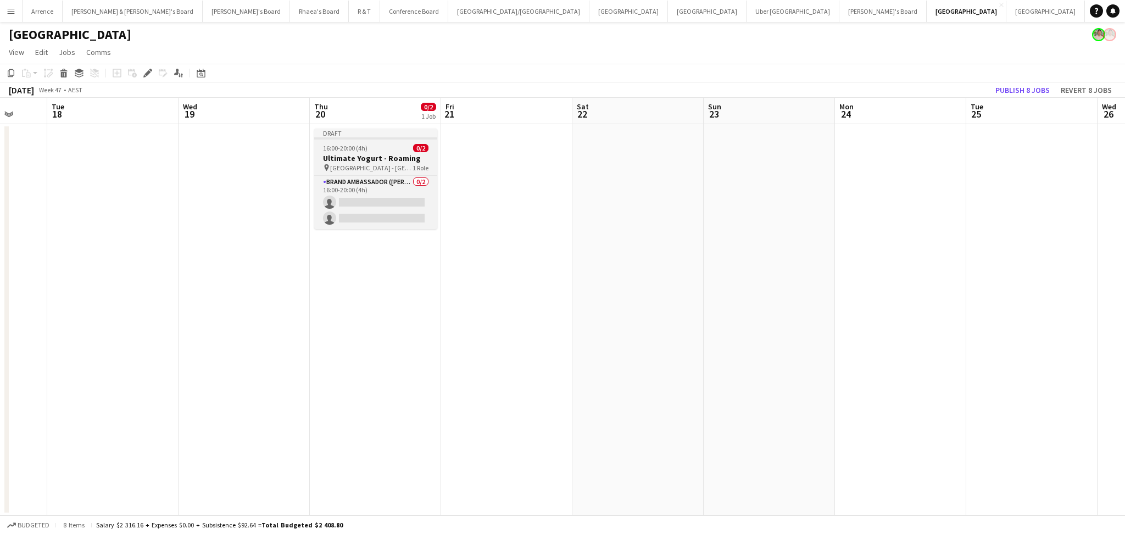
click at [349, 155] on h3 "Ultimate Yogurt - Roaming" at bounding box center [375, 158] width 123 height 10
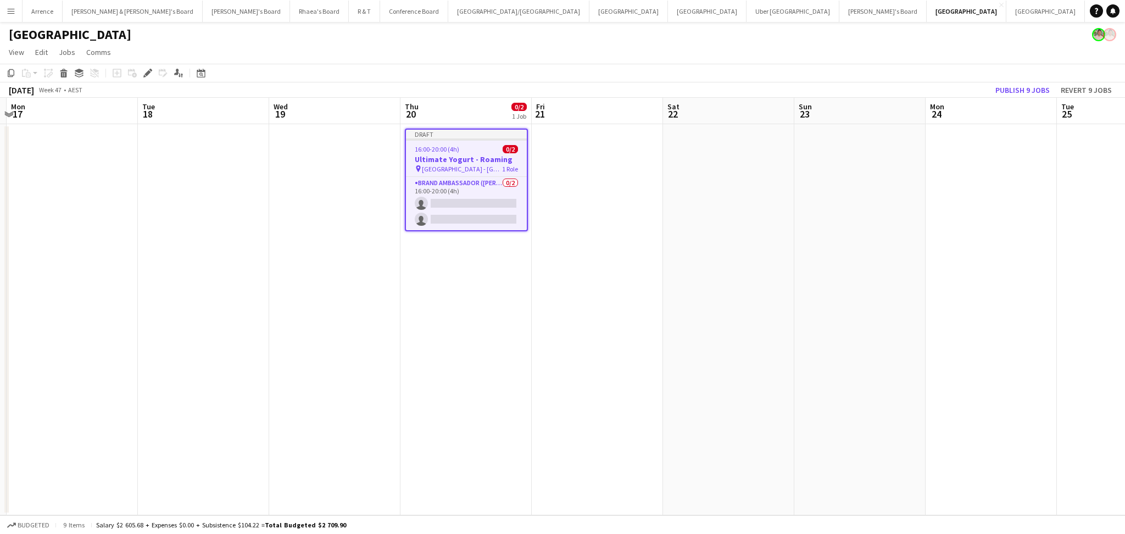
click at [719, 303] on app-calendar-viewport "Sat 15 Sun 16 Mon 17 Tue 18 Wed 19 Thu 20 0/2 1 Job Fri 21 Sat 22 Sun 23 Mon 24…" at bounding box center [562, 306] width 1125 height 417
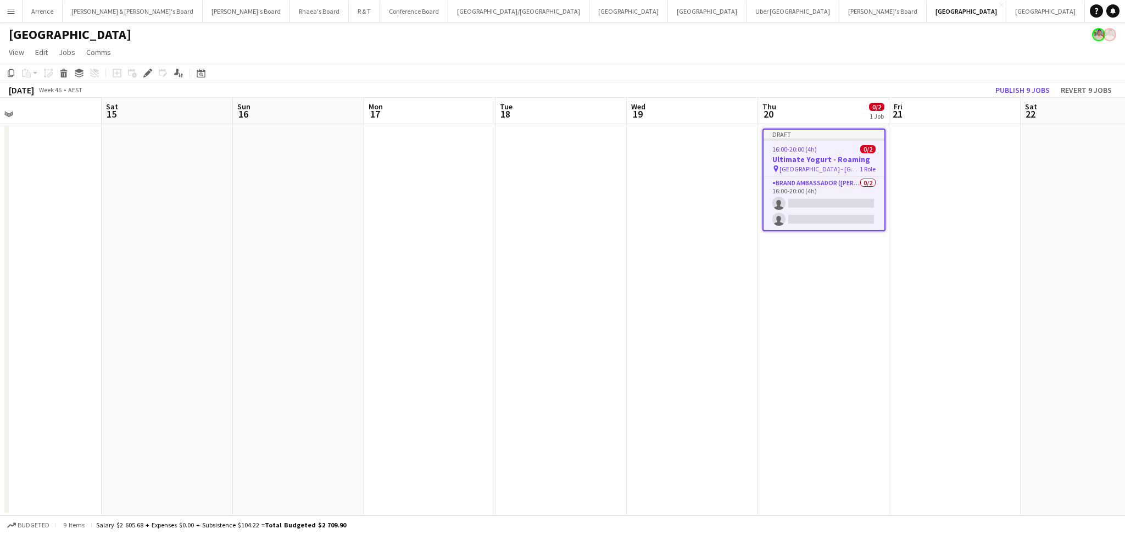
click at [849, 304] on app-calendar-viewport "Wed 12 Thu 13 0/2 1 Job Fri 14 Sat 15 Sun 16 Mon 17 Tue 18 Wed 19 Thu 20 0/2 1 …" at bounding box center [562, 306] width 1125 height 417
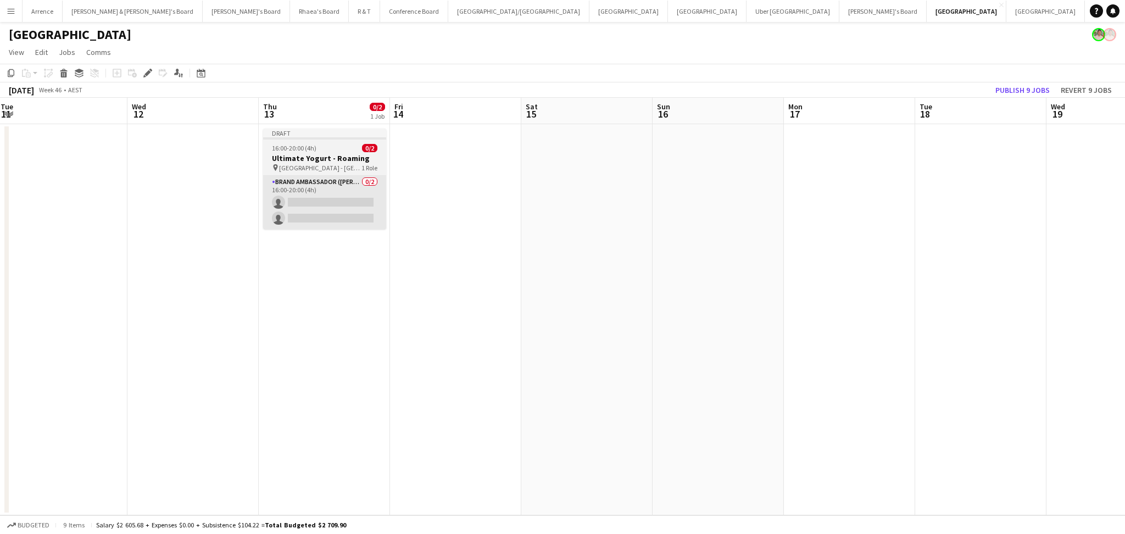
click at [323, 162] on app-job-card "Draft 16:00-20:00 (4h) 0/2 Ultimate Yogurt - Roaming pin [GEOGRAPHIC_DATA] - [G…" at bounding box center [324, 179] width 123 height 101
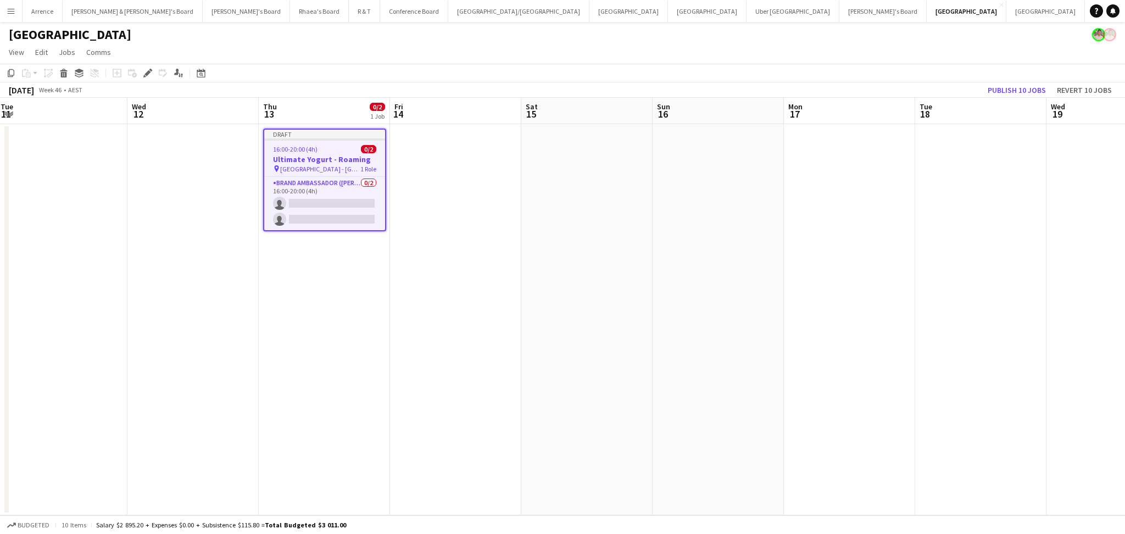
click at [763, 331] on app-calendar-viewport "Sun 9 Mon 10 Tue 11 Wed 12 Thu 13 0/2 1 Job Fri 14 Sat 15 Sun 16 Mon 17 Tue 18 …" at bounding box center [562, 306] width 1125 height 417
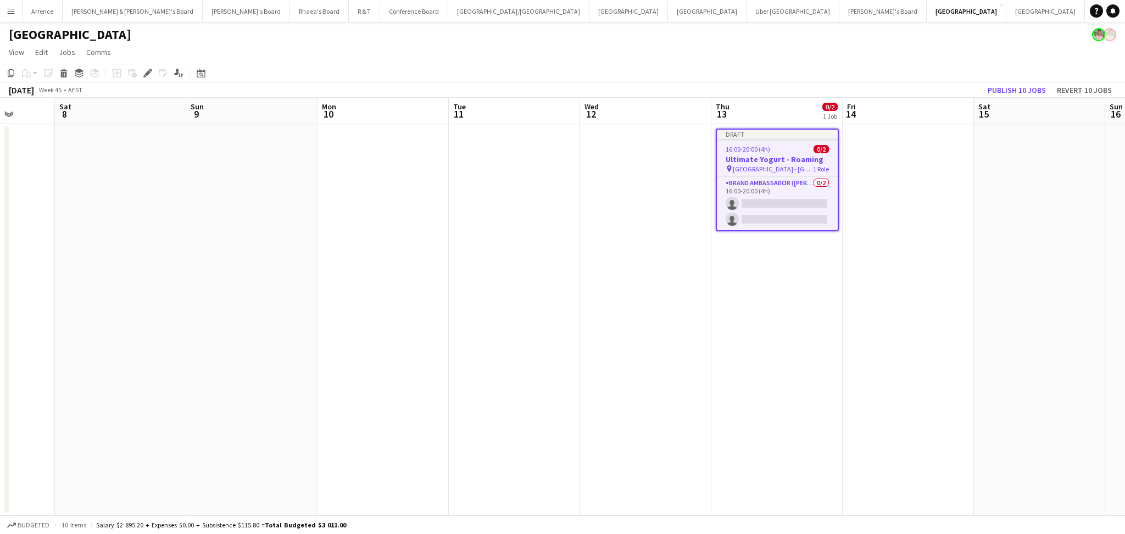
click at [676, 335] on app-calendar-viewport "Wed 5 Thu 6 Fri 7 Sat 8 Sun 9 Mon 10 Tue 11 Wed 12 Thu 13 0/2 1 Job Fri 14 Sat …" at bounding box center [562, 306] width 1125 height 417
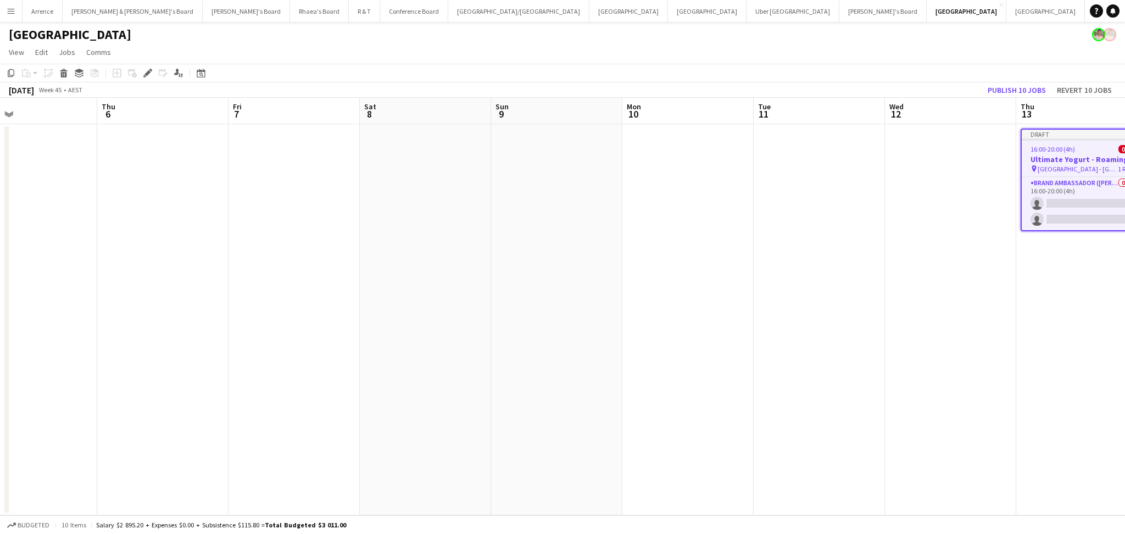
click at [751, 337] on app-calendar-viewport "Mon 3 Tue 4 Wed 5 Thu 6 Fri 7 Sat 8 Sun 9 Mon 10 Tue 11 Wed 12 Thu 13 0/2 1 Job…" at bounding box center [562, 306] width 1125 height 417
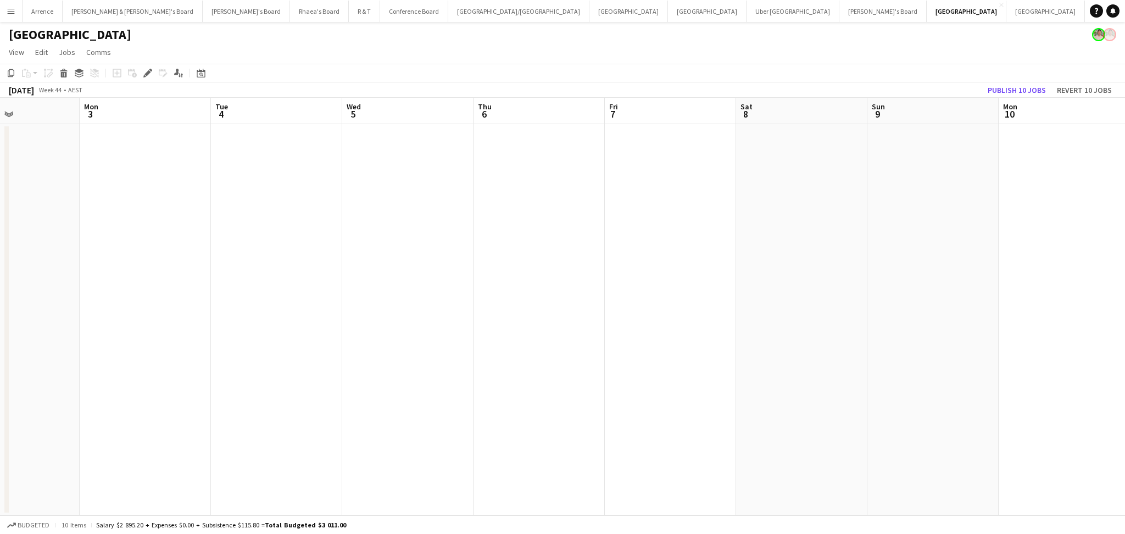
click at [750, 341] on app-calendar-viewport "Fri 31 Sat 1 Sun 2 Mon 3 Tue 4 Wed 5 Thu 6 Fri 7 Sat 8 Sun 9 Mon 10 Tue 11 Wed …" at bounding box center [562, 306] width 1125 height 417
click at [745, 345] on app-calendar-viewport "Thu 23 Fri 24 Sat 25 Sun 26 Mon 27 Tue 28 Wed 29 Thu 30 Fri 31 Sat 1 Sun 2 Mon …" at bounding box center [562, 306] width 1125 height 417
click at [772, 347] on app-calendar-viewport "Mon 20 Tue 21 Wed 22 Thu 23 Fri 24 Sat 25 Sun 26 Mon 27 Tue 28 Wed 29 Thu 30 Fr…" at bounding box center [562, 306] width 1125 height 417
click at [868, 347] on app-calendar-viewport "Mon 20 Tue 21 Wed 22 Thu 23 Fri 24 Sat 25 Sun 26 Mon 27 Tue 28 Wed 29 Thu 30 Fr…" at bounding box center [562, 306] width 1125 height 417
click at [840, 355] on app-calendar-viewport "Mon 13 Tue 14 Wed 15 Thu 16 Fri 17 Sat 18 Sun 19 Mon 20 Tue 21 Wed 22 Thu 23 Fr…" at bounding box center [562, 306] width 1125 height 417
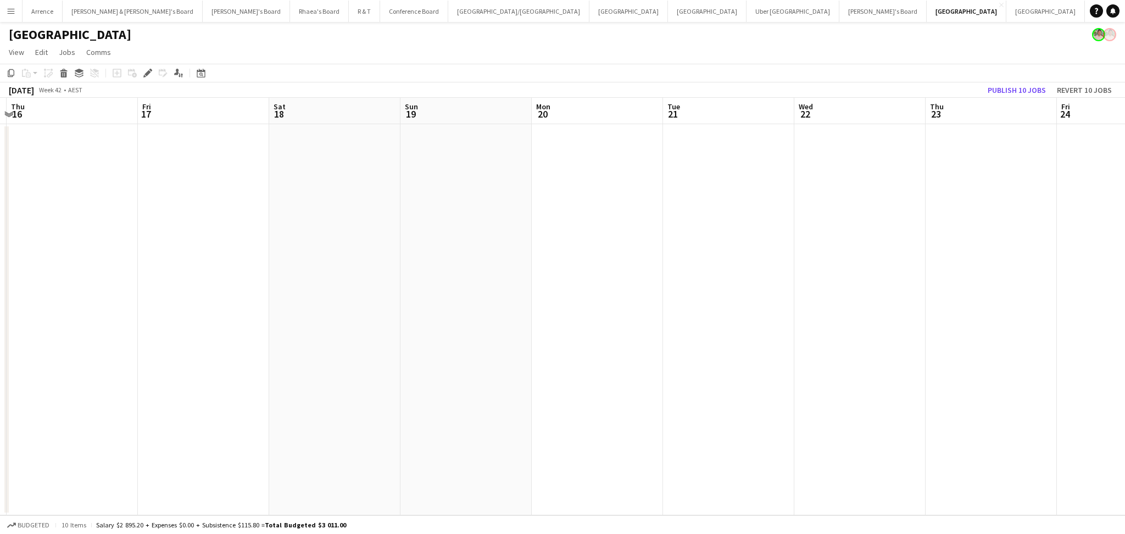
click at [790, 360] on app-calendar-viewport "Mon 13 Tue 14 Wed 15 Thu 16 Fri 17 Sat 18 Sun 19 Mon 20 Tue 21 Wed 22 Thu 23 Fr…" at bounding box center [562, 306] width 1125 height 417
click at [754, 358] on app-calendar-viewport "Thu 9 Fri 10 Sat 11 Sun 12 Mon 13 Tue 14 Wed 15 Thu 16 Fri 17 Sat 18 Sun 19 Mon…" at bounding box center [562, 306] width 1125 height 417
click at [705, 363] on app-calendar-viewport "Sun 5 0/4 1 Job Mon 6 Tue 7 Wed 8 Thu 9 Fri 10 Sat 11 Sun 12 Mon 13 Tue 14 Wed …" at bounding box center [562, 306] width 1125 height 417
click at [701, 370] on app-calendar-viewport "Sat 4 Sun 5 0/4 1 Job Mon 6 Tue 7 Wed 8 Thu 9 Fri 10 Sat 11 Sun 12 Mon 13 Tue 1…" at bounding box center [562, 306] width 1125 height 417
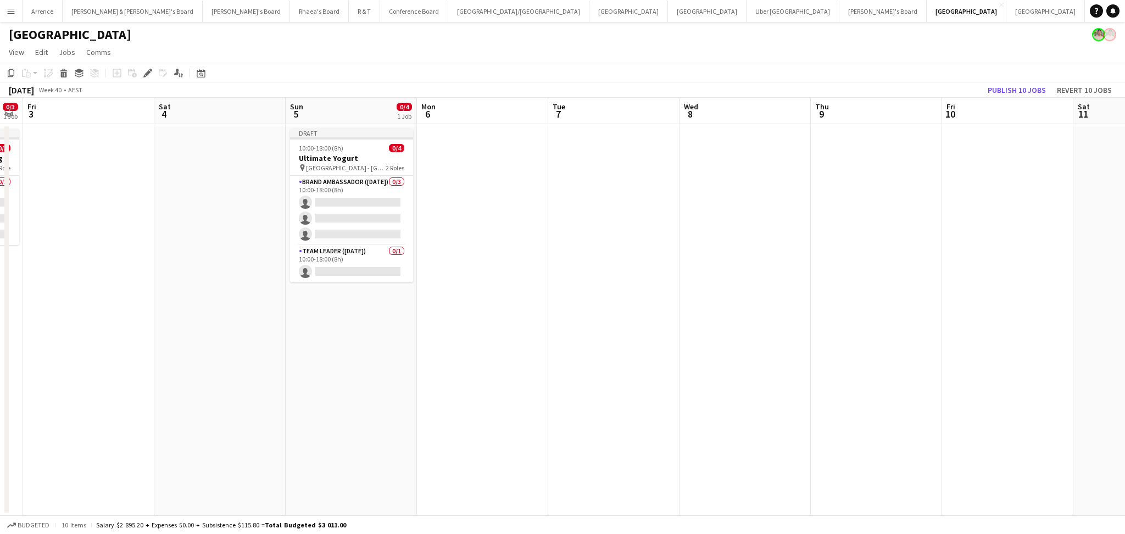
click at [523, 364] on app-calendar-viewport "Wed 1 Thu 2 0/3 1 Job Fri 3 Sat 4 Sun 5 0/4 1 Job Mon 6 Tue 7 Wed 8 Thu 9 Fri 1…" at bounding box center [562, 306] width 1125 height 417
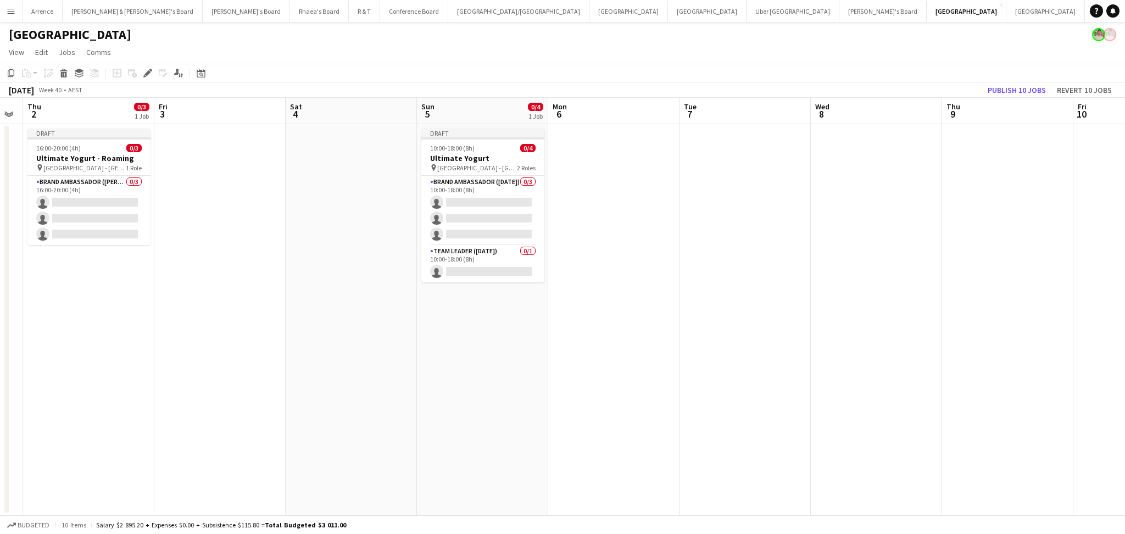
scroll to position [0, 239]
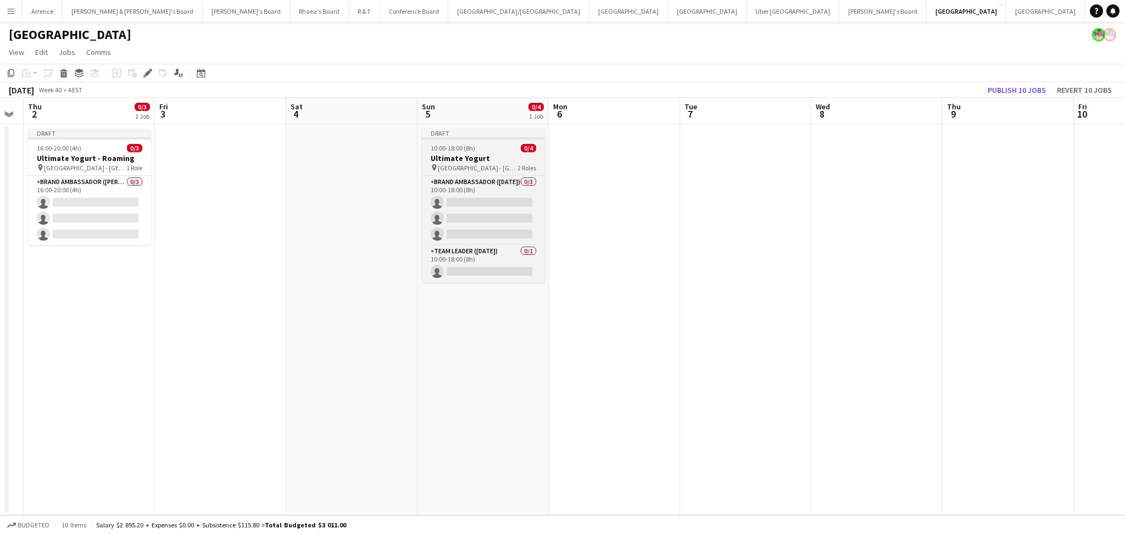
click at [487, 160] on h3 "Ultimate Yogurt" at bounding box center [483, 158] width 123 height 10
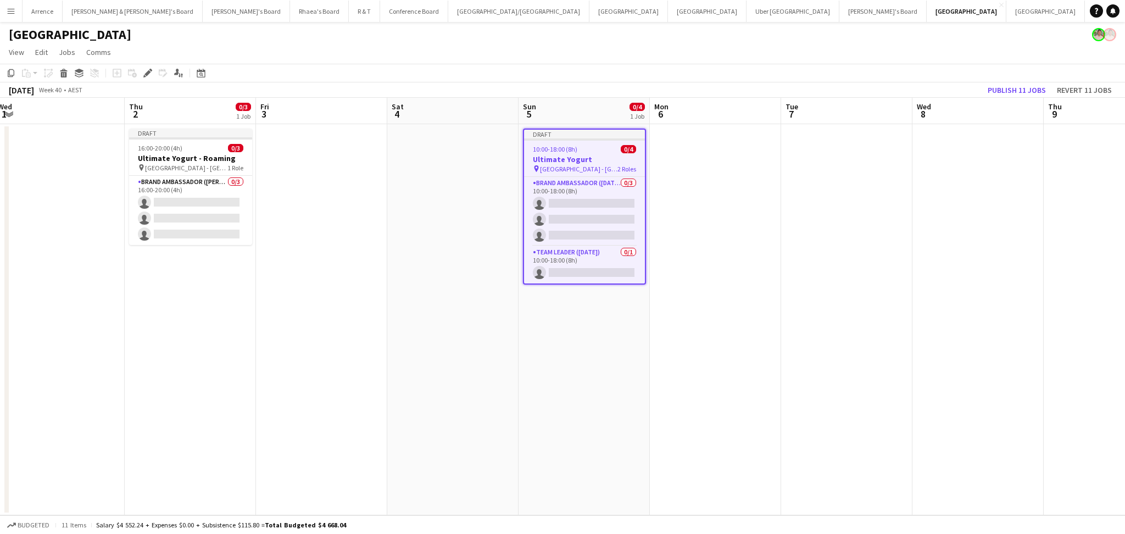
click at [543, 361] on app-calendar-viewport "Tue 30 Wed 1 Thu 2 0/3 1 Job Fri 3 Sat 4 Sun 5 0/4 1 Job Mon 6 Tue 7 Wed 8 Thu …" at bounding box center [562, 306] width 1125 height 417
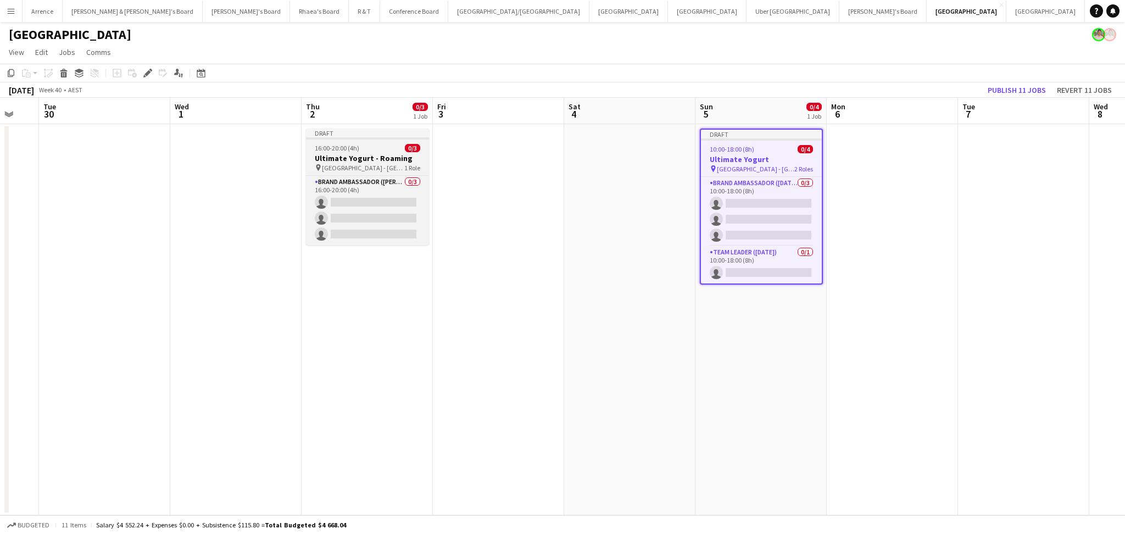
click at [347, 165] on span "[GEOGRAPHIC_DATA] - [GEOGRAPHIC_DATA]" at bounding box center [363, 168] width 82 height 8
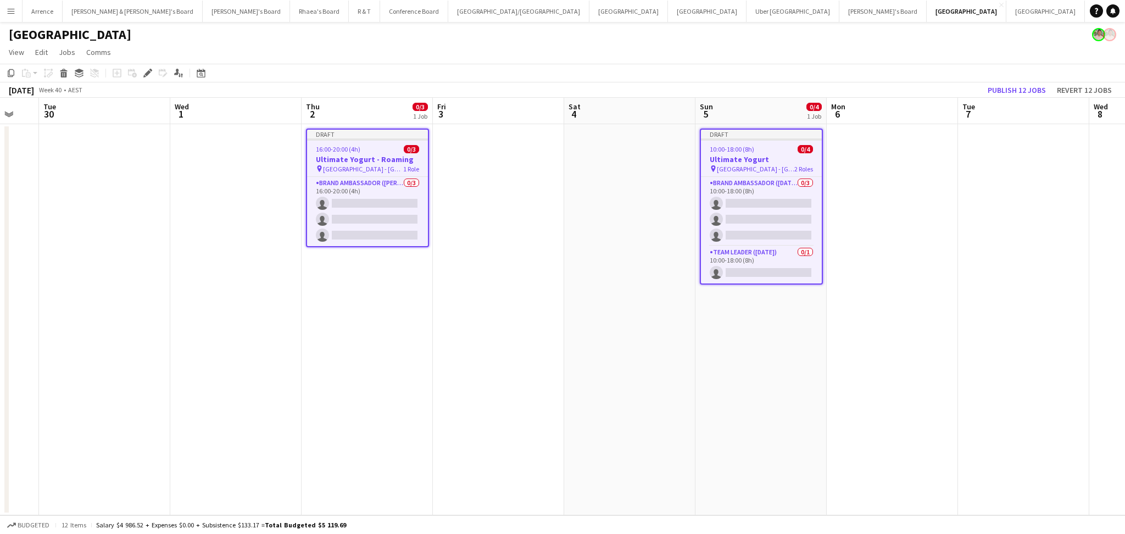
click at [768, 158] on h3 "Ultimate Yogurt" at bounding box center [761, 159] width 121 height 10
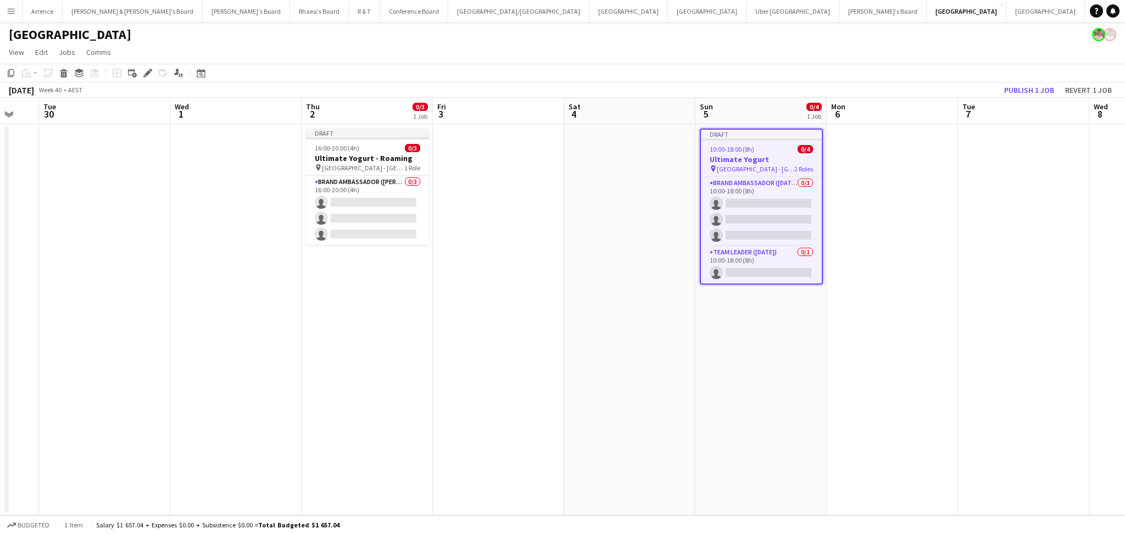
click at [768, 158] on h3 "Ultimate Yogurt" at bounding box center [761, 159] width 121 height 10
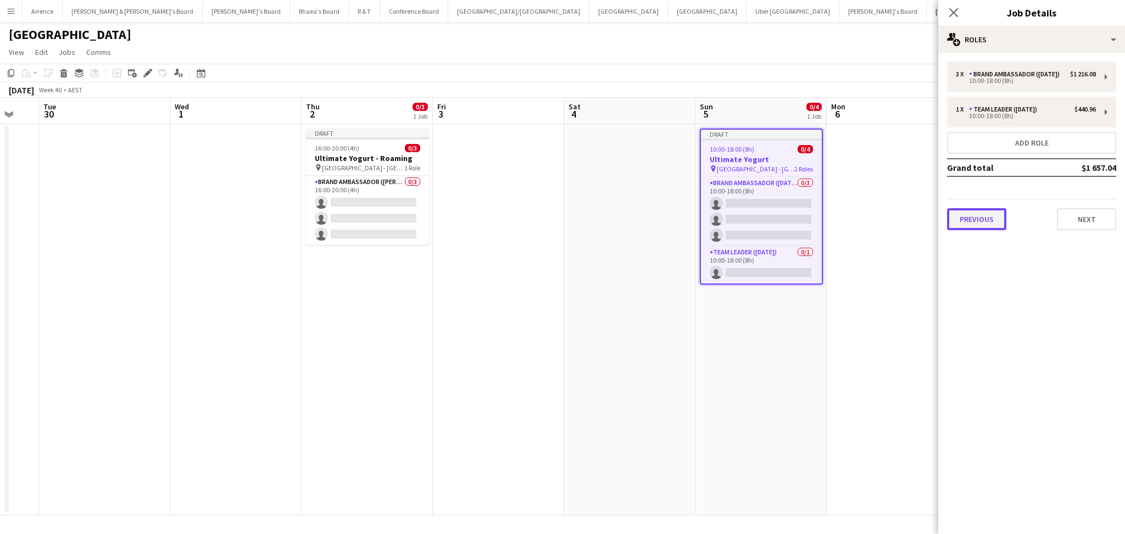
click at [986, 210] on button "Previous" at bounding box center [976, 219] width 59 height 22
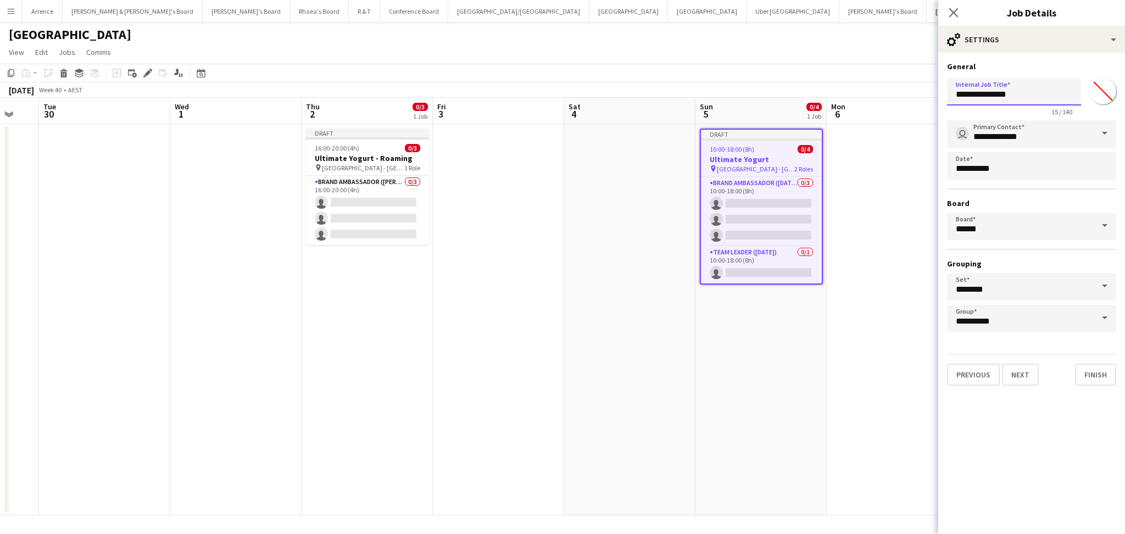
click at [1035, 90] on input "**********" at bounding box center [1014, 91] width 134 height 27
paste input "**********"
type input "**********"
click at [1016, 370] on button "Next" at bounding box center [1020, 374] width 37 height 22
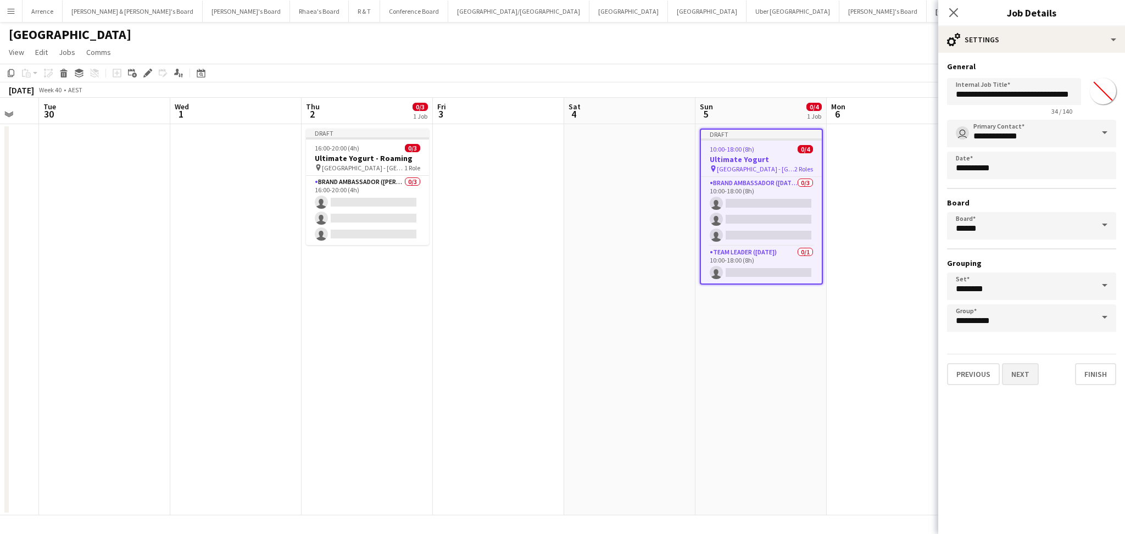
scroll to position [0, 0]
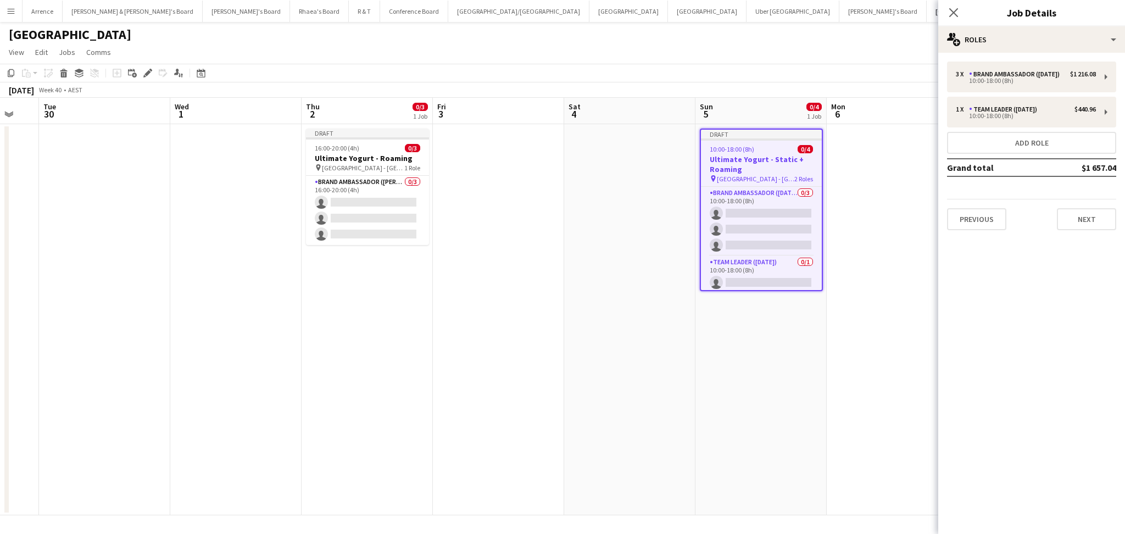
click at [856, 393] on app-date-cell at bounding box center [892, 319] width 131 height 391
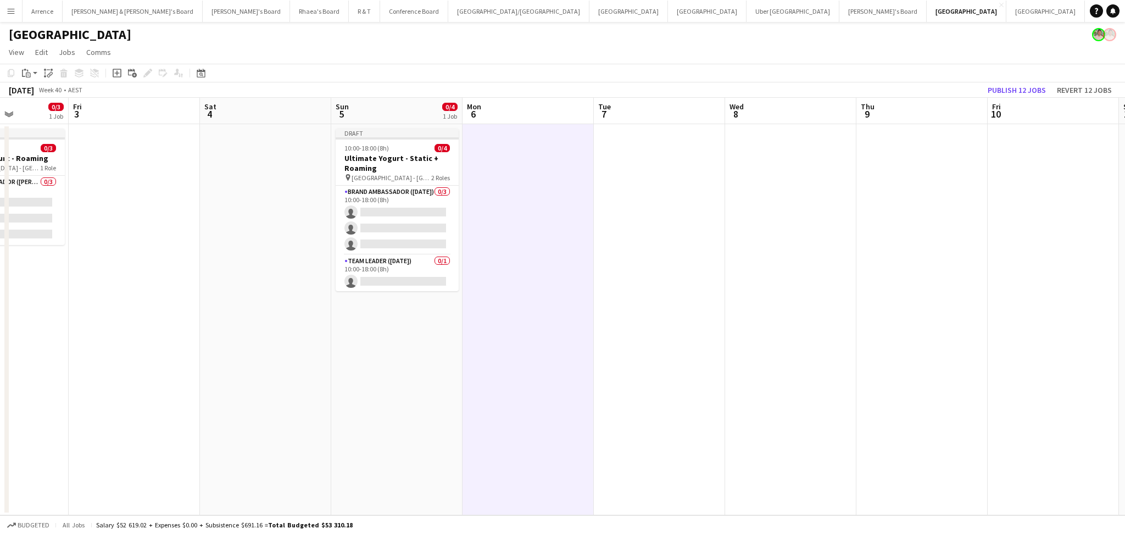
drag, startPoint x: 967, startPoint y: 392, endPoint x: 639, endPoint y: 365, distance: 329.0
click at [602, 370] on app-calendar-viewport "Mon 29 Tue 30 Wed 1 Thu 2 0/3 1 Job Fri 3 Sat 4 Sun 5 0/4 1 Job Mon 6 Tue 7 Wed…" at bounding box center [562, 306] width 1125 height 417
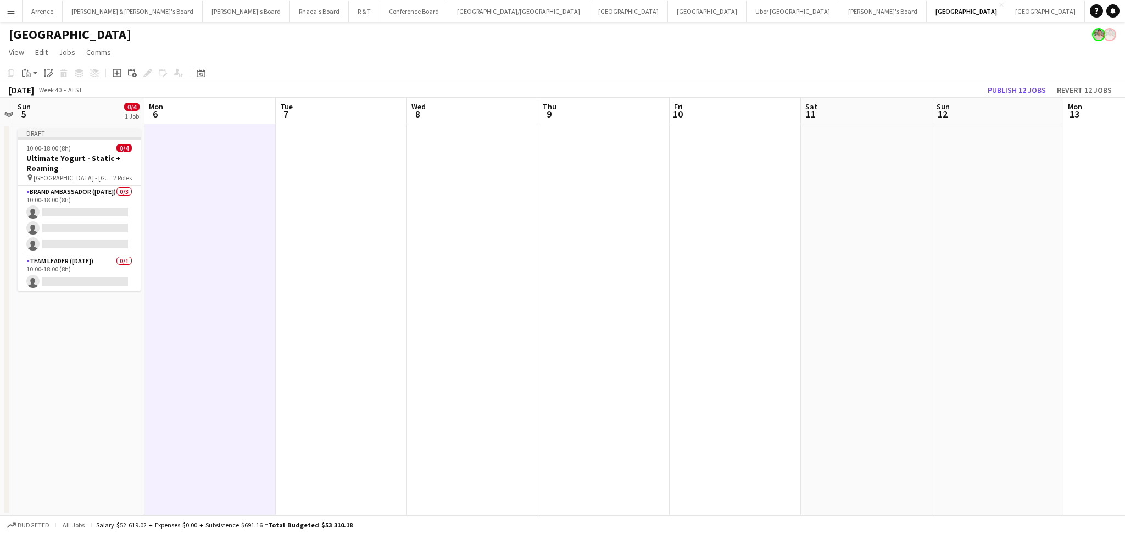
drag, startPoint x: 503, startPoint y: 364, endPoint x: 253, endPoint y: 330, distance: 252.2
click at [253, 330] on app-calendar-viewport "Thu 2 0/3 1 Job Fri 3 Sat 4 Sun 5 0/4 1 Job Mon 6 Tue 7 Wed 8 Thu 9 Fri 10 Sat …" at bounding box center [562, 306] width 1125 height 417
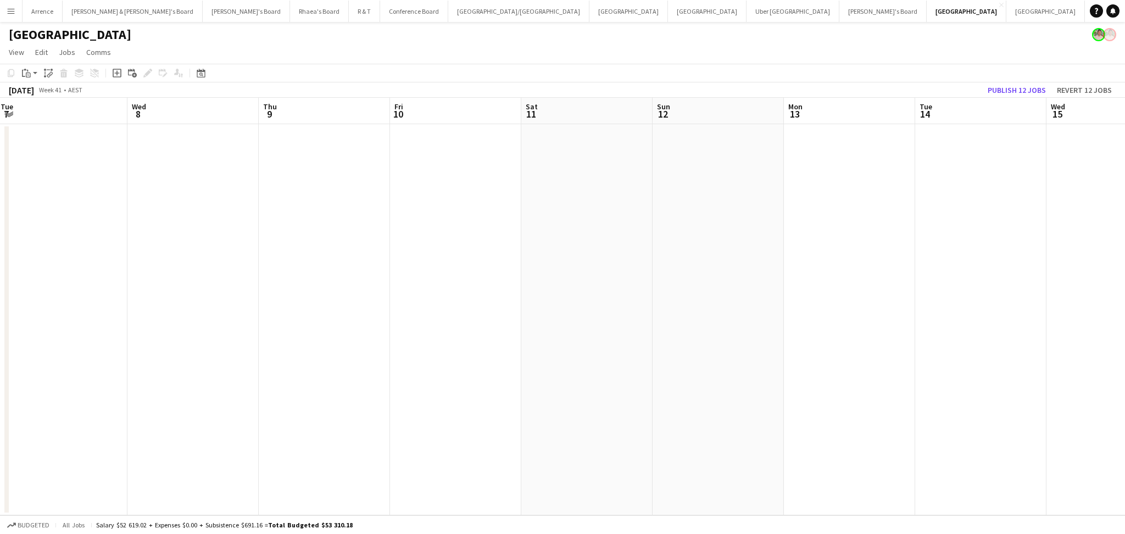
drag, startPoint x: 767, startPoint y: 387, endPoint x: 339, endPoint y: 377, distance: 428.5
click at [339, 378] on app-calendar-viewport "Sat 4 Sun 5 0/4 1 Job Mon 6 Tue 7 Wed 8 Thu 9 Fri 10 Sat 11 Sun 12 Mon 13 Tue 1…" at bounding box center [562, 306] width 1125 height 417
drag, startPoint x: 549, startPoint y: 421, endPoint x: 398, endPoint y: 405, distance: 151.9
click at [341, 397] on app-calendar-viewport "Fri 10 Sat 11 Sun 12 Mon 13 Tue 14 Wed 15 Thu 16 Fri 17 Sat 18 Sun 19 Mon 20 Tu…" at bounding box center [562, 306] width 1125 height 417
drag, startPoint x: 776, startPoint y: 436, endPoint x: 300, endPoint y: 400, distance: 477.0
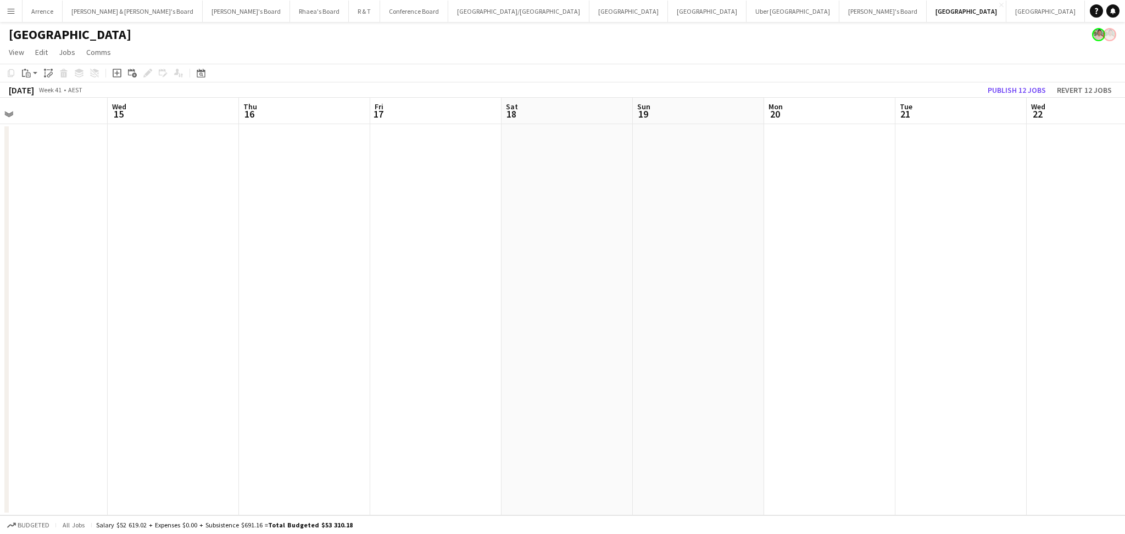
click at [275, 402] on app-calendar-viewport "Sun 12 Mon 13 Tue 14 Wed 15 Thu 16 Fri 17 Sat 18 Sun 19 Mon 20 Tue 21 Wed 22 Th…" at bounding box center [562, 306] width 1125 height 417
drag, startPoint x: 461, startPoint y: 421, endPoint x: 579, endPoint y: 409, distance: 118.1
click at [321, 403] on app-calendar-viewport "Sat 18 Sun 19 Mon 20 Tue 21 Wed 22 Thu 23 Fri 24 Sat 25 Sun 26 Mon 27 Tue 28 We…" at bounding box center [562, 306] width 1125 height 417
drag, startPoint x: 538, startPoint y: 434, endPoint x: 858, endPoint y: 434, distance: 319.6
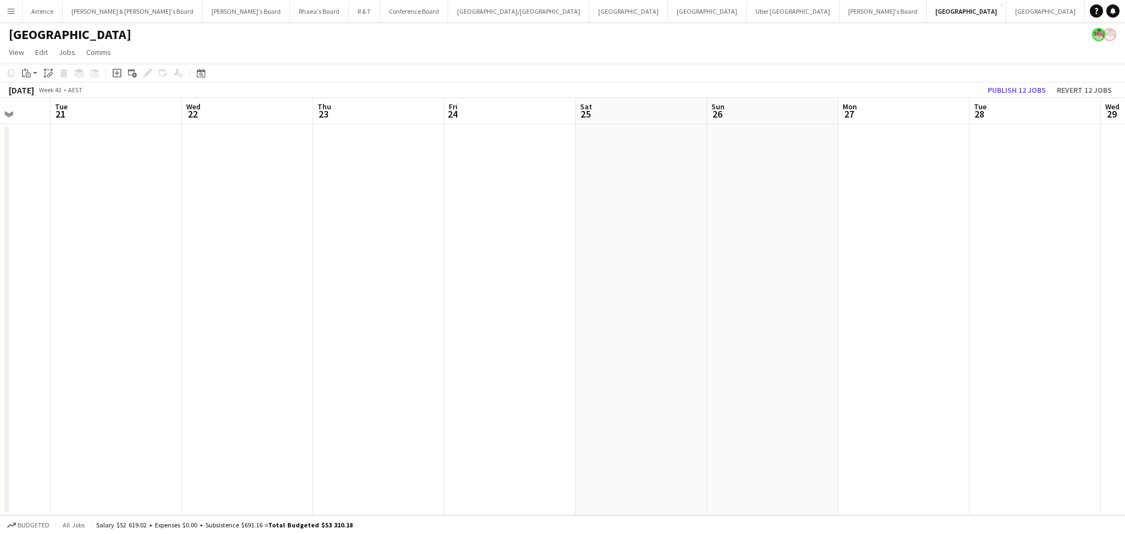
click at [858, 434] on app-calendar-viewport "Sat 18 Sun 19 Mon 20 Tue 21 Wed 22 Thu 23 Fri 24 Sat 25 Sun 26 Mon 27 Tue 28 We…" at bounding box center [562, 306] width 1125 height 417
drag, startPoint x: 539, startPoint y: 438, endPoint x: 771, endPoint y: 434, distance: 232.3
click at [754, 438] on app-calendar-viewport "Thu 16 Fri 17 Sat 18 Sun 19 Mon 20 Tue 21 Wed 22 Thu 23 Fri 24 Sat 25 Sun 26 Mo…" at bounding box center [562, 306] width 1125 height 417
drag, startPoint x: 902, startPoint y: 436, endPoint x: 576, endPoint y: 427, distance: 326.4
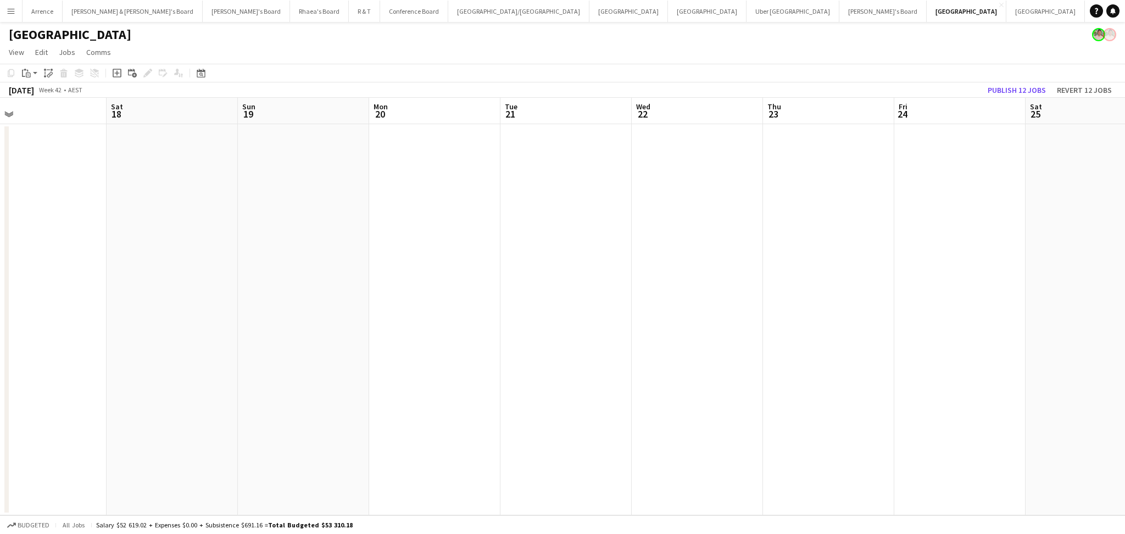
click at [576, 427] on app-calendar-viewport "Wed 15 Thu 16 Fri 17 Sat 18 Sun 19 Mon 20 Tue 21 Wed 22 Thu 23 Fri 24 Sat 25 Su…" at bounding box center [562, 306] width 1125 height 417
drag, startPoint x: 763, startPoint y: 422, endPoint x: 496, endPoint y: 405, distance: 266.9
click at [496, 405] on app-calendar-viewport "Fri 17 Sat 18 Sun 19 Mon 20 Tue 21 Wed 22 Thu 23 Fri 24 Sat 25 Sun 26 Mon 27 Tu…" at bounding box center [562, 306] width 1125 height 417
drag, startPoint x: 224, startPoint y: 395, endPoint x: 831, endPoint y: 386, distance: 607.0
click at [831, 386] on app-calendar-viewport "Sat 18 Sun 19 Mon 20 Tue 21 Wed 22 Thu 23 Fri 24 Sat 25 Sun 26 Mon 27 Tue 28 We…" at bounding box center [562, 306] width 1125 height 417
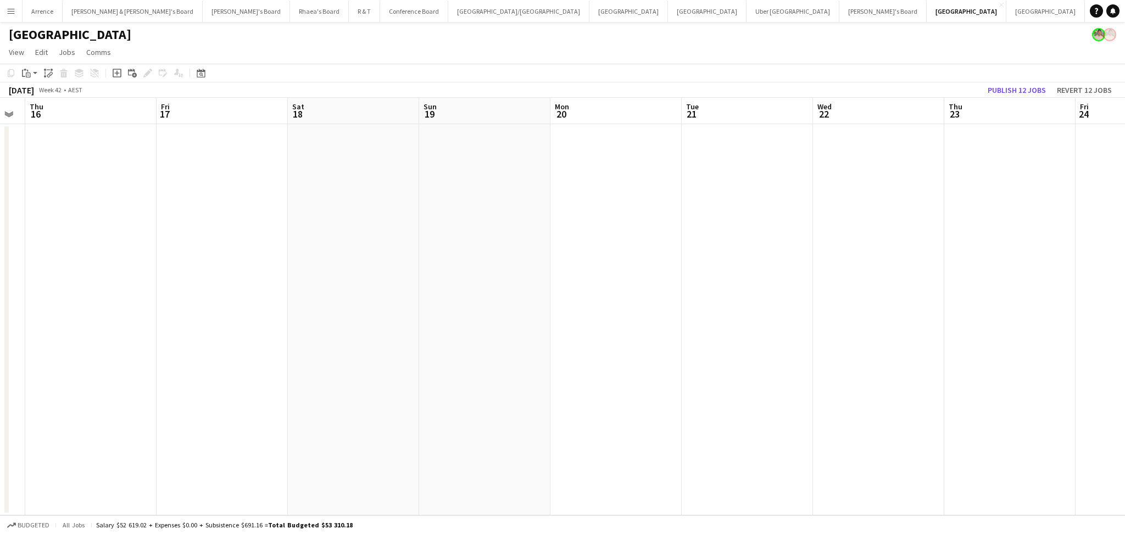
drag, startPoint x: 390, startPoint y: 398, endPoint x: 819, endPoint y: 396, distance: 429.5
click at [819, 396] on app-calendar-viewport "Tue 14 Wed 15 Thu 16 Fri 17 Sat 18 Sun 19 Mon 20 Tue 21 Wed 22 Thu 23 Fri 24 Sa…" at bounding box center [562, 306] width 1125 height 417
drag, startPoint x: 416, startPoint y: 396, endPoint x: 727, endPoint y: 402, distance: 311.5
click at [725, 402] on app-calendar-viewport "Sat 11 Sun 12 Mon 13 Tue 14 Wed 15 Thu 16 Fri 17 Sat 18 Sun 19 Mon 20 Tue 21 We…" at bounding box center [562, 306] width 1125 height 417
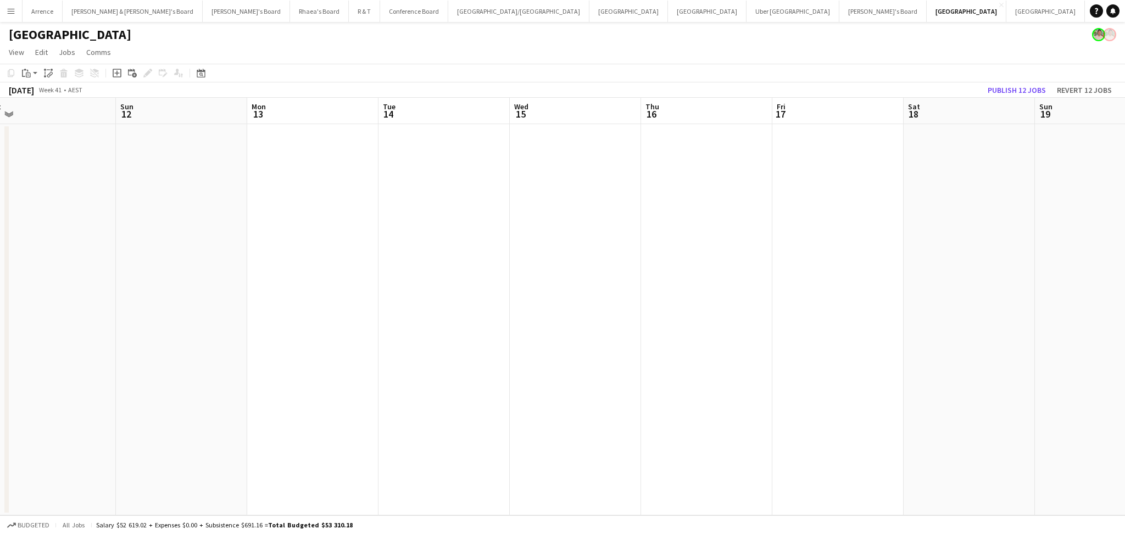
drag, startPoint x: 546, startPoint y: 400, endPoint x: 777, endPoint y: 400, distance: 231.2
click at [777, 400] on app-calendar-viewport "Thu 9 Fri 10 Sat 11 Sun 12 Mon 13 Tue 14 Wed 15 Thu 16 Fri 17 Sat 18 Sun 19 Mon…" at bounding box center [562, 306] width 1125 height 417
drag, startPoint x: 594, startPoint y: 398, endPoint x: 945, endPoint y: 398, distance: 351.5
click at [952, 398] on app-calendar-viewport "Sun 5 0/4 1 Job Mon 6 Tue 7 Wed 8 Thu 9 Fri 10 Sat 11 Sun 12 Mon 13 Tue 14 Wed …" at bounding box center [562, 306] width 1125 height 417
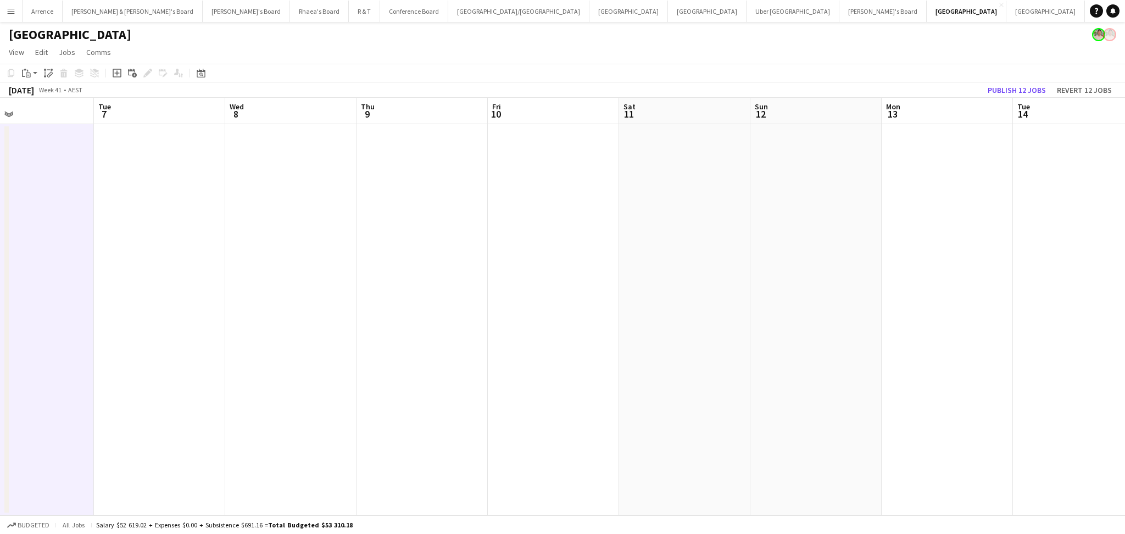
scroll to position [0, 349]
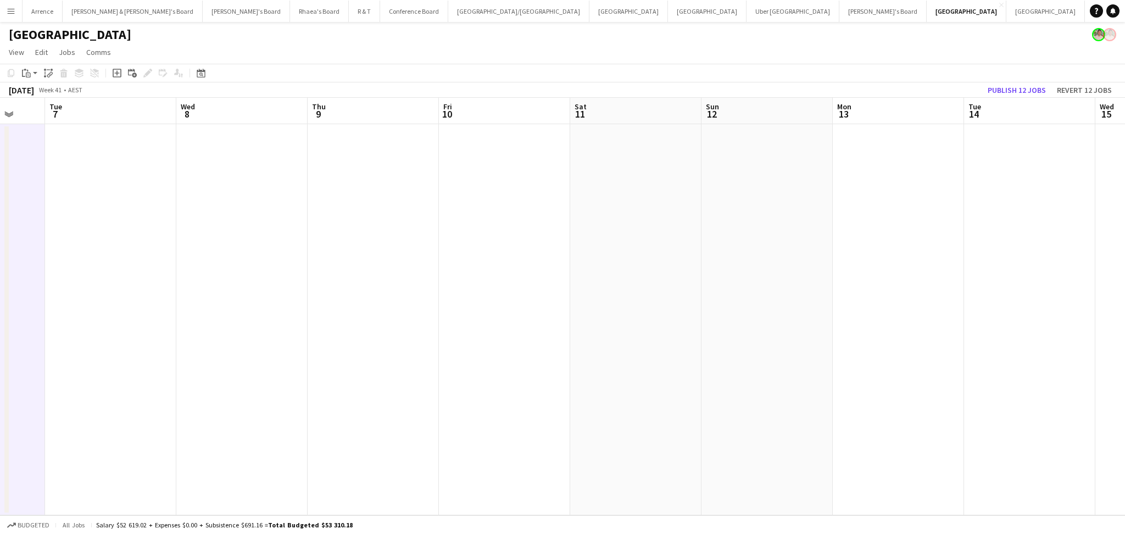
drag, startPoint x: 577, startPoint y: 383, endPoint x: 1053, endPoint y: 395, distance: 476.3
click at [1053, 395] on app-calendar-viewport "Sat 4 Sun 5 0/4 1 Job Mon 6 Tue 7 Wed 8 Thu 9 Fri 10 Sat 11 Sun 12 Mon 13 Tue 1…" at bounding box center [562, 306] width 1125 height 417
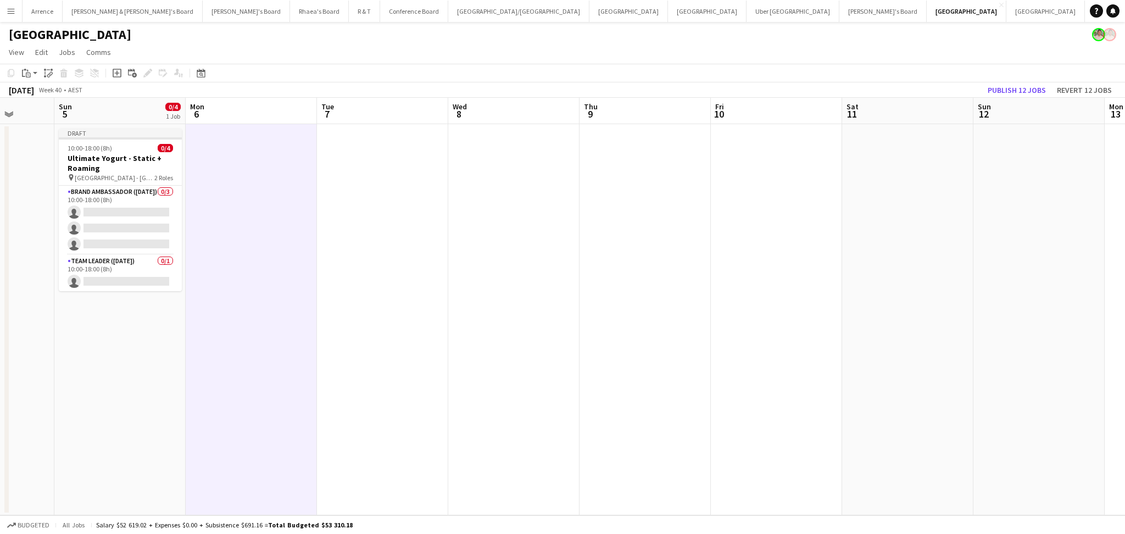
drag, startPoint x: 797, startPoint y: 392, endPoint x: 674, endPoint y: 374, distance: 123.8
click at [644, 378] on app-calendar-viewport "Wed 1 Thu 2 0/3 1 Job Fri 3 Sat 4 Sun 5 0/4 1 Job Mon 6 Tue 7 Wed 8 Thu 9 Fri 1…" at bounding box center [562, 306] width 1125 height 417
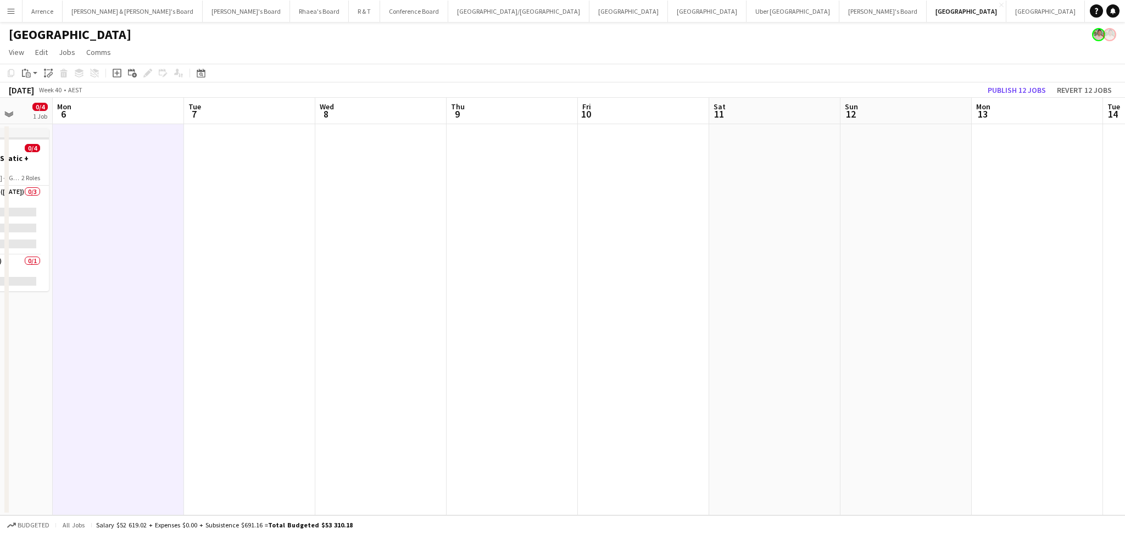
drag, startPoint x: 1026, startPoint y: 386, endPoint x: 590, endPoint y: 348, distance: 437.7
click at [590, 348] on app-calendar-viewport "Thu 2 0/3 1 Job Fri 3 Sat 4 Sun 5 0/4 1 Job Mon 6 Tue 7 Wed 8 Thu 9 Fri 10 Sat …" at bounding box center [562, 306] width 1125 height 417
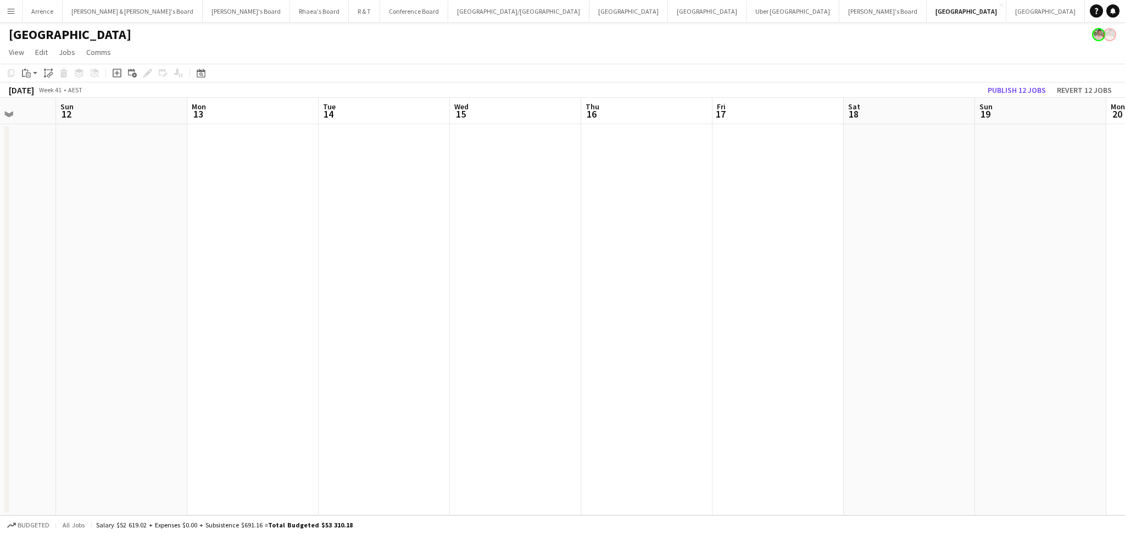
drag, startPoint x: 651, startPoint y: 306, endPoint x: 628, endPoint y: 284, distance: 32.3
click at [488, 271] on app-calendar-viewport "Wed 8 Thu 9 Fri 10 Sat 11 Sun 12 Mon 13 Tue 14 Wed 15 Thu 16 Fri 17 Sat 18 Sun …" at bounding box center [562, 306] width 1125 height 417
drag, startPoint x: 1022, startPoint y: 358, endPoint x: 1034, endPoint y: 352, distance: 13.0
click at [561, 323] on app-calendar-viewport "Sun 12 Mon 13 Tue 14 Wed 15 Thu 16 Fri 17 Sat 18 Sun 19 Mon 20 Tue 21 Wed 22 Th…" at bounding box center [562, 306] width 1125 height 417
drag, startPoint x: 1086, startPoint y: 360, endPoint x: 533, endPoint y: 325, distance: 554.2
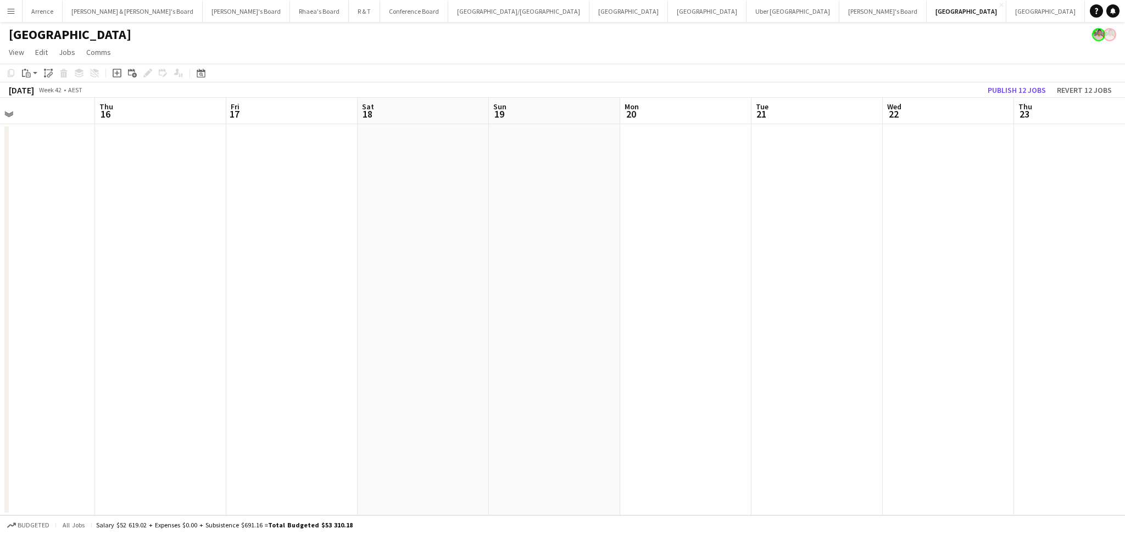
click at [524, 327] on app-calendar-viewport "Sun 12 Mon 13 Tue 14 Wed 15 Thu 16 Fri 17 Sat 18 Sun 19 Mon 20 Tue 21 Wed 22 Th…" at bounding box center [562, 306] width 1125 height 417
drag, startPoint x: 952, startPoint y: 359, endPoint x: 354, endPoint y: 297, distance: 601.3
click at [354, 297] on app-calendar-viewport "Fri 17 Sat 18 Sun 19 Mon 20 Tue 21 Wed 22 Thu 23 Fri 24 Sat 25 Sun 26 Mon 27 Tu…" at bounding box center [562, 306] width 1125 height 417
drag, startPoint x: 944, startPoint y: 390, endPoint x: 935, endPoint y: 419, distance: 29.2
click at [399, 354] on app-calendar-viewport "Sat 25 Sun 26 Mon 27 Tue 28 Wed 29 Thu 30 Fri 31 Sat 1 Sun 2 Mon 3 Tue 4 Wed 5 …" at bounding box center [562, 306] width 1125 height 417
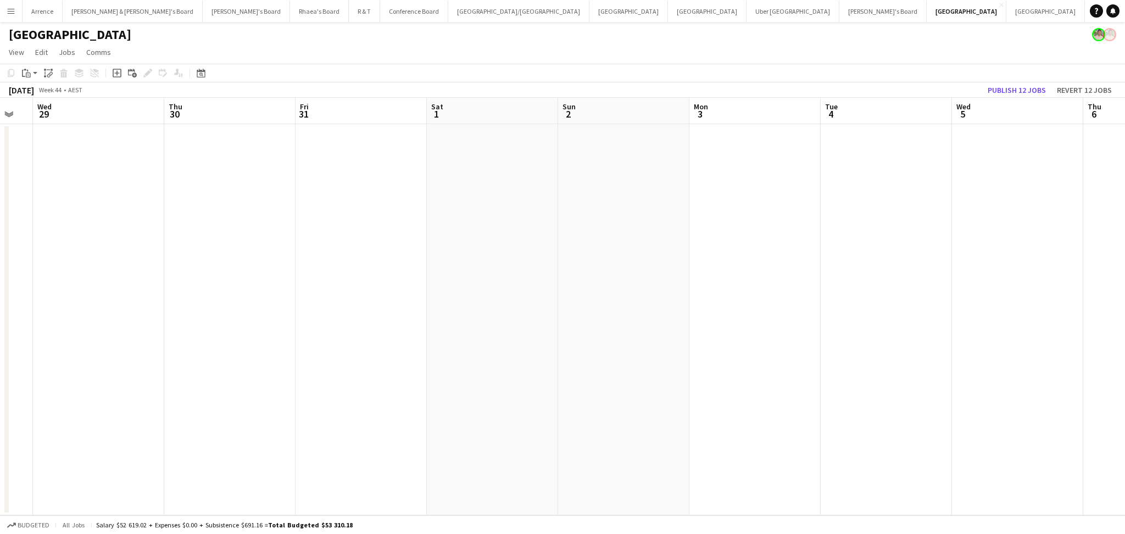
drag, startPoint x: 573, startPoint y: 420, endPoint x: 505, endPoint y: 390, distance: 74.8
click at [431, 396] on app-calendar-viewport "Sat 25 Sun 26 Mon 27 Tue 28 Wed 29 Thu 30 Fri 31 Sat 1 Sun 2 Mon 3 Tue 4 Wed 5 …" at bounding box center [562, 306] width 1125 height 417
drag, startPoint x: 817, startPoint y: 392, endPoint x: 356, endPoint y: 349, distance: 463.3
click at [356, 349] on app-calendar-viewport "Fri 31 Sat 1 Sun 2 Mon 3 Tue 4 Wed 5 Thu 6 Fri 7 Sat 8 Sun 9 Mon 10 Tue 11 Wed …" at bounding box center [562, 306] width 1125 height 417
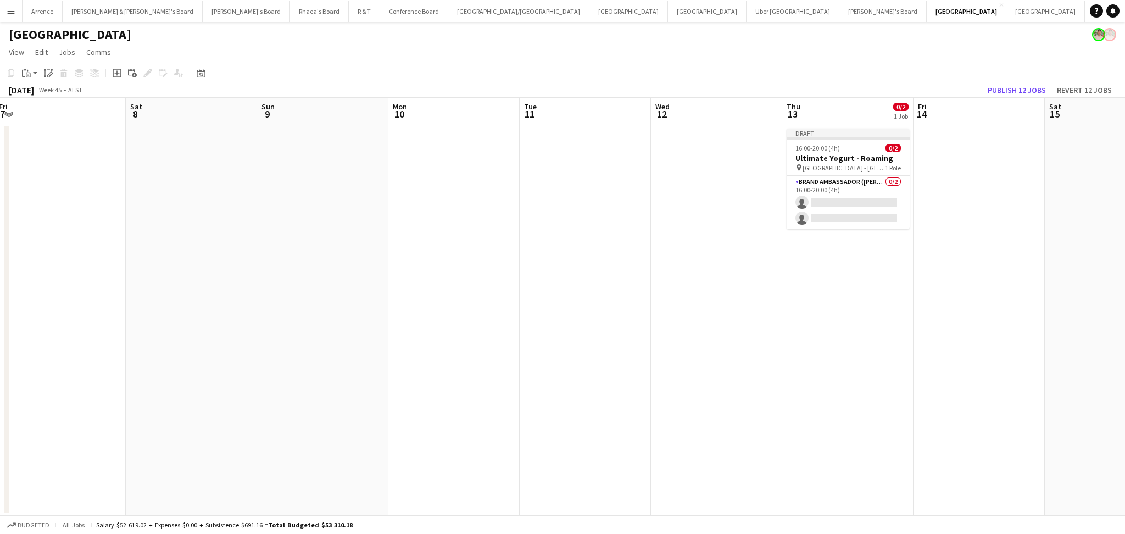
drag, startPoint x: 552, startPoint y: 364, endPoint x: 521, endPoint y: 351, distance: 33.6
click at [473, 353] on app-calendar-viewport "Tue 4 Wed 5 Thu 6 Fri 7 Sat 8 Sun 9 Mon 10 Tue 11 Wed 12 Thu 13 0/2 1 Job Fri 1…" at bounding box center [562, 306] width 1125 height 417
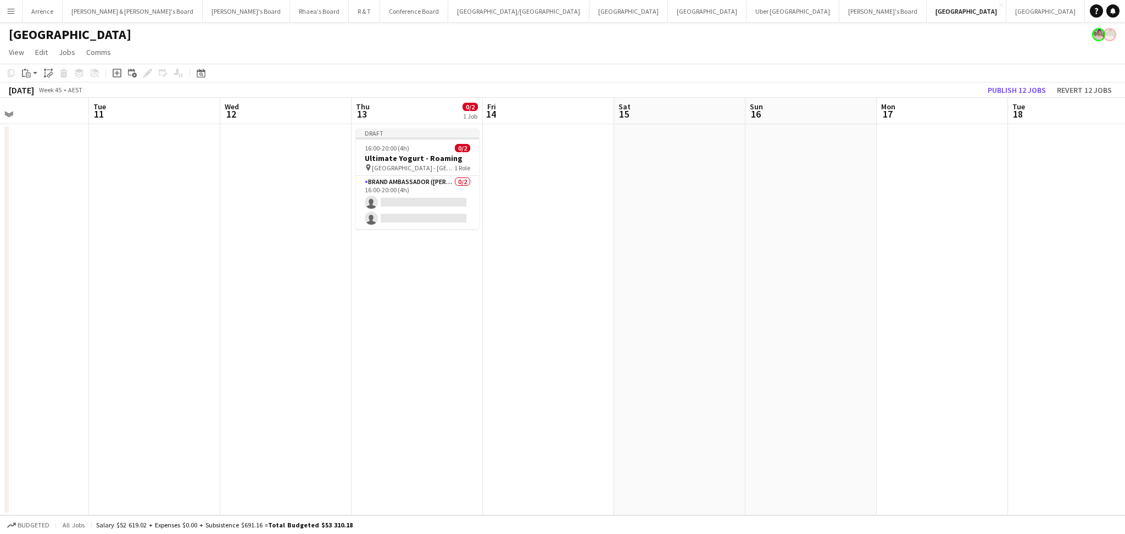
drag, startPoint x: 768, startPoint y: 376, endPoint x: 415, endPoint y: 342, distance: 354.8
click at [395, 343] on app-calendar-viewport "Fri 7 Sat 8 Sun 9 Mon 10 Tue 11 Wed 12 Thu 13 0/2 1 Job Fri 14 Sat 15 Sun 16 Mo…" at bounding box center [562, 306] width 1125 height 417
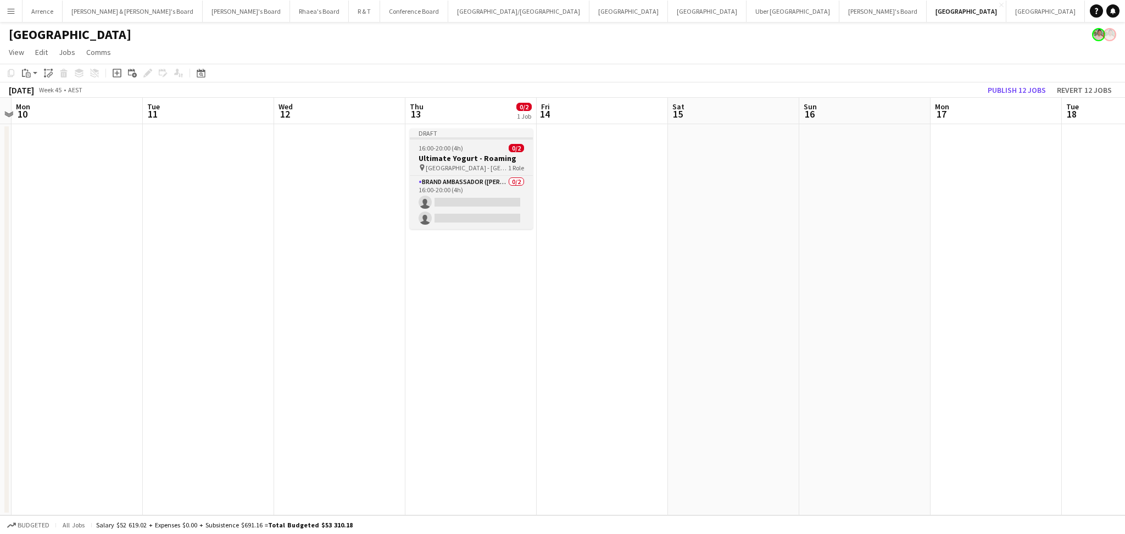
click at [491, 159] on h3 "Ultimate Yogurt - Roaming" at bounding box center [471, 158] width 123 height 10
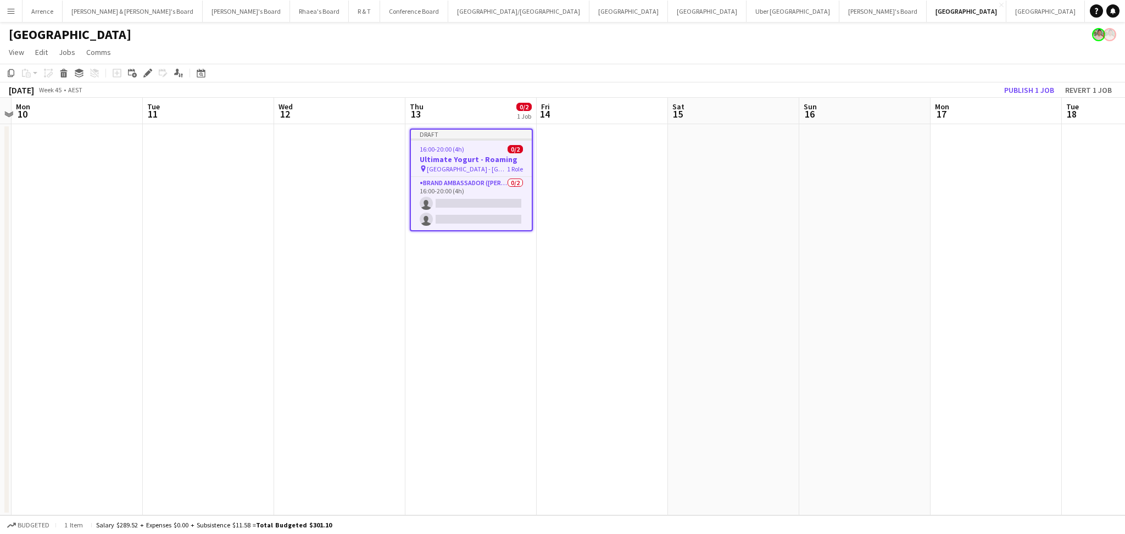
click at [491, 159] on h3 "Ultimate Yogurt - Roaming" at bounding box center [471, 159] width 121 height 10
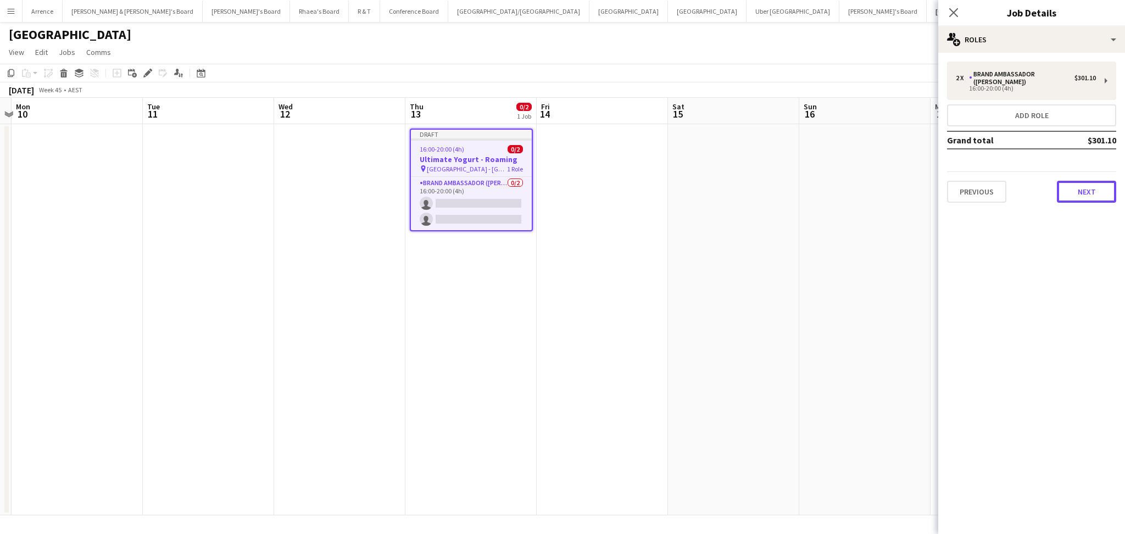
click at [1078, 181] on button "Next" at bounding box center [1086, 192] width 59 height 22
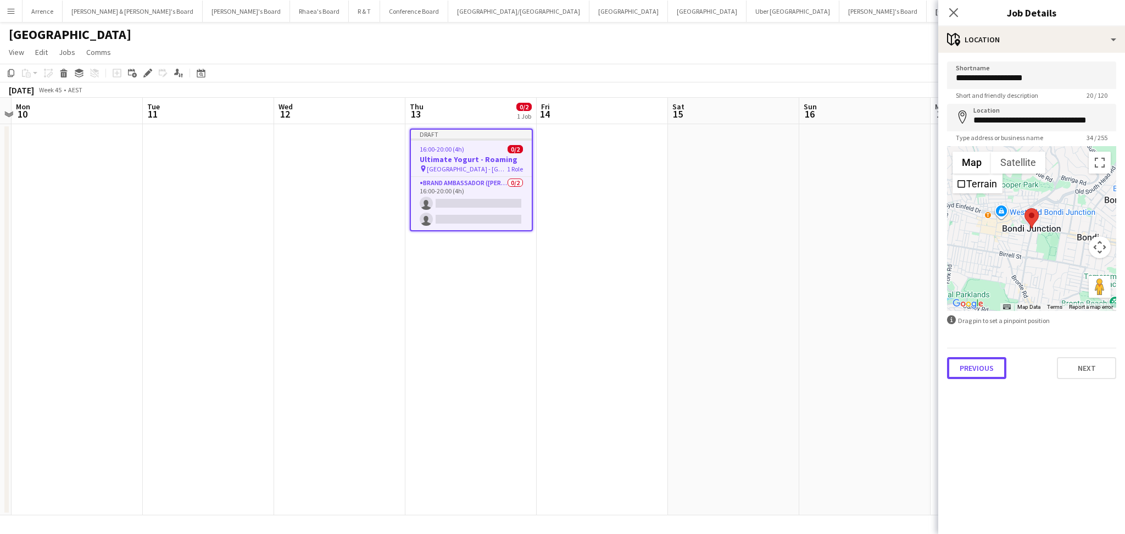
click at [981, 359] on button "Previous" at bounding box center [976, 368] width 59 height 22
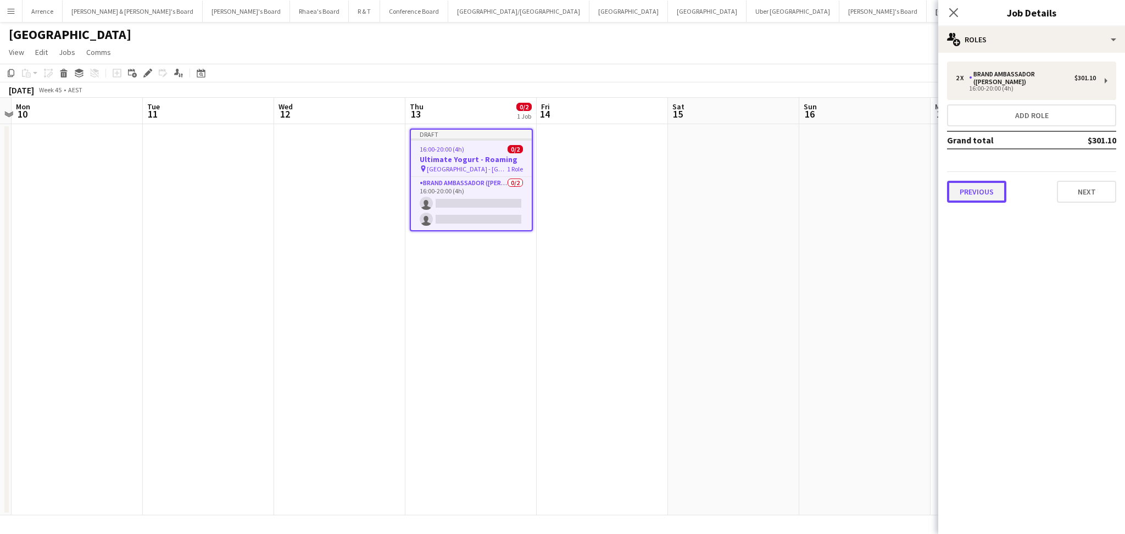
click at [979, 194] on div "2 x Brand Ambassador (Mon - Fri) $301.10 16:00-20:00 (4h) Add role Grand total …" at bounding box center [1031, 132] width 187 height 159
click at [986, 181] on button "Previous" at bounding box center [976, 192] width 59 height 22
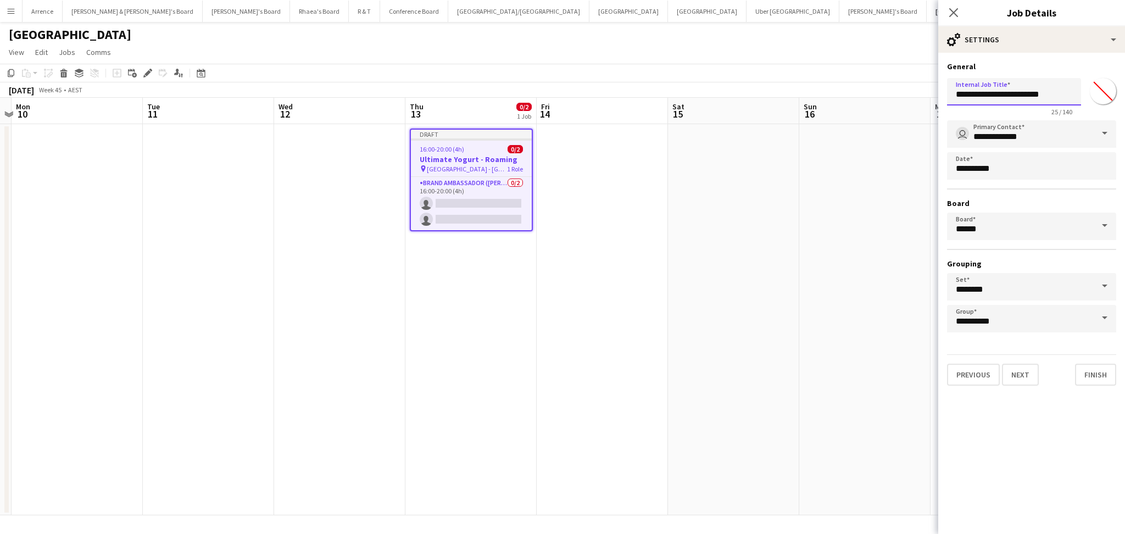
click at [1034, 95] on input "**********" at bounding box center [1014, 91] width 134 height 27
paste input "******"
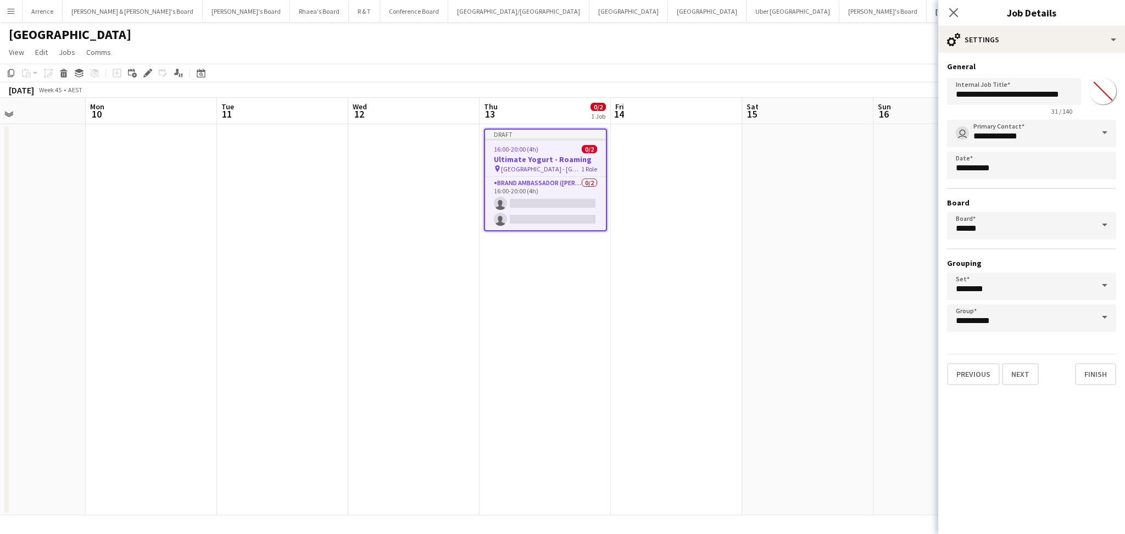
drag, startPoint x: 797, startPoint y: 400, endPoint x: 347, endPoint y: 385, distance: 450.6
click at [347, 385] on app-calendar-viewport "Fri 7 Sat 8 Sun 9 Mon 10 Tue 11 Wed 12 Thu 13 0/2 1 Job Fri 14 Sat 15 Sun 16 Mo…" at bounding box center [562, 306] width 1125 height 417
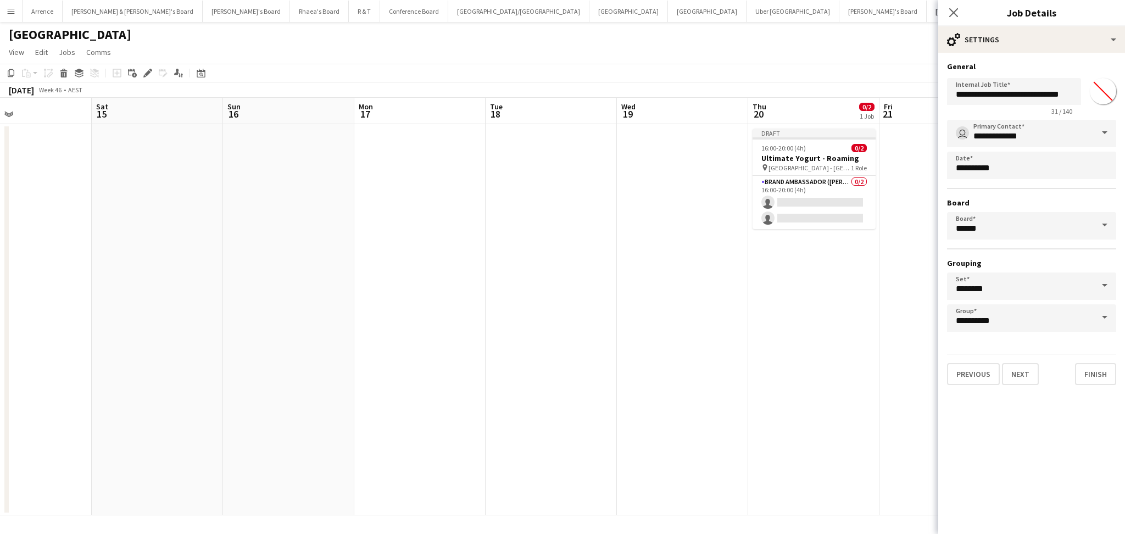
drag, startPoint x: 789, startPoint y: 382, endPoint x: 544, endPoint y: 348, distance: 247.8
click at [534, 356] on app-calendar-viewport "Tue 11 Wed 12 Thu 13 0/2 1 Job Fri 14 Sat 15 Sun 16 Mon 17 Tue 18 Wed 19 Thu 20…" at bounding box center [562, 306] width 1125 height 417
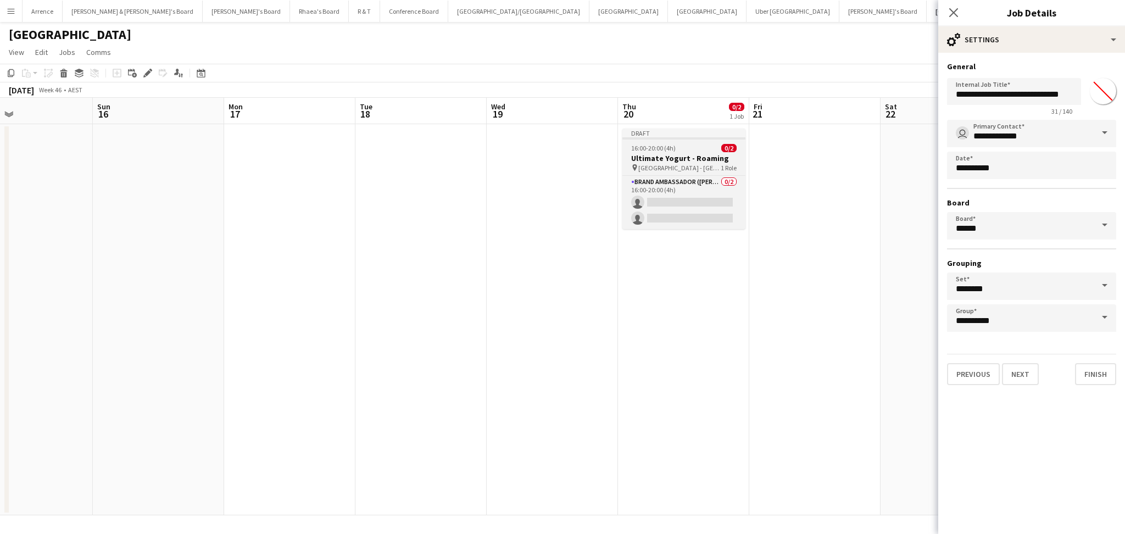
click at [701, 150] on div "16:00-20:00 (4h) 0/2" at bounding box center [683, 148] width 123 height 8
type input "**********"
type input "*******"
type input "**********"
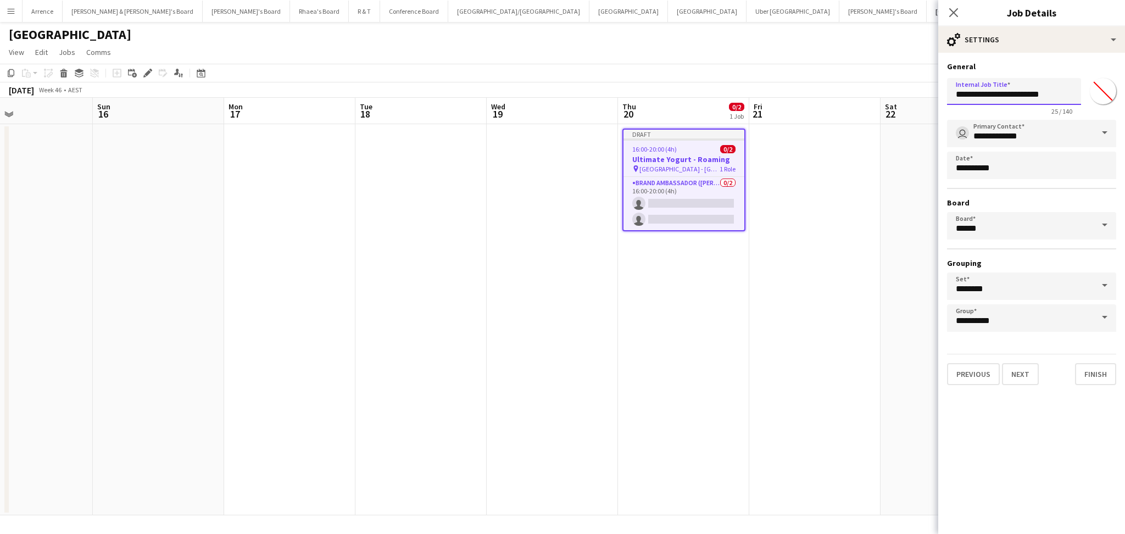
click at [1038, 89] on input "**********" at bounding box center [1014, 91] width 134 height 27
paste input "******"
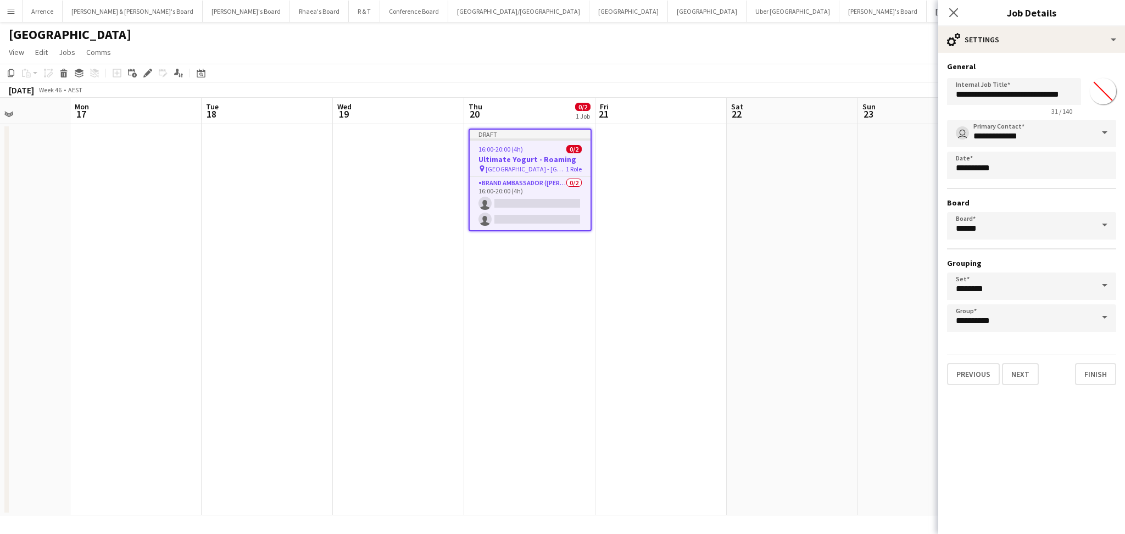
drag, startPoint x: 862, startPoint y: 325, endPoint x: 398, endPoint y: 304, distance: 464.5
click at [398, 304] on app-calendar-viewport "Fri 14 Sat 15 Sun 16 Mon 17 Tue 18 Wed 19 Thu 20 0/2 1 Job Fri 21 Sat 22 Sun 23…" at bounding box center [562, 306] width 1125 height 417
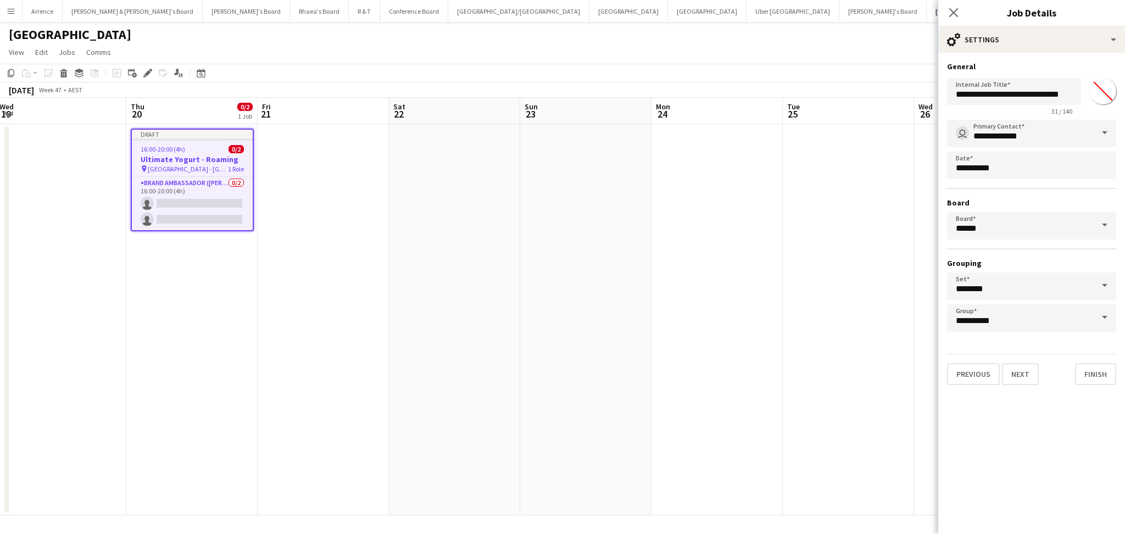
click at [230, 286] on app-calendar-viewport "Sun 16 Mon 17 Tue 18 Wed 19 Thu 20 0/2 1 Job Fri 21 Sat 22 Sun 23 Mon 24 Tue 25…" at bounding box center [562, 306] width 1125 height 417
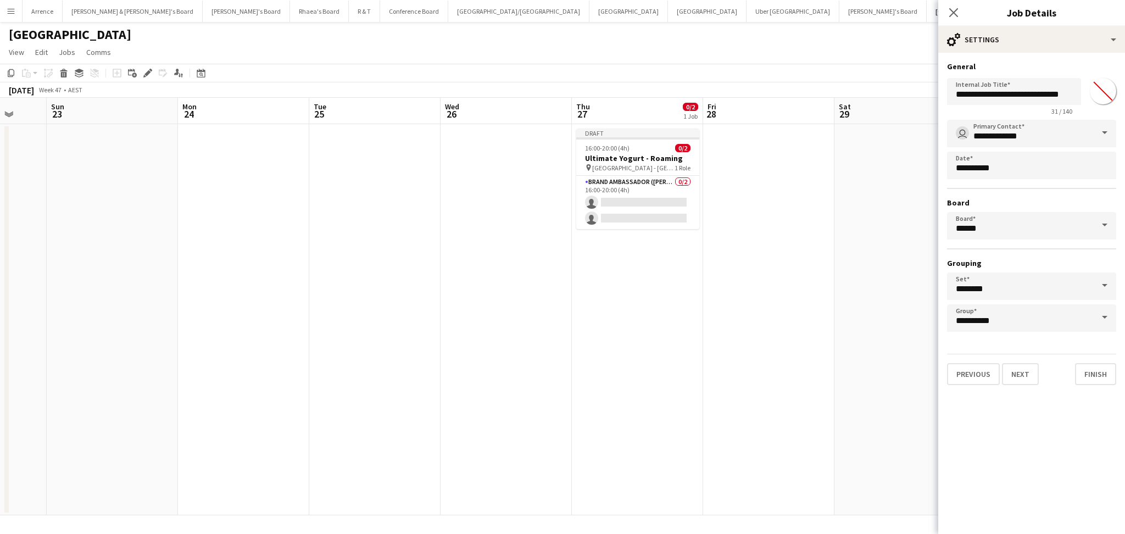
click at [506, 300] on app-calendar-viewport "Wed 19 Thu 20 0/2 1 Job Fri 21 Sat 22 Sun 23 Mon 24 Tue 25 Wed 26 Thu 27 0/2 1 …" at bounding box center [562, 306] width 1125 height 417
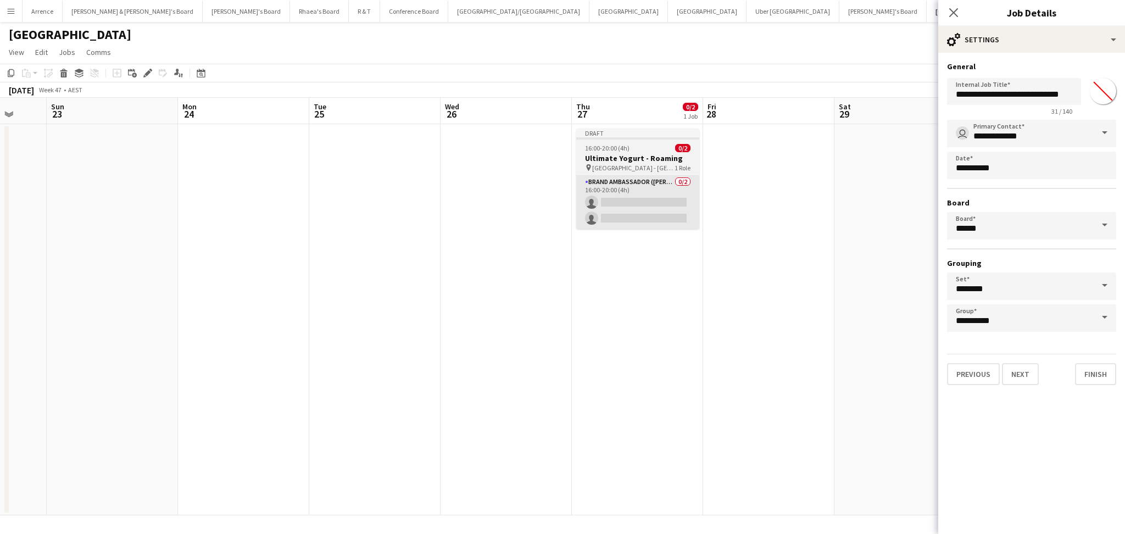
scroll to position [0, 476]
click at [642, 170] on span "[GEOGRAPHIC_DATA] - [GEOGRAPHIC_DATA]" at bounding box center [635, 168] width 82 height 8
type input "**********"
type input "*******"
type input "**********"
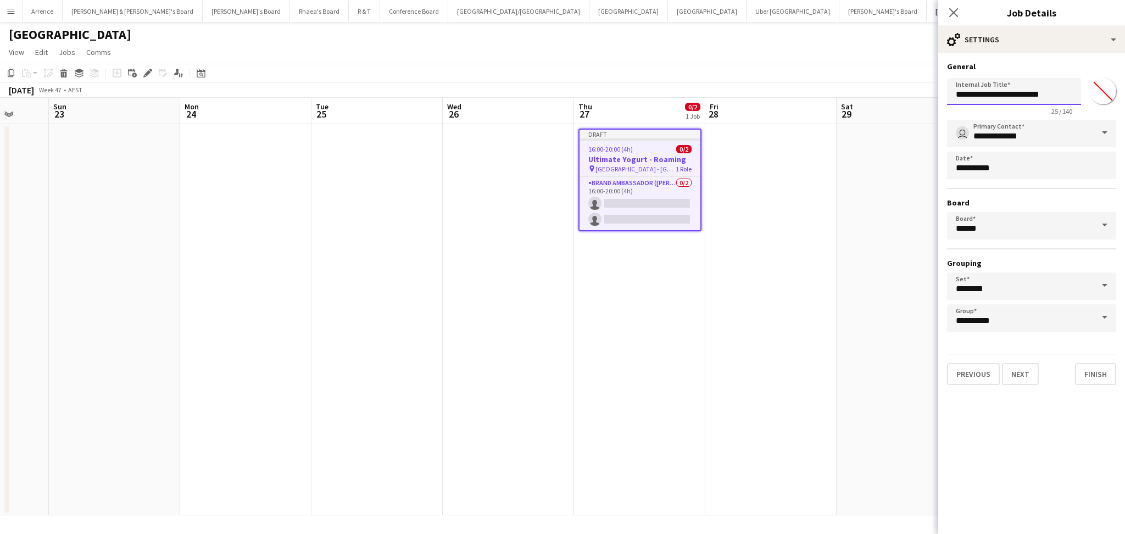
click at [1028, 92] on input "**********" at bounding box center [1014, 91] width 134 height 27
paste input "******"
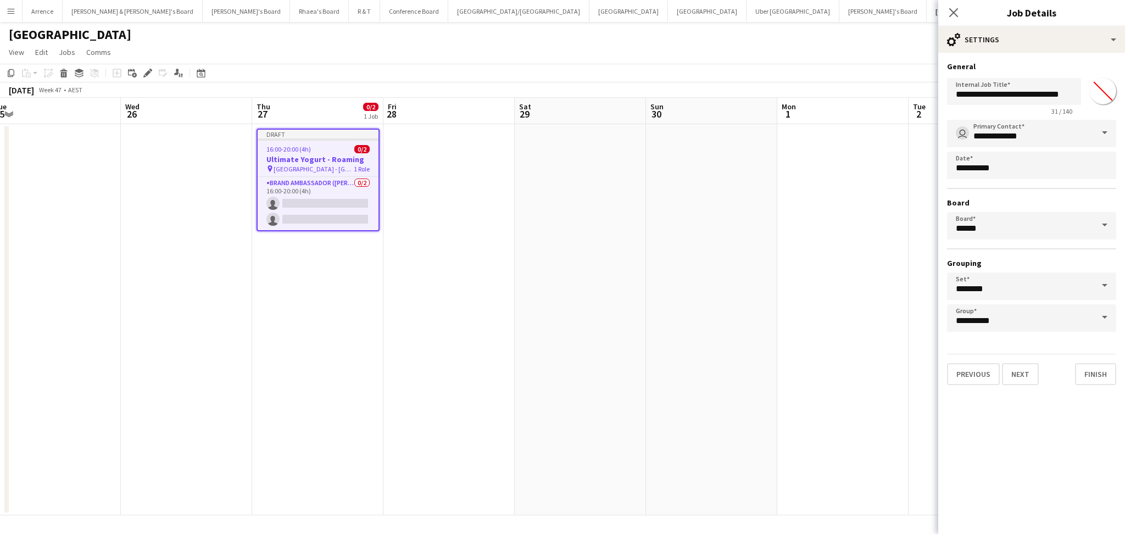
click at [326, 338] on app-calendar-viewport "Sat 22 Sun 23 Mon 24 Tue 25 Wed 26 Thu 27 0/2 1 Job Fri 28 Sat 29 Sun 30 Mon 1 …" at bounding box center [562, 306] width 1125 height 417
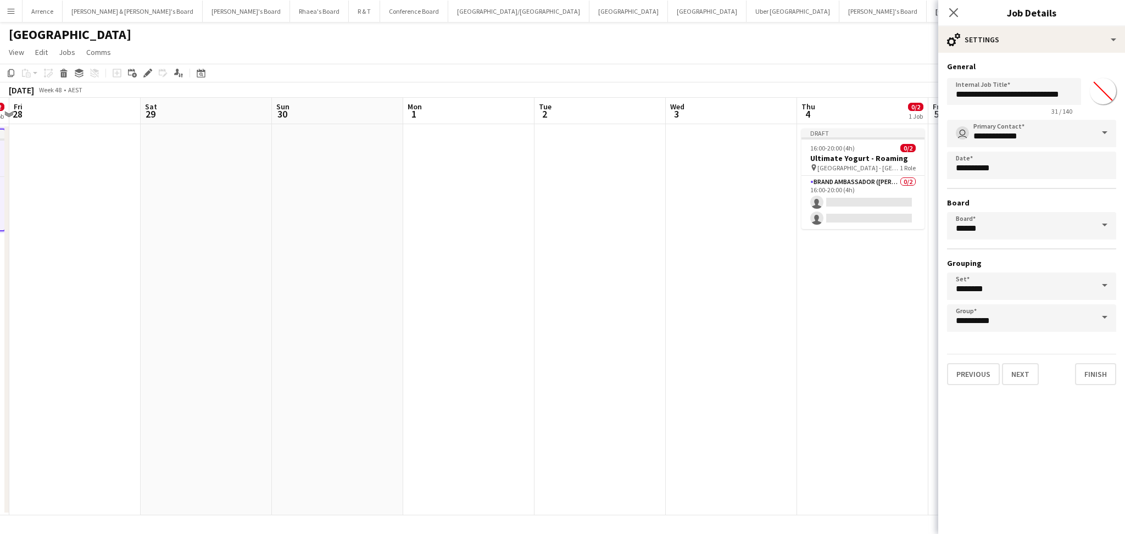
click at [354, 351] on app-calendar-viewport "Tue 25 Wed 26 Thu 27 0/2 1 Job Fri 28 Sat 29 Sun 30 Mon 1 Tue 2 Wed 3 Thu 4 0/2…" at bounding box center [562, 306] width 1125 height 417
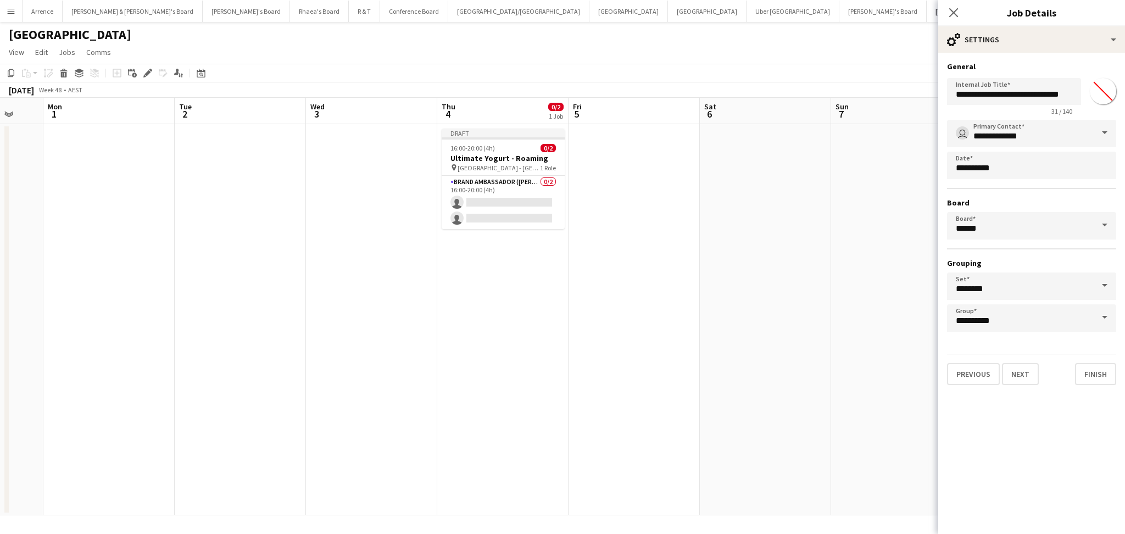
click at [501, 352] on app-calendar-viewport "Thu 27 0/2 1 Job Fri 28 Sat 29 Sun 30 Mon 1 Tue 2 Wed 3 Thu 4 0/2 1 Job Fri 5 S…" at bounding box center [562, 306] width 1125 height 417
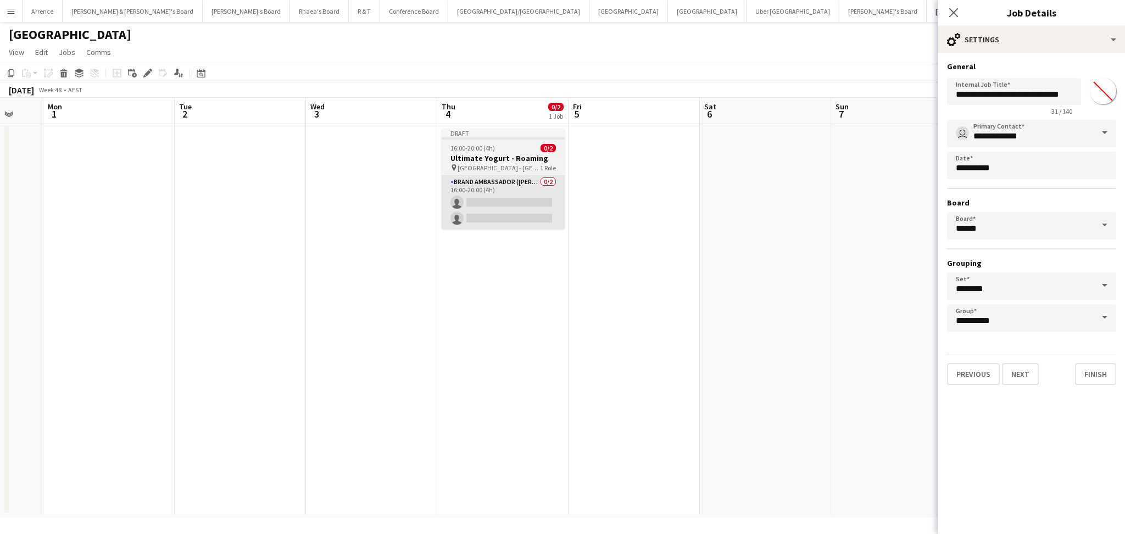
scroll to position [0, 473]
click at [526, 162] on h3 "Ultimate Yogurt - Roaming" at bounding box center [511, 158] width 123 height 10
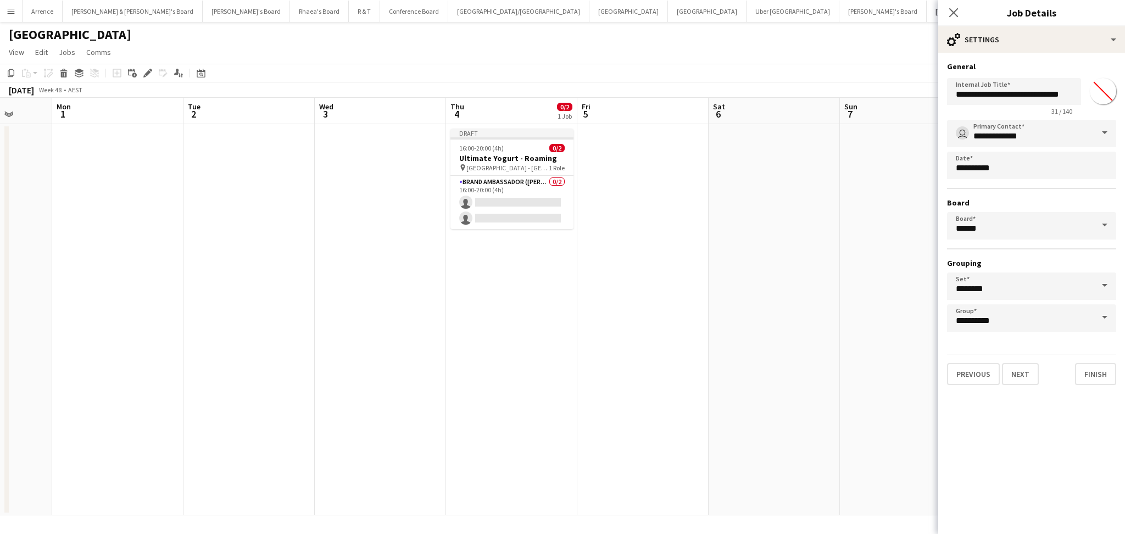
type input "**********"
type input "*******"
type input "**********"
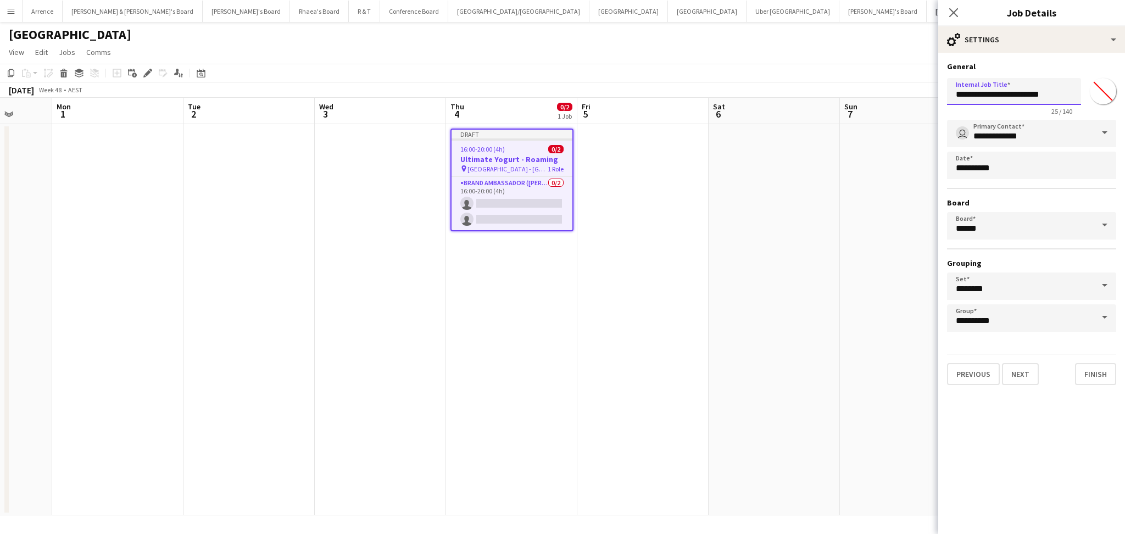
click at [1032, 86] on input "**********" at bounding box center [1014, 91] width 134 height 27
paste input "******"
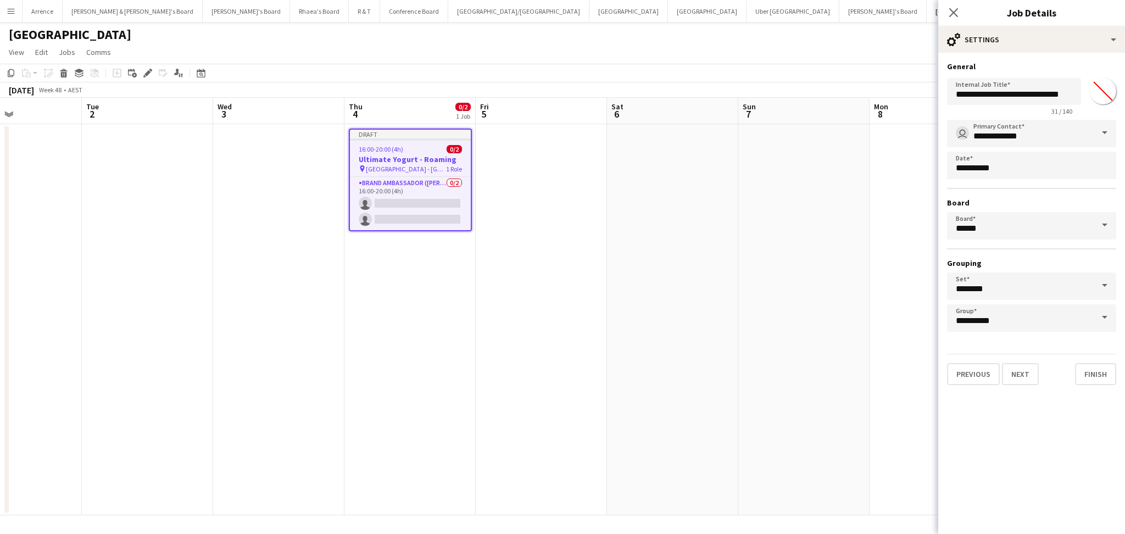
click at [523, 342] on app-calendar-viewport "Sat 29 Sun 30 Mon 1 Tue 2 Wed 3 Thu 4 0/2 1 Job Fri 5 Sat 6 Sun 7 Mon 8 Tue 9 W…" at bounding box center [562, 306] width 1125 height 417
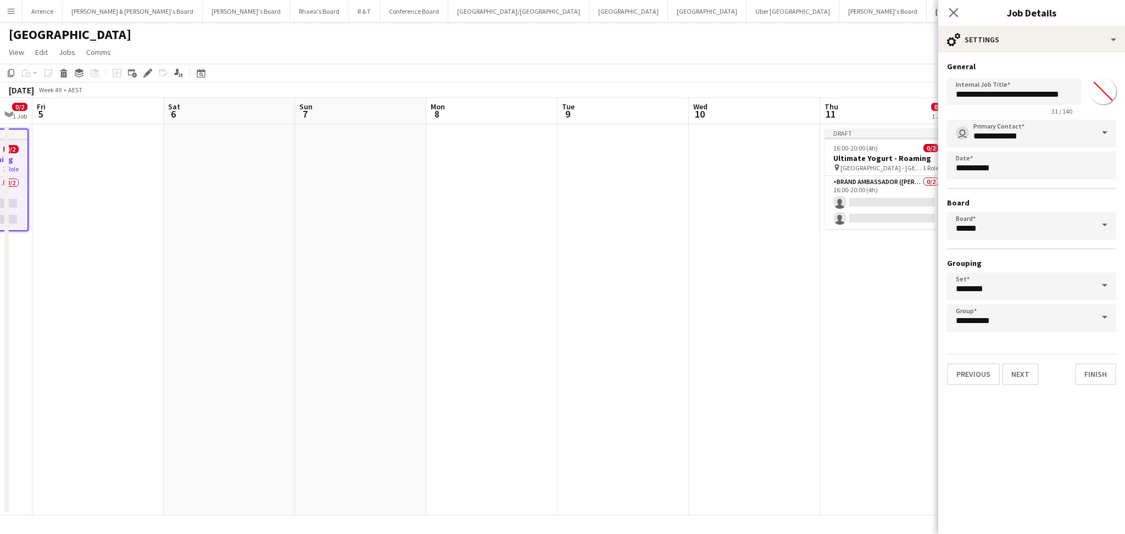
click at [528, 373] on app-calendar-viewport "Mon 1 Tue 2 Wed 3 Thu 4 0/2 1 Job Fri 5 Sat 6 Sun 7 Mon 8 Tue 9 Wed 10 Thu 11 0…" at bounding box center [562, 306] width 1125 height 417
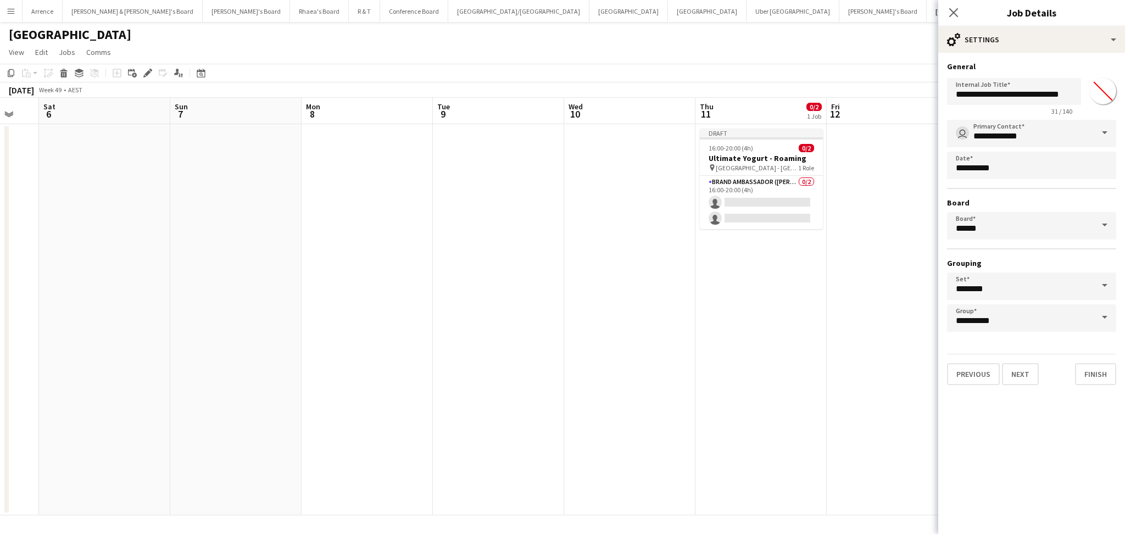
click at [422, 392] on app-calendar-viewport "Tue 2 Wed 3 Thu 4 0/2 1 Job Fri 5 Sat 6 Sun 7 Mon 8 Tue 9 Wed 10 Thu 11 0/2 1 J…" at bounding box center [562, 306] width 1125 height 417
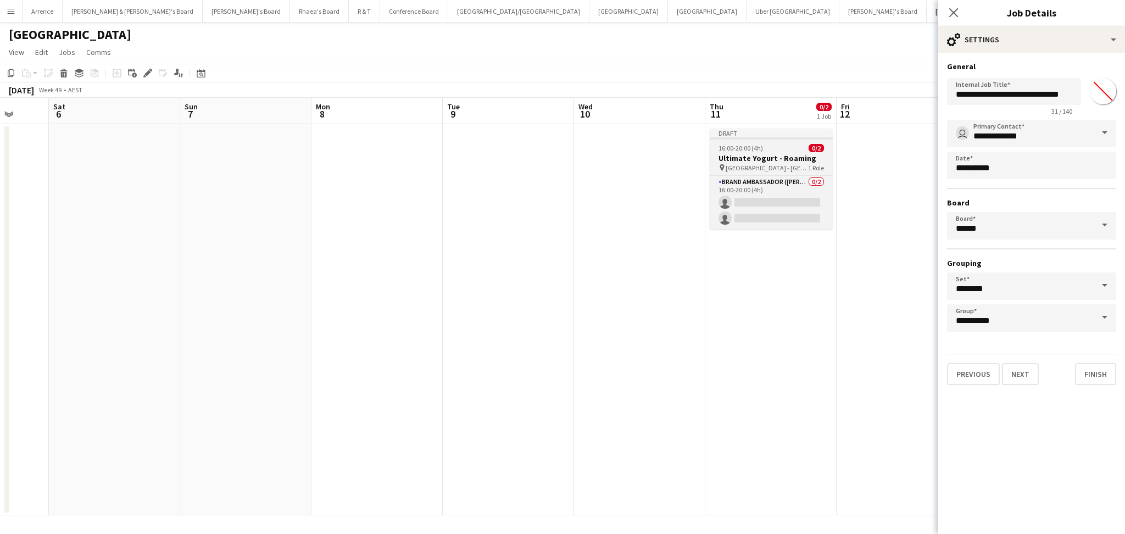
click at [782, 153] on h3 "Ultimate Yogurt - Roaming" at bounding box center [771, 158] width 123 height 10
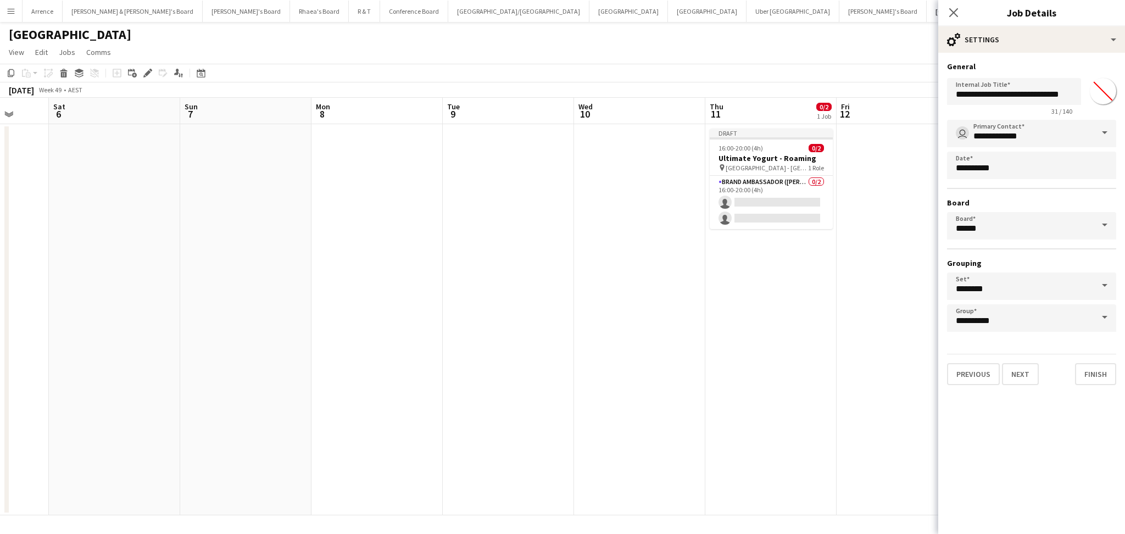
type input "**********"
type input "*******"
type input "**********"
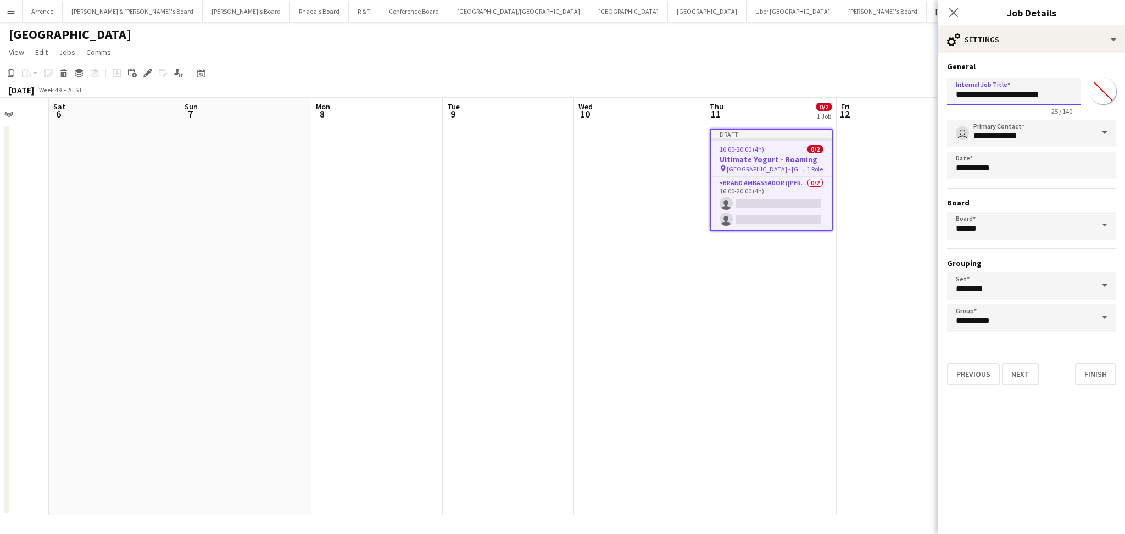
click at [1037, 88] on input "**********" at bounding box center [1014, 91] width 134 height 27
paste input "******"
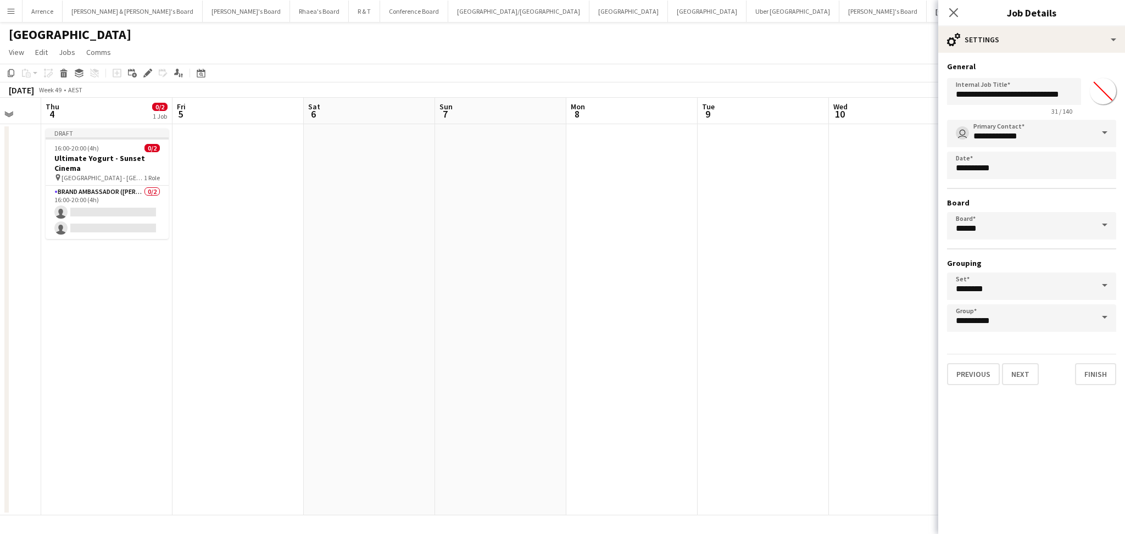
click at [811, 378] on app-calendar-viewport "Tue 2 Wed 3 Thu 4 0/2 1 Job Fri 5 Sat 6 Sun 7 Mon 8 Tue 9 Wed 10 Thu 11 0/2 1 J…" at bounding box center [562, 306] width 1125 height 417
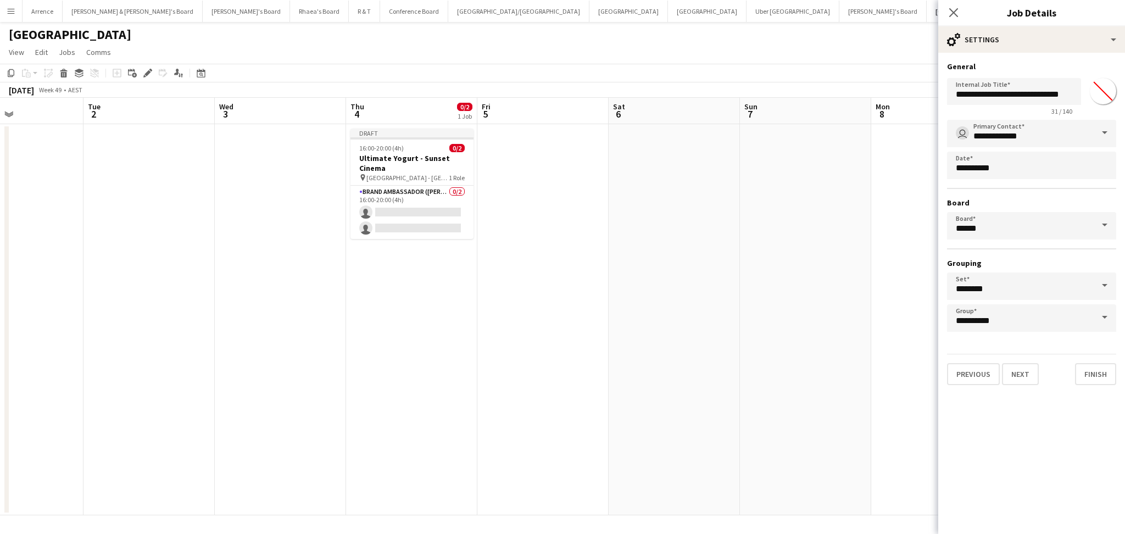
click at [409, 370] on app-calendar-viewport "Sat 29 Sun 30 Mon 1 Tue 2 Wed 3 Thu 4 0/2 1 Job Fri 5 Sat 6 Sun 7 Mon 8 Tue 9 W…" at bounding box center [562, 306] width 1125 height 417
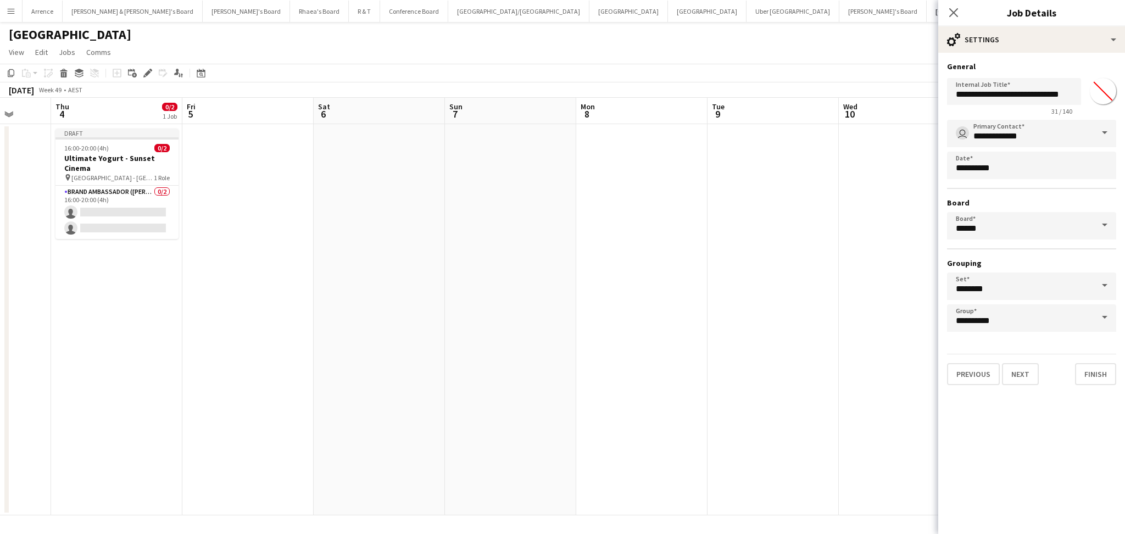
click at [483, 412] on app-calendar-viewport "Mon 1 Tue 2 Wed 3 Thu 4 0/2 1 Job Fri 5 Sat 6 Sun 7 Mon 8 Tue 9 Wed 10 Thu 11 0…" at bounding box center [562, 306] width 1125 height 417
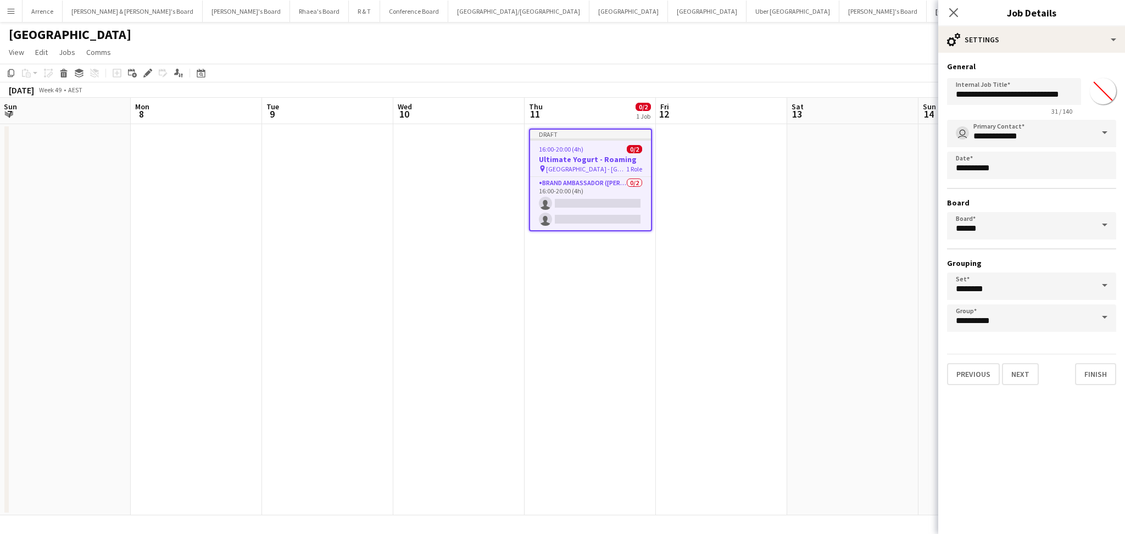
click at [393, 417] on app-calendar-viewport "Wed 3 Thu 4 0/2 1 Job Fri 5 Sat 6 Sun 7 Mon 8 Tue 9 Wed 10 Thu 11 0/2 1 Job Fri…" at bounding box center [562, 306] width 1125 height 417
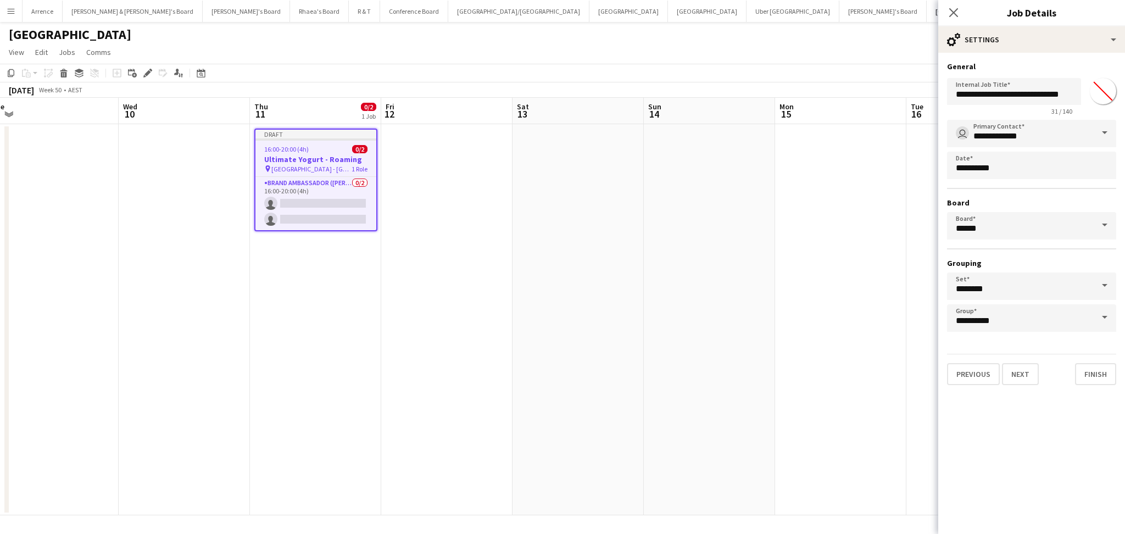
click at [566, 431] on app-calendar-viewport "Sat 6 Sun 7 Mon 8 Tue 9 Wed 10 Thu 11 0/2 1 Job Fri 12 Sat 13 Sun 14 Mon 15 Tue…" at bounding box center [562, 306] width 1125 height 417
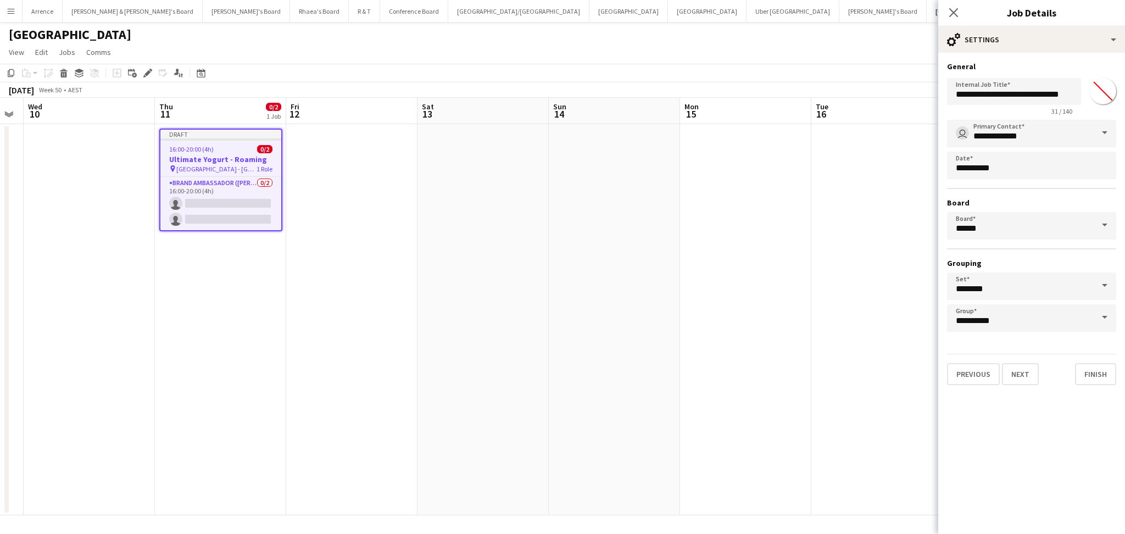
click at [286, 407] on app-calendar-viewport "Sat 6 Sun 7 Mon 8 Tue 9 Wed 10 Thu 11 0/2 1 Job Fri 12 Sat 13 Sun 14 Mon 15 Tue…" at bounding box center [562, 306] width 1125 height 417
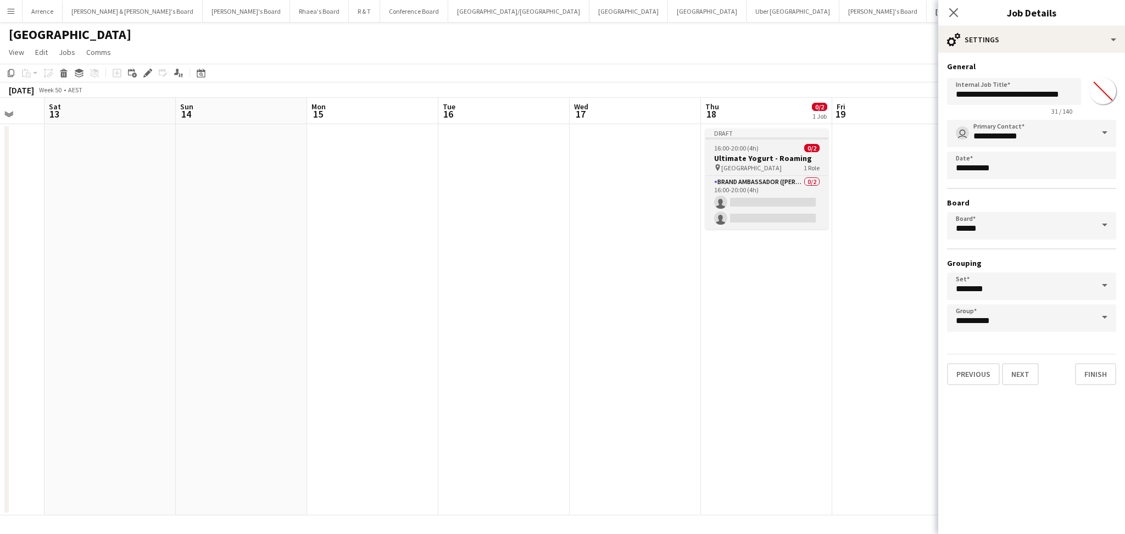
click at [765, 163] on app-job-card "Draft 16:00-20:00 (4h) 0/2 Ultimate Yogurt - Roaming pin North Sydney 1 Role Br…" at bounding box center [766, 179] width 123 height 101
type input "**********"
type input "*******"
type input "**********"
type input "*******"
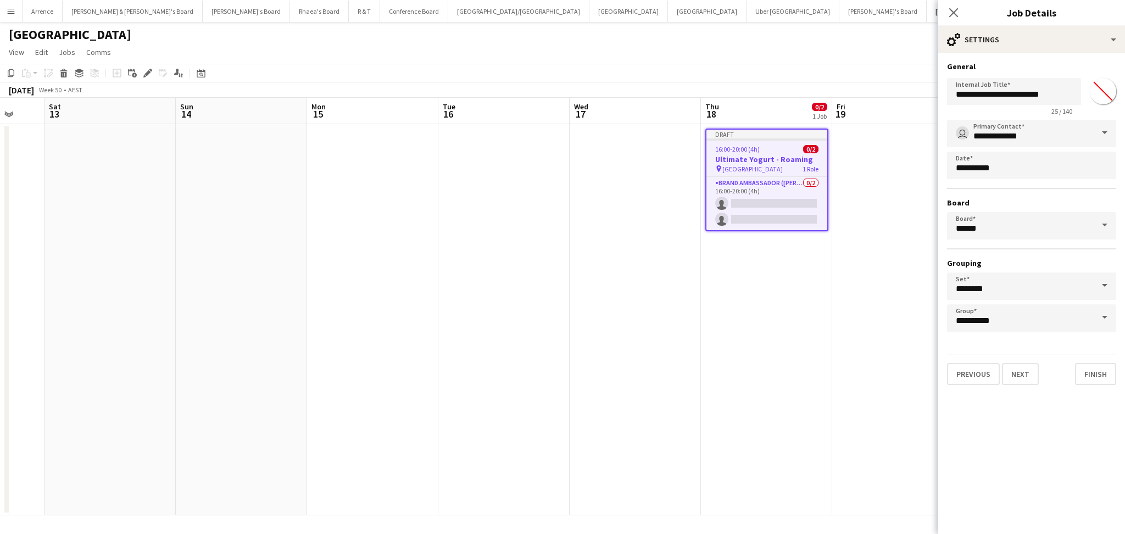
scroll to position [0, 347]
click at [1046, 91] on input "**********" at bounding box center [1014, 91] width 134 height 27
paste input "******"
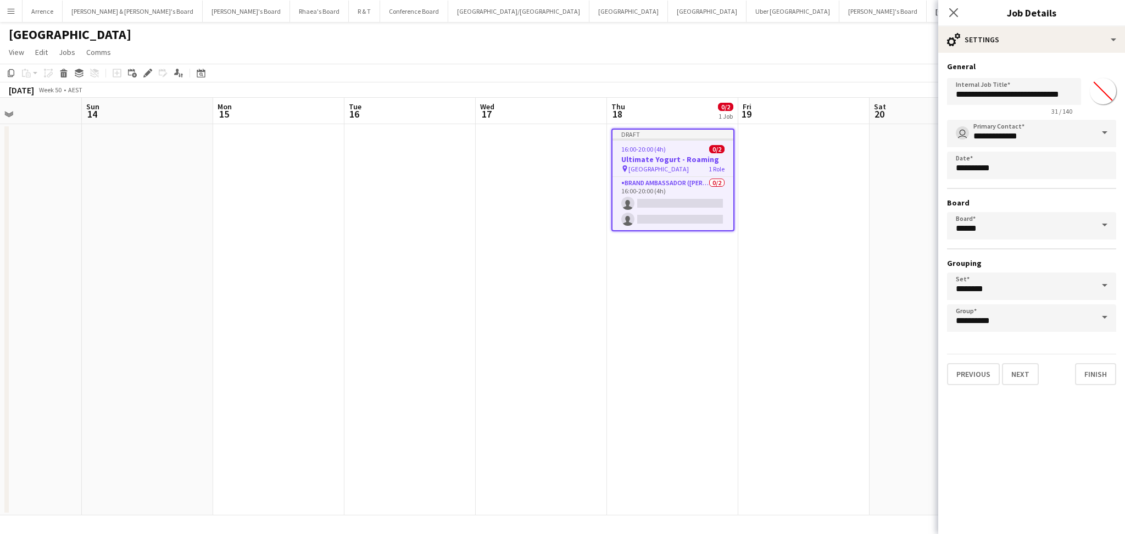
click at [489, 338] on app-calendar-viewport "Wed 10 Thu 11 0/2 1 Job Fri 12 Sat 13 Sun 14 Mon 15 Tue 16 Wed 17 Thu 18 0/2 1 …" at bounding box center [562, 306] width 1125 height 417
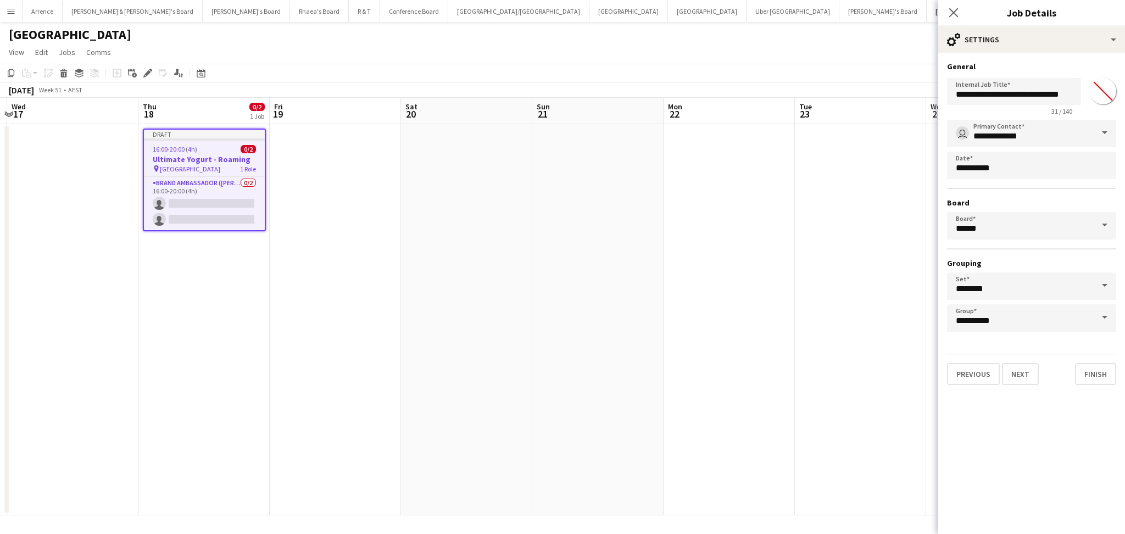
click at [259, 364] on app-calendar-viewport "Sun 14 Mon 15 Tue 16 Wed 17 Thu 18 0/2 1 Job Fri 19 Sat 20 Sun 21 Mon 22 Tue 23…" at bounding box center [562, 306] width 1125 height 417
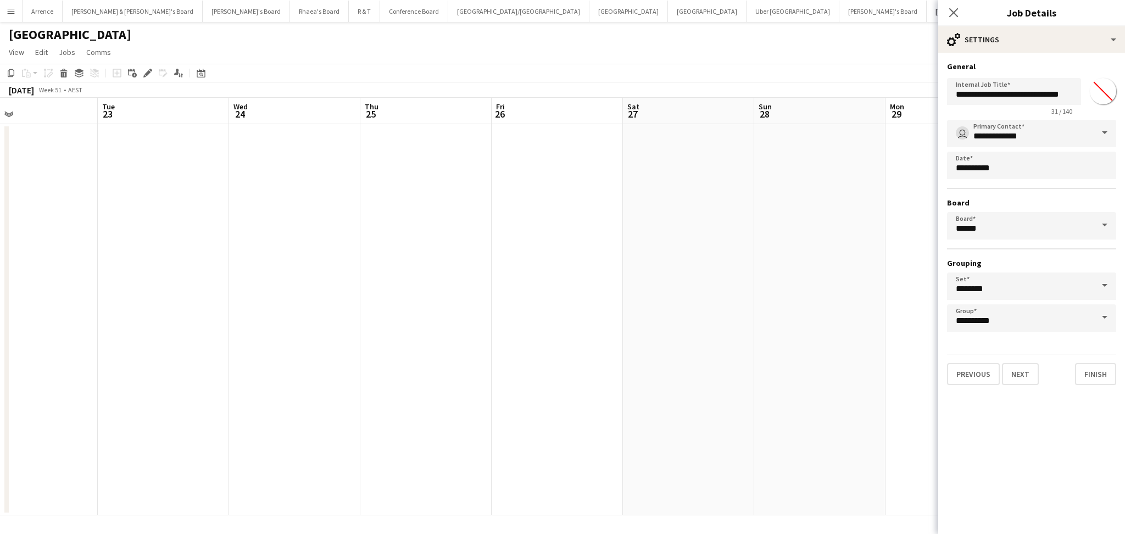
click at [94, 393] on app-calendar-viewport "Sat 20 Sun 21 Mon 22 Tue 23 Wed 24 Thu 25 Fri 26 Sat 27 Sun 28 Mon 29 Tue 30 We…" at bounding box center [562, 306] width 1125 height 417
click at [197, 435] on app-calendar-viewport "Mon 22 Tue 23 Wed 24 Thu 25 Fri 26 Sat 27 Sun 28 Mon 29 Tue 30 Wed 31 Thu 1 Fri…" at bounding box center [562, 306] width 1125 height 417
click at [264, 448] on app-calendar-viewport "Wed 24 Thu 25 Fri 26 Sat 27 Sun 28 Mon 29 Tue 30 Wed 31 Thu 1 Fri 2 Sat 3 Sun 4…" at bounding box center [562, 306] width 1125 height 417
click at [231, 464] on app-calendar-viewport "Wed 24 Thu 25 Fri 26 Sat 27 Sun 28 Mon 29 Tue 30 Wed 31 Thu 1 Fri 2 Sat 3 Sun 4…" at bounding box center [562, 306] width 1125 height 417
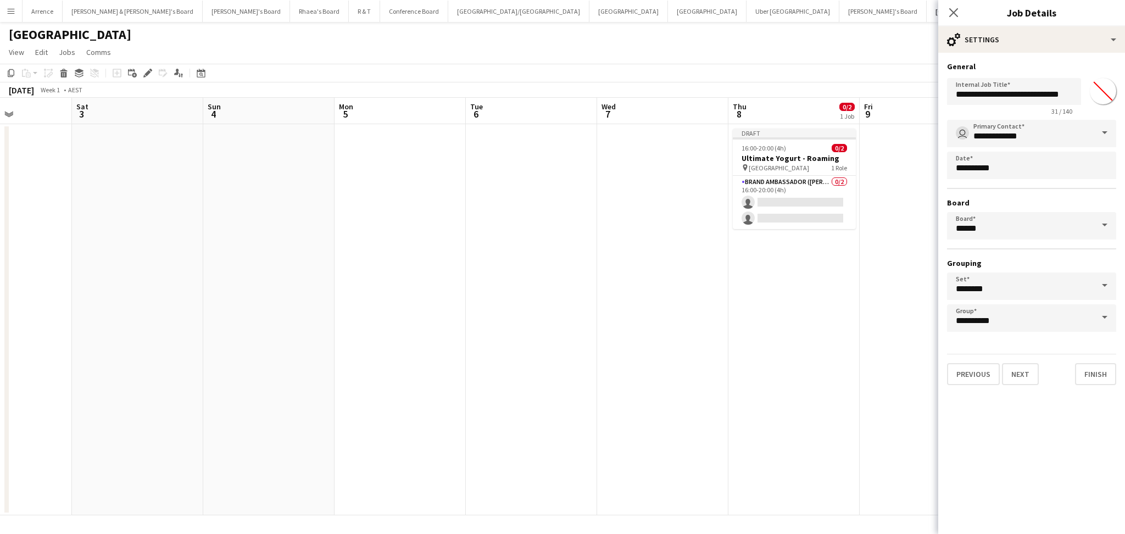
click at [210, 446] on app-calendar-viewport "Tue 30 Wed 31 Thu 1 Fri 2 Sat 3 Sun 4 Mon 5 Tue 6 Wed 7 Thu 8 0/2 1 Job Fri 9 S…" at bounding box center [562, 306] width 1125 height 417
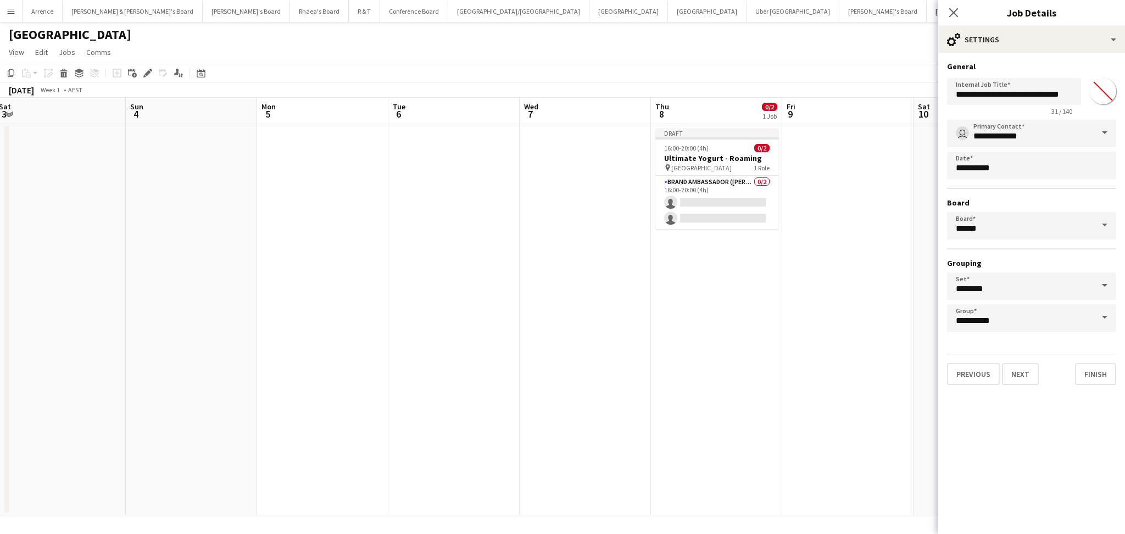
click at [409, 439] on app-calendar-viewport "Wed 31 Thu 1 Fri 2 Sat 3 Sun 4 Mon 5 Tue 6 Wed 7 Thu 8 0/2 1 Job Fri 9 Sat 10 S…" at bounding box center [562, 306] width 1125 height 417
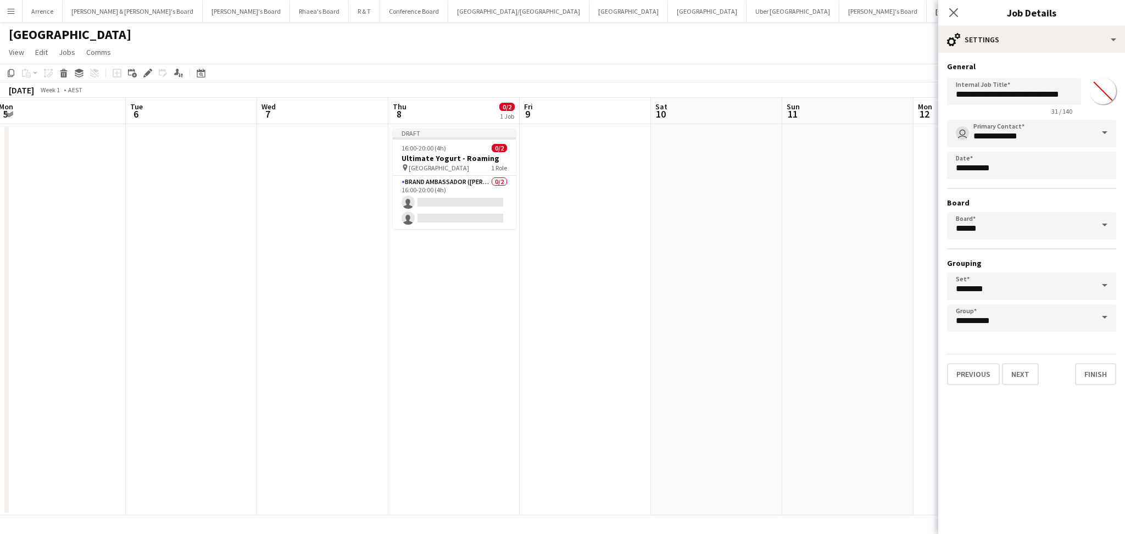
scroll to position [0, 401]
click at [453, 152] on div "16:00-20:00 (4h) 0/2" at bounding box center [451, 148] width 123 height 8
type input "**********"
type input "*******"
type input "**********"
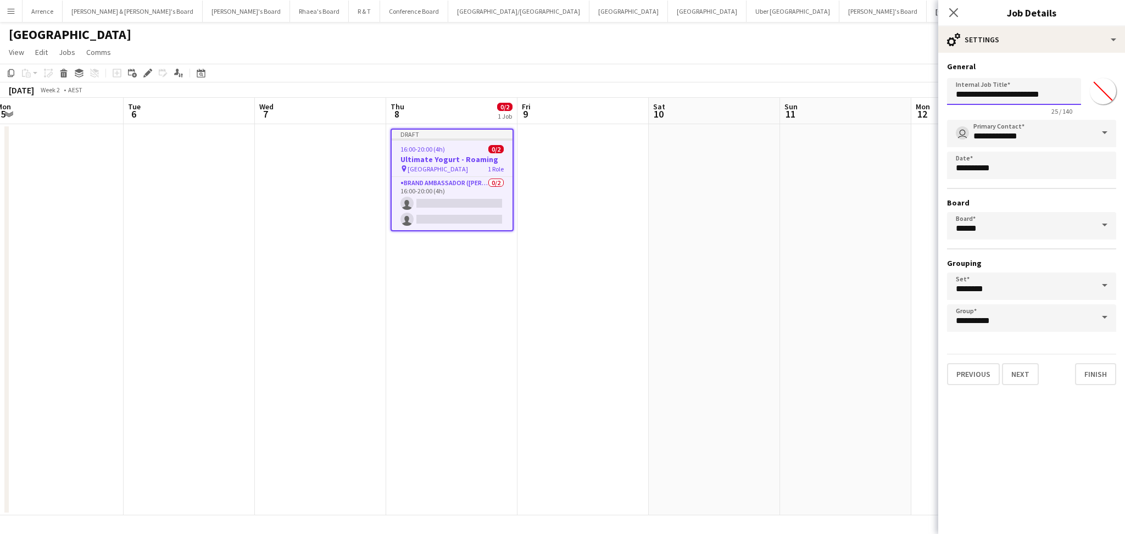
click at [1021, 90] on input "**********" at bounding box center [1014, 91] width 134 height 27
paste input "******"
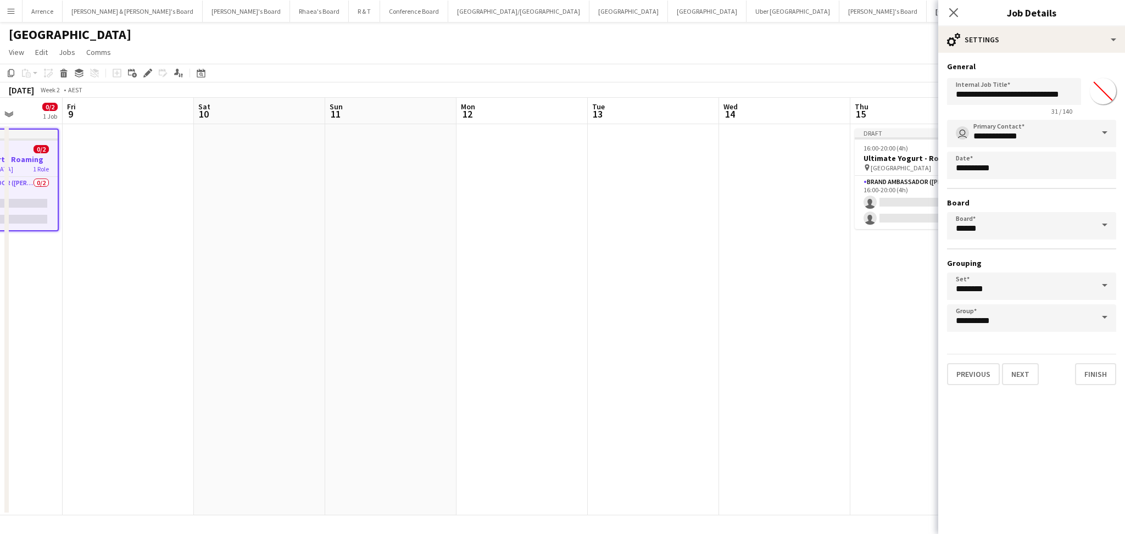
click at [354, 320] on app-calendar-viewport "Mon 5 Tue 6 Wed 7 Thu 8 0/2 1 Job Fri 9 Sat 10 Sun 11 Mon 12 Tue 13 Wed 14 Thu …" at bounding box center [562, 306] width 1125 height 417
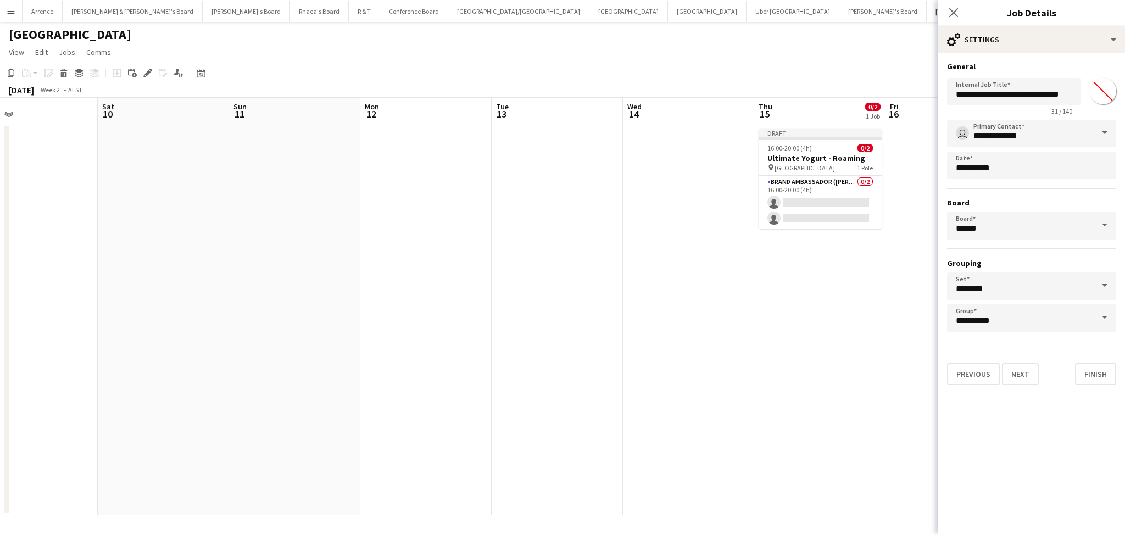
click at [348, 333] on app-calendar-viewport "Wed 7 Thu 8 0/2 1 Job Fri 9 Sat 10 Sun 11 Mon 12 Tue 13 Wed 14 Thu 15 0/2 1 Job…" at bounding box center [562, 306] width 1125 height 417
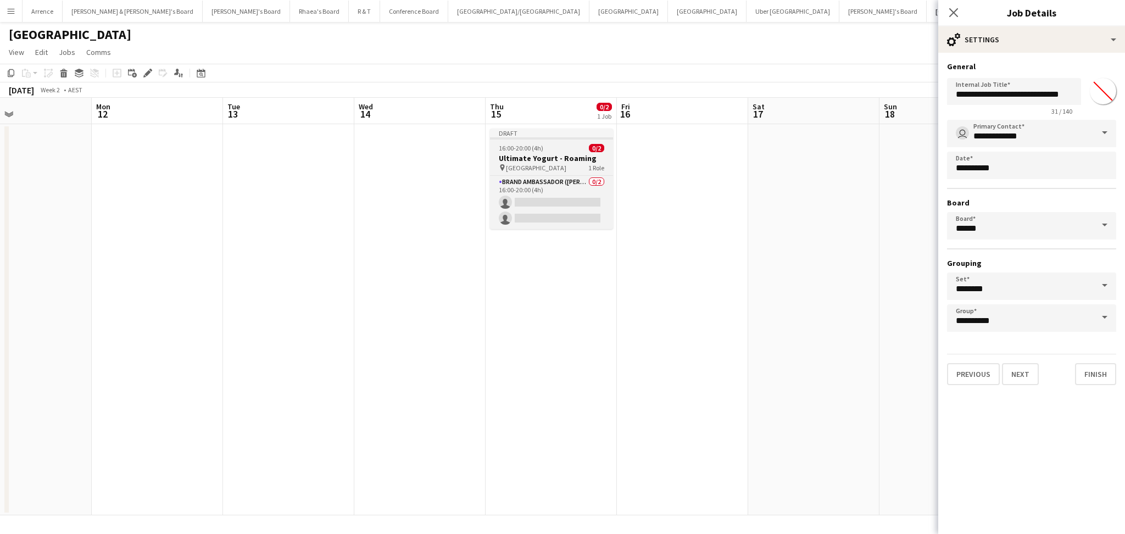
click at [574, 149] on app-calendar-viewport "Fri 9 Sat 10 Sun 11 Mon 12 Tue 13 Wed 14 Thu 15 0/2 1 Job Fri 16 Sat 17 Sun 18 …" at bounding box center [562, 306] width 1125 height 417
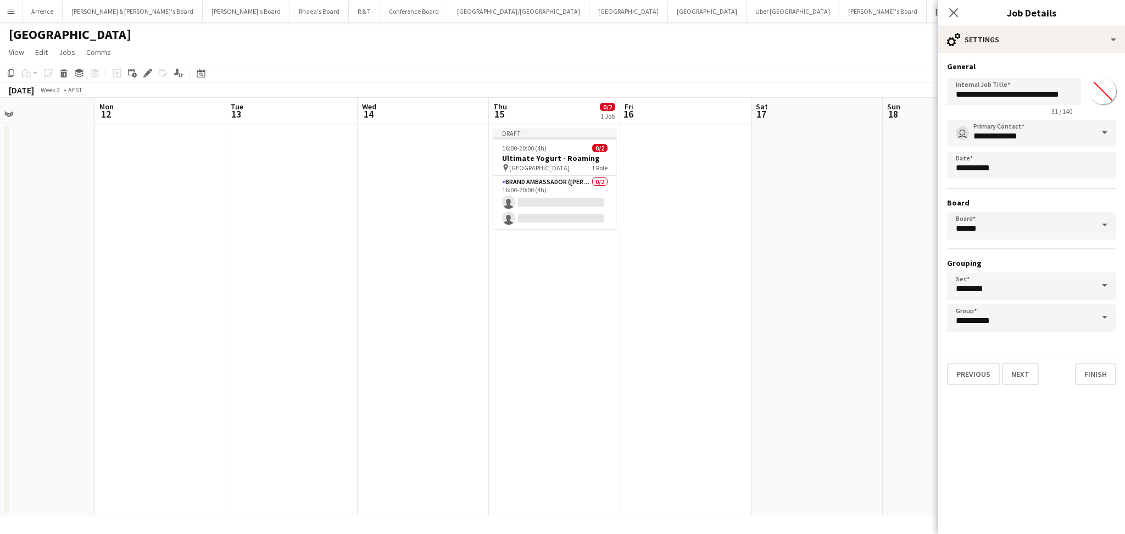
click at [617, 158] on app-calendar-viewport "Fri 9 Sat 10 Sun 11 Mon 12 Tue 13 Wed 14 Thu 15 0/2 1 Job Fri 16 Sat 17 Sun 18 …" at bounding box center [562, 306] width 1125 height 417
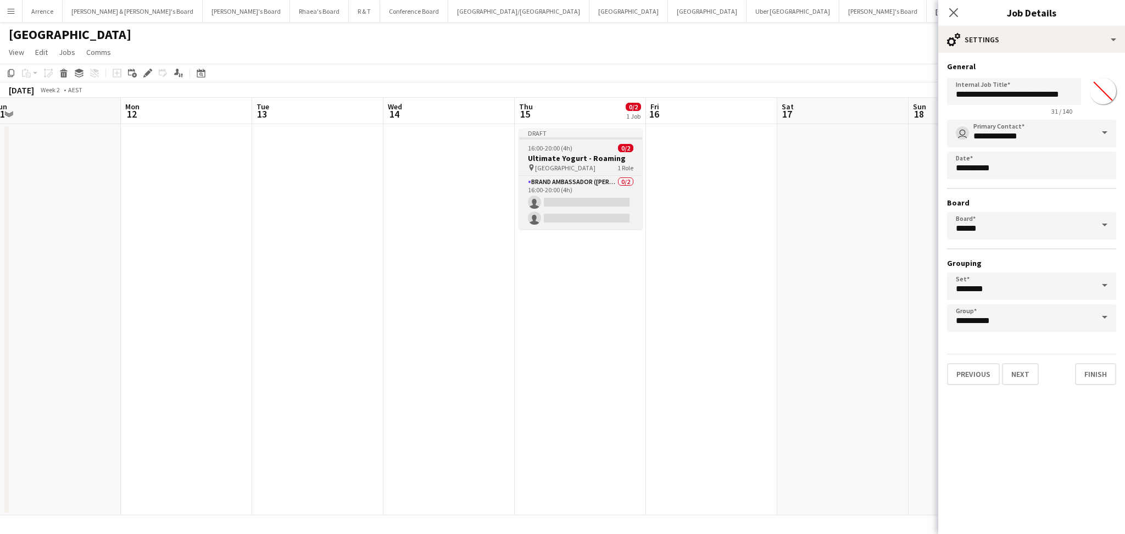
click at [607, 167] on div "pin North Sydney 1 Role" at bounding box center [580, 167] width 123 height 9
type input "**********"
type input "*******"
type input "**********"
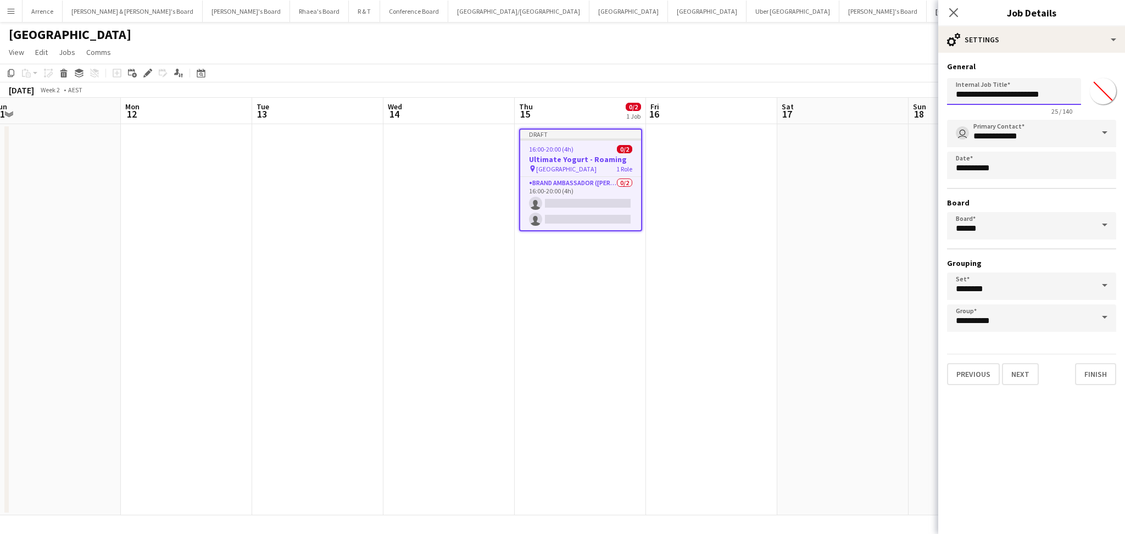
click at [1027, 97] on input "**********" at bounding box center [1014, 91] width 134 height 27
paste input "******"
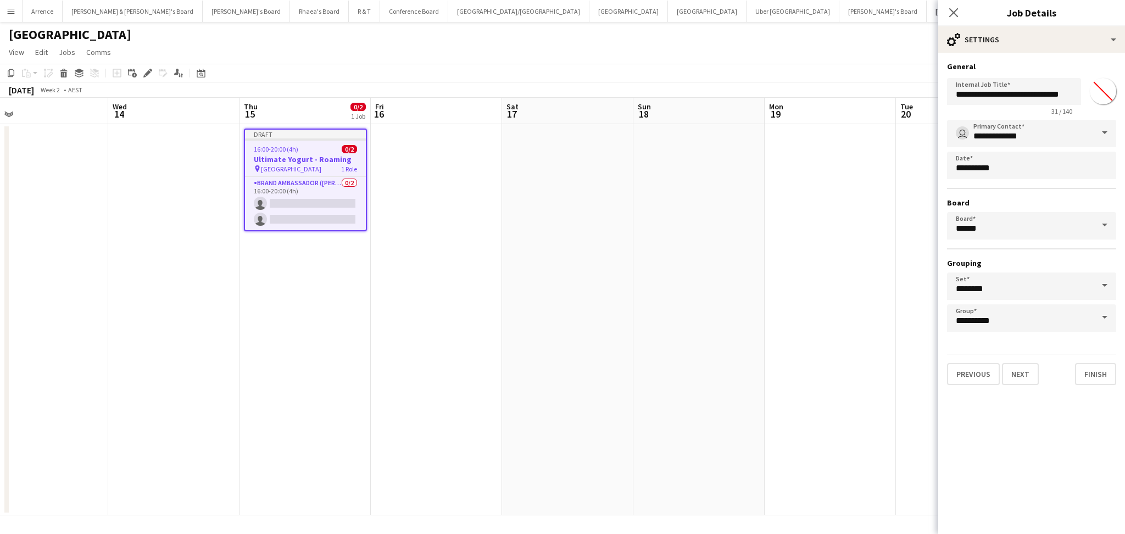
click at [321, 401] on app-calendar-viewport "Sun 11 Mon 12 Tue 13 Wed 14 Thu 15 0/2 1 Job Fri 16 Sat 17 Sun 18 Mon 19 Tue 20…" at bounding box center [562, 306] width 1125 height 417
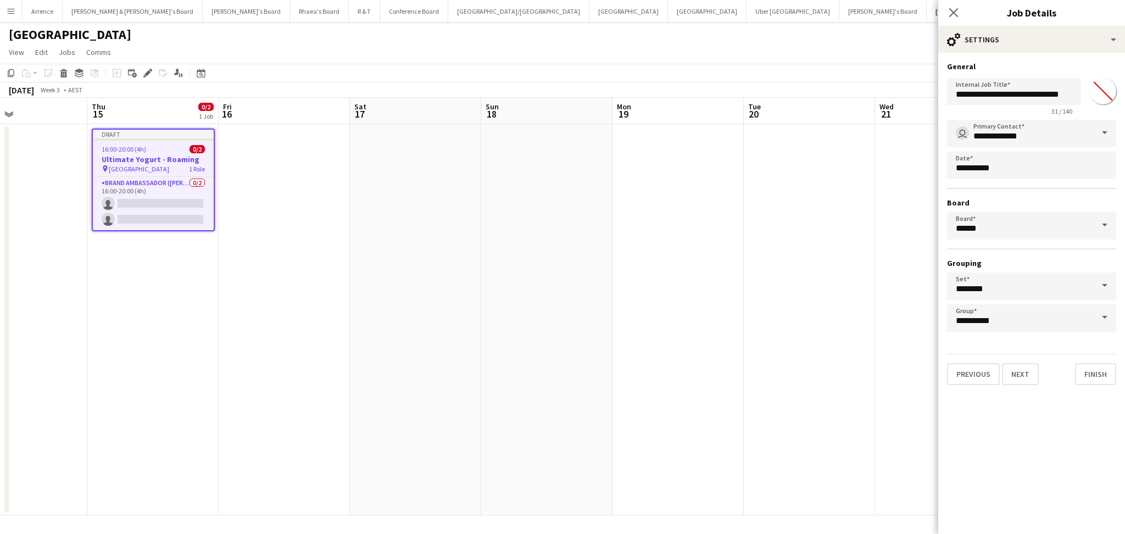
scroll to position [0, 452]
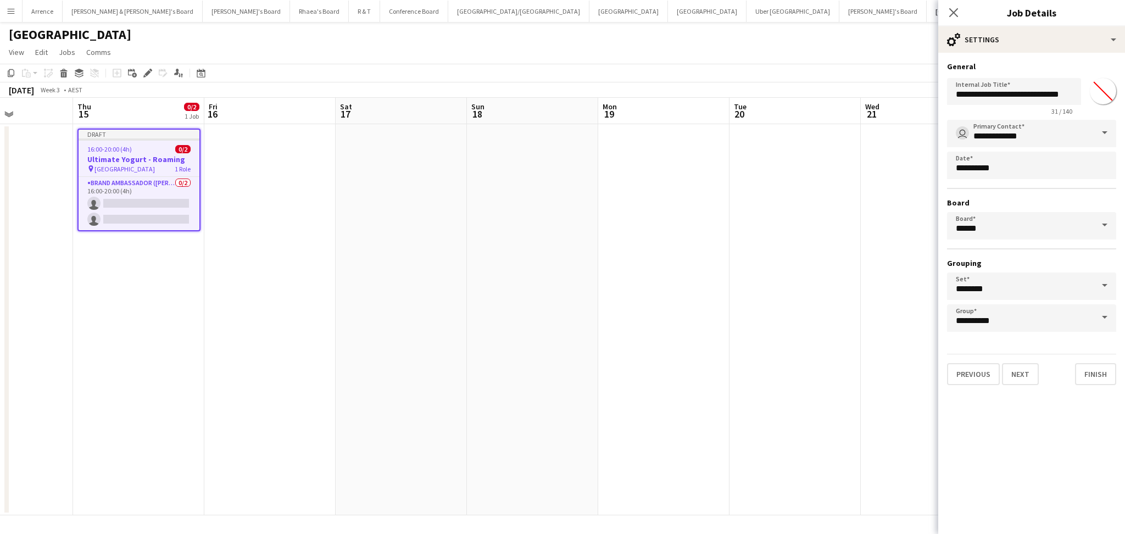
click at [336, 395] on app-calendar-viewport "Sun 11 Mon 12 Tue 13 Wed 14 Thu 15 0/2 1 Job Fri 16 Sat 17 Sun 18 Mon 19 Tue 20…" at bounding box center [562, 306] width 1125 height 417
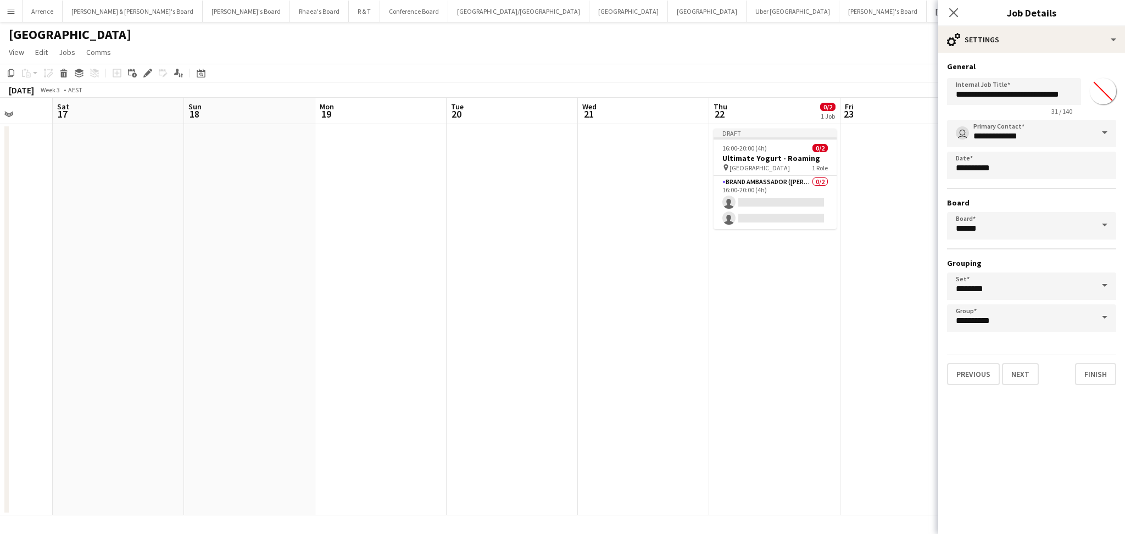
click at [275, 378] on app-calendar-viewport "Tue 13 Wed 14 Thu 15 0/2 1 Job Fri 16 Sat 17 Sun 18 Mon 19 Tue 20 Wed 21 Thu 22…" at bounding box center [562, 306] width 1125 height 417
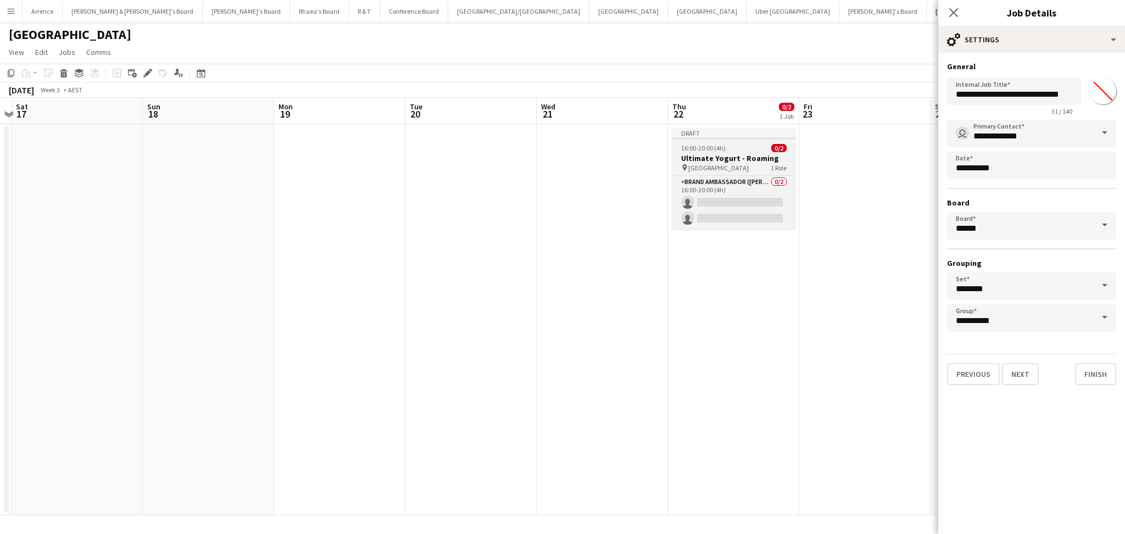
click at [736, 159] on h3 "Ultimate Yogurt - Roaming" at bounding box center [733, 158] width 123 height 10
type input "**********"
type input "*******"
type input "**********"
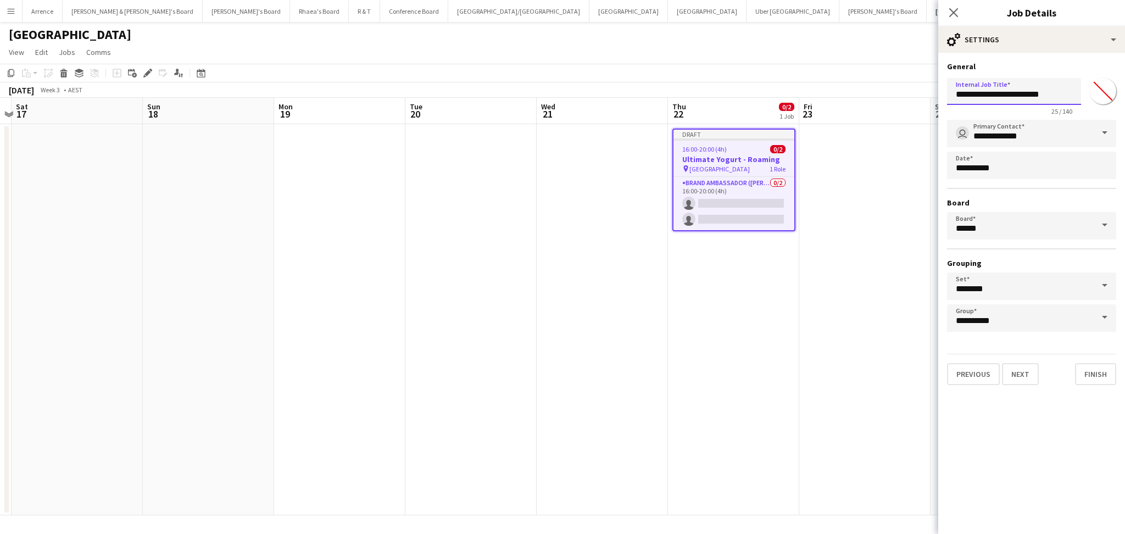
click at [1032, 90] on input "**********" at bounding box center [1014, 91] width 134 height 27
paste input "******"
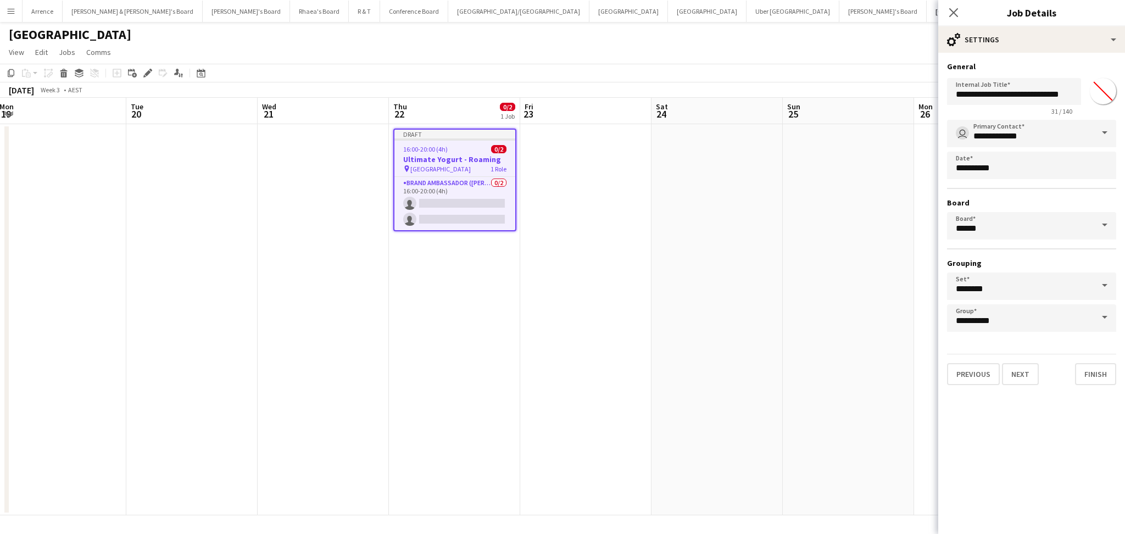
click at [475, 298] on app-calendar-viewport "Fri 16 Sat 17 Sun 18 Mon 19 Tue 20 Wed 21 Thu 22 0/2 1 Job Fri 23 Sat 24 Sun 25…" at bounding box center [562, 306] width 1125 height 417
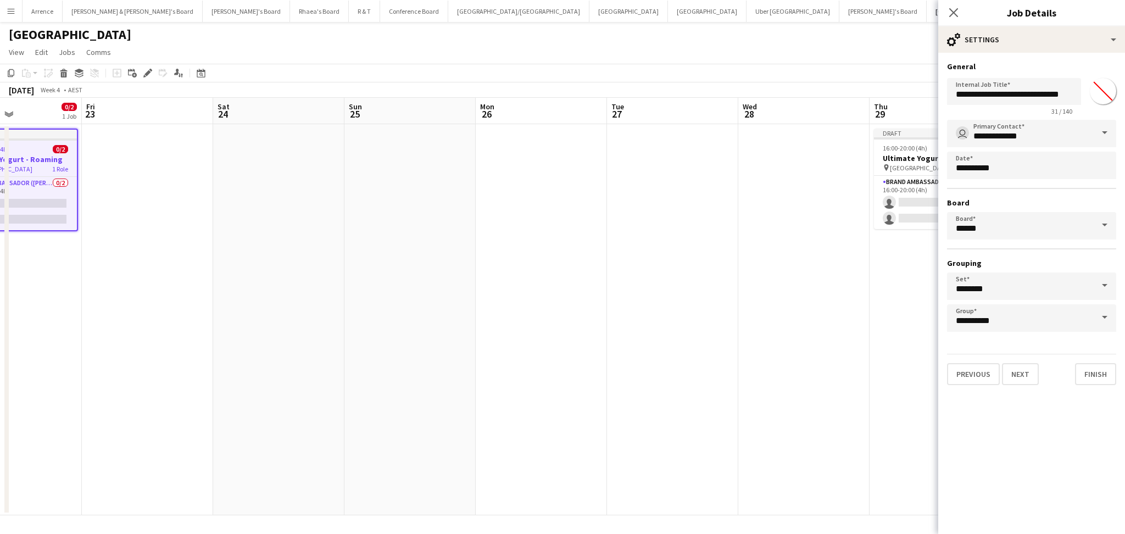
click at [489, 350] on app-calendar-viewport "Mon 19 Tue 20 Wed 21 Thu 22 0/2 1 Job Fri 23 Sat 24 Sun 25 Mon 26 Tue 27 Wed 28…" at bounding box center [562, 306] width 1125 height 417
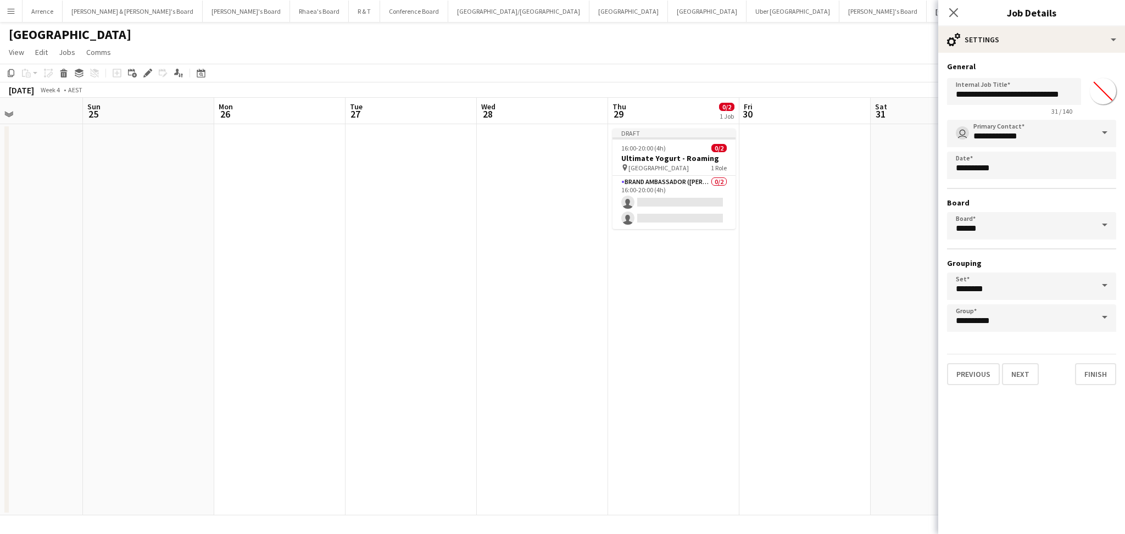
click at [449, 364] on app-calendar-viewport "Wed 21 Thu 22 0/2 1 Job Fri 23 Sat 24 Sun 25 Mon 26 Tue 27 Wed 28 Thu 29 0/2 1 …" at bounding box center [562, 306] width 1125 height 417
click at [708, 161] on h3 "Ultimate Yogurt - Roaming" at bounding box center [674, 158] width 123 height 10
type input "**********"
type input "*******"
type input "**********"
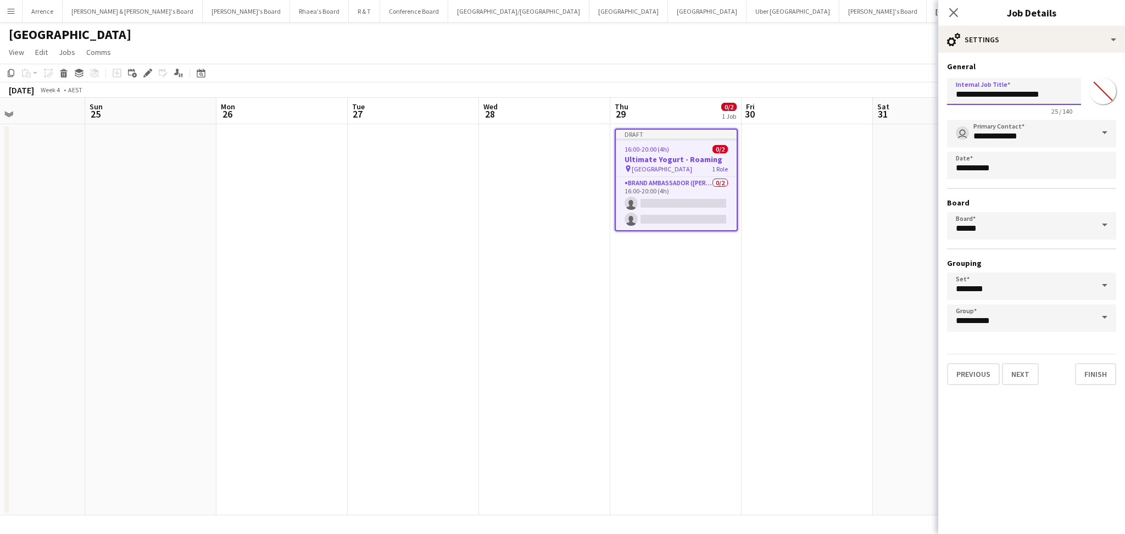
click at [1028, 92] on input "**********" at bounding box center [1014, 91] width 134 height 27
paste input "******"
type input "**********"
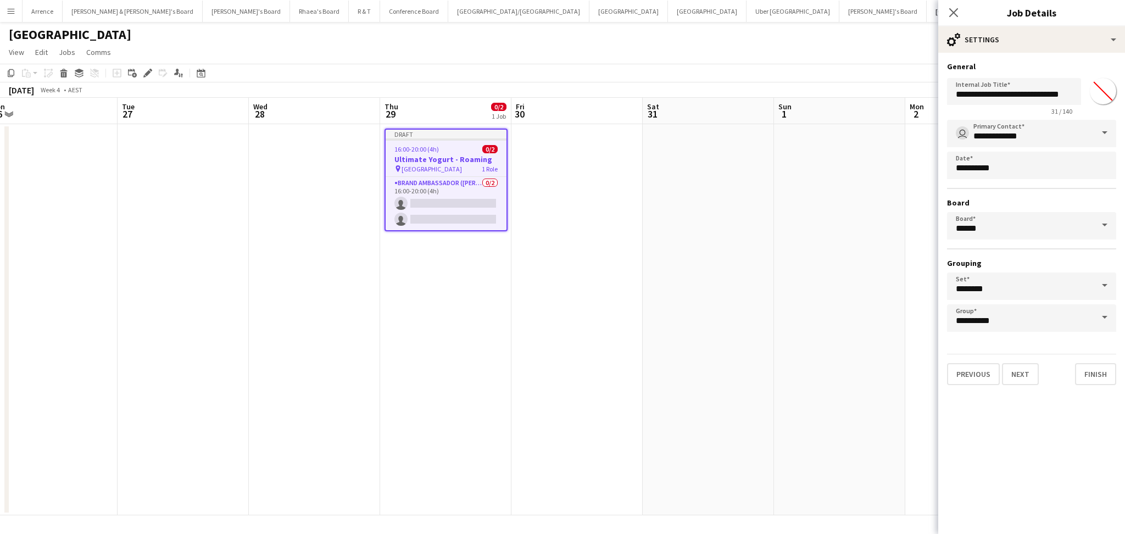
click at [345, 365] on app-calendar-viewport "Fri 23 Sat 24 Sun 25 Mon 26 Tue 27 Wed 28 Thu 29 0/2 1 Job Fri 30 Sat 31 Sun 1 …" at bounding box center [562, 306] width 1125 height 417
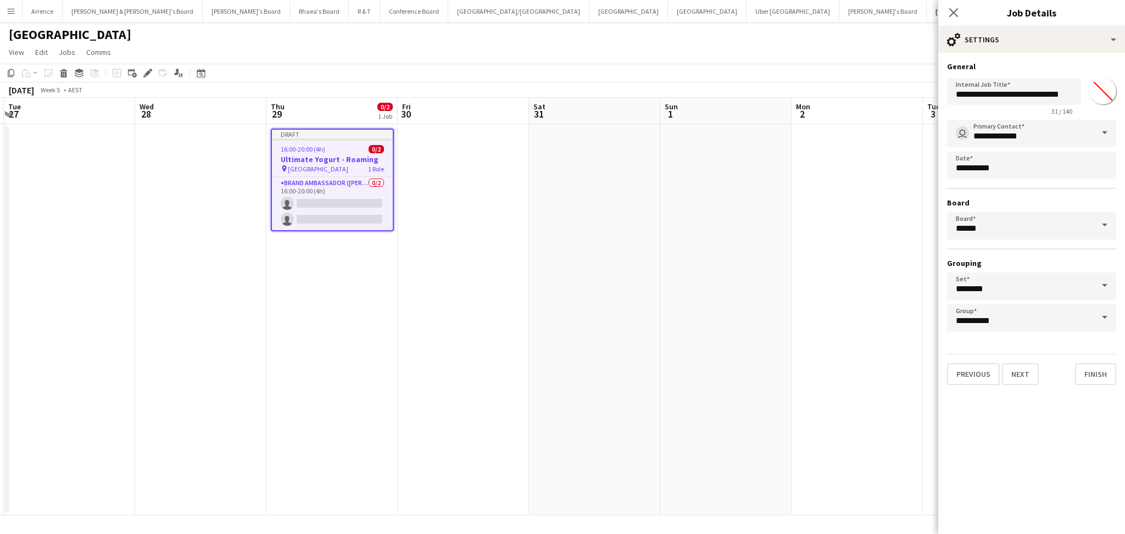
click at [225, 379] on app-calendar-viewport "Sat 24 Sun 25 Mon 26 Tue 27 Wed 28 Thu 29 0/2 1 Job Fri 30 Sat 31 Sun 1 Mon 2 T…" at bounding box center [562, 306] width 1125 height 417
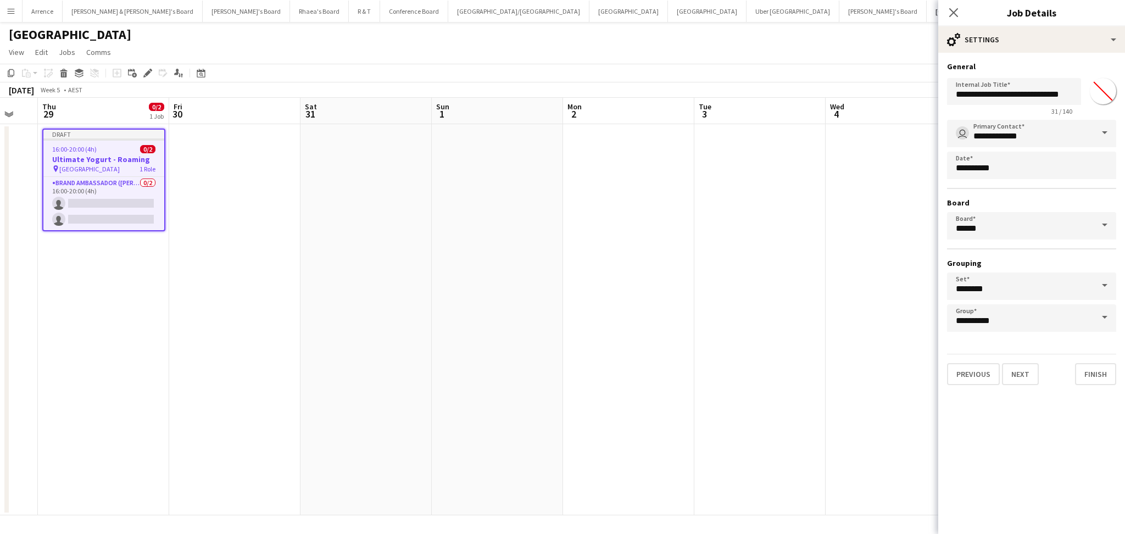
click at [142, 364] on app-calendar-viewport "Mon 26 Tue 27 Wed 28 Thu 29 0/2 1 Job Fri 30 Sat 31 Sun 1 Mon 2 Tue 3 Wed 4 Thu…" at bounding box center [562, 306] width 1125 height 417
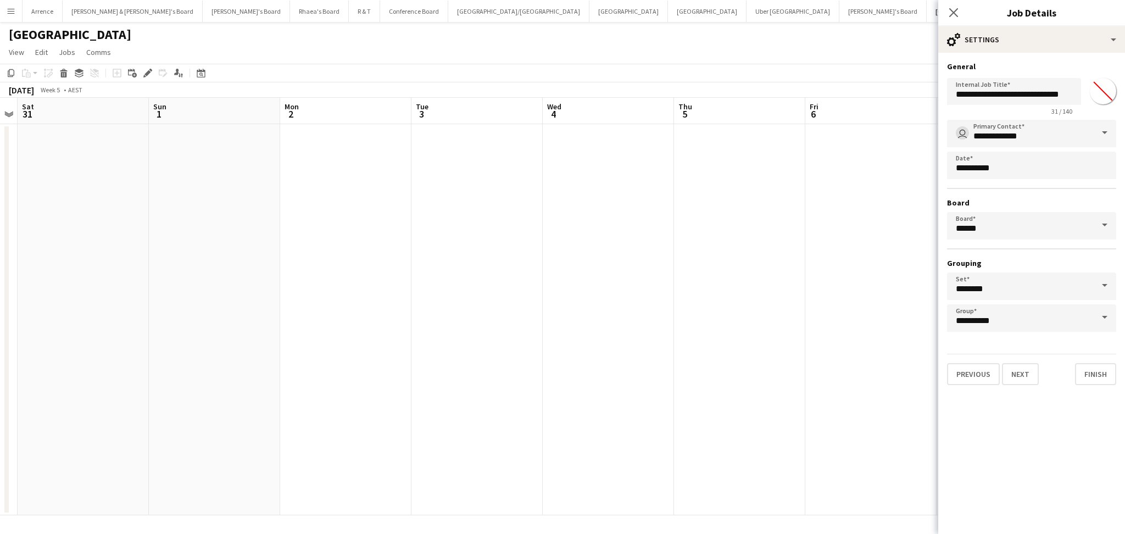
click at [113, 383] on app-calendar-viewport "Wed 28 Thu 29 0/2 1 Job Fri 30 Sat 31 Sun 1 Mon 2 Tue 3 Wed 4 Thu 5 Fri 6 Sat 7…" at bounding box center [562, 306] width 1125 height 417
click at [99, 376] on app-calendar-viewport "Fri 30 Sat 31 Sun 1 Mon 2 Tue 3 Wed 4 Thu 5 Fri 6 Sat 7 Sun 8 Mon 9 Tue 10 Wed …" at bounding box center [562, 306] width 1125 height 417
click at [311, 374] on app-date-cell at bounding box center [275, 319] width 131 height 391
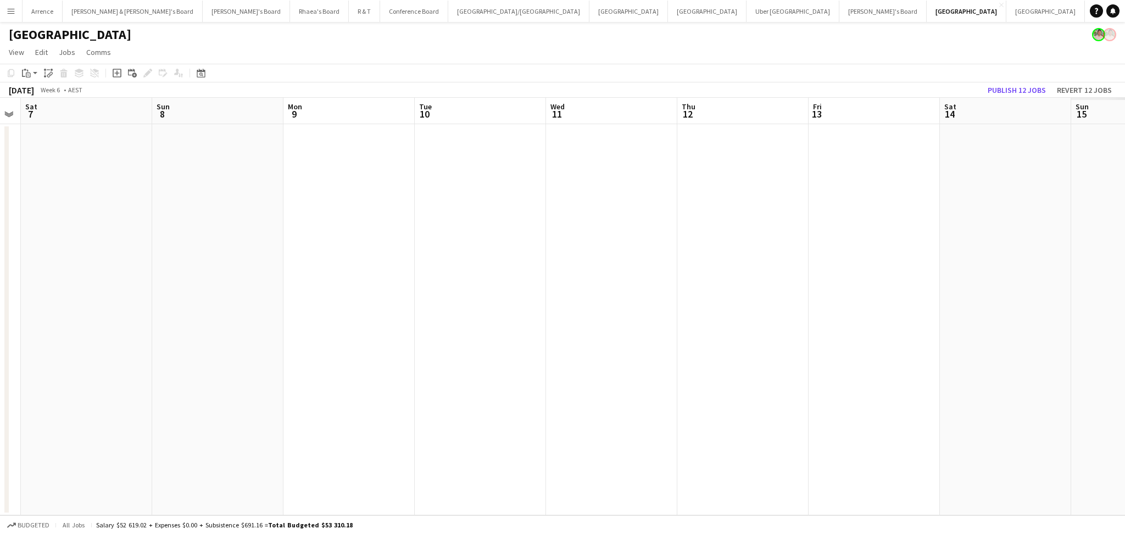
click at [155, 356] on app-calendar-viewport "Tue 3 Wed 4 Thu 5 Fri 6 Sat 7 Sun 8 Mon 9 Tue 10 Wed 11 Thu 12 Fri 13 Sat 14 Su…" at bounding box center [562, 306] width 1125 height 417
click at [126, 365] on app-calendar-viewport "Fri 6 Sat 7 Sun 8 Mon 9 Tue 10 Wed 11 Thu 12 Fri 13 Sat 14 Sun 15 Mon 16 Tue 17…" at bounding box center [562, 306] width 1125 height 417
click at [741, 356] on app-calendar-viewport "Fri 6 Sat 7 Sun 8 Mon 9 Tue 10 Wed 11 Thu 12 Fri 13 Sat 14 Sun 15 Mon 16 Tue 17…" at bounding box center [562, 306] width 1125 height 417
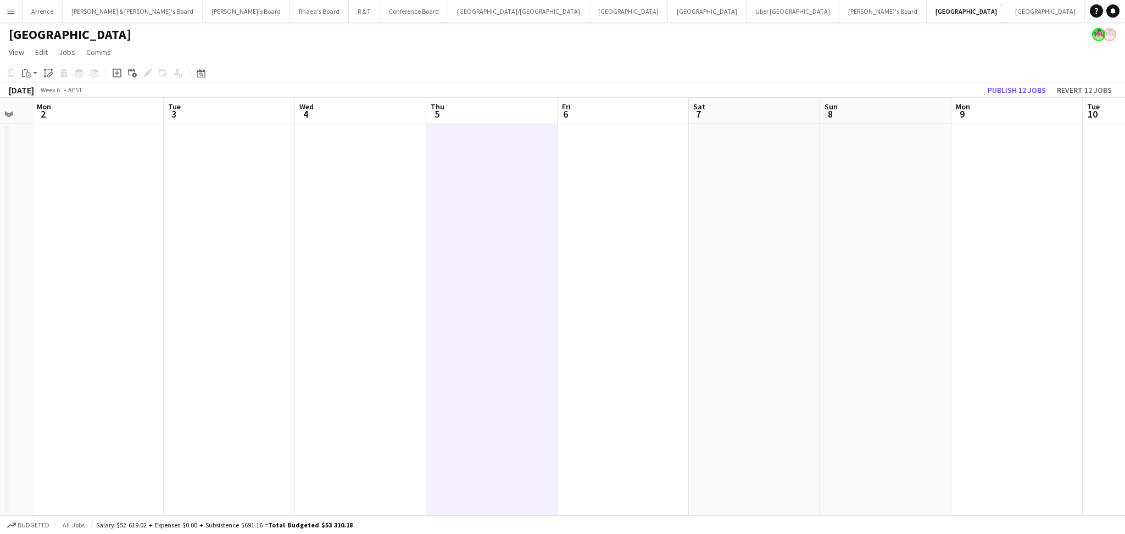
click at [847, 345] on app-calendar-viewport "Fri 30 Sat 31 Sun 1 Mon 2 Tue 3 Wed 4 Thu 5 Fri 6 Sat 7 Sun 8 Mon 9 Tue 10 Wed …" at bounding box center [562, 306] width 1125 height 417
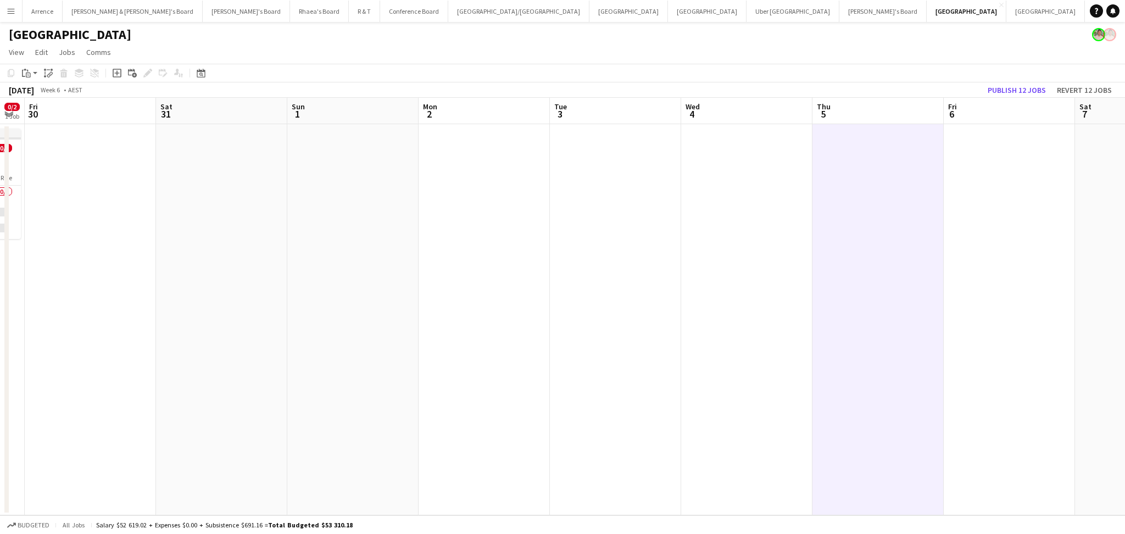
click at [782, 257] on app-calendar-viewport "Wed 28 Thu 29 0/2 1 Job Fri 30 Sat 31 Sun 1 Mon 2 Tue 3 Wed 4 Thu 5 Fri 6 Sat 7…" at bounding box center [562, 306] width 1125 height 417
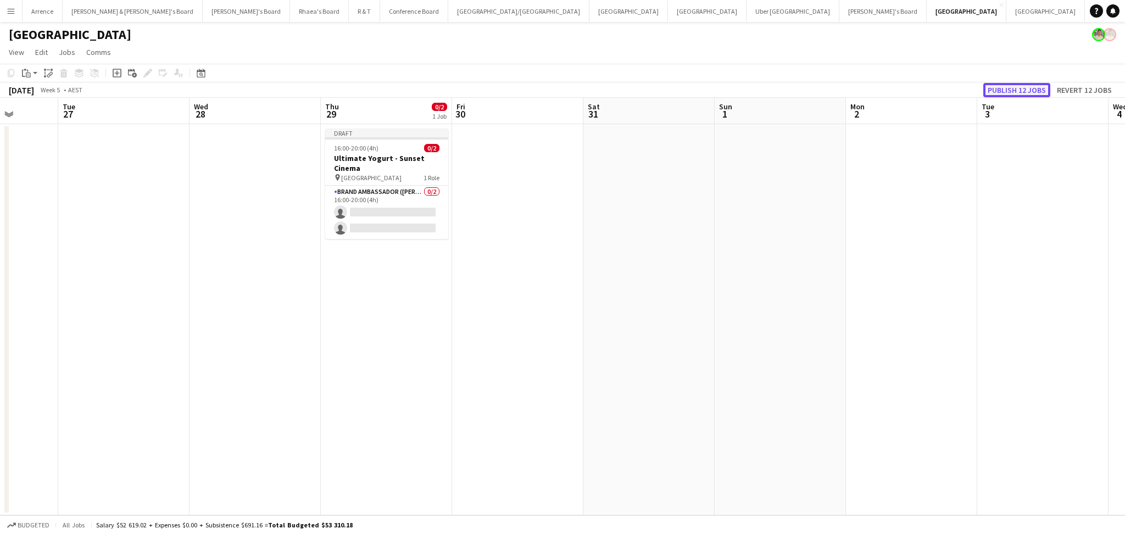
click at [1026, 94] on button "Publish 12 jobs" at bounding box center [1016, 90] width 67 height 14
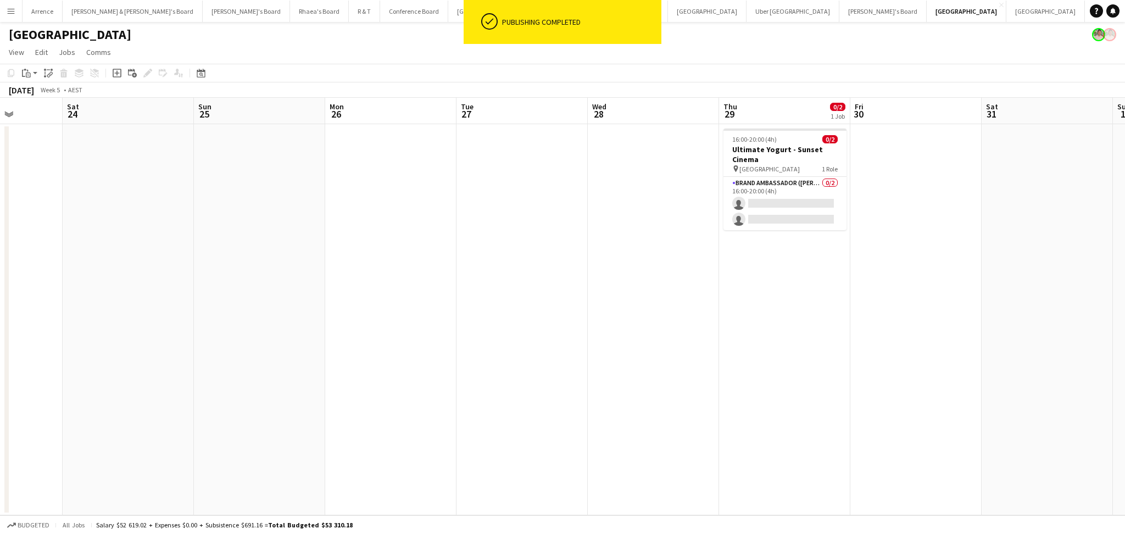
click at [795, 327] on app-calendar-viewport "Thu 22 0/2 1 Job Fri 23 Sat 24 Sun 25 Mon 26 Tue 27 Wed 28 Thu 29 0/2 1 Job Fri…" at bounding box center [562, 306] width 1125 height 417
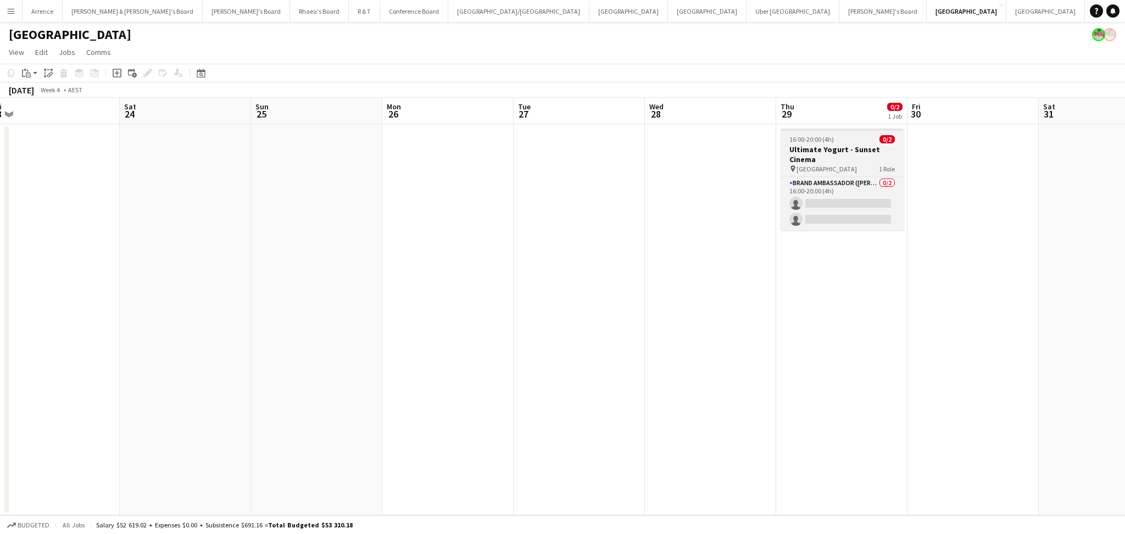
click at [830, 144] on h3 "Ultimate Yogurt - Sunset Cinema" at bounding box center [841, 154] width 123 height 20
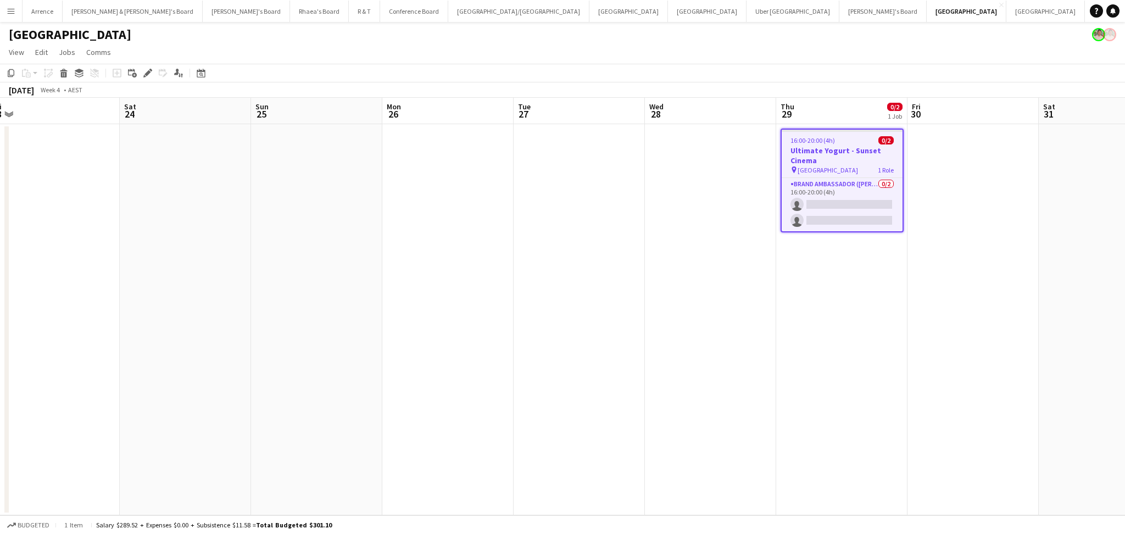
click at [830, 146] on h3 "Ultimate Yogurt - Sunset Cinema" at bounding box center [842, 156] width 121 height 20
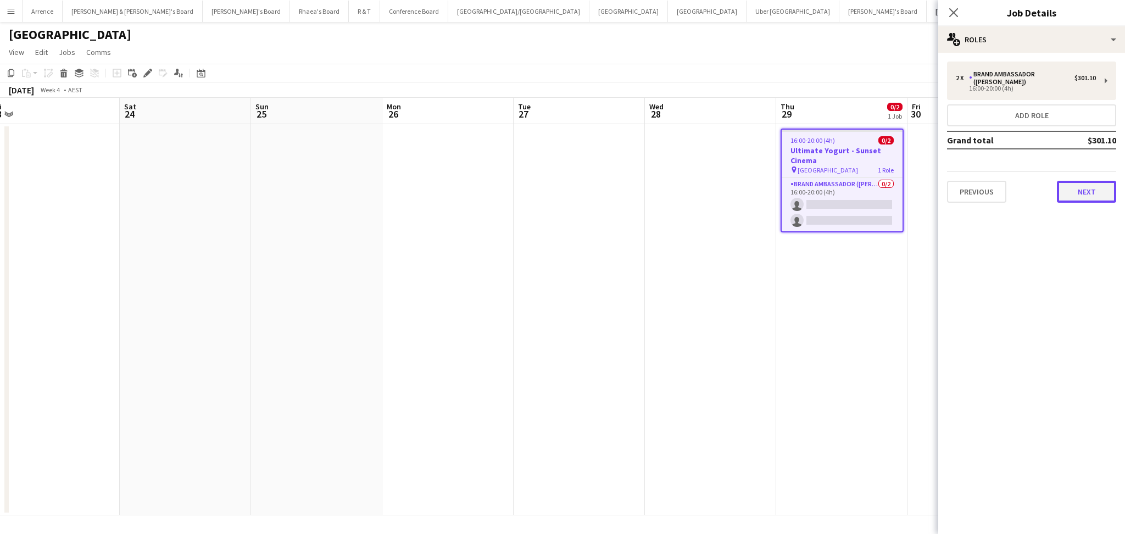
click at [1099, 185] on button "Next" at bounding box center [1086, 192] width 59 height 22
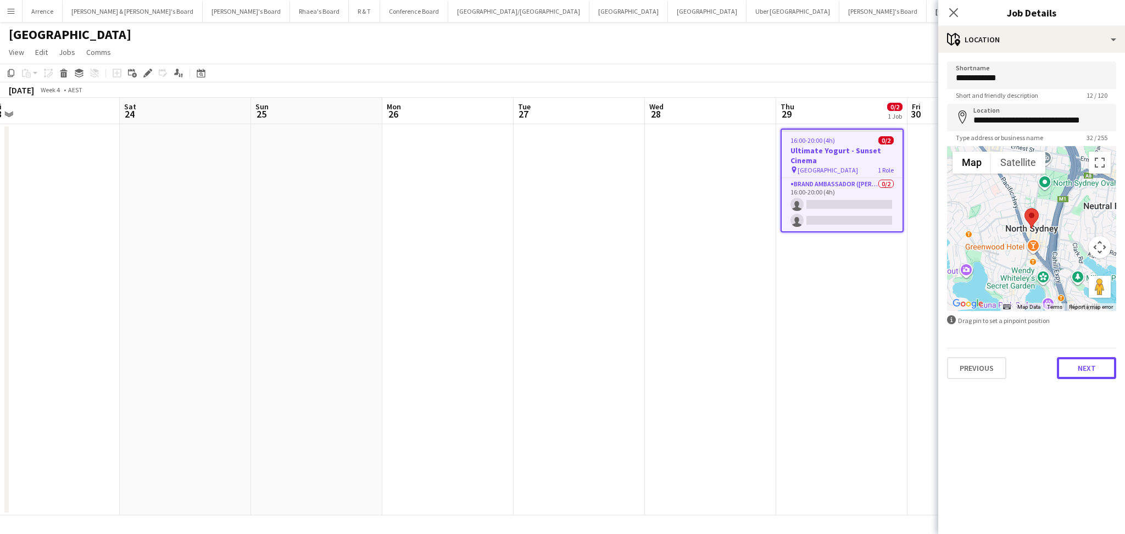
click at [1084, 357] on button "Next" at bounding box center [1086, 368] width 59 height 22
